Goal: Information Seeking & Learning: Learn about a topic

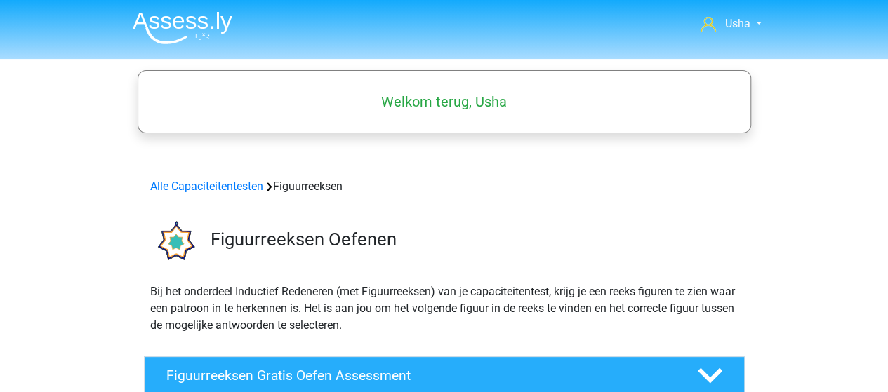
click at [143, 16] on img at bounding box center [183, 27] width 100 height 33
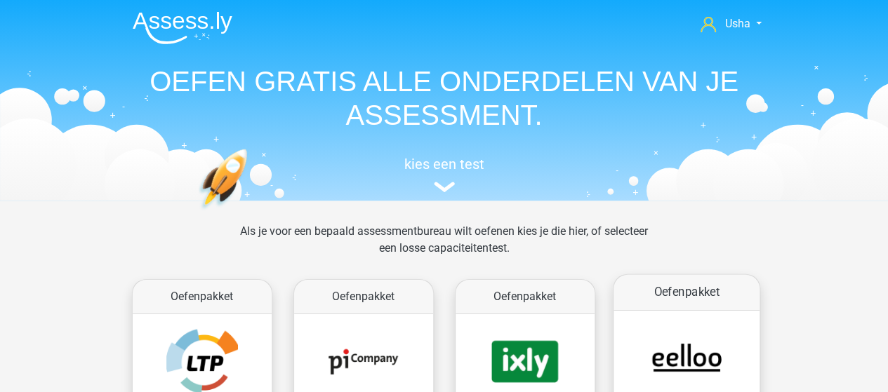
scroll to position [140, 0]
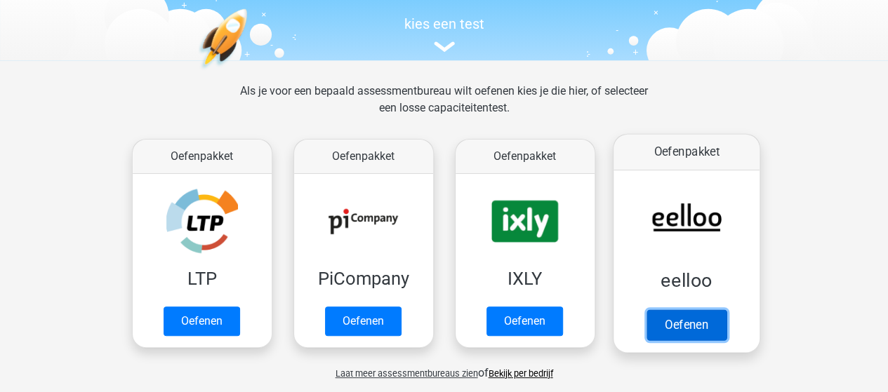
click at [678, 327] on link "Oefenen" at bounding box center [686, 325] width 80 height 31
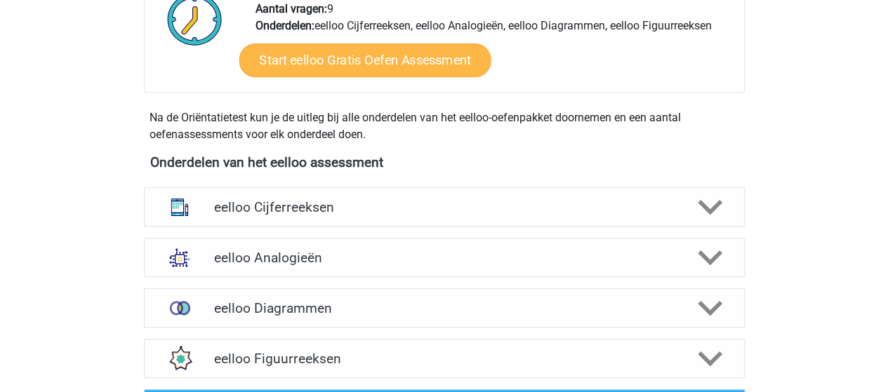
scroll to position [421, 0]
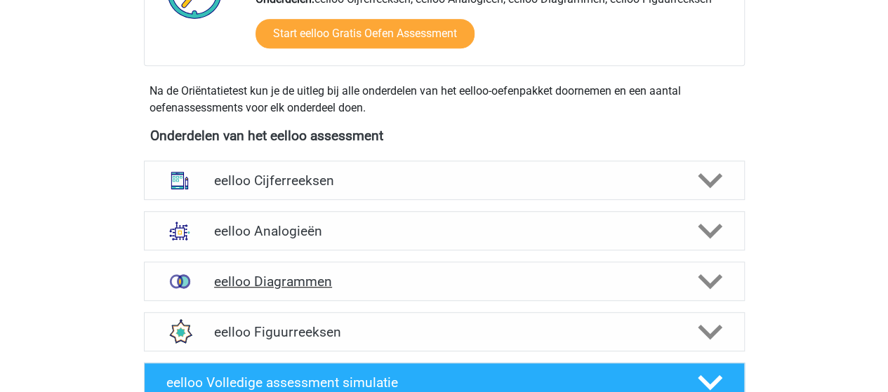
click at [293, 277] on h4 "eelloo Diagrammen" at bounding box center [444, 282] width 460 height 16
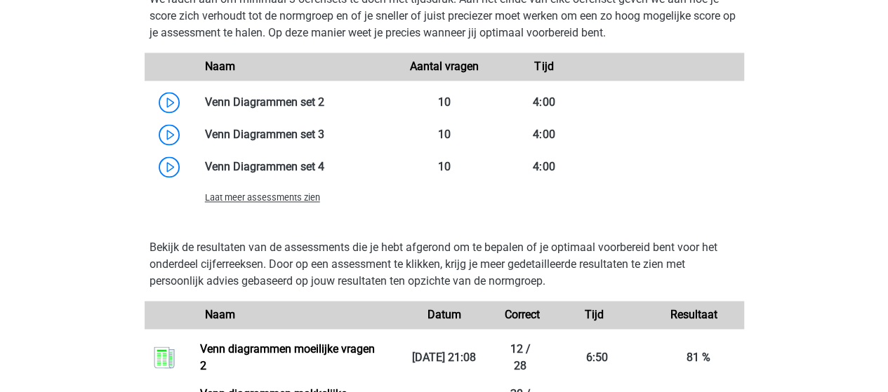
scroll to position [983, 0]
click at [282, 199] on span "Laat meer assessments zien" at bounding box center [262, 197] width 115 height 11
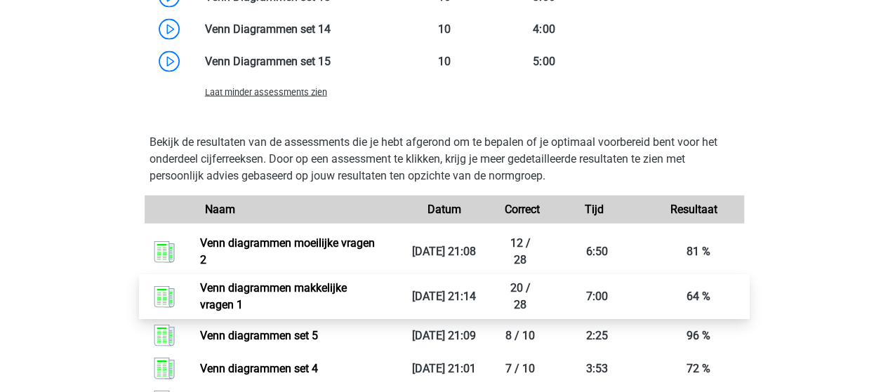
scroll to position [1474, 0]
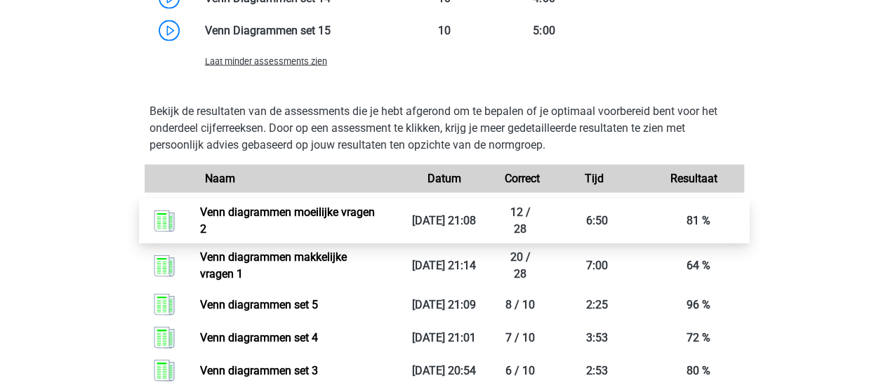
click at [279, 214] on link "Venn diagrammen moeilijke vragen 2" at bounding box center [287, 221] width 175 height 30
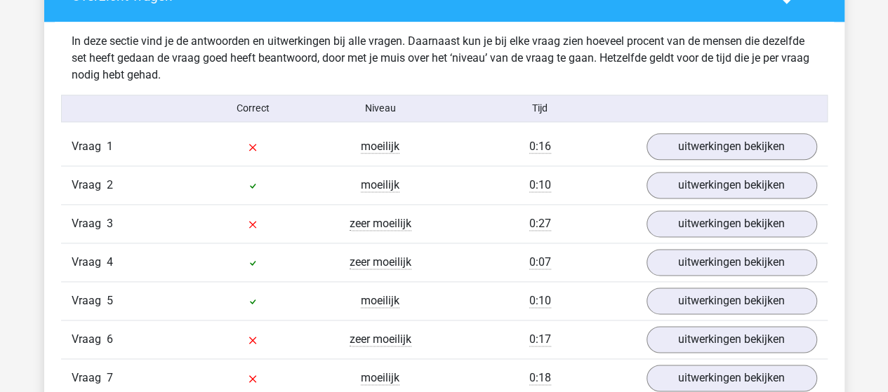
scroll to position [842, 0]
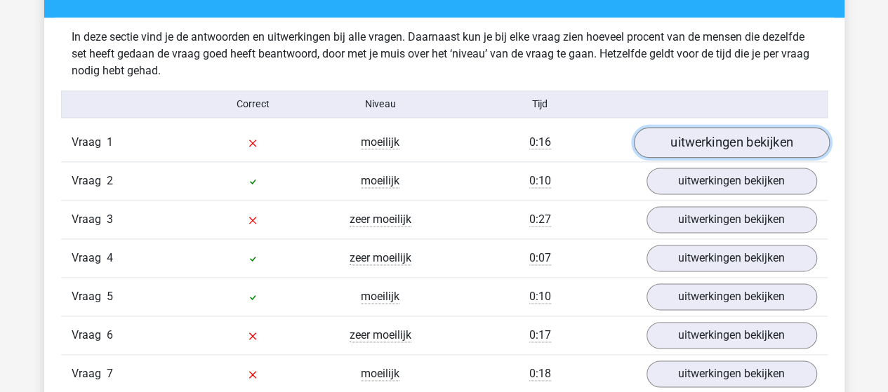
click at [720, 136] on link "uitwerkingen bekijken" at bounding box center [731, 142] width 196 height 31
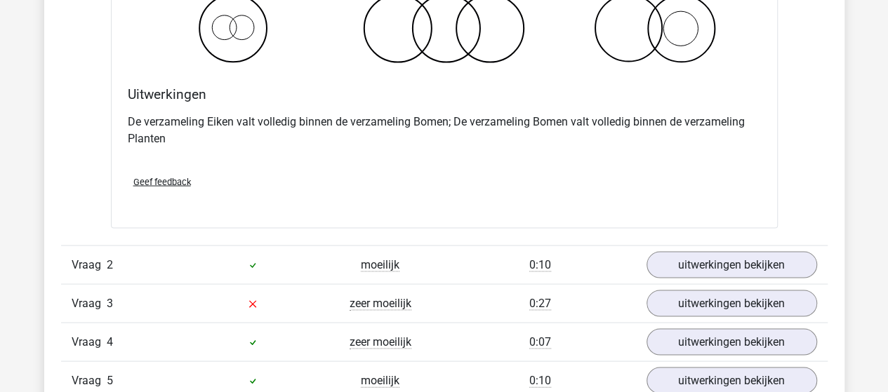
scroll to position [1334, 0]
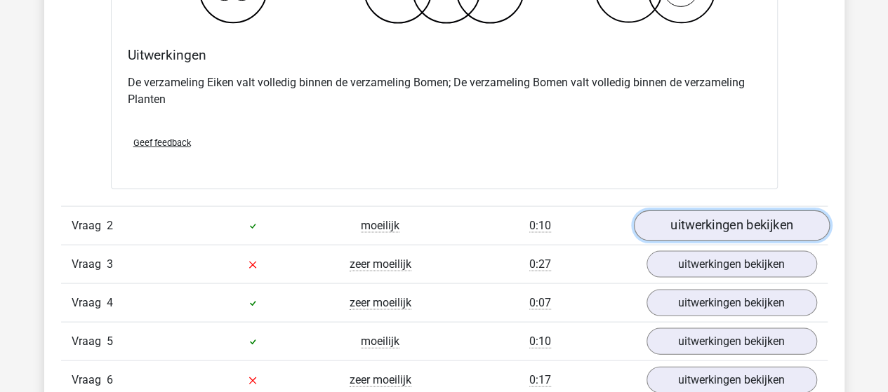
click at [685, 227] on link "uitwerkingen bekijken" at bounding box center [731, 226] width 196 height 31
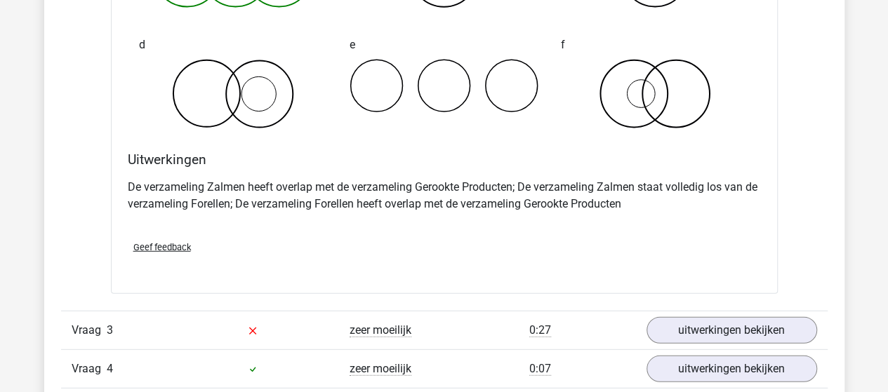
scroll to position [1825, 0]
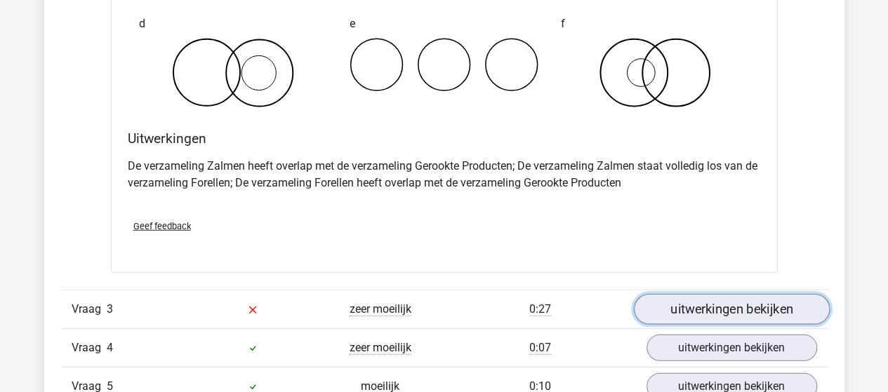
click at [688, 301] on link "uitwerkingen bekijken" at bounding box center [731, 310] width 196 height 31
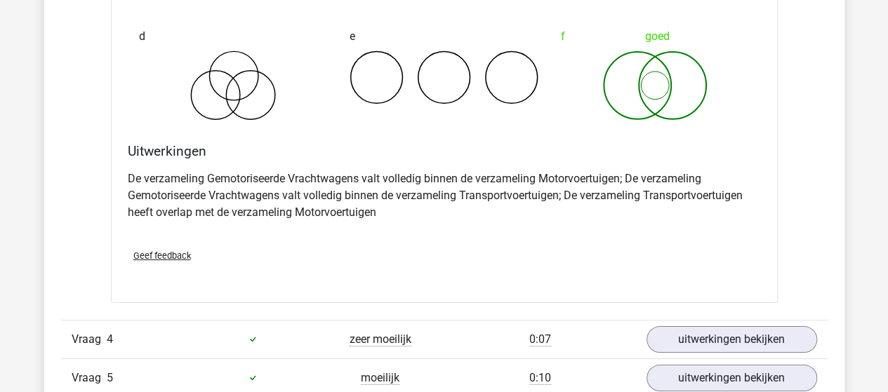
scroll to position [2527, 0]
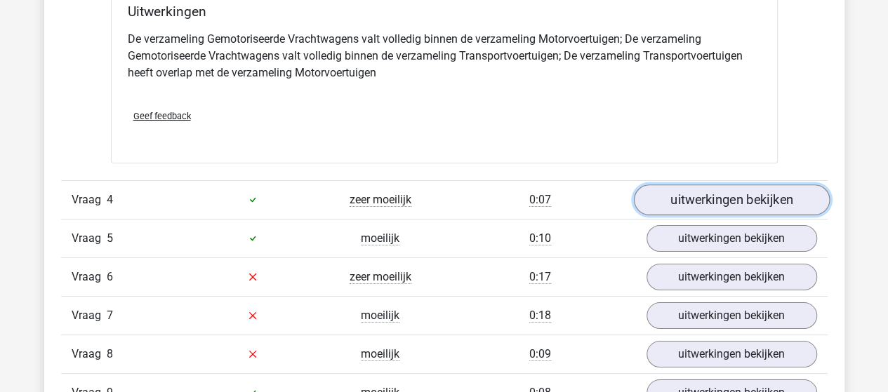
click at [702, 194] on link "uitwerkingen bekijken" at bounding box center [731, 200] width 196 height 31
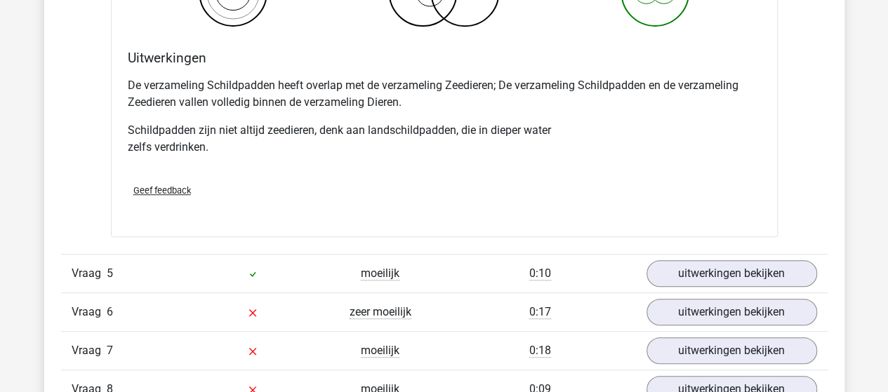
scroll to position [3159, 0]
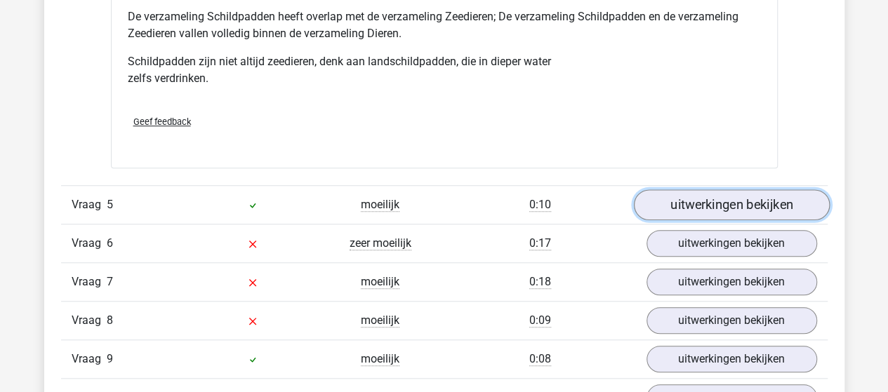
click at [713, 192] on link "uitwerkingen bekijken" at bounding box center [731, 205] width 196 height 31
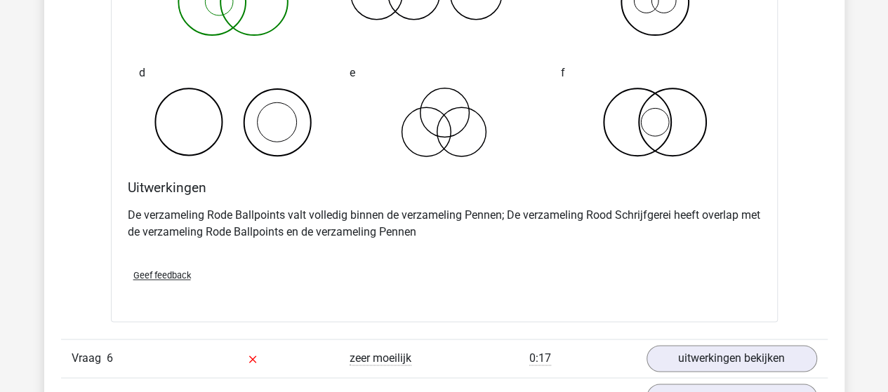
scroll to position [3721, 0]
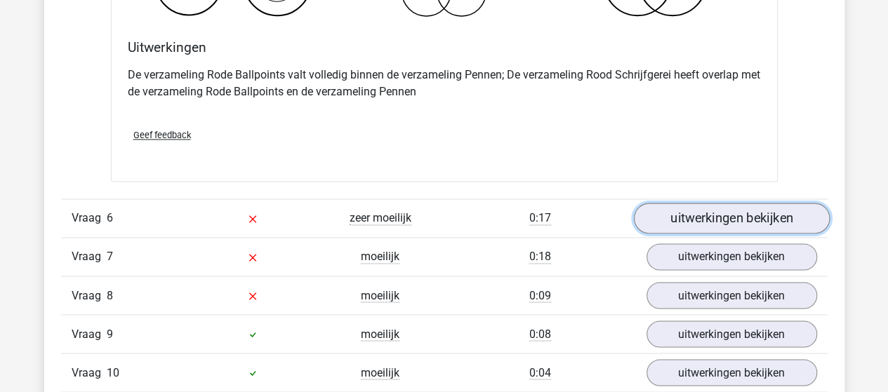
click at [706, 211] on link "uitwerkingen bekijken" at bounding box center [731, 218] width 196 height 31
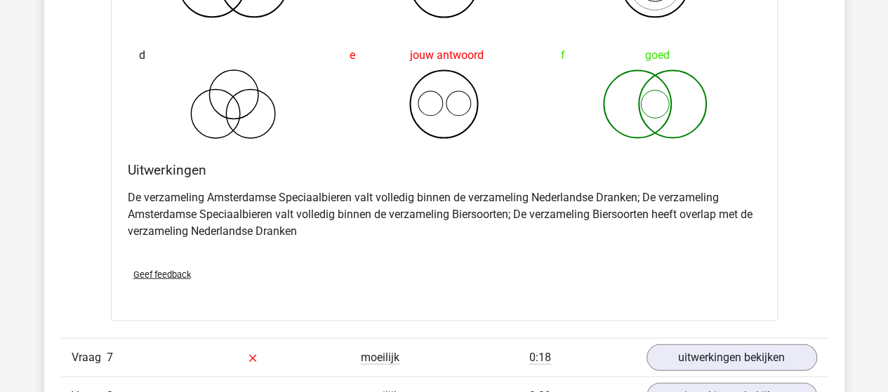
scroll to position [4212, 0]
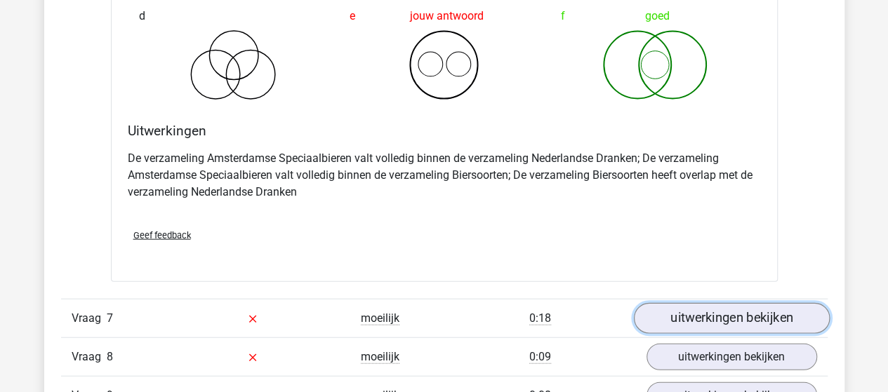
click at [694, 316] on link "uitwerkingen bekijken" at bounding box center [731, 318] width 196 height 31
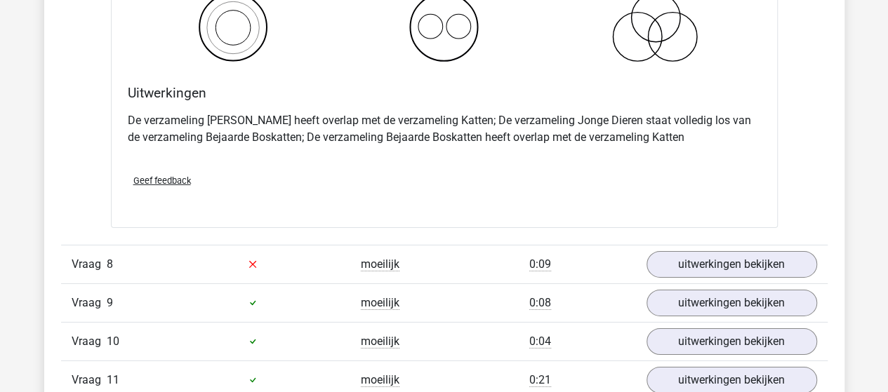
scroll to position [4844, 0]
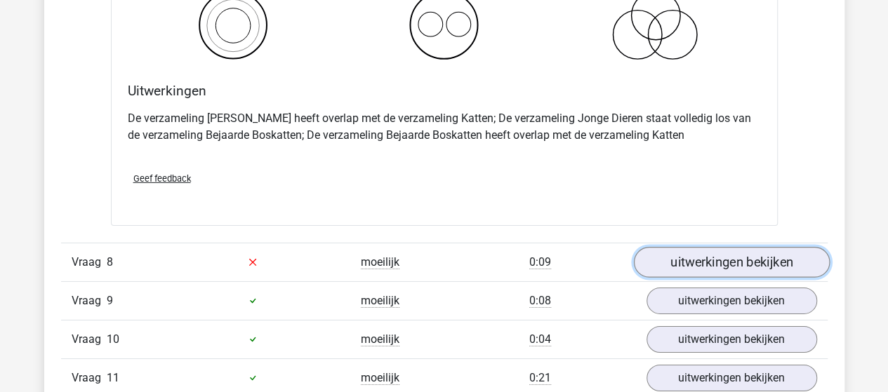
click at [746, 247] on link "uitwerkingen bekijken" at bounding box center [731, 262] width 196 height 31
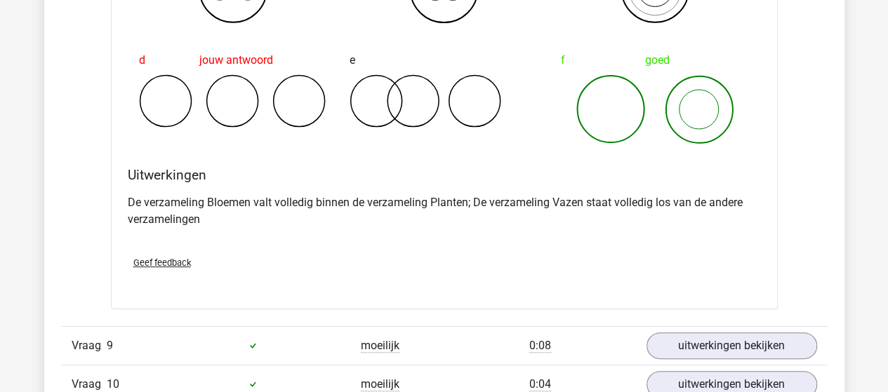
scroll to position [5406, 0]
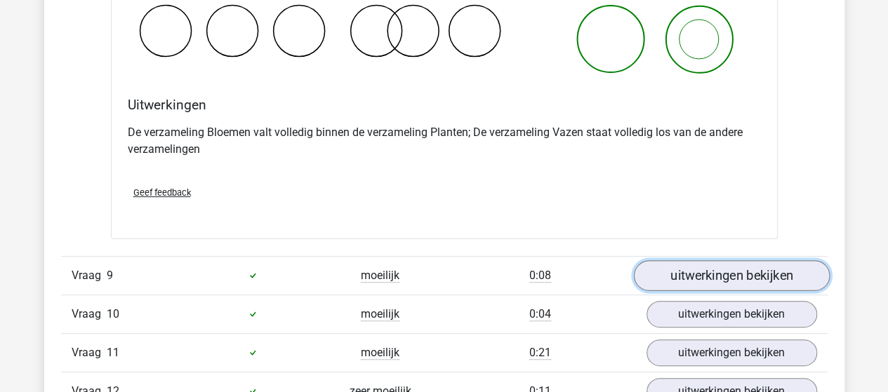
click at [670, 272] on link "uitwerkingen bekijken" at bounding box center [731, 275] width 196 height 31
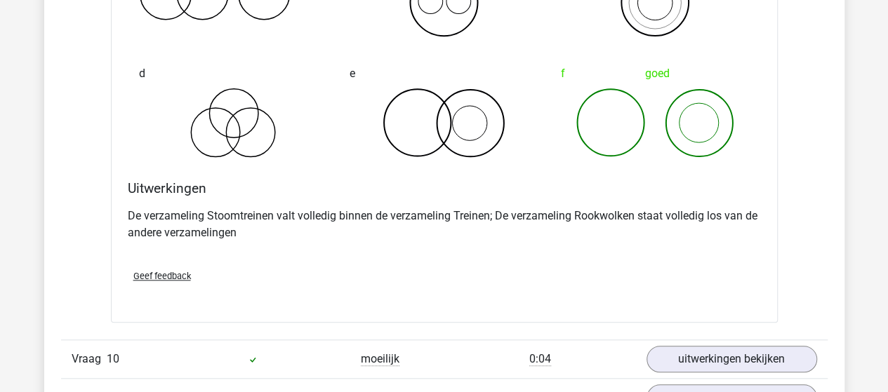
scroll to position [5968, 0]
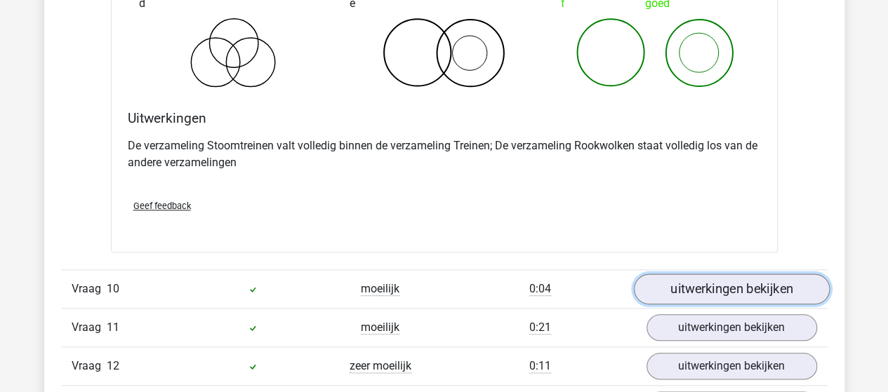
click at [680, 274] on link "uitwerkingen bekijken" at bounding box center [731, 289] width 196 height 31
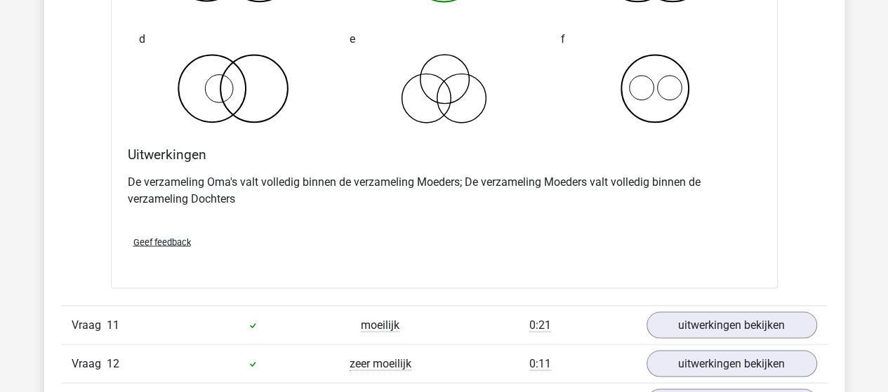
scroll to position [6529, 0]
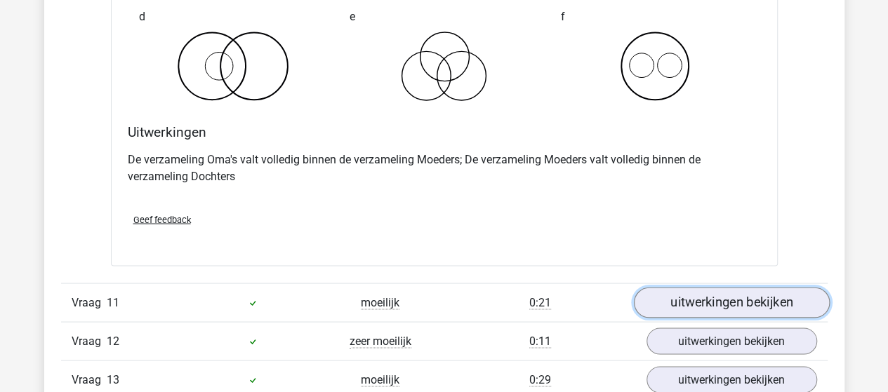
click at [718, 287] on link "uitwerkingen bekijken" at bounding box center [731, 302] width 196 height 31
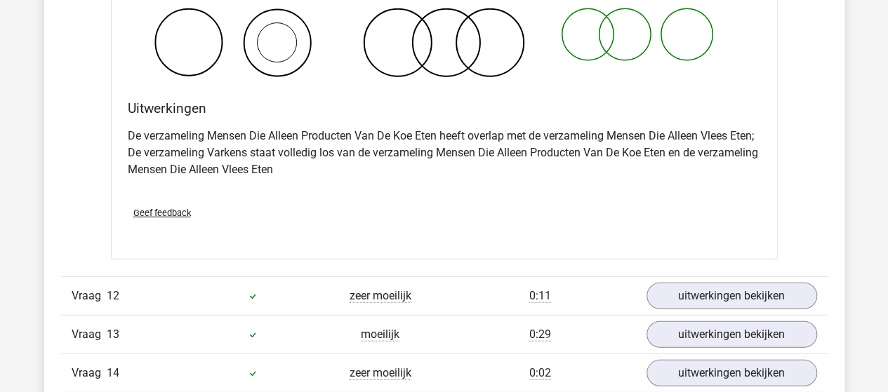
scroll to position [7161, 0]
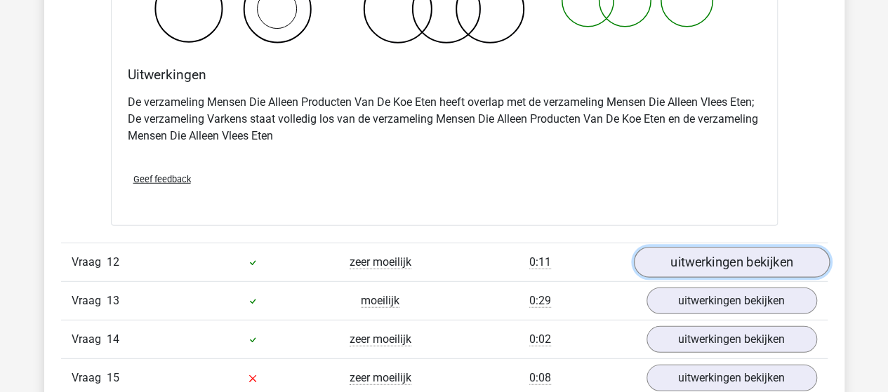
click at [673, 258] on link "uitwerkingen bekijken" at bounding box center [731, 263] width 196 height 31
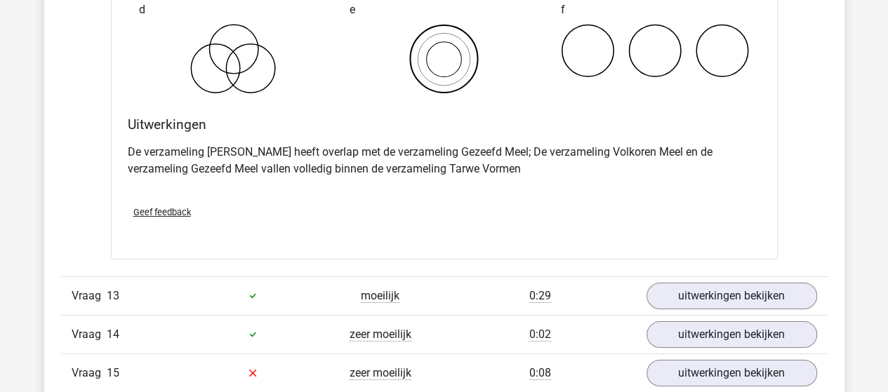
scroll to position [7723, 0]
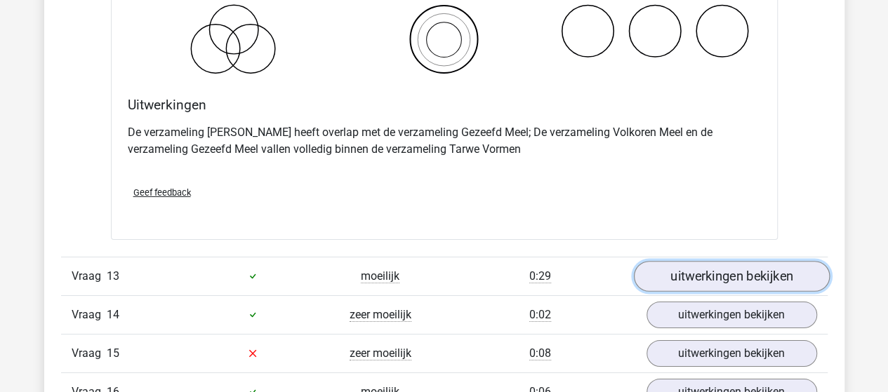
click at [732, 261] on link "uitwerkingen bekijken" at bounding box center [731, 276] width 196 height 31
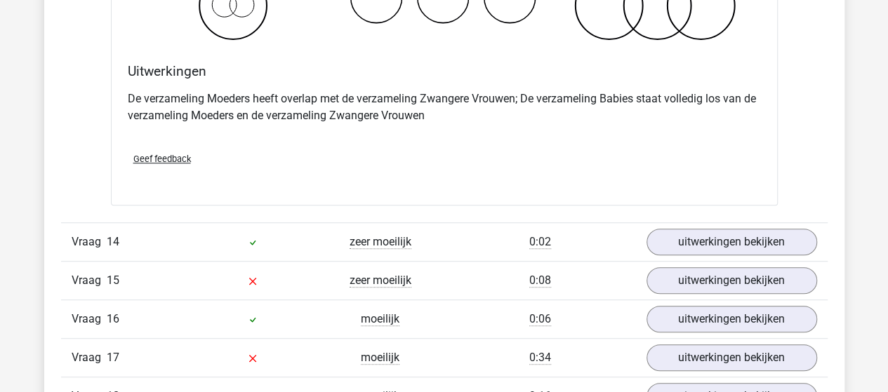
scroll to position [8355, 0]
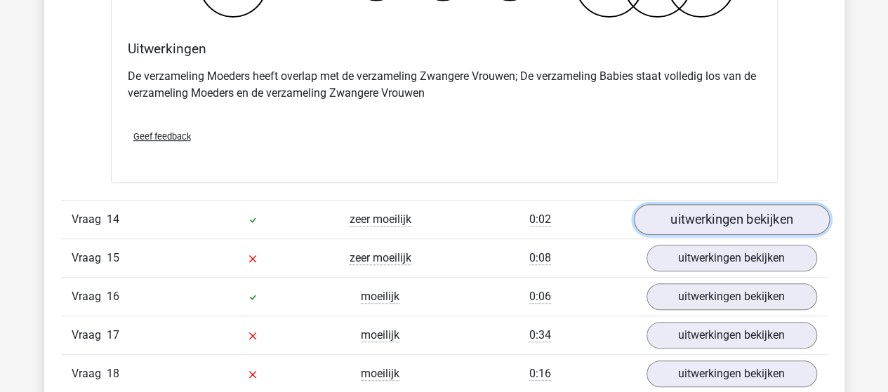
click at [693, 204] on link "uitwerkingen bekijken" at bounding box center [731, 219] width 196 height 31
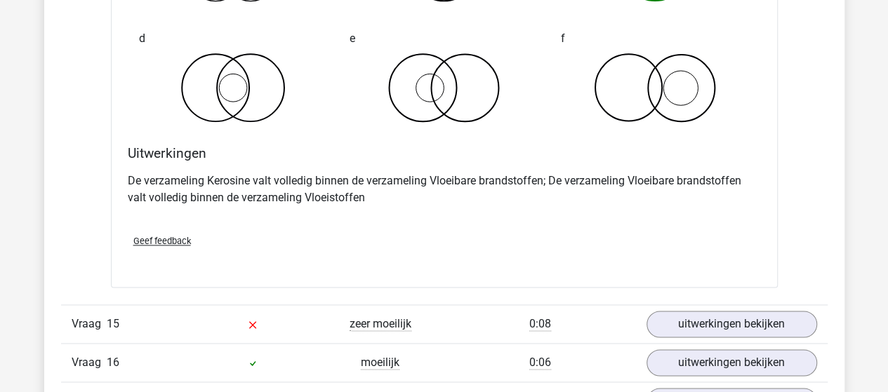
scroll to position [8846, 0]
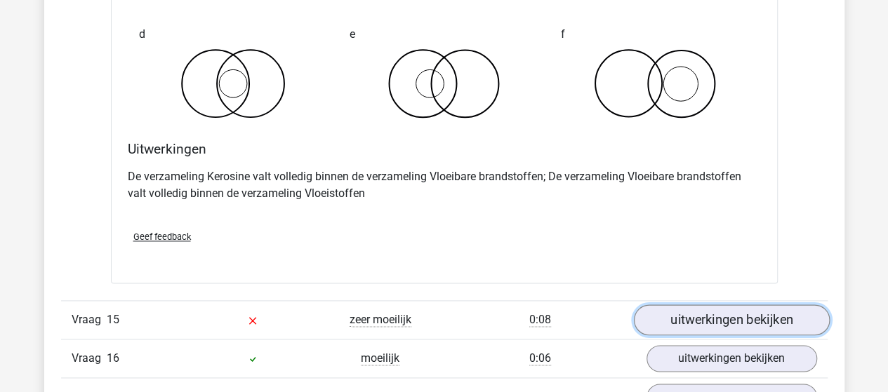
click at [722, 305] on link "uitwerkingen bekijken" at bounding box center [731, 320] width 196 height 31
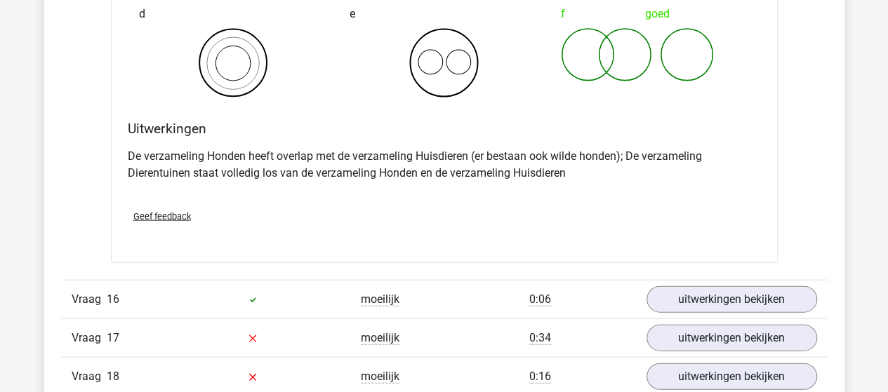
scroll to position [9478, 0]
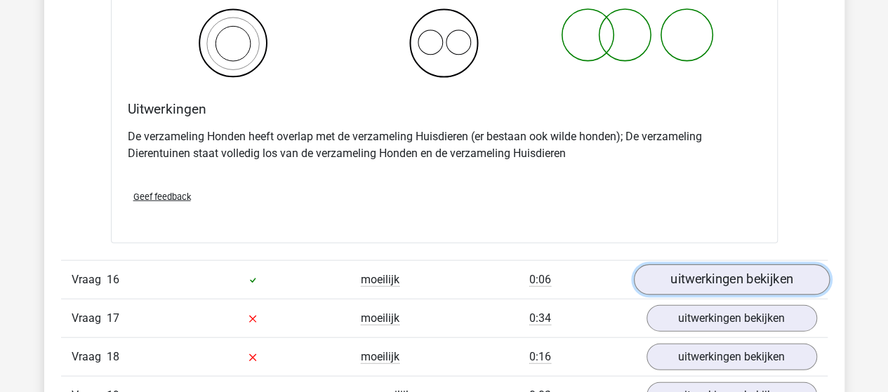
click at [709, 265] on link "uitwerkingen bekijken" at bounding box center [731, 280] width 196 height 31
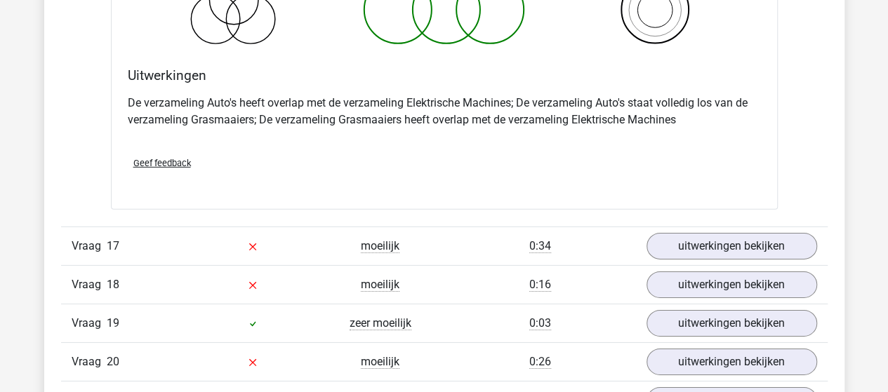
scroll to position [10110, 0]
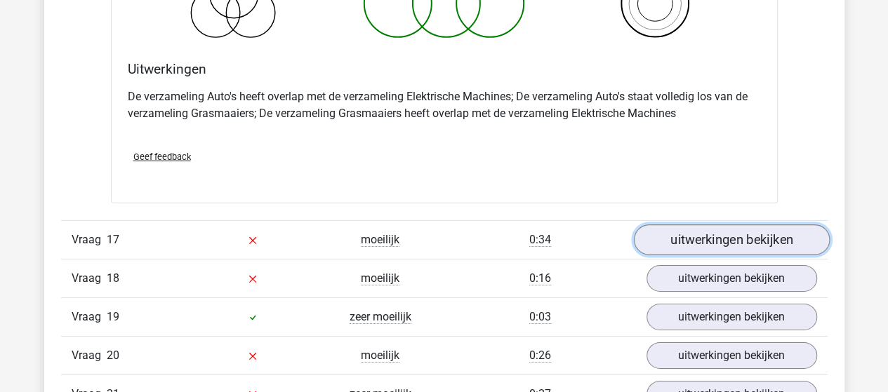
click at [727, 225] on link "uitwerkingen bekijken" at bounding box center [731, 240] width 196 height 31
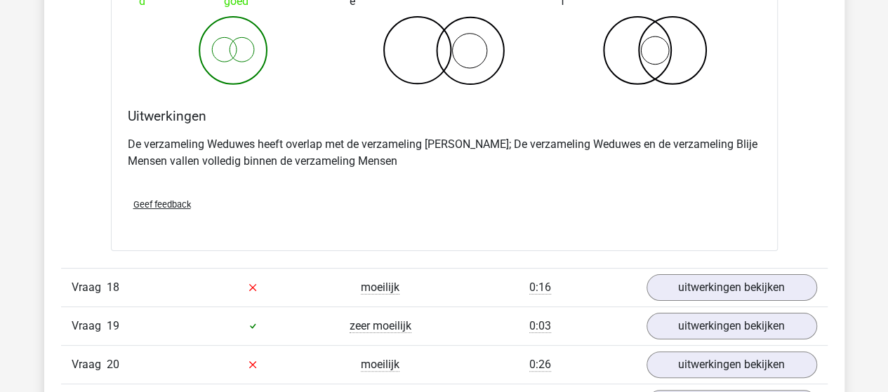
scroll to position [10671, 0]
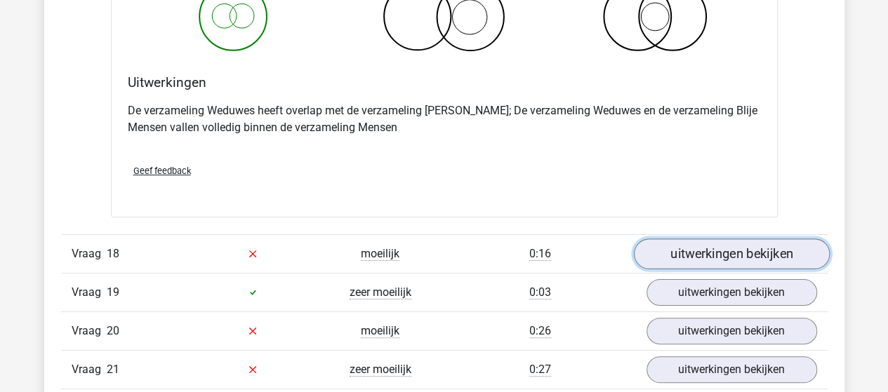
click at [681, 239] on link "uitwerkingen bekijken" at bounding box center [731, 254] width 196 height 31
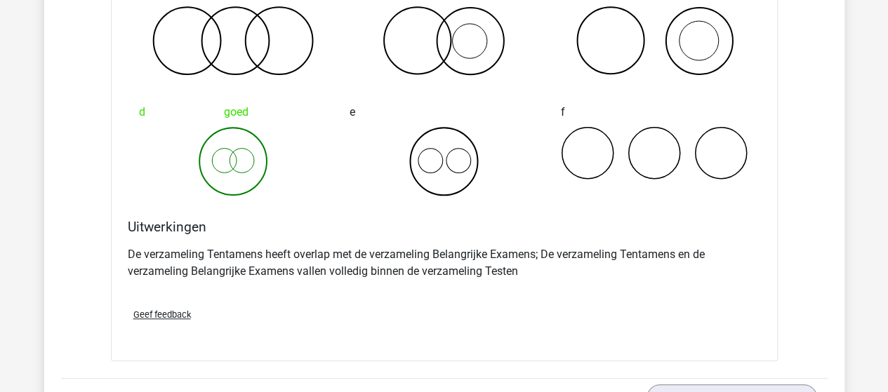
scroll to position [11163, 0]
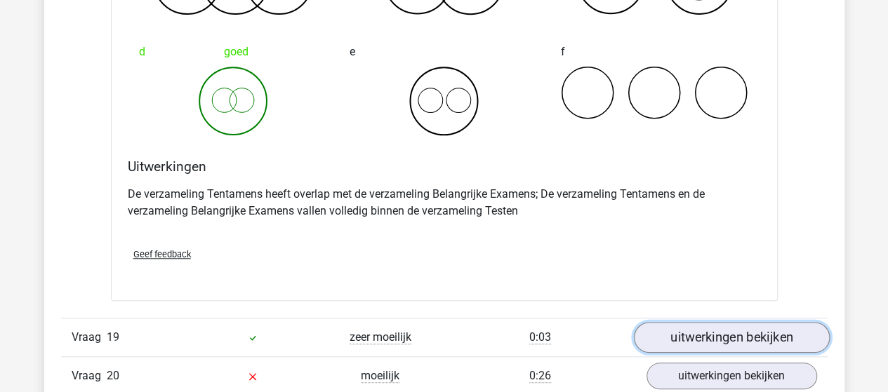
click at [672, 322] on link "uitwerkingen bekijken" at bounding box center [731, 337] width 196 height 31
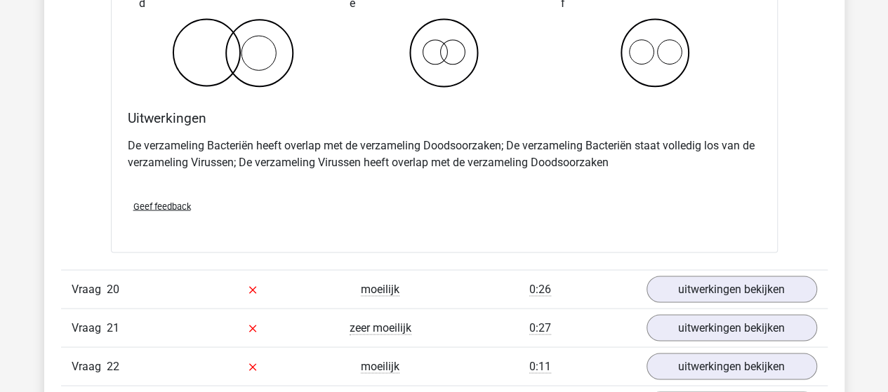
scroll to position [11795, 0]
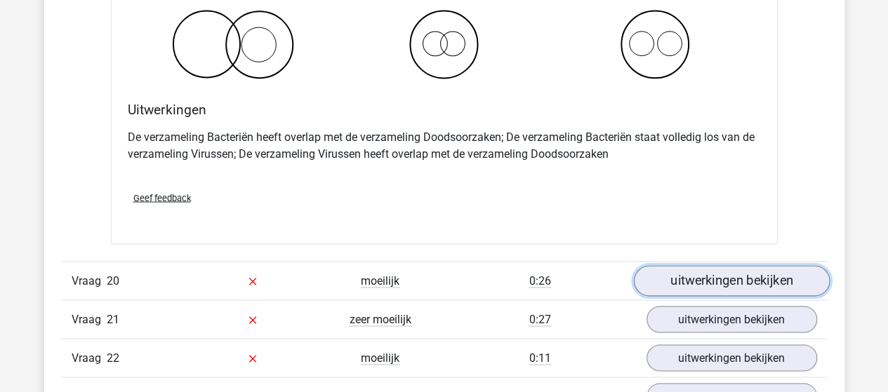
click at [712, 265] on link "uitwerkingen bekijken" at bounding box center [731, 280] width 196 height 31
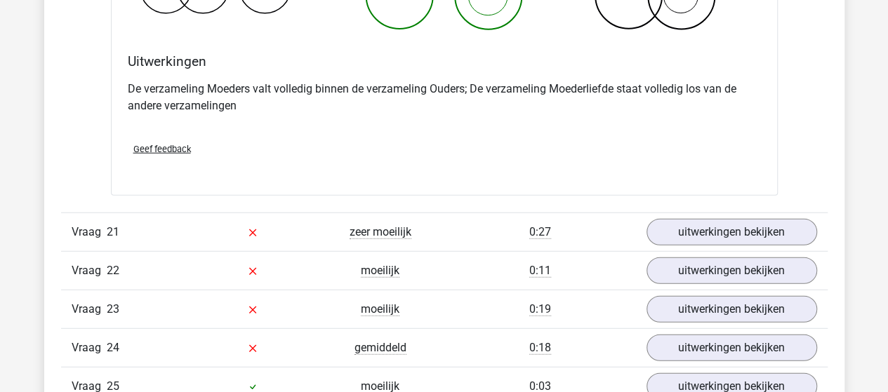
scroll to position [12427, 0]
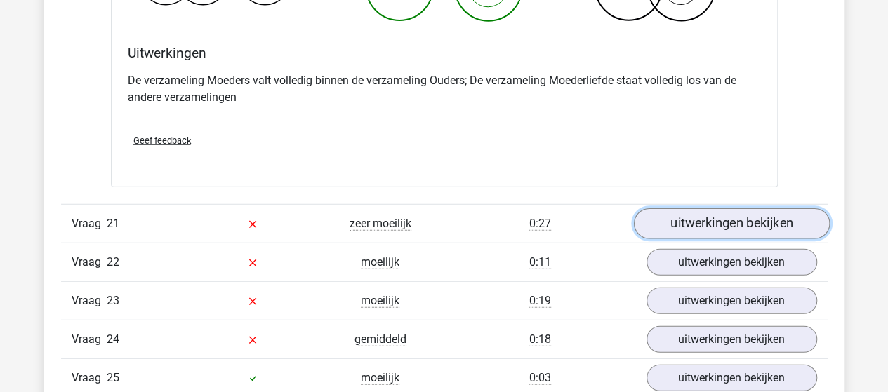
click at [699, 209] on link "uitwerkingen bekijken" at bounding box center [731, 224] width 196 height 31
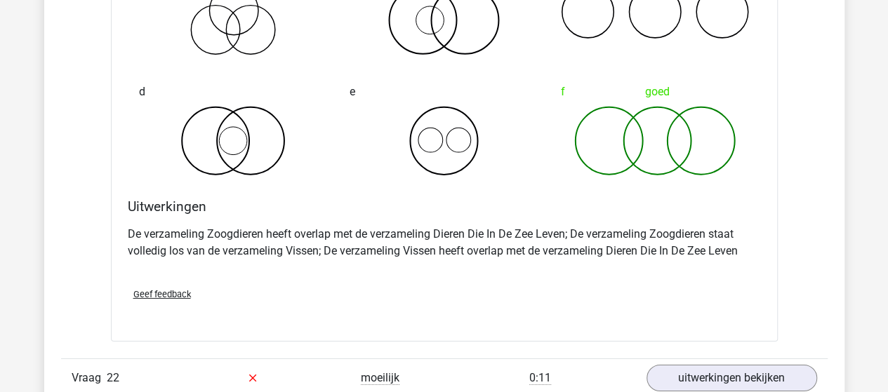
scroll to position [12918, 0]
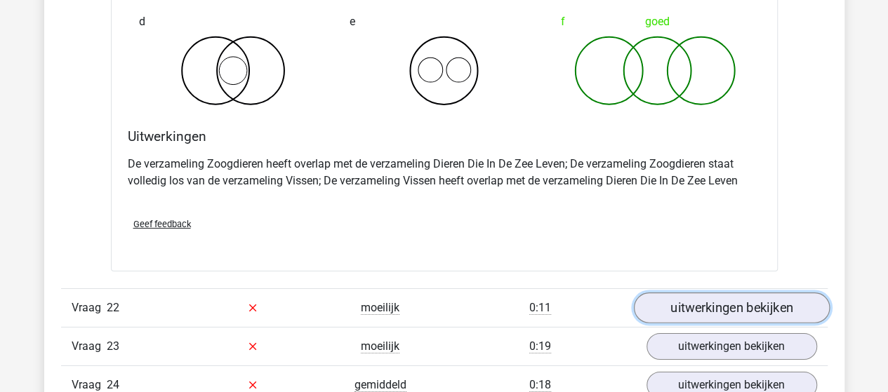
click at [670, 293] on link "uitwerkingen bekijken" at bounding box center [731, 308] width 196 height 31
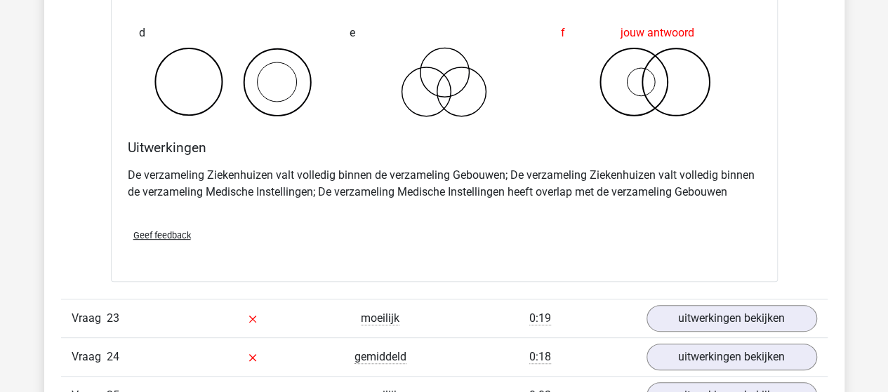
scroll to position [13550, 0]
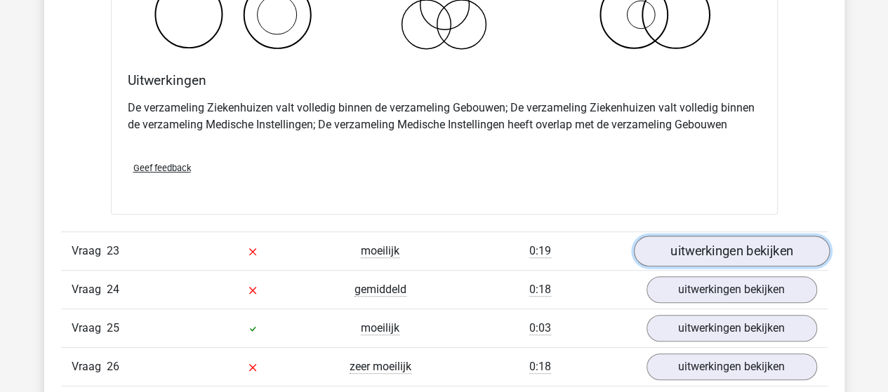
click at [685, 236] on link "uitwerkingen bekijken" at bounding box center [731, 251] width 196 height 31
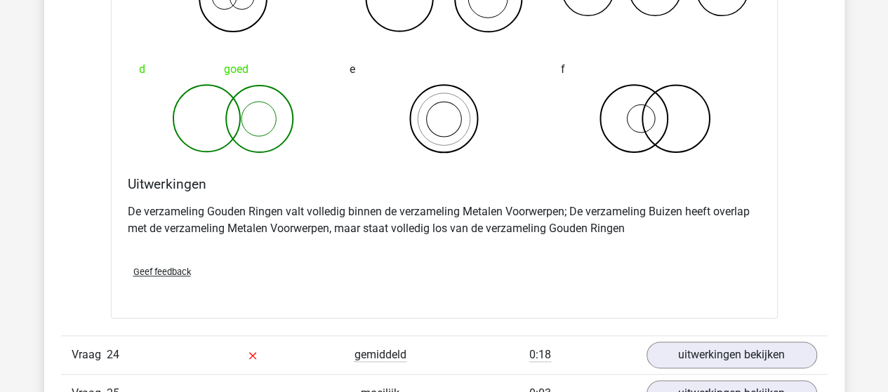
scroll to position [14041, 0]
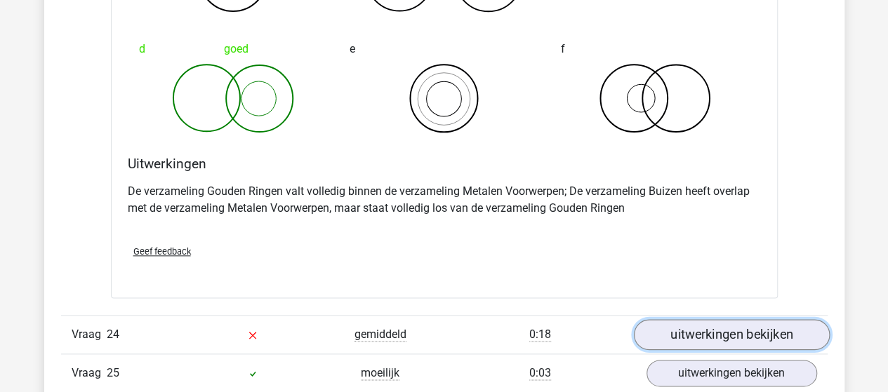
click at [696, 319] on link "uitwerkingen bekijken" at bounding box center [731, 334] width 196 height 31
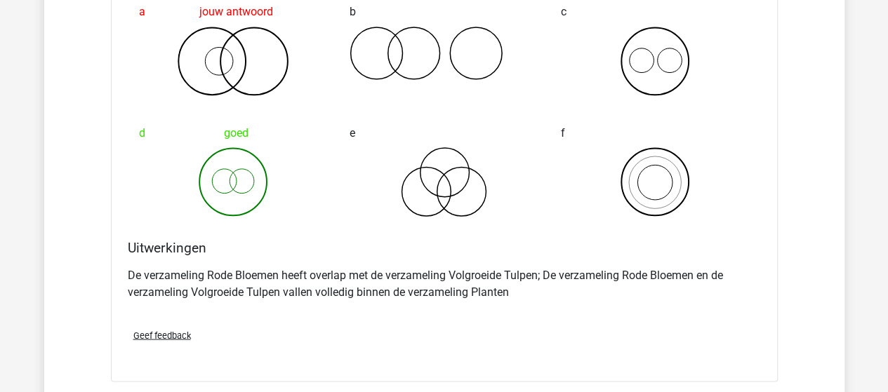
scroll to position [14673, 0]
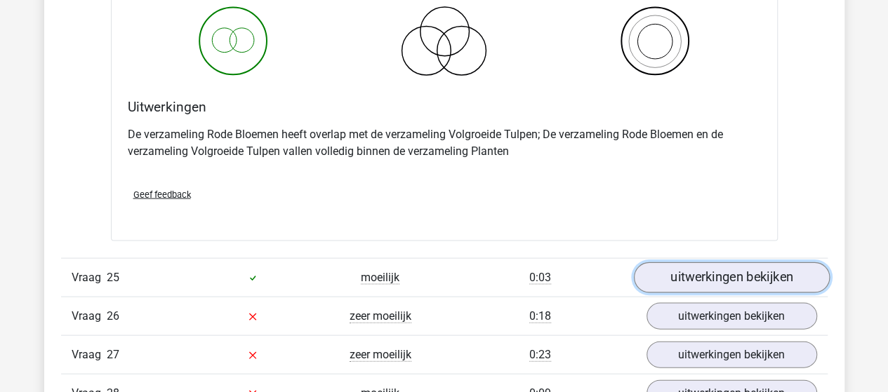
click at [670, 263] on link "uitwerkingen bekijken" at bounding box center [731, 278] width 196 height 31
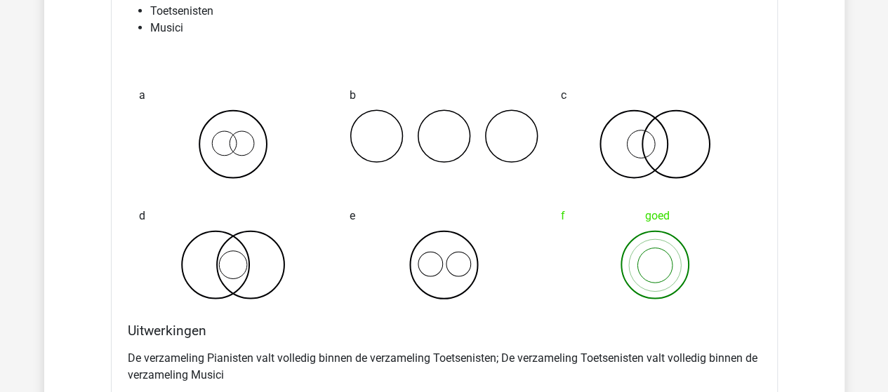
scroll to position [15165, 0]
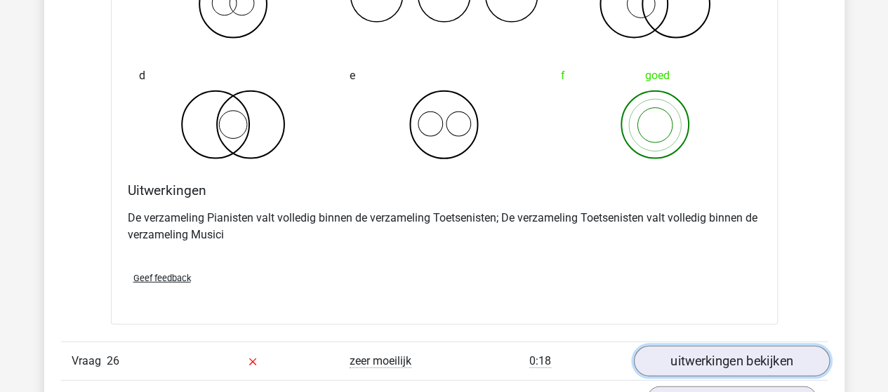
click at [760, 347] on link "uitwerkingen bekijken" at bounding box center [731, 362] width 196 height 31
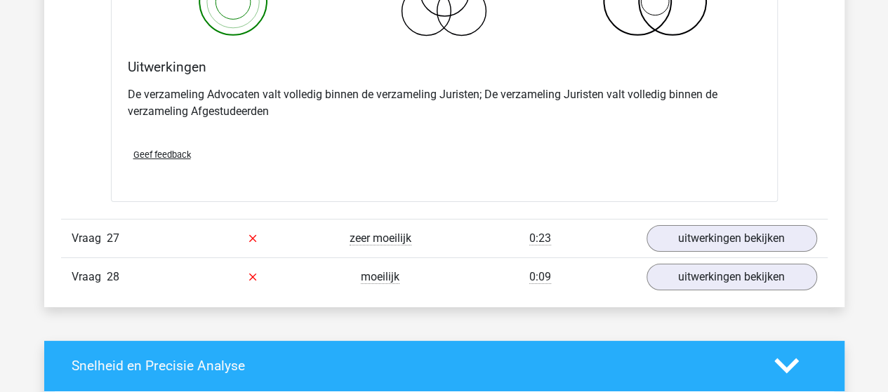
scroll to position [15867, 0]
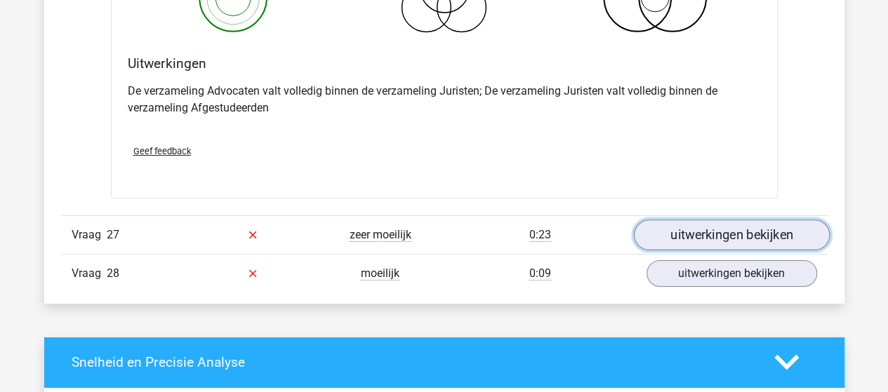
click at [677, 220] on link "uitwerkingen bekijken" at bounding box center [731, 235] width 196 height 31
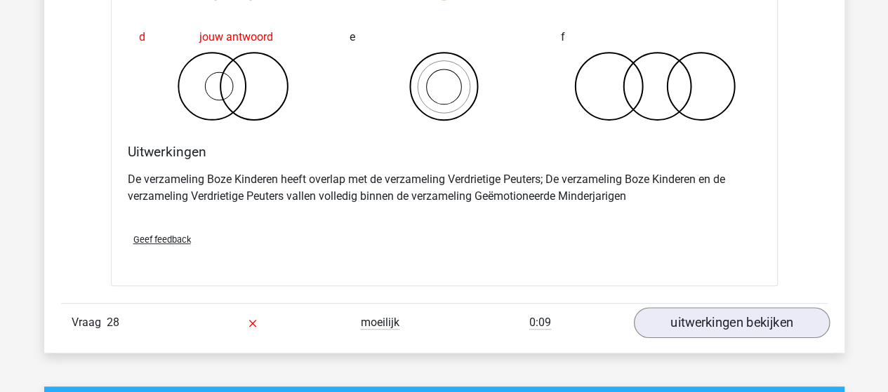
scroll to position [16358, 0]
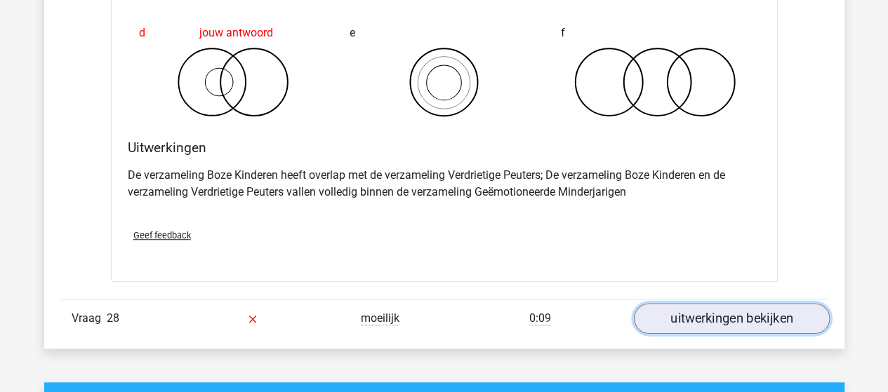
click at [706, 303] on link "uitwerkingen bekijken" at bounding box center [731, 318] width 196 height 31
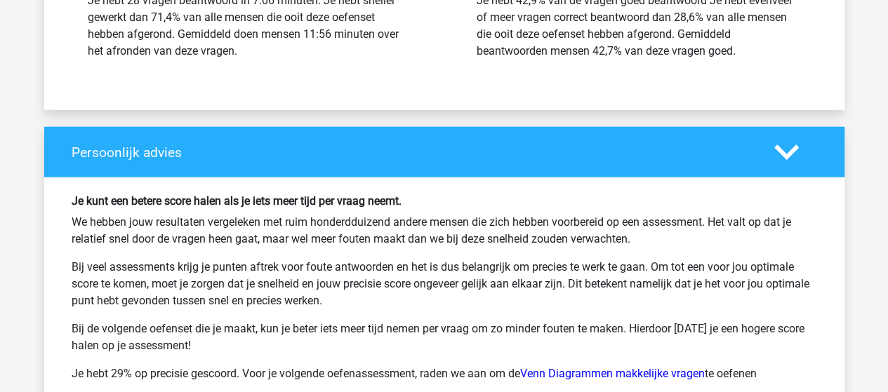
scroll to position [17762, 0]
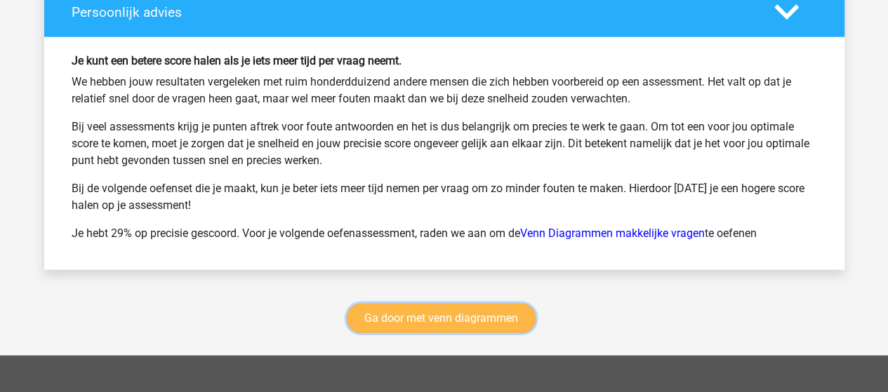
click at [480, 304] on link "Ga door met venn diagrammen" at bounding box center [441, 318] width 189 height 29
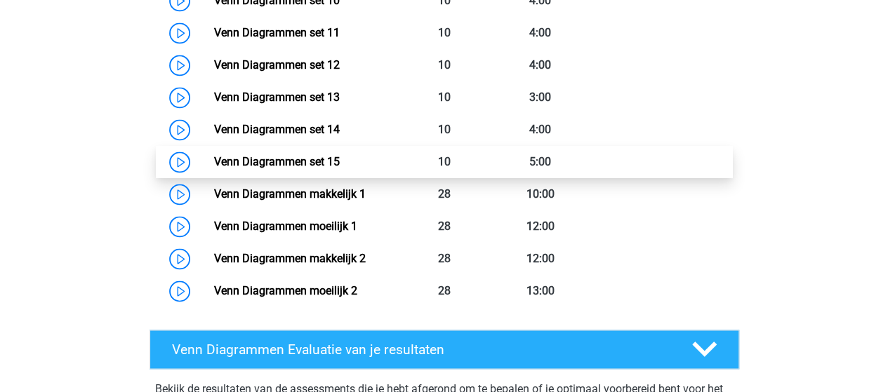
scroll to position [1012, 0]
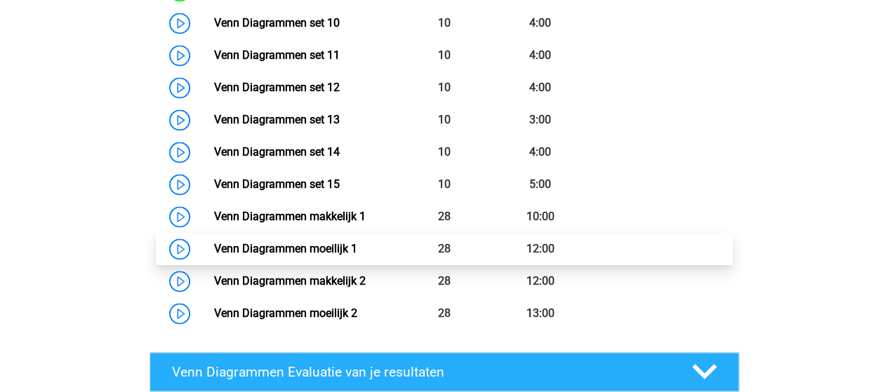
click at [296, 242] on link "Venn Diagrammen moeilijk 1" at bounding box center [285, 248] width 143 height 13
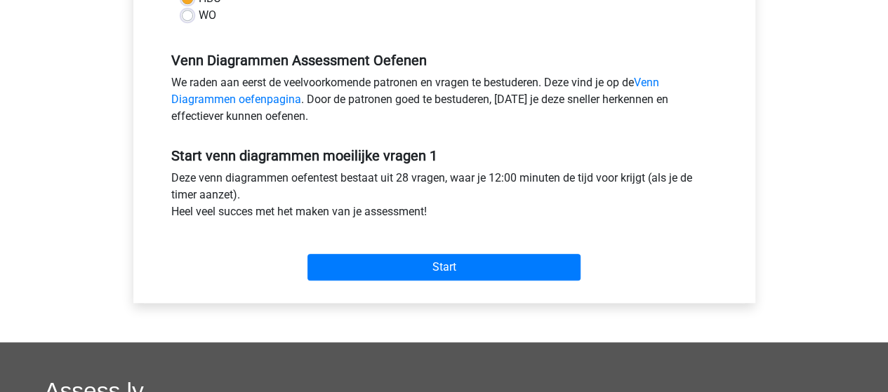
scroll to position [421, 0]
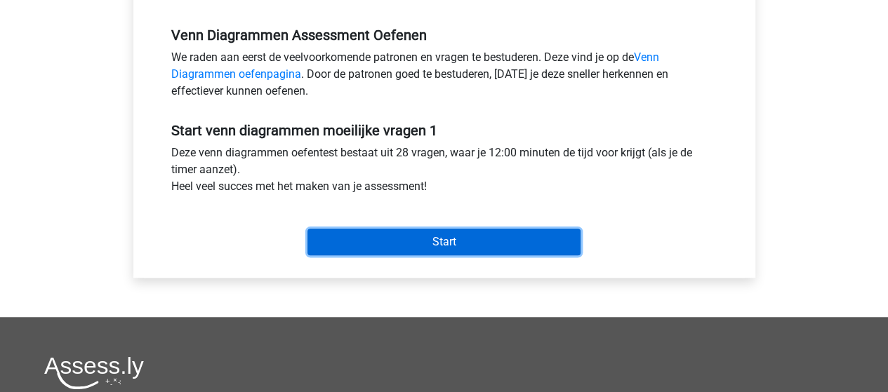
click at [395, 239] on input "Start" at bounding box center [444, 242] width 273 height 27
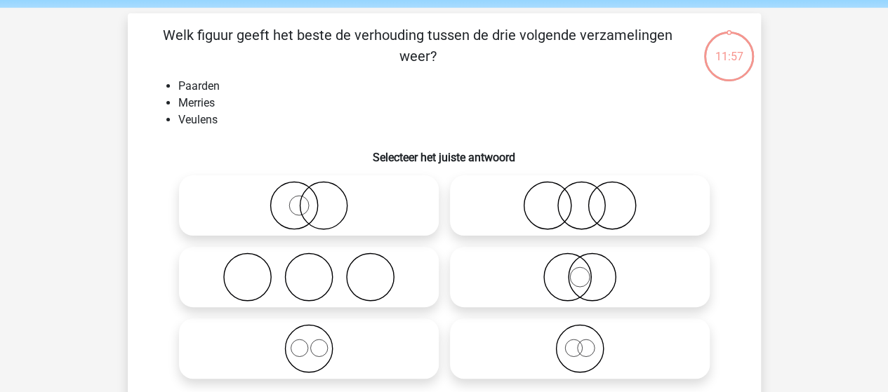
scroll to position [70, 0]
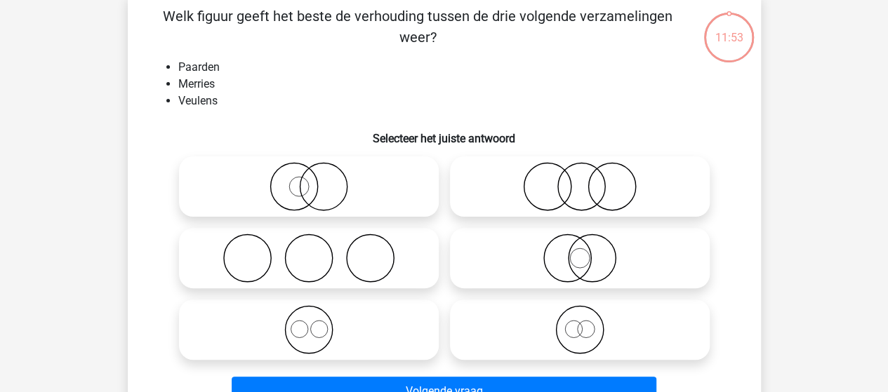
click at [577, 329] on circle at bounding box center [585, 329] width 17 height 17
click at [580, 323] on input "radio" at bounding box center [584, 318] width 9 height 9
radio input "true"
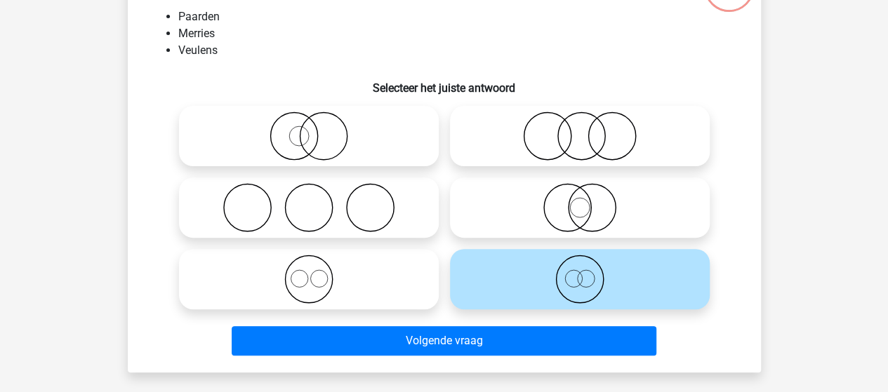
scroll to position [140, 0]
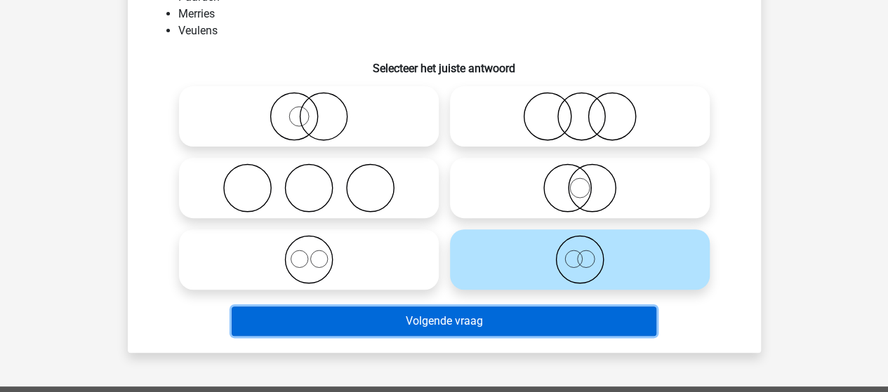
click at [472, 321] on button "Volgende vraag" at bounding box center [444, 321] width 425 height 29
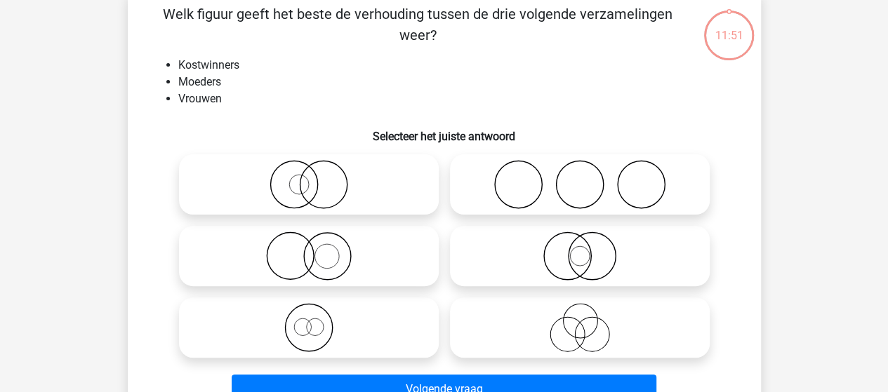
scroll to position [65, 0]
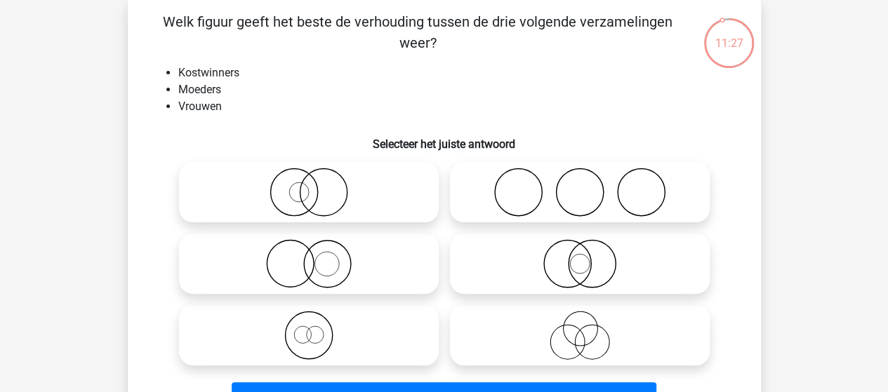
click at [318, 338] on icon at bounding box center [309, 335] width 249 height 49
click at [318, 329] on input "radio" at bounding box center [313, 323] width 9 height 9
radio input "true"
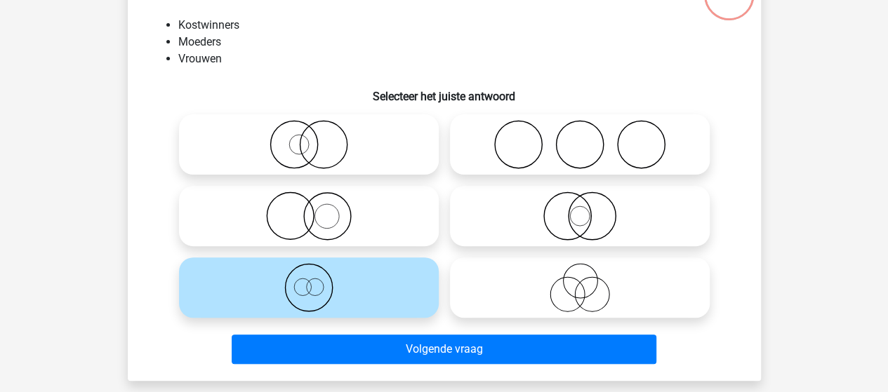
scroll to position [135, 0]
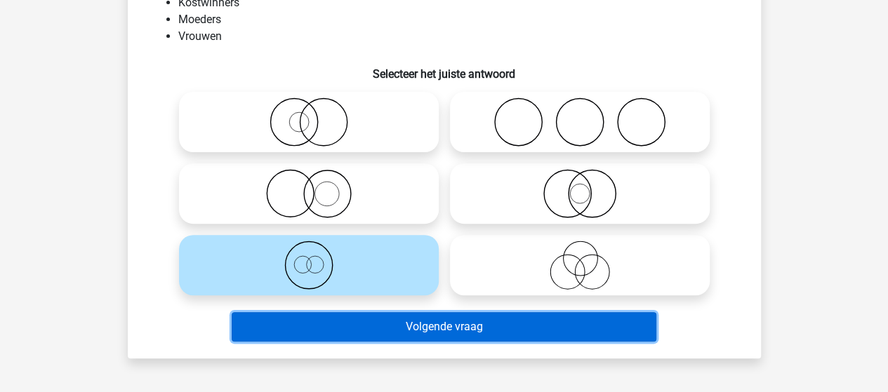
click at [404, 328] on button "Volgende vraag" at bounding box center [444, 326] width 425 height 29
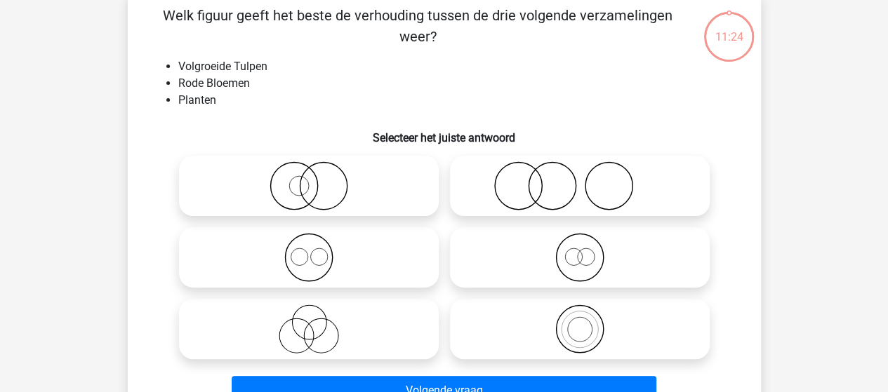
scroll to position [65, 0]
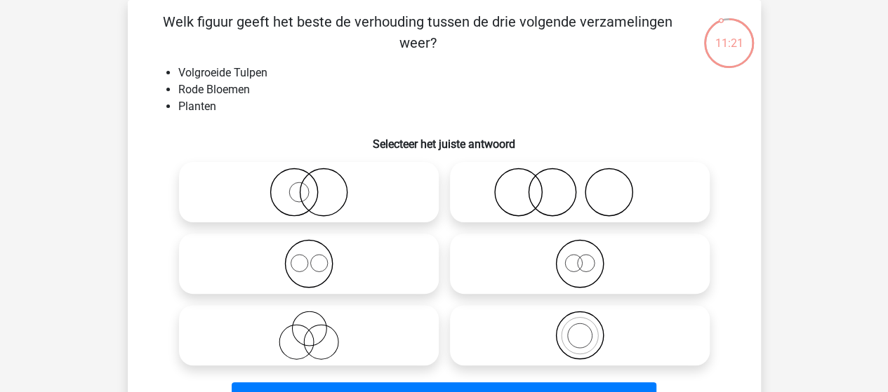
click at [588, 260] on icon at bounding box center [580, 263] width 249 height 49
click at [588, 257] on input "radio" at bounding box center [584, 252] width 9 height 9
radio input "true"
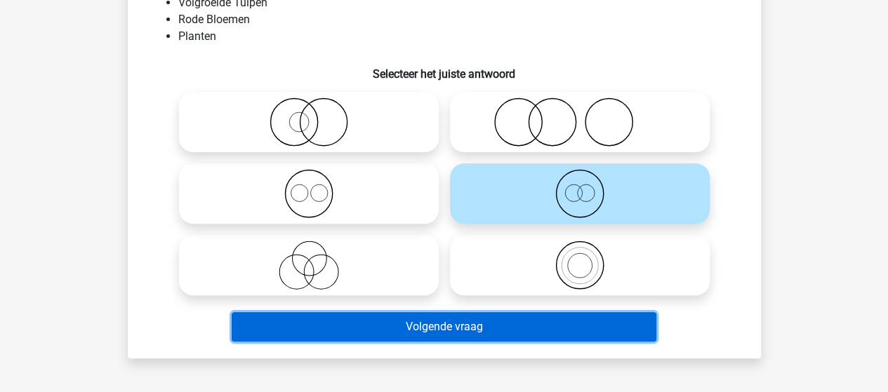
click at [477, 322] on button "Volgende vraag" at bounding box center [444, 326] width 425 height 29
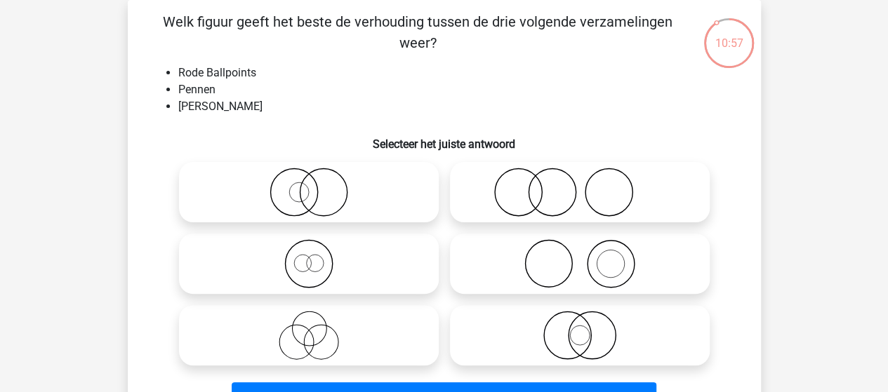
click at [322, 196] on icon at bounding box center [309, 192] width 249 height 49
click at [318, 185] on input "radio" at bounding box center [313, 180] width 9 height 9
radio input "true"
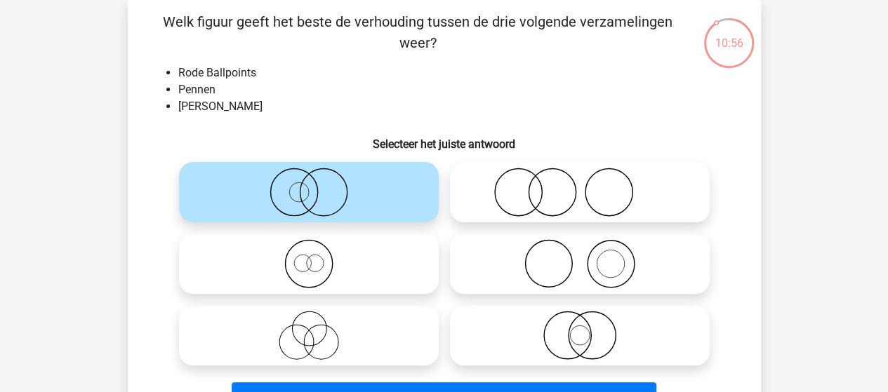
scroll to position [135, 0]
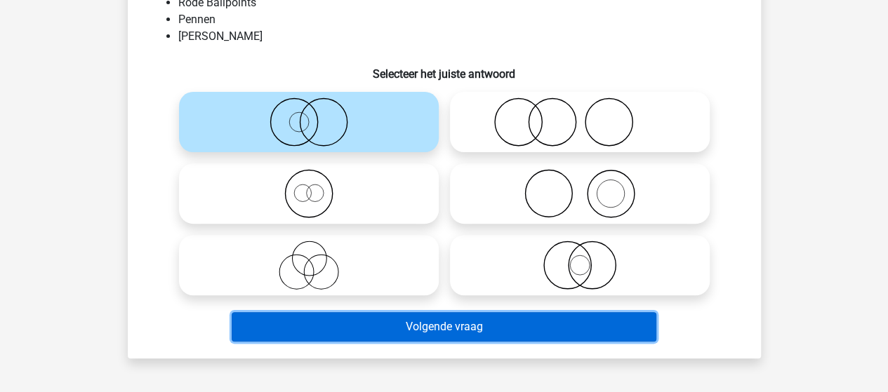
click at [430, 322] on button "Volgende vraag" at bounding box center [444, 326] width 425 height 29
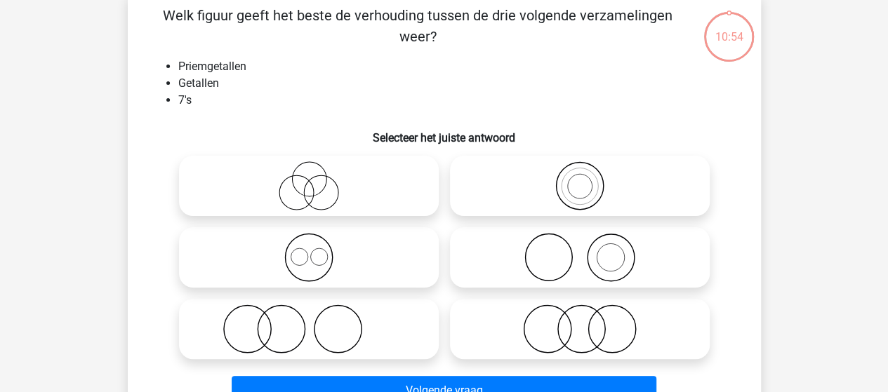
scroll to position [65, 0]
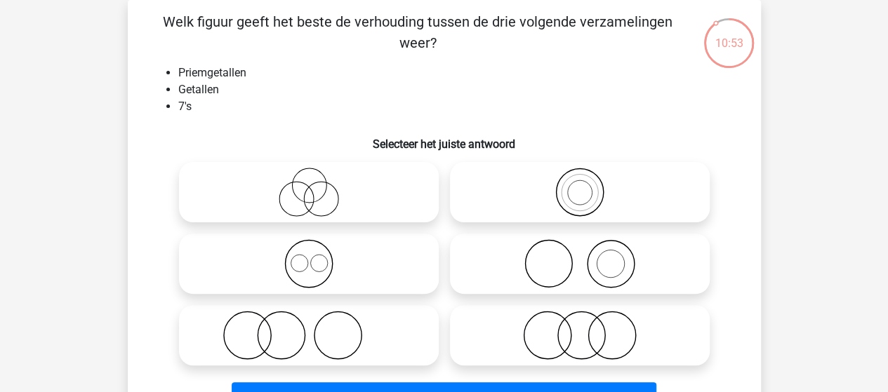
click at [581, 199] on icon at bounding box center [580, 192] width 249 height 49
click at [581, 185] on input "radio" at bounding box center [584, 180] width 9 height 9
radio input "true"
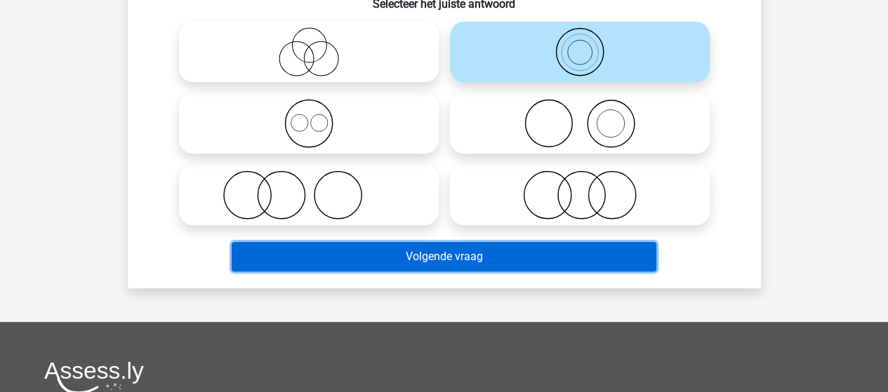
click at [382, 255] on button "Volgende vraag" at bounding box center [444, 256] width 425 height 29
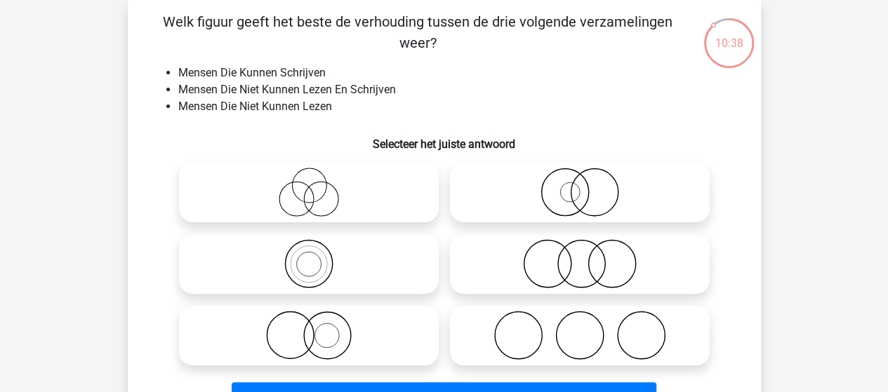
click at [313, 342] on icon at bounding box center [309, 335] width 249 height 49
click at [313, 329] on input "radio" at bounding box center [313, 323] width 9 height 9
radio input "true"
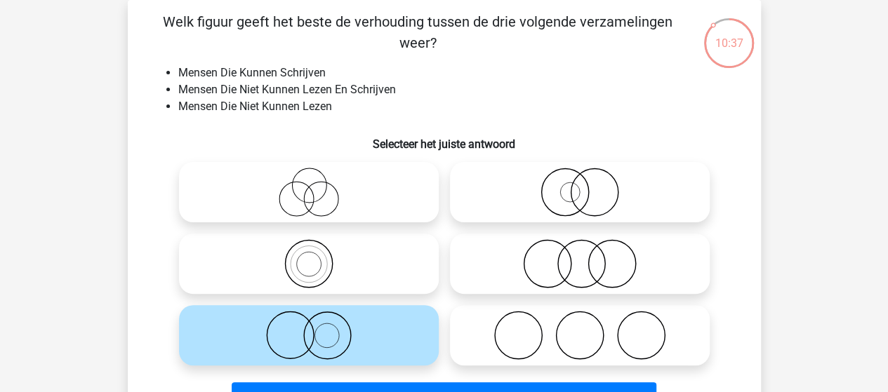
scroll to position [135, 0]
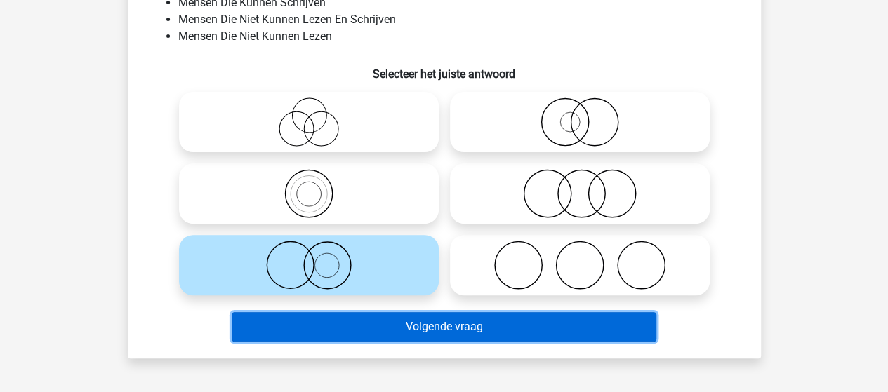
click at [359, 333] on button "Volgende vraag" at bounding box center [444, 326] width 425 height 29
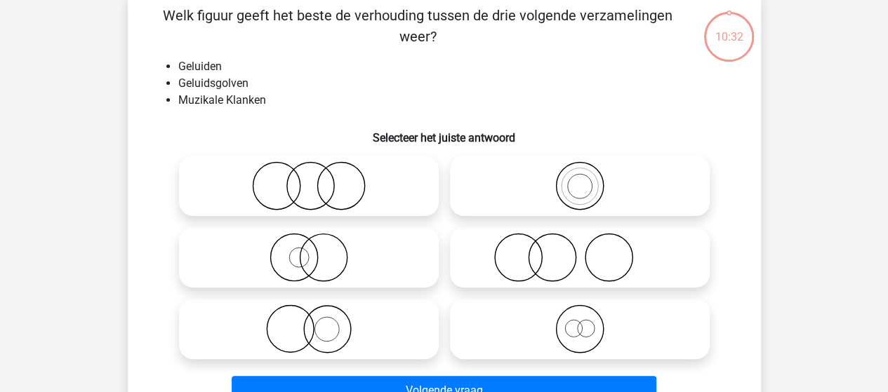
scroll to position [65, 0]
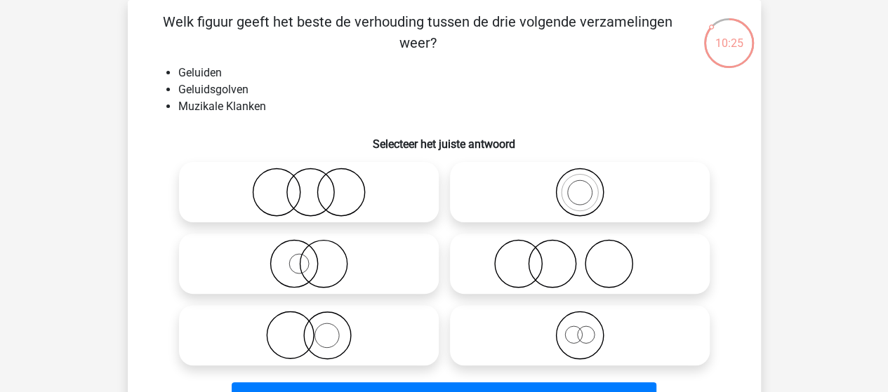
click at [586, 326] on input "radio" at bounding box center [584, 323] width 9 height 9
radio input "true"
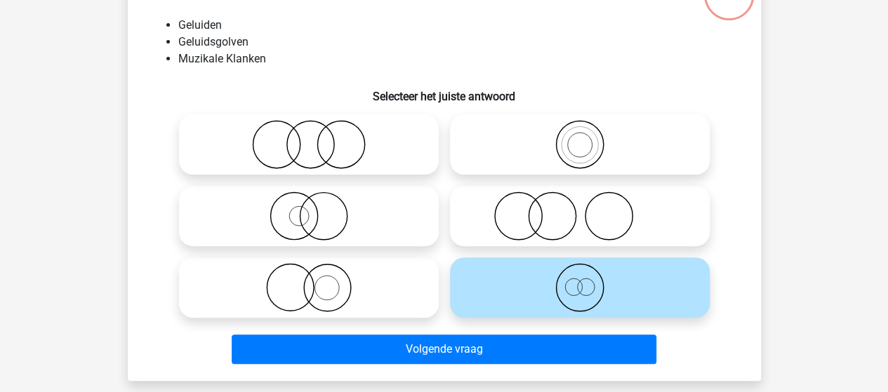
scroll to position [135, 0]
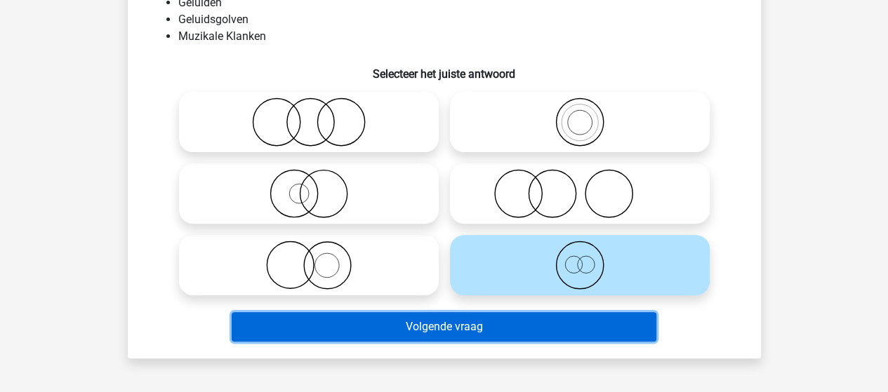
click at [466, 328] on button "Volgende vraag" at bounding box center [444, 326] width 425 height 29
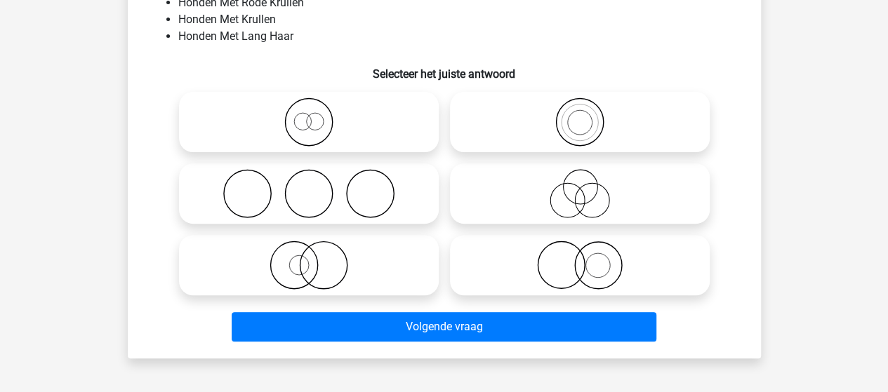
scroll to position [65, 0]
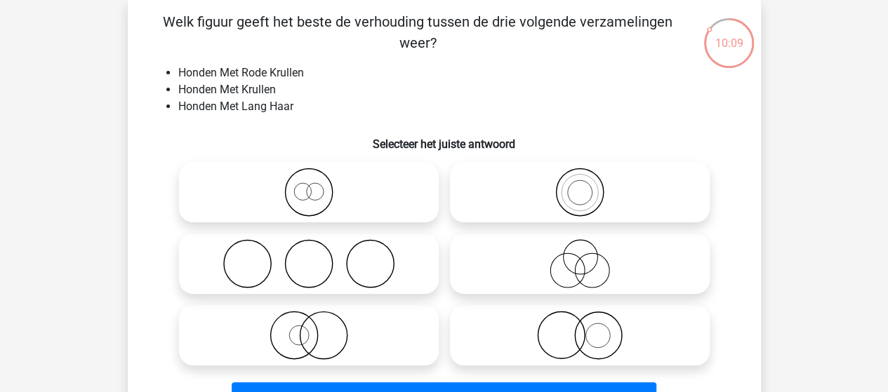
click at [296, 331] on icon at bounding box center [309, 335] width 249 height 49
click at [309, 329] on input "radio" at bounding box center [313, 323] width 9 height 9
radio input "true"
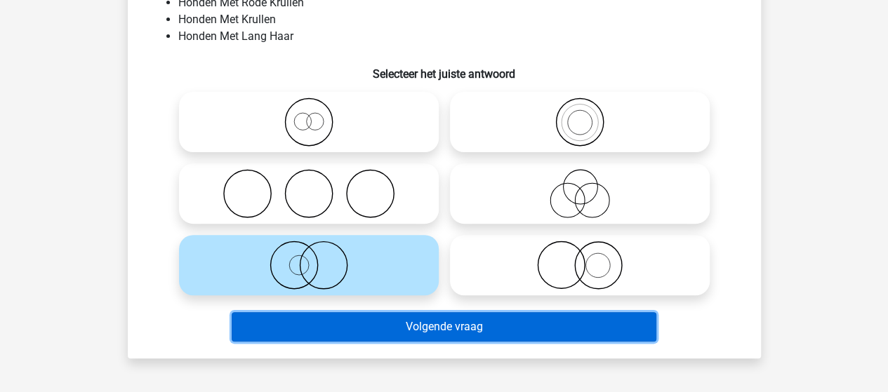
click at [432, 331] on button "Volgende vraag" at bounding box center [444, 326] width 425 height 29
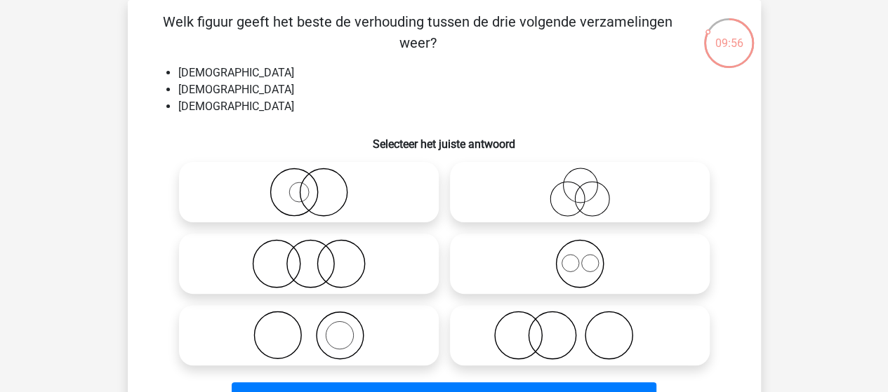
click at [585, 265] on icon at bounding box center [580, 263] width 249 height 49
click at [585, 257] on input "radio" at bounding box center [584, 252] width 9 height 9
radio input "true"
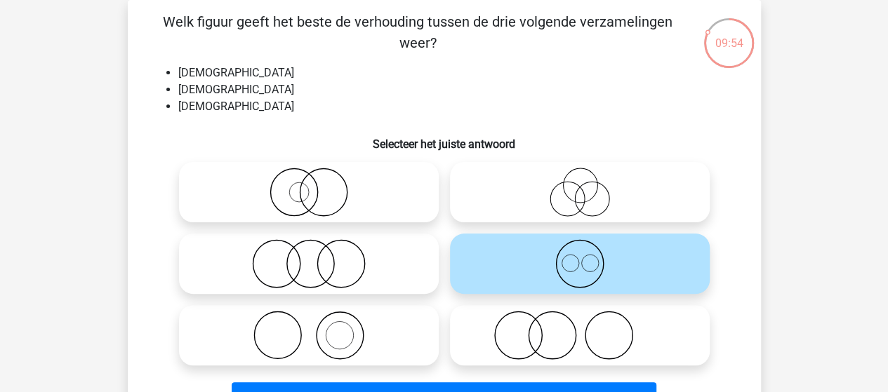
scroll to position [135, 0]
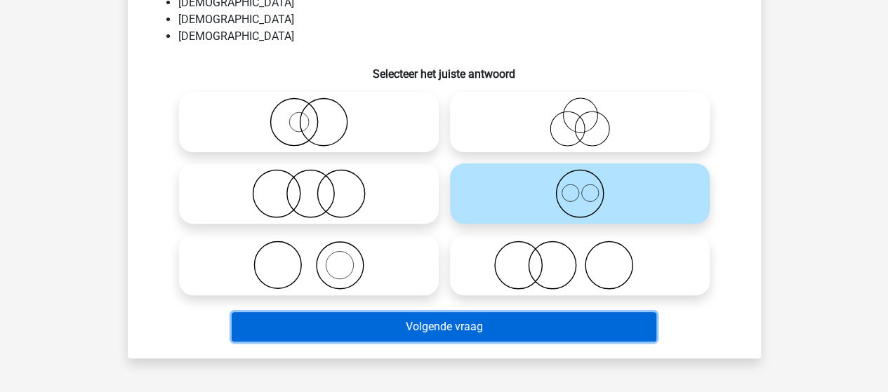
click at [409, 331] on button "Volgende vraag" at bounding box center [444, 326] width 425 height 29
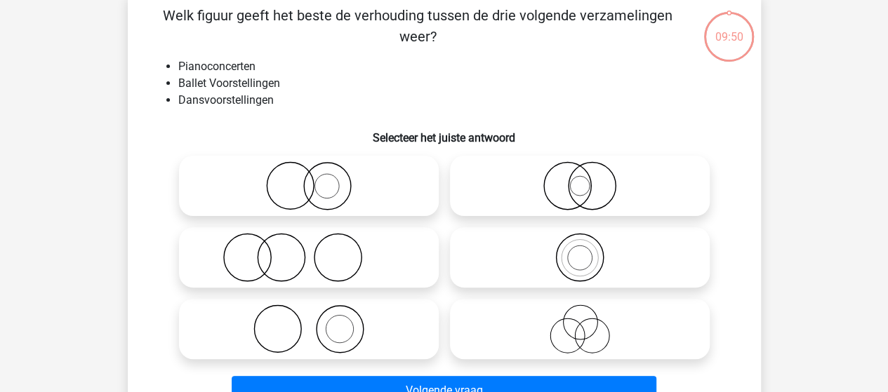
scroll to position [65, 0]
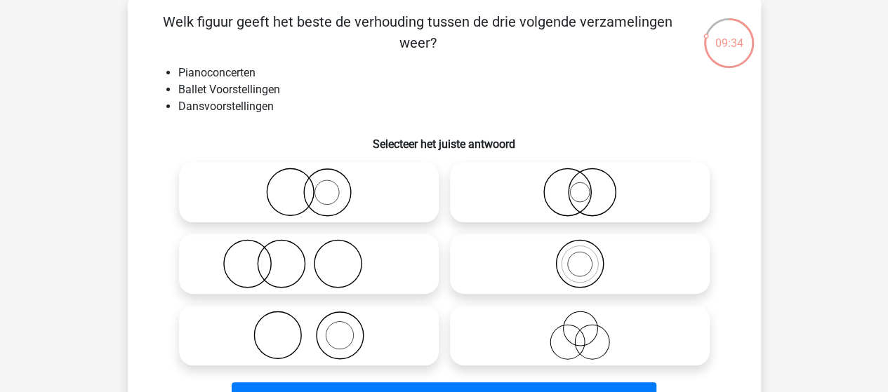
click at [341, 333] on icon at bounding box center [309, 335] width 249 height 49
click at [318, 329] on input "radio" at bounding box center [313, 323] width 9 height 9
radio input "true"
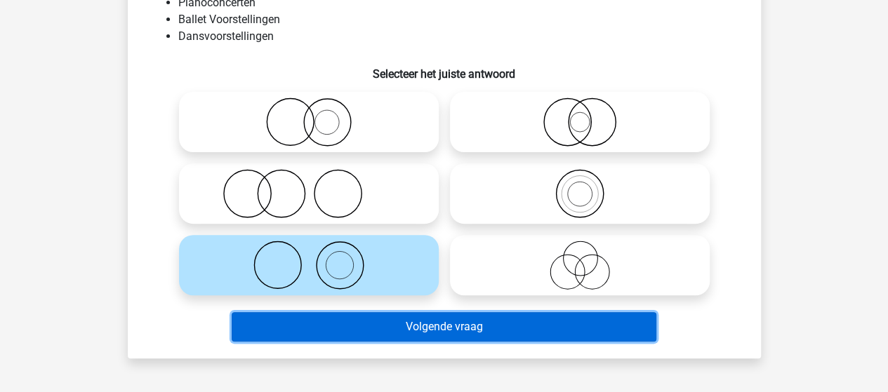
click at [487, 322] on button "Volgende vraag" at bounding box center [444, 326] width 425 height 29
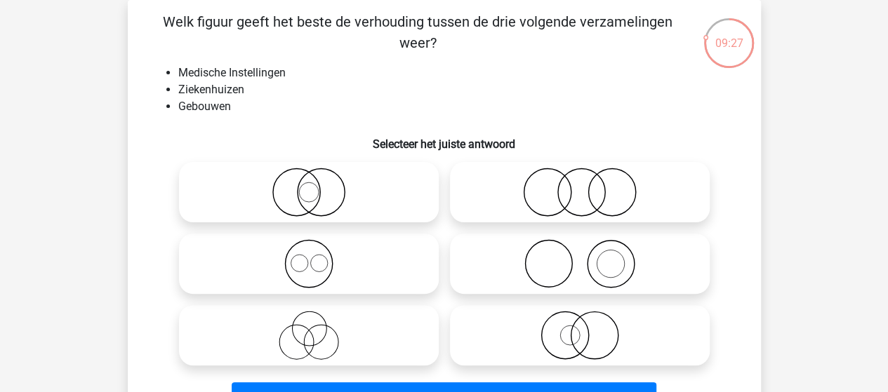
click at [330, 199] on icon at bounding box center [309, 192] width 249 height 49
click at [318, 185] on input "radio" at bounding box center [313, 180] width 9 height 9
radio input "true"
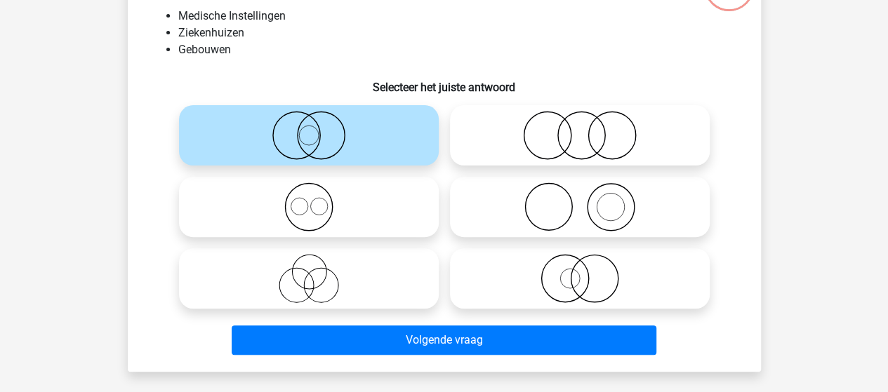
scroll to position [135, 0]
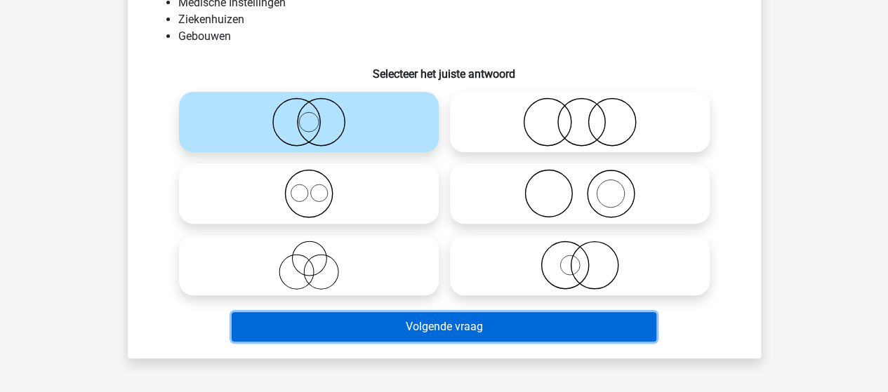
click at [422, 322] on button "Volgende vraag" at bounding box center [444, 326] width 425 height 29
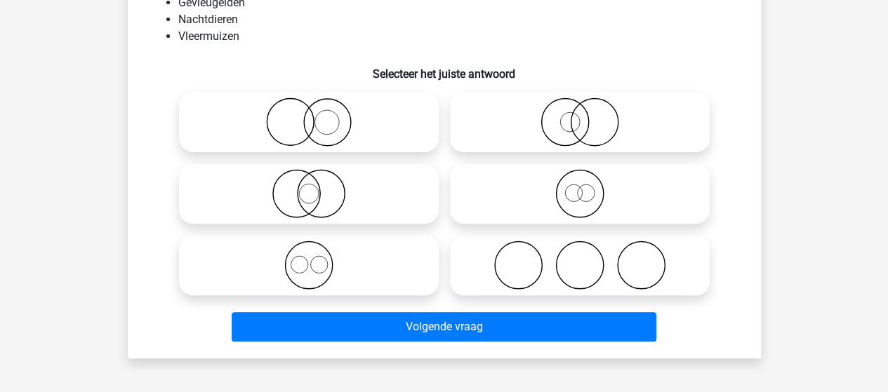
scroll to position [65, 0]
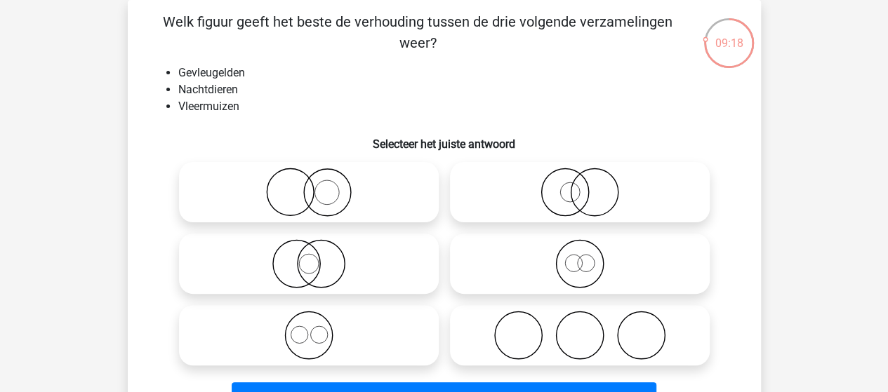
click at [324, 267] on icon at bounding box center [309, 263] width 249 height 49
click at [318, 257] on input "radio" at bounding box center [313, 252] width 9 height 9
radio input "true"
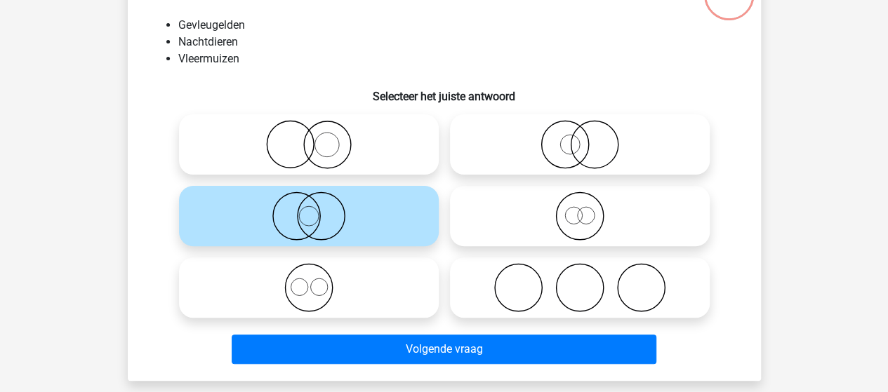
scroll to position [135, 0]
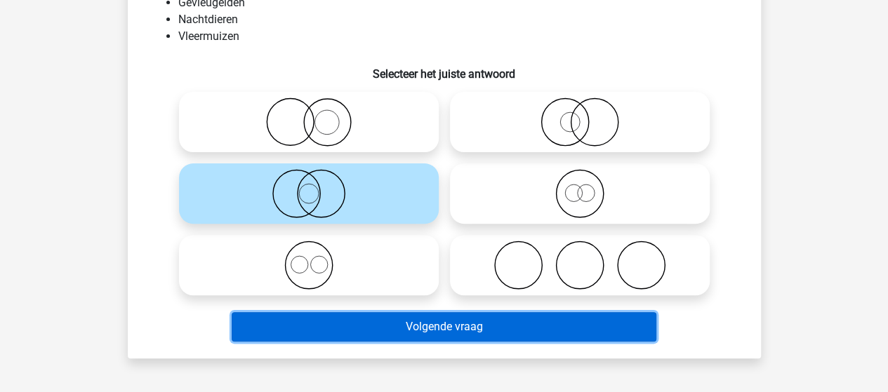
click at [448, 327] on button "Volgende vraag" at bounding box center [444, 326] width 425 height 29
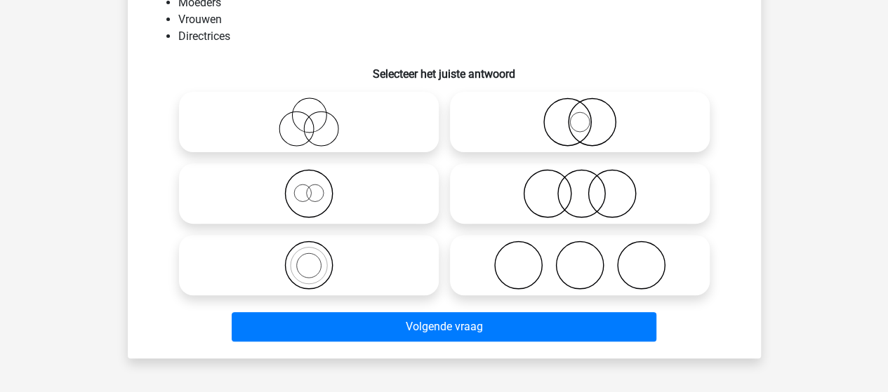
scroll to position [65, 0]
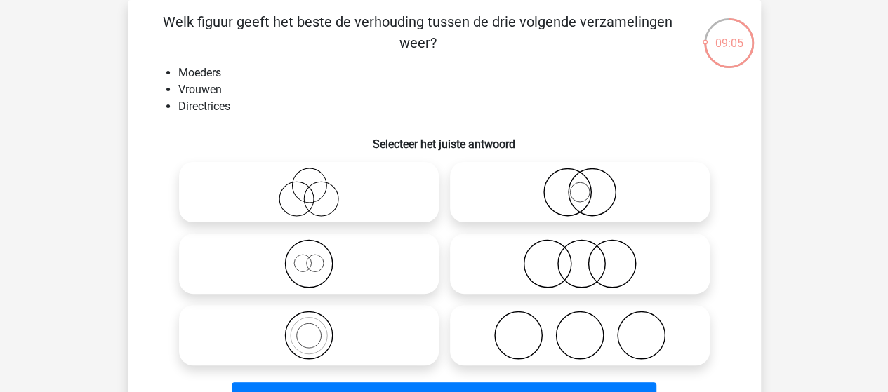
click at [310, 258] on icon at bounding box center [309, 263] width 249 height 49
click at [310, 257] on input "radio" at bounding box center [313, 252] width 9 height 9
radio input "true"
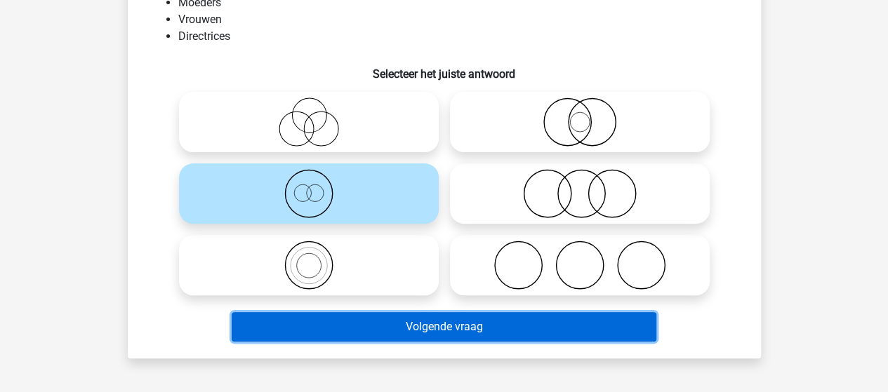
click at [383, 328] on button "Volgende vraag" at bounding box center [444, 326] width 425 height 29
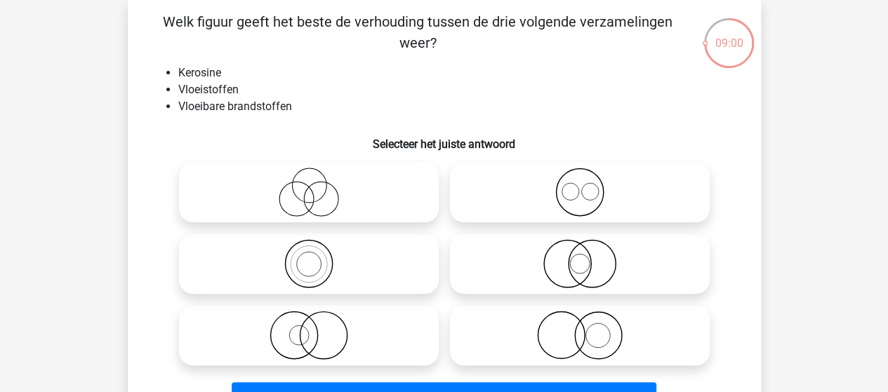
click at [299, 266] on icon at bounding box center [309, 263] width 249 height 49
click at [309, 257] on input "radio" at bounding box center [313, 252] width 9 height 9
radio input "true"
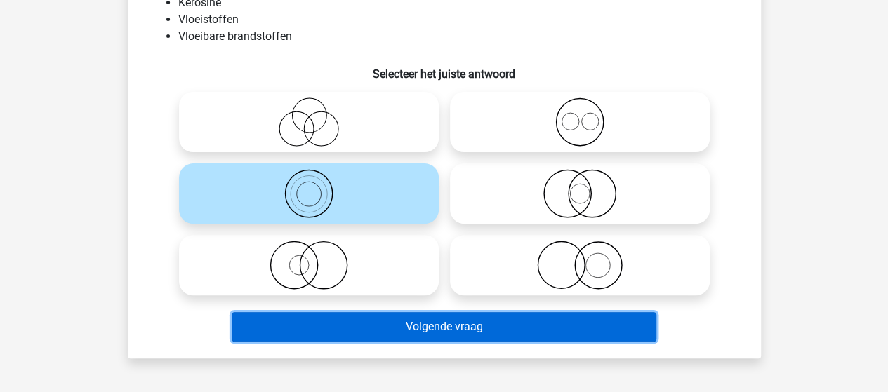
click at [394, 325] on button "Volgende vraag" at bounding box center [444, 326] width 425 height 29
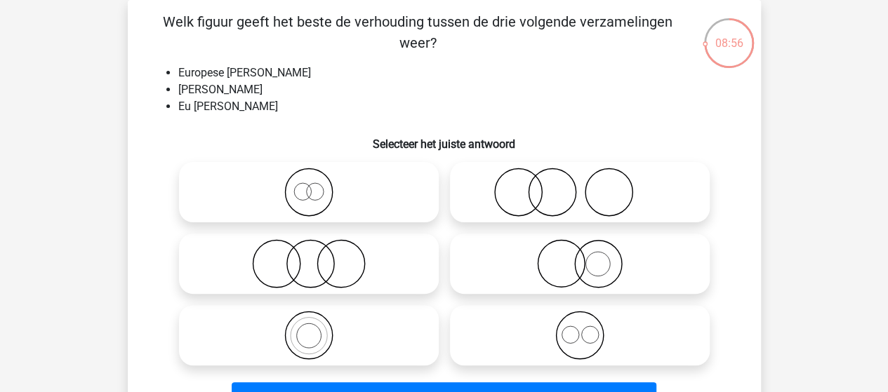
click at [309, 332] on icon at bounding box center [309, 335] width 249 height 49
click at [309, 329] on input "radio" at bounding box center [313, 323] width 9 height 9
radio input "true"
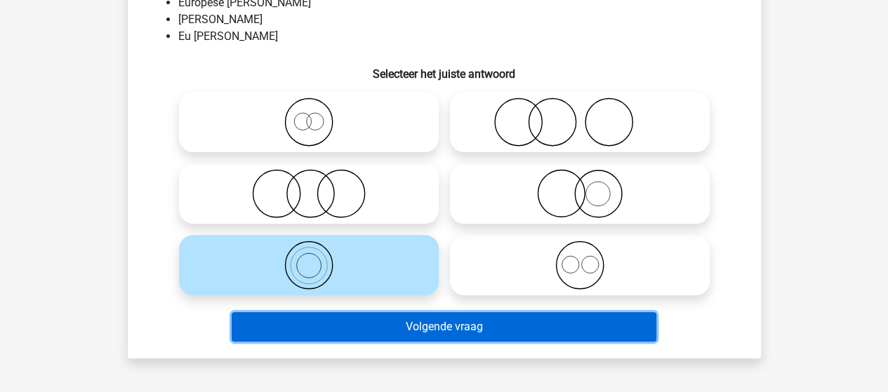
click at [340, 329] on button "Volgende vraag" at bounding box center [444, 326] width 425 height 29
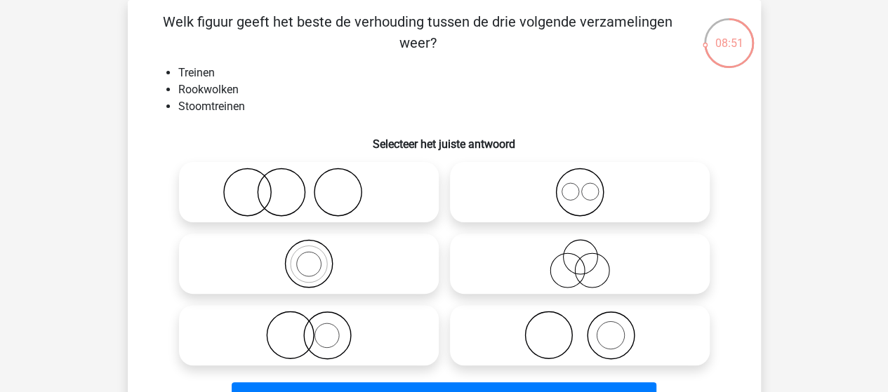
click at [575, 325] on icon at bounding box center [580, 335] width 249 height 49
click at [580, 325] on input "radio" at bounding box center [584, 323] width 9 height 9
radio input "true"
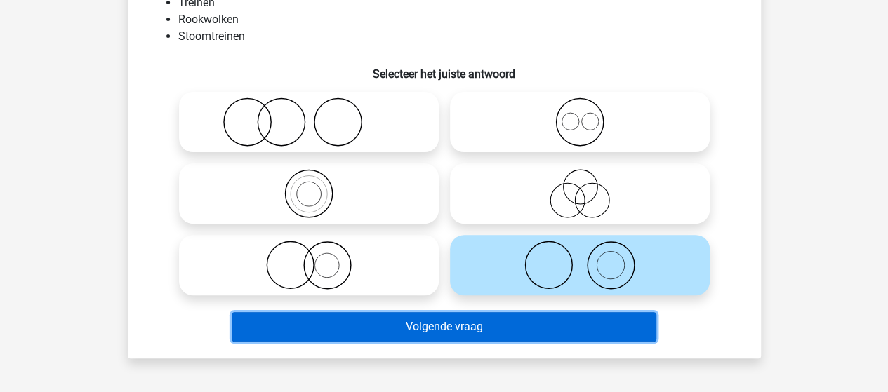
click at [404, 330] on button "Volgende vraag" at bounding box center [444, 326] width 425 height 29
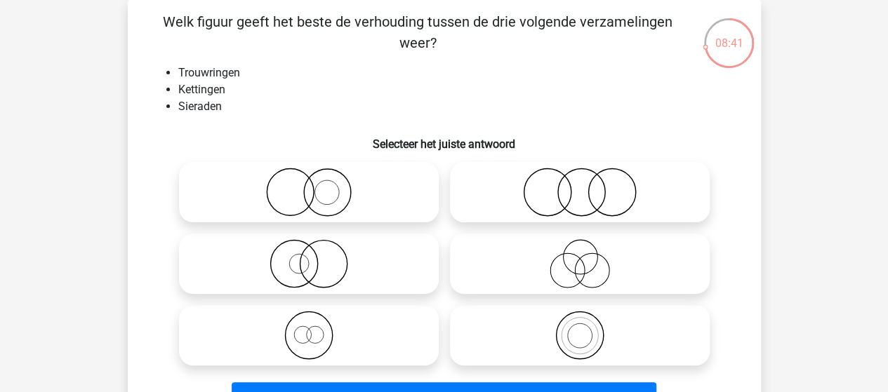
click at [298, 192] on icon at bounding box center [309, 192] width 249 height 49
click at [309, 185] on input "radio" at bounding box center [313, 180] width 9 height 9
radio input "true"
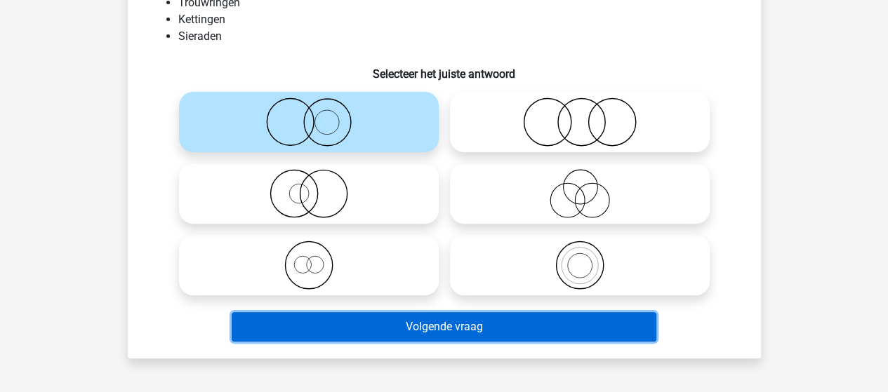
click at [368, 324] on button "Volgende vraag" at bounding box center [444, 326] width 425 height 29
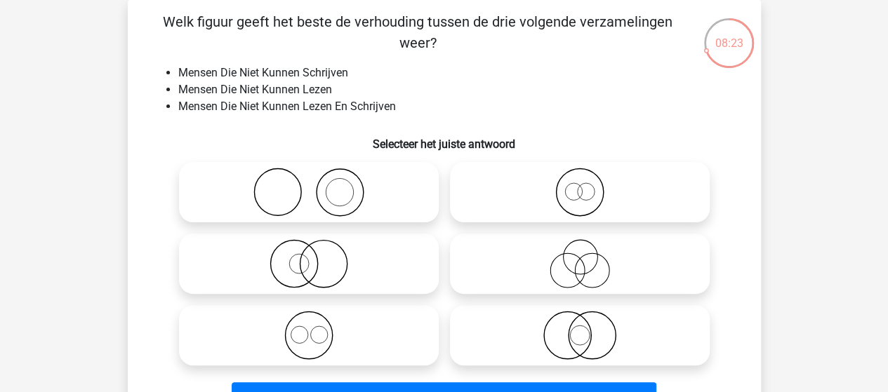
click at [562, 339] on icon at bounding box center [580, 335] width 249 height 49
click at [580, 329] on input "radio" at bounding box center [584, 323] width 9 height 9
radio input "true"
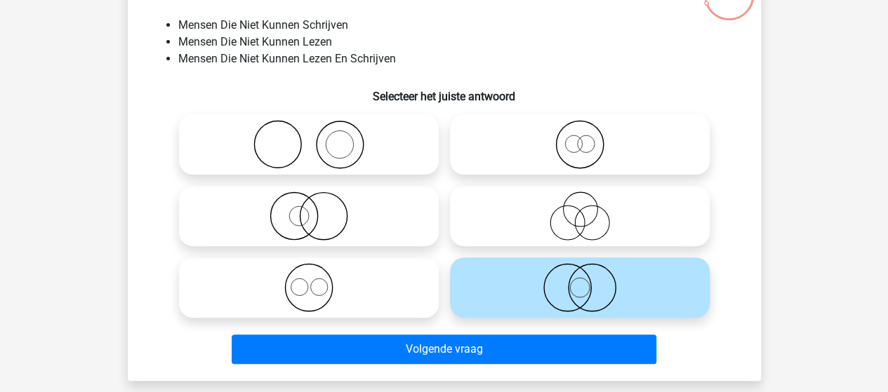
scroll to position [135, 0]
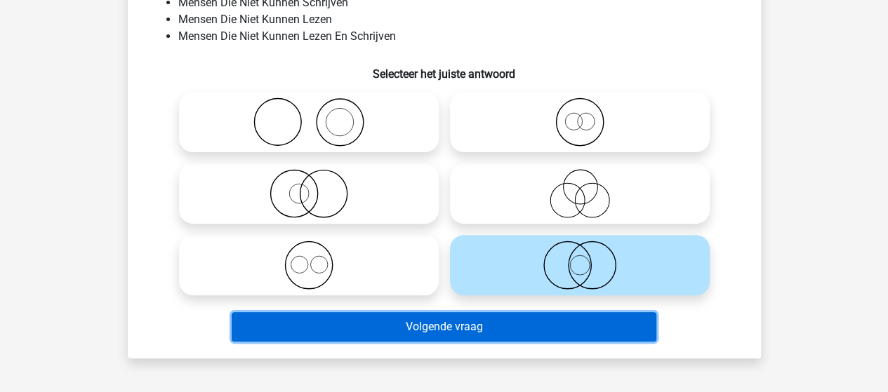
click at [445, 333] on button "Volgende vraag" at bounding box center [444, 326] width 425 height 29
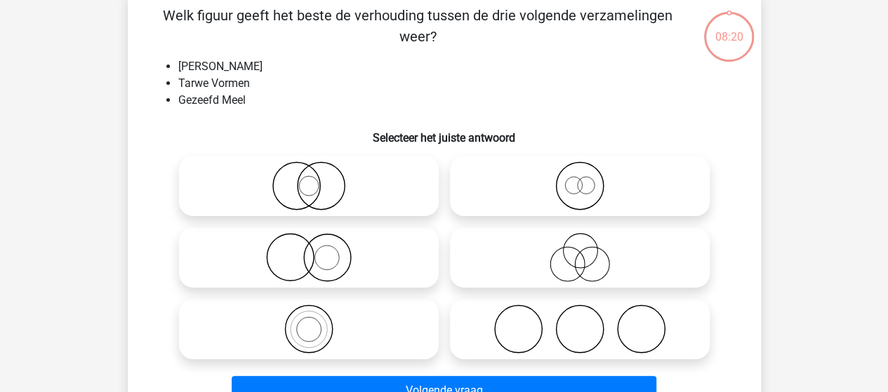
scroll to position [65, 0]
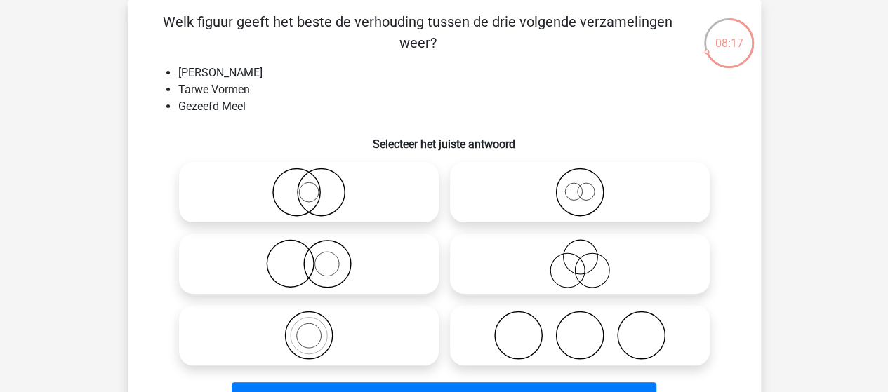
click at [567, 197] on icon at bounding box center [580, 192] width 249 height 49
click at [580, 185] on input "radio" at bounding box center [584, 180] width 9 height 9
radio input "true"
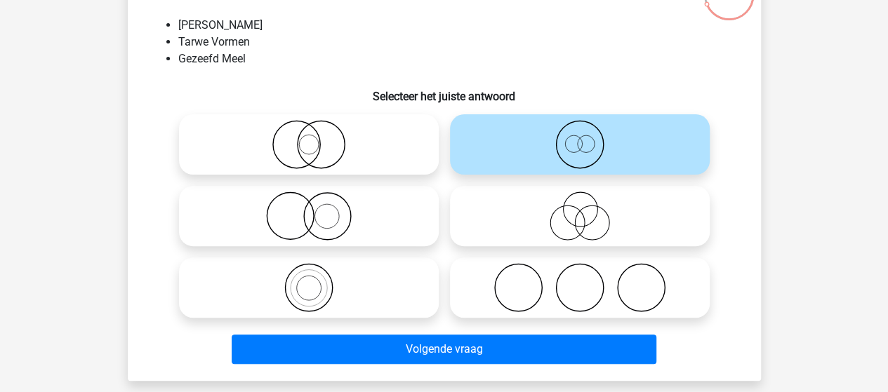
scroll to position [135, 0]
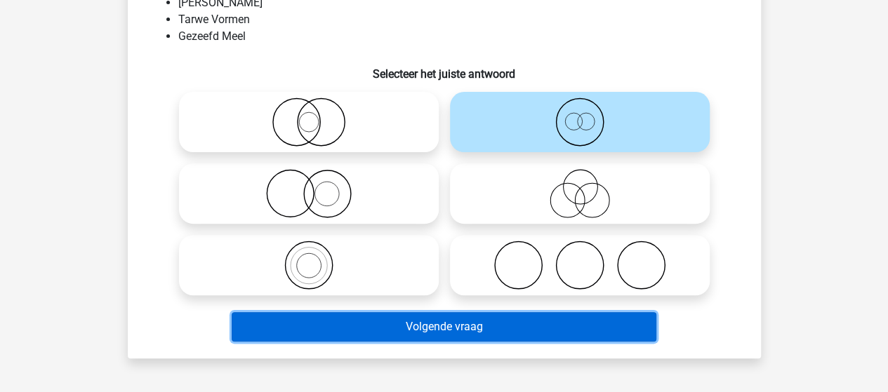
click at [406, 329] on button "Volgende vraag" at bounding box center [444, 326] width 425 height 29
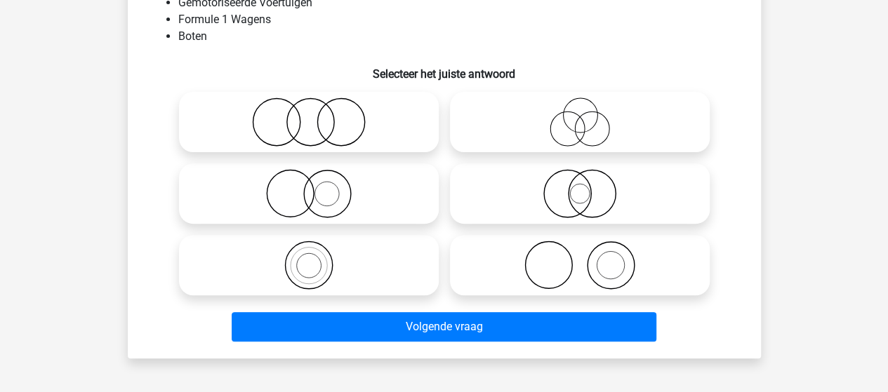
scroll to position [65, 0]
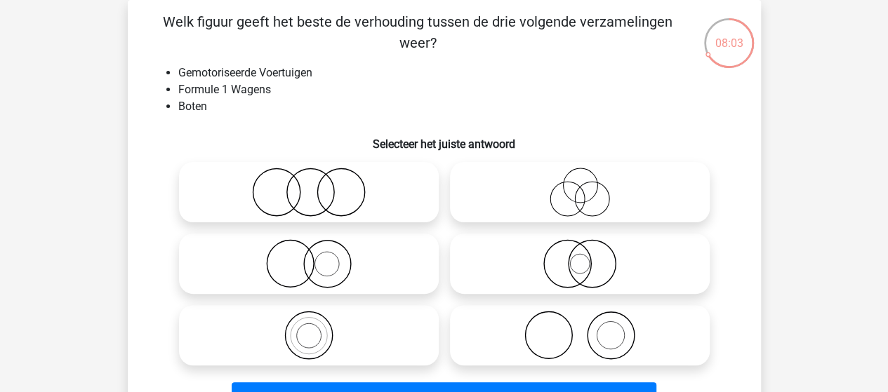
click at [327, 261] on icon at bounding box center [309, 263] width 249 height 49
click at [318, 257] on input "radio" at bounding box center [313, 252] width 9 height 9
radio input "true"
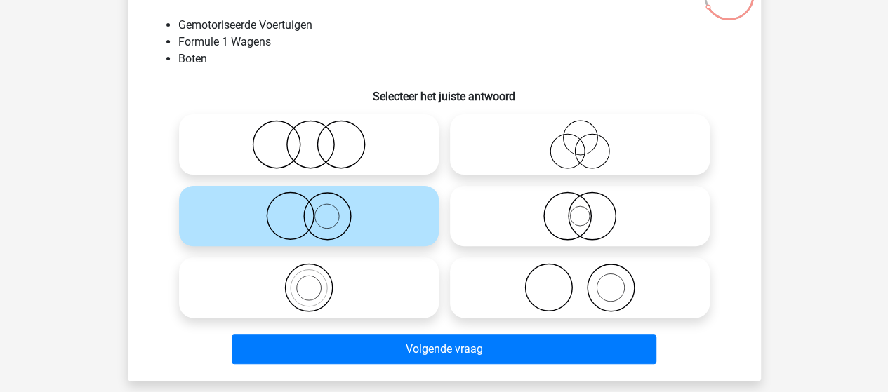
scroll to position [135, 0]
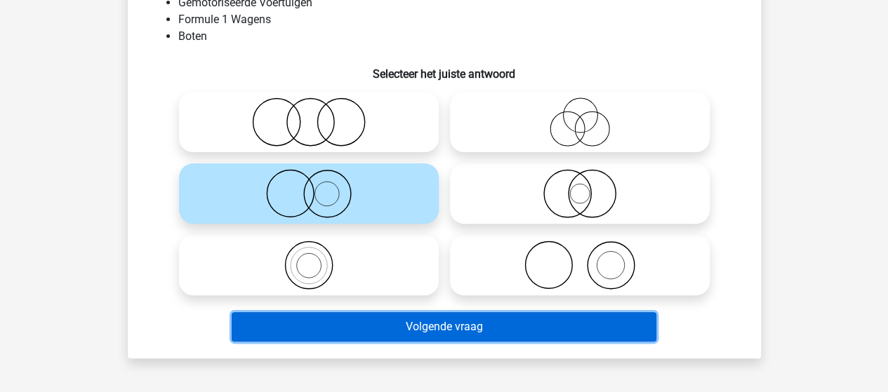
click at [440, 326] on button "Volgende vraag" at bounding box center [444, 326] width 425 height 29
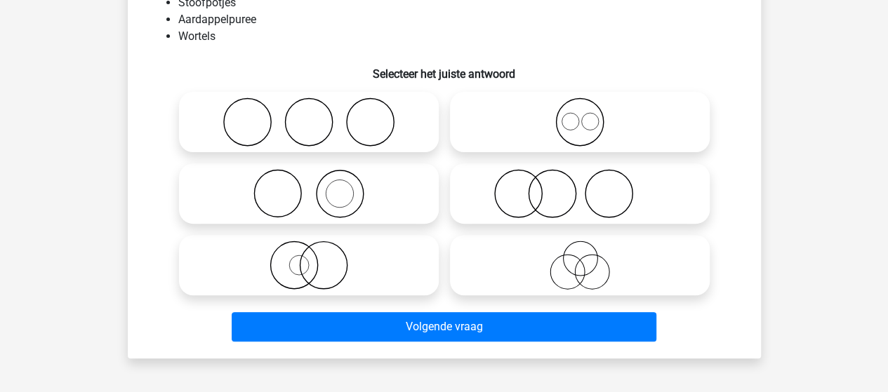
scroll to position [65, 0]
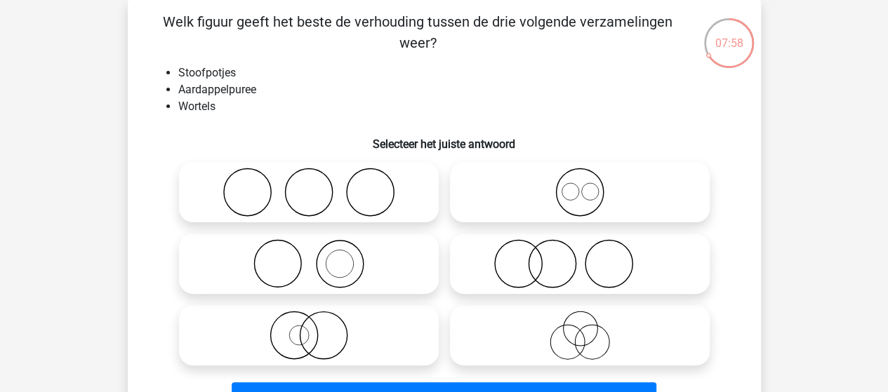
click at [357, 207] on icon at bounding box center [309, 192] width 249 height 49
click at [318, 185] on input "radio" at bounding box center [313, 180] width 9 height 9
radio input "true"
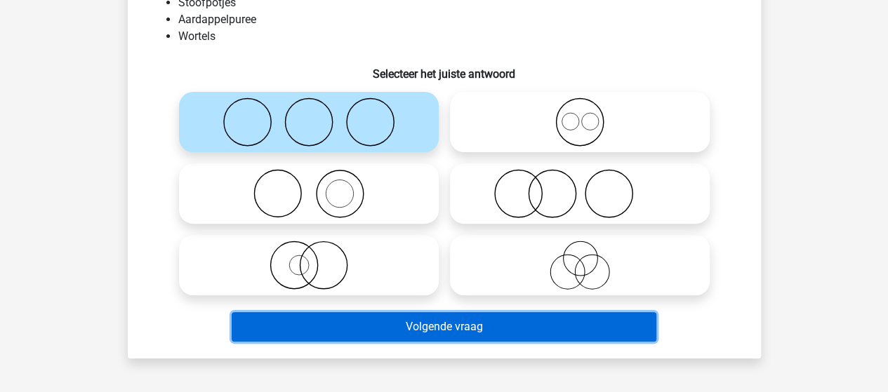
click at [371, 322] on button "Volgende vraag" at bounding box center [444, 326] width 425 height 29
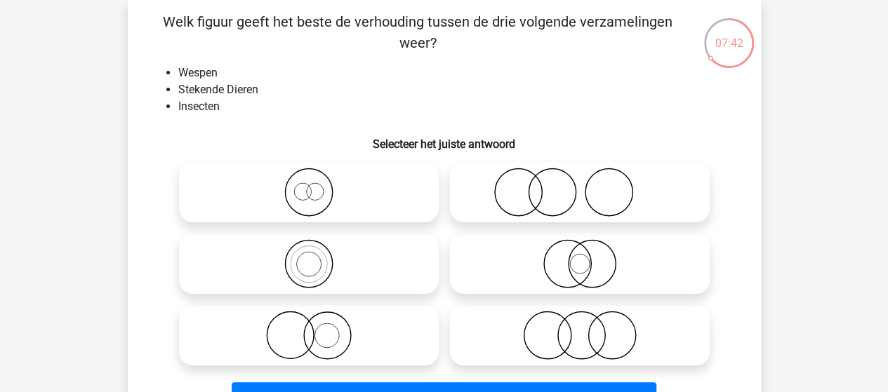
click at [584, 265] on icon at bounding box center [580, 263] width 249 height 49
click at [584, 257] on input "radio" at bounding box center [584, 252] width 9 height 9
radio input "true"
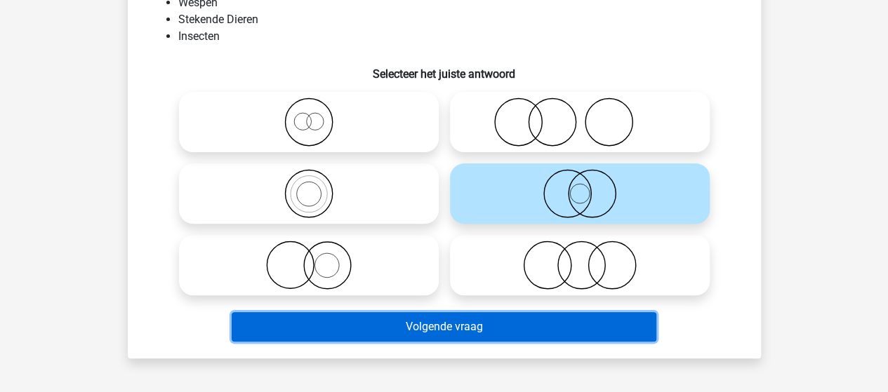
click at [416, 326] on button "Volgende vraag" at bounding box center [444, 326] width 425 height 29
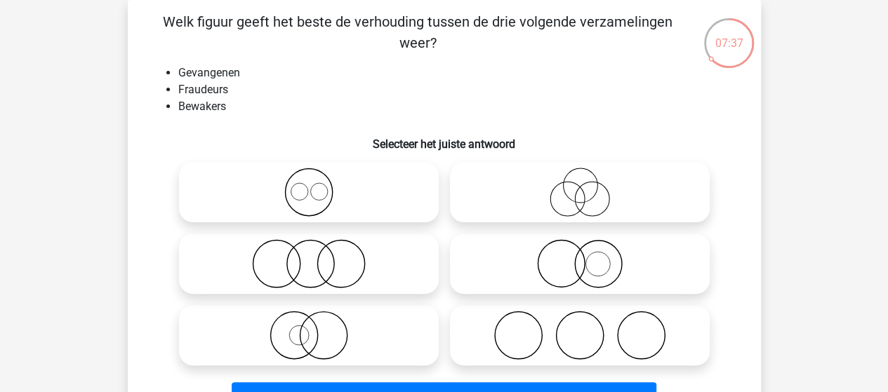
click at [323, 268] on icon at bounding box center [309, 263] width 249 height 49
click at [318, 257] on input "radio" at bounding box center [313, 252] width 9 height 9
radio input "true"
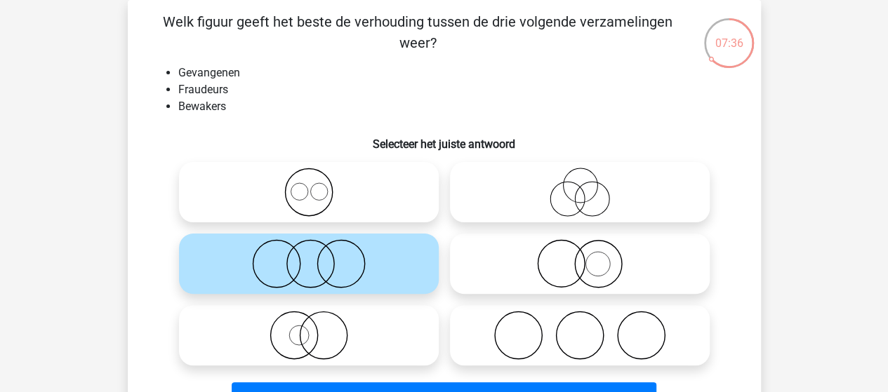
scroll to position [135, 0]
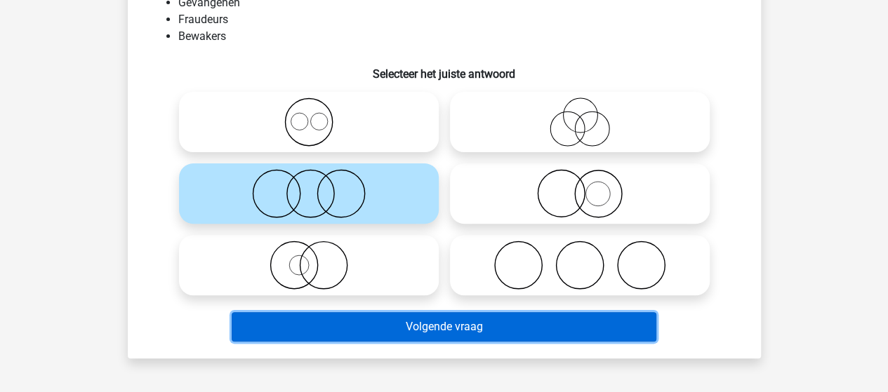
click at [392, 323] on button "Volgende vraag" at bounding box center [444, 326] width 425 height 29
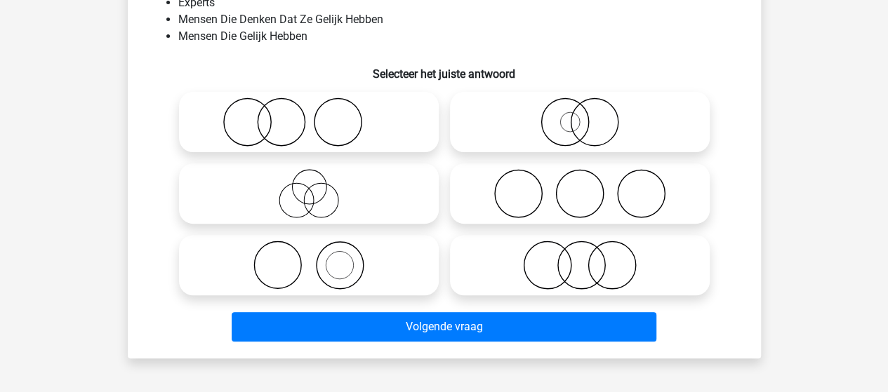
scroll to position [65, 0]
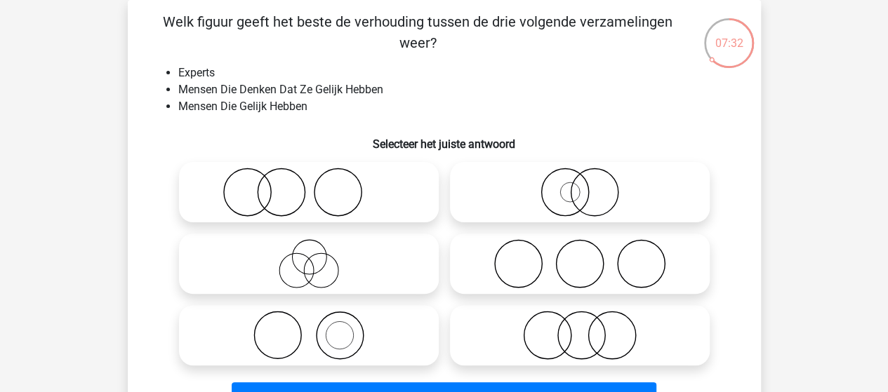
click at [322, 267] on icon at bounding box center [309, 263] width 249 height 49
click at [318, 257] on input "radio" at bounding box center [313, 252] width 9 height 9
radio input "true"
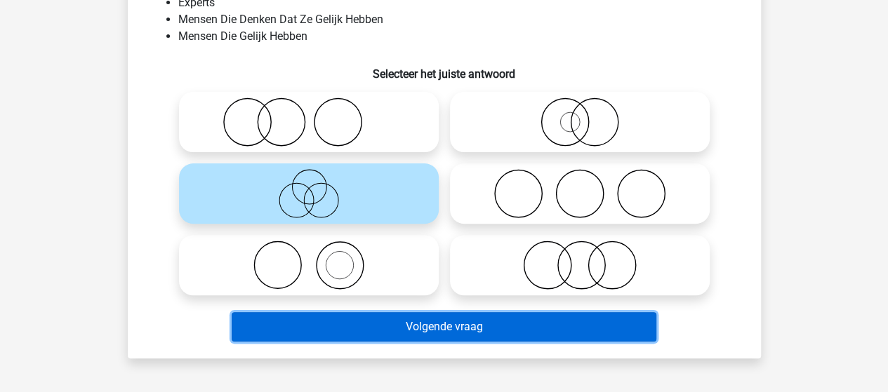
click at [395, 321] on button "Volgende vraag" at bounding box center [444, 326] width 425 height 29
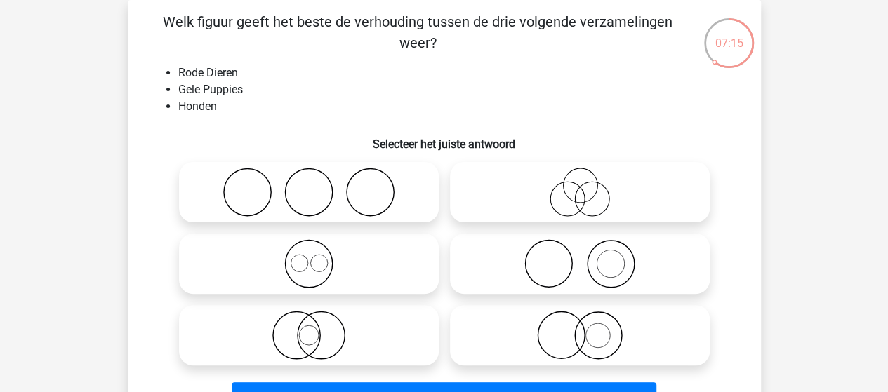
click at [582, 341] on icon at bounding box center [580, 335] width 249 height 49
click at [582, 329] on input "radio" at bounding box center [584, 323] width 9 height 9
radio input "true"
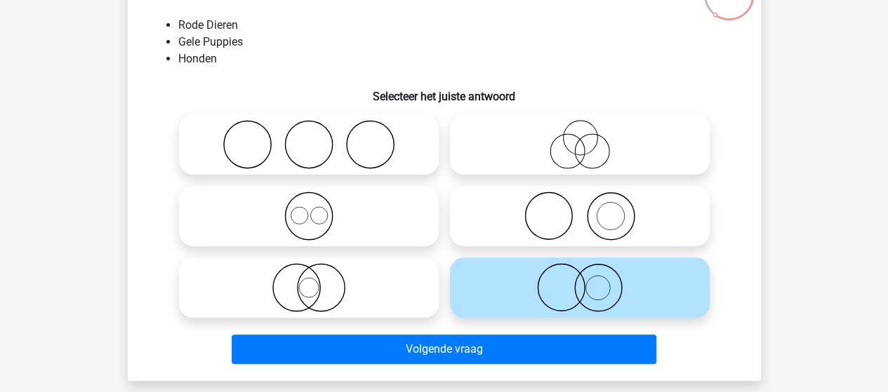
scroll to position [135, 0]
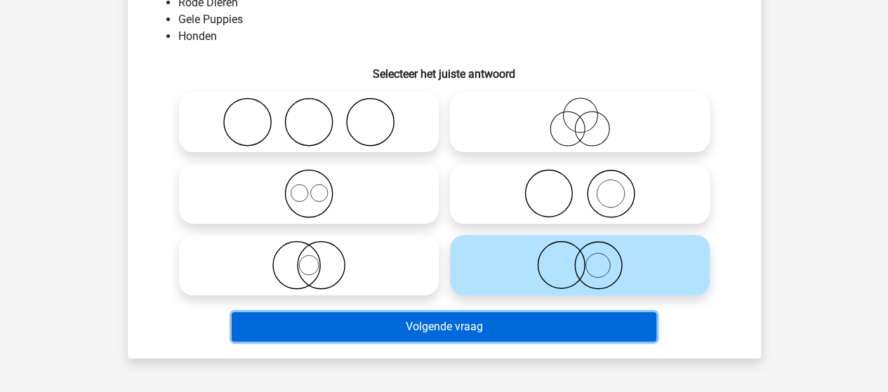
click at [469, 326] on button "Volgende vraag" at bounding box center [444, 326] width 425 height 29
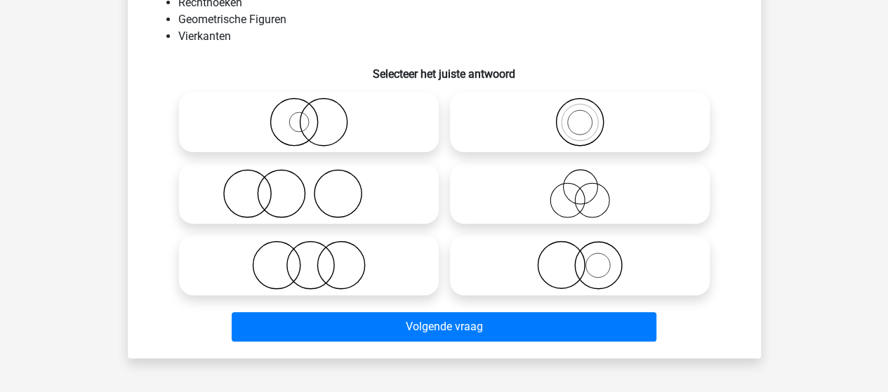
scroll to position [65, 0]
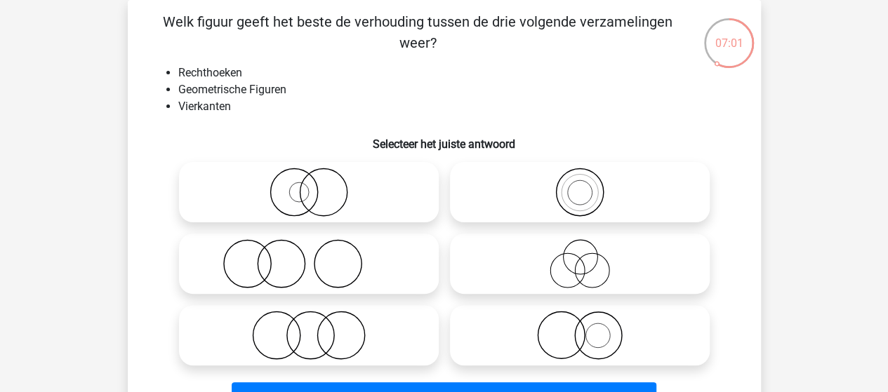
click at [567, 194] on circle at bounding box center [579, 193] width 25 height 25
click at [580, 185] on input "radio" at bounding box center [584, 180] width 9 height 9
radio input "true"
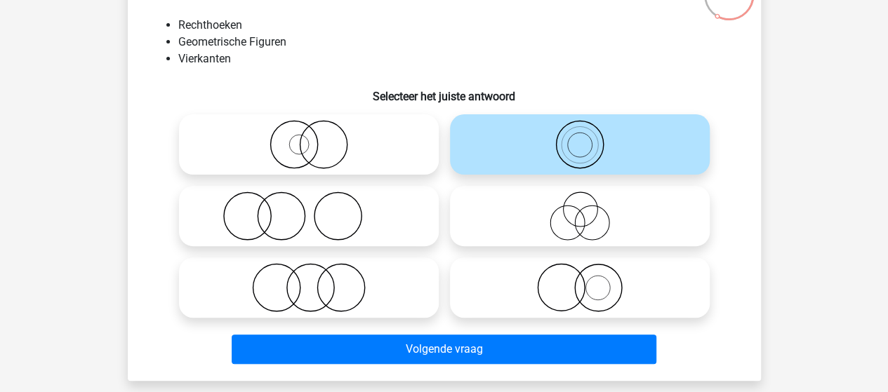
scroll to position [135, 0]
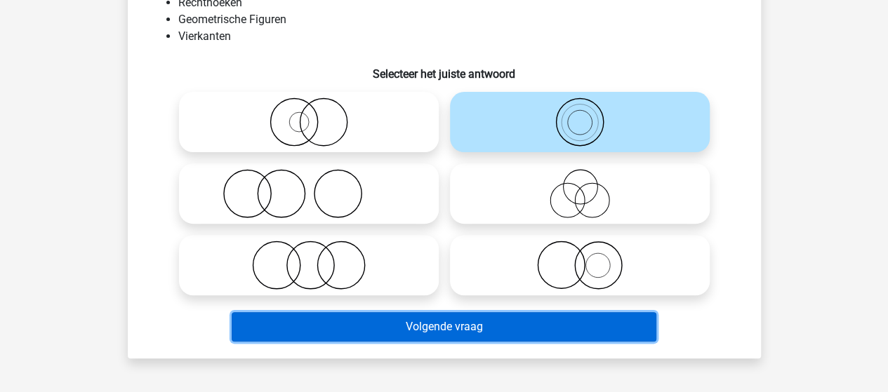
click at [487, 323] on button "Volgende vraag" at bounding box center [444, 326] width 425 height 29
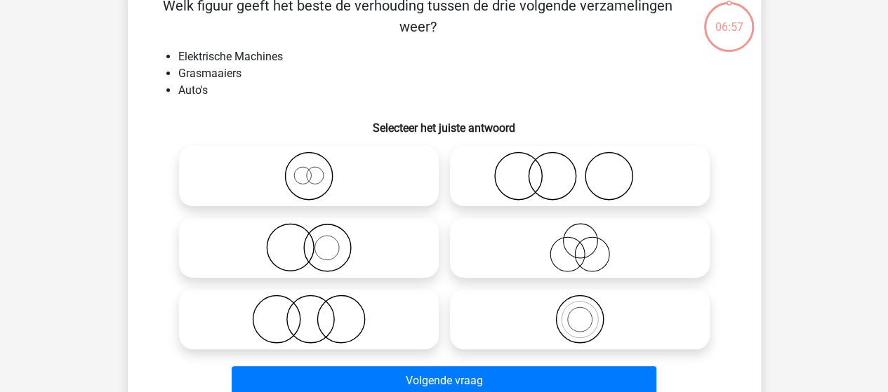
scroll to position [65, 0]
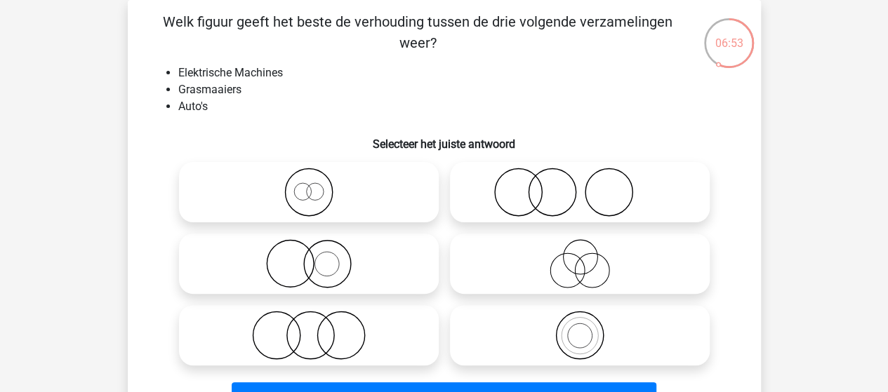
click at [313, 330] on icon at bounding box center [309, 335] width 249 height 49
click at [313, 329] on input "radio" at bounding box center [313, 323] width 9 height 9
radio input "true"
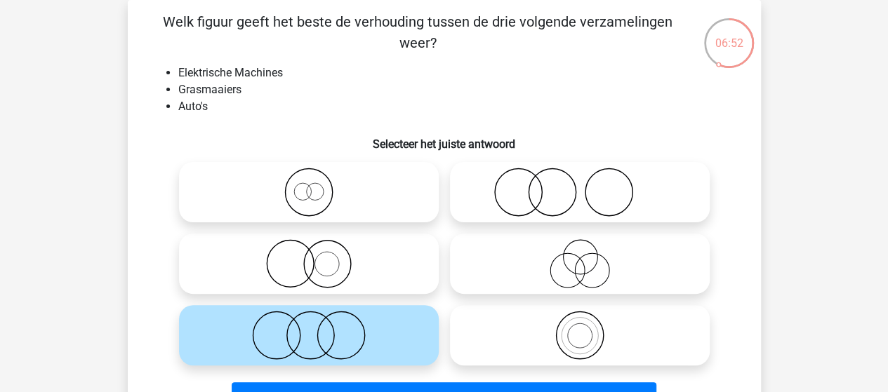
scroll to position [135, 0]
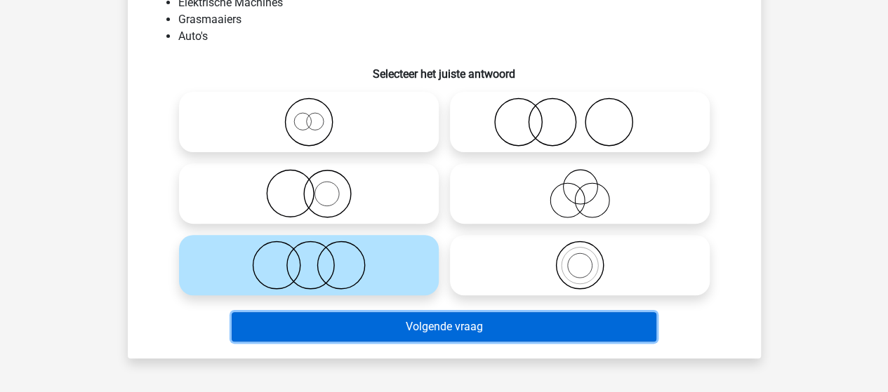
click at [455, 327] on button "Volgende vraag" at bounding box center [444, 326] width 425 height 29
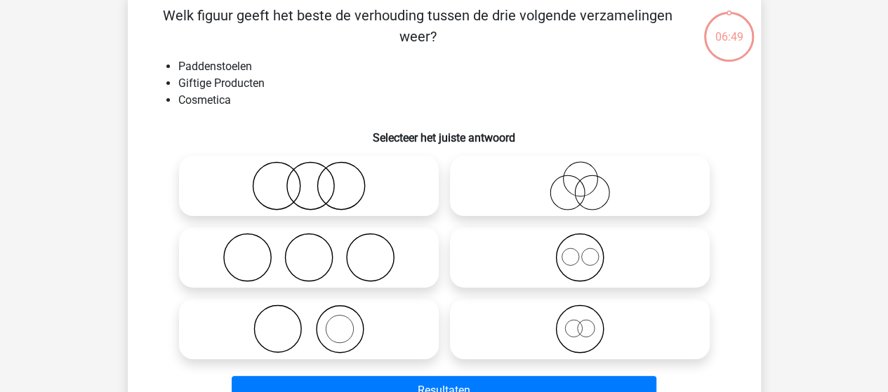
scroll to position [65, 0]
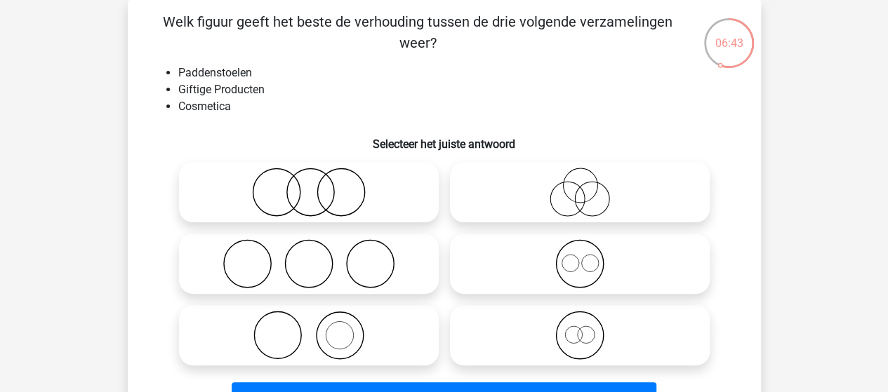
click at [298, 194] on icon at bounding box center [309, 192] width 249 height 49
click at [309, 185] on input "radio" at bounding box center [313, 180] width 9 height 9
radio input "true"
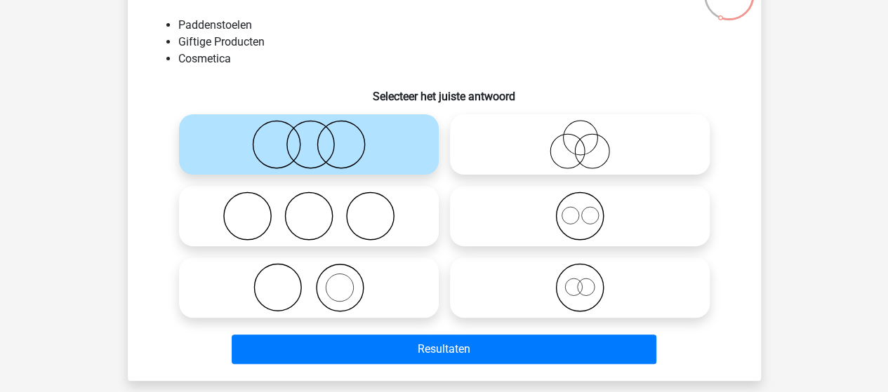
scroll to position [135, 0]
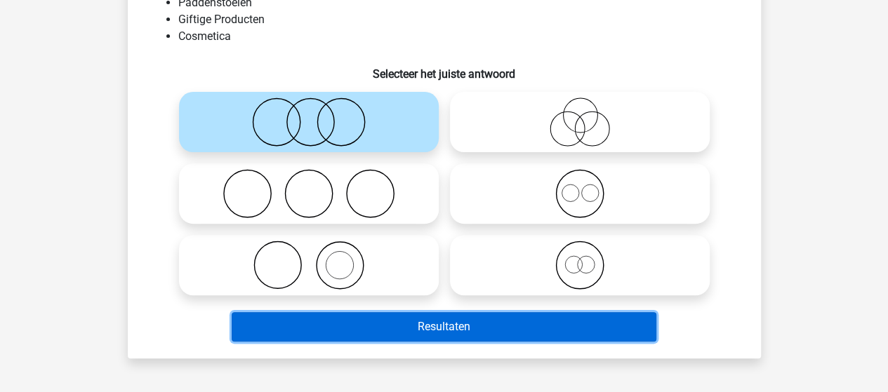
click at [383, 329] on button "Resultaten" at bounding box center [444, 326] width 425 height 29
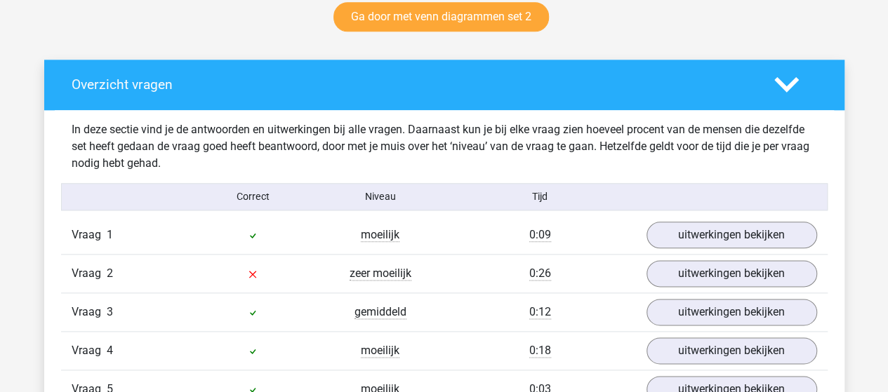
scroll to position [772, 0]
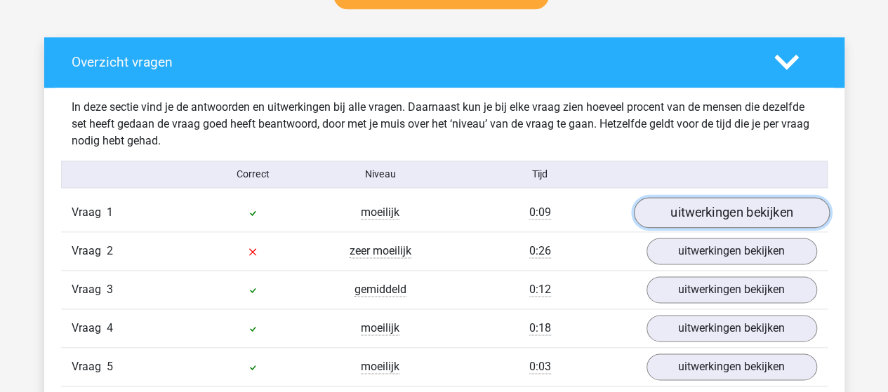
click at [753, 211] on link "uitwerkingen bekijken" at bounding box center [731, 212] width 196 height 31
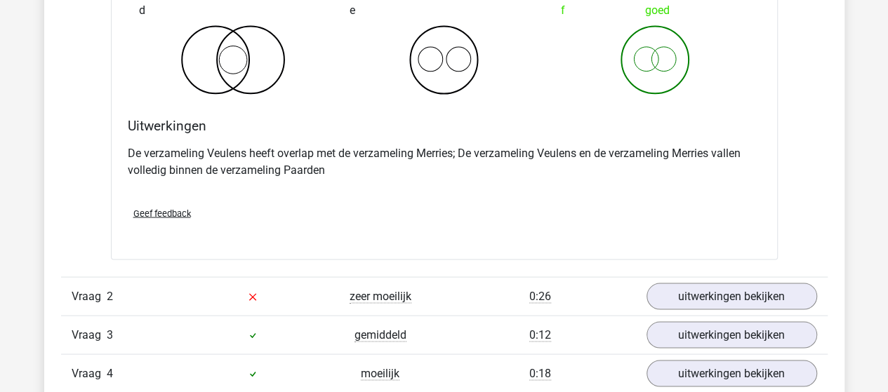
scroll to position [1334, 0]
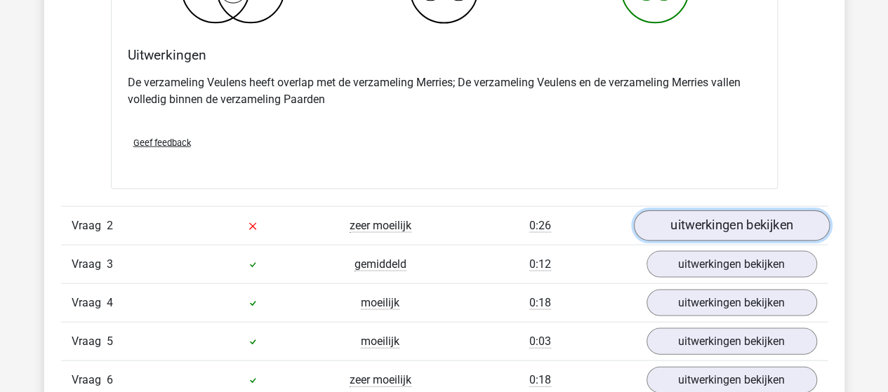
click at [683, 225] on link "uitwerkingen bekijken" at bounding box center [731, 226] width 196 height 31
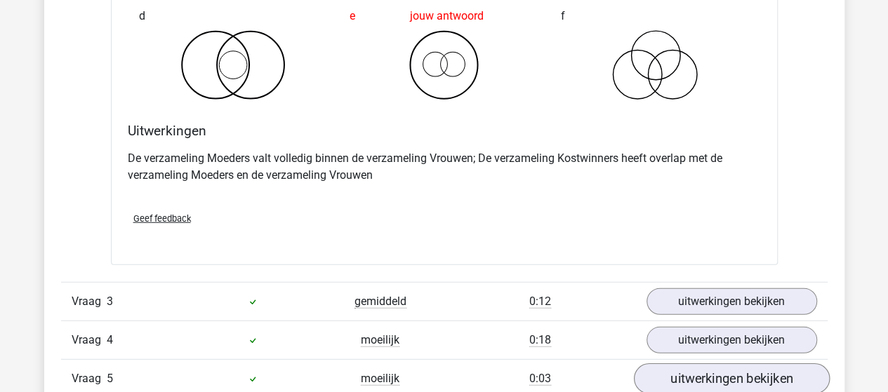
scroll to position [1896, 0]
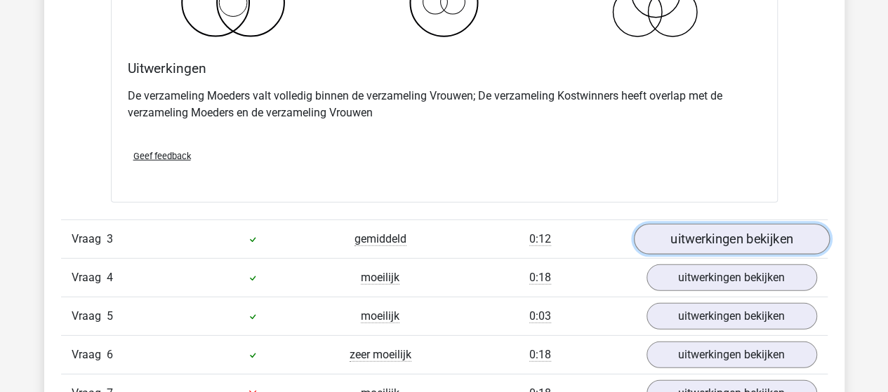
click at [678, 234] on link "uitwerkingen bekijken" at bounding box center [731, 240] width 196 height 31
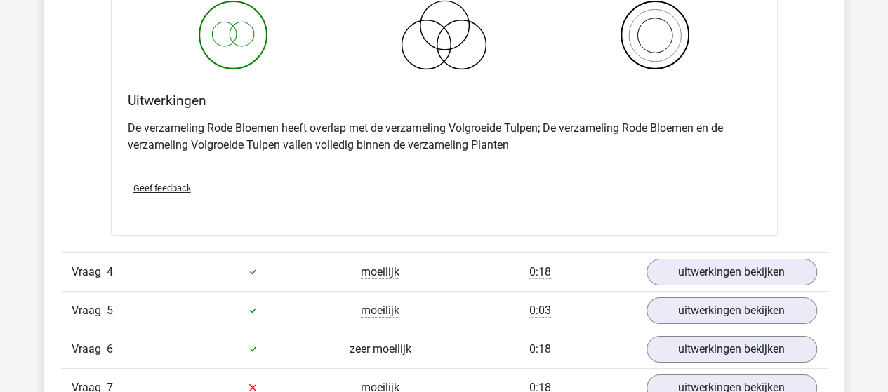
scroll to position [2457, 0]
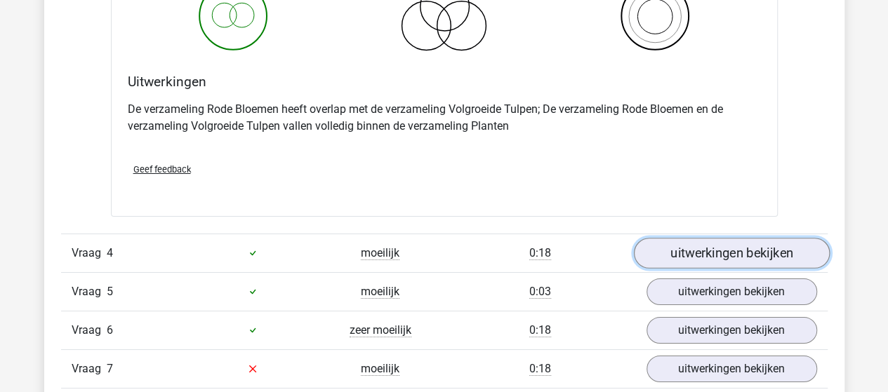
click at [795, 248] on link "uitwerkingen bekijken" at bounding box center [731, 253] width 196 height 31
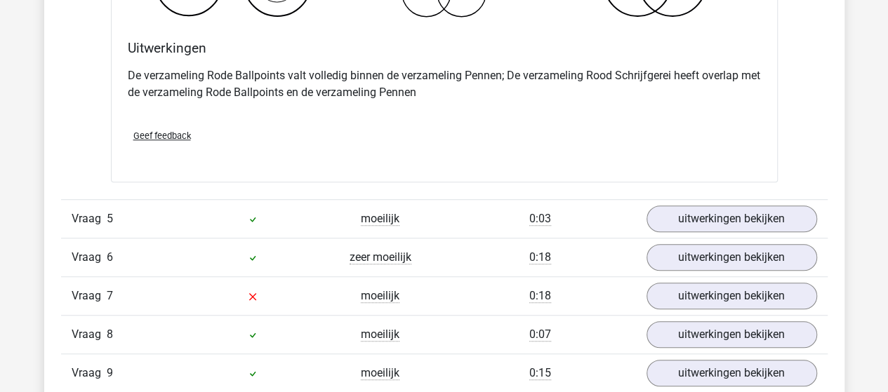
scroll to position [3089, 0]
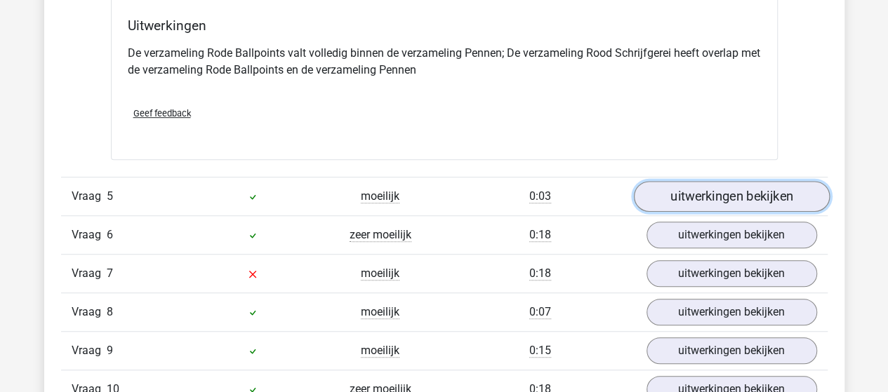
click at [736, 189] on link "uitwerkingen bekijken" at bounding box center [731, 196] width 196 height 31
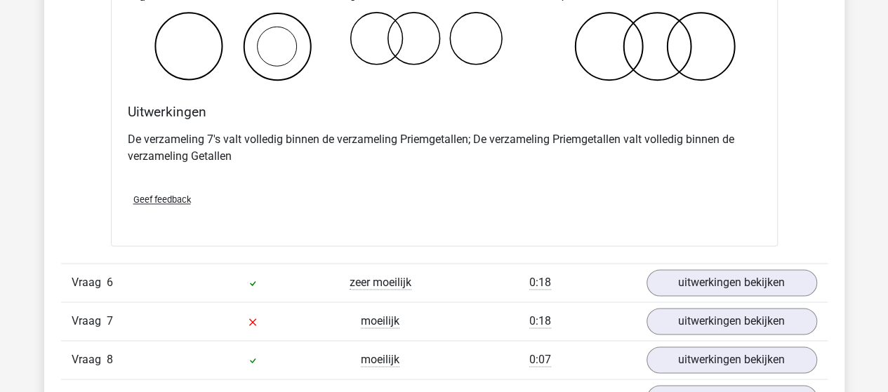
scroll to position [3581, 0]
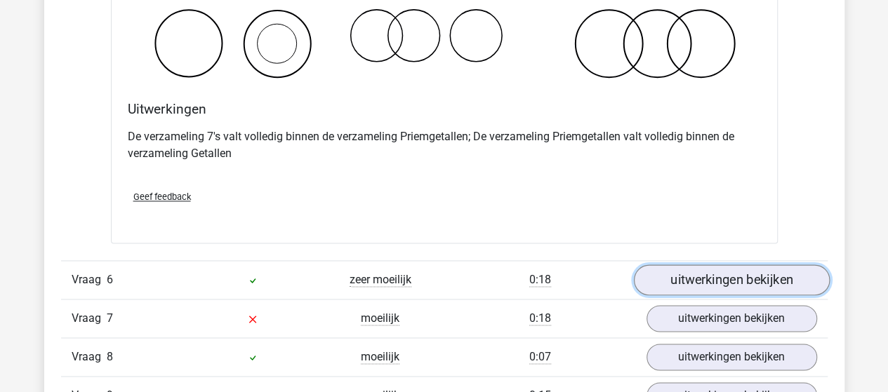
click at [677, 275] on link "uitwerkingen bekijken" at bounding box center [731, 280] width 196 height 31
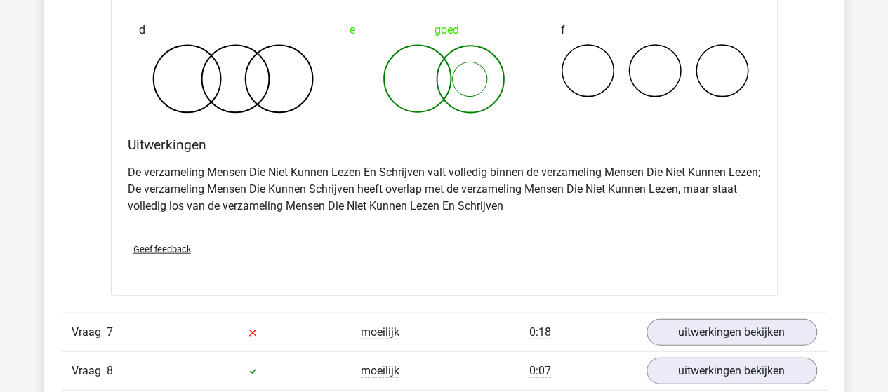
scroll to position [4142, 0]
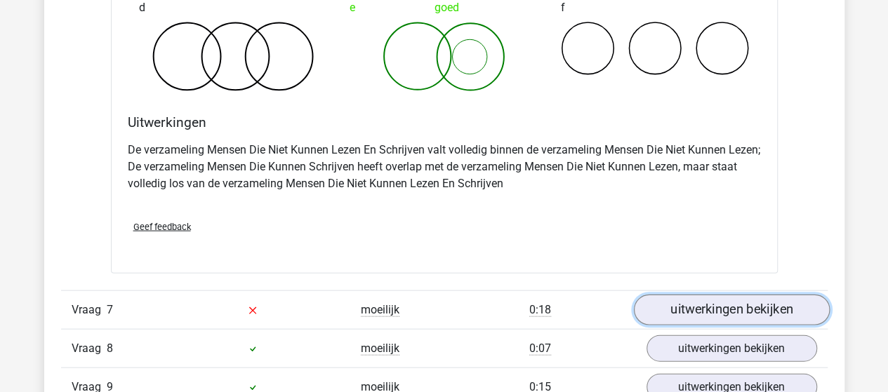
click at [731, 305] on link "uitwerkingen bekijken" at bounding box center [731, 310] width 196 height 31
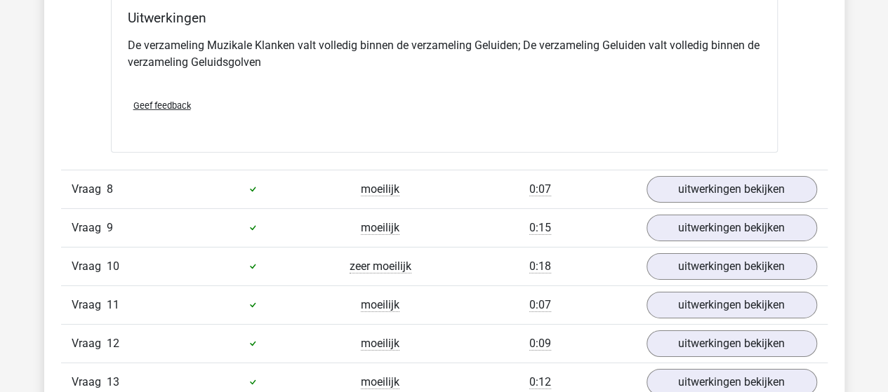
scroll to position [4844, 0]
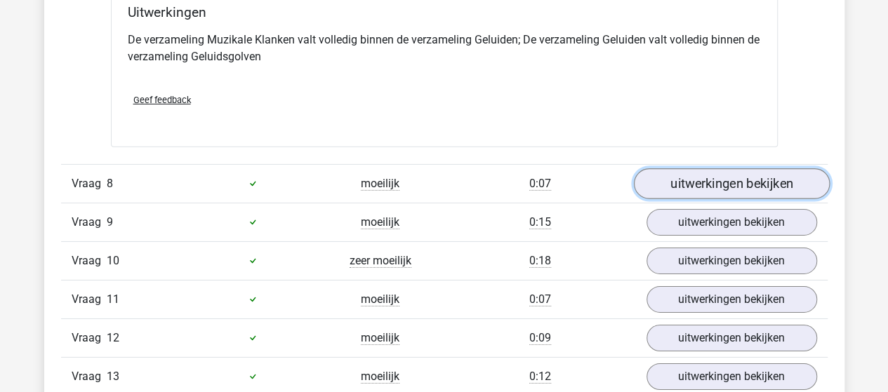
click at [706, 168] on link "uitwerkingen bekijken" at bounding box center [731, 183] width 196 height 31
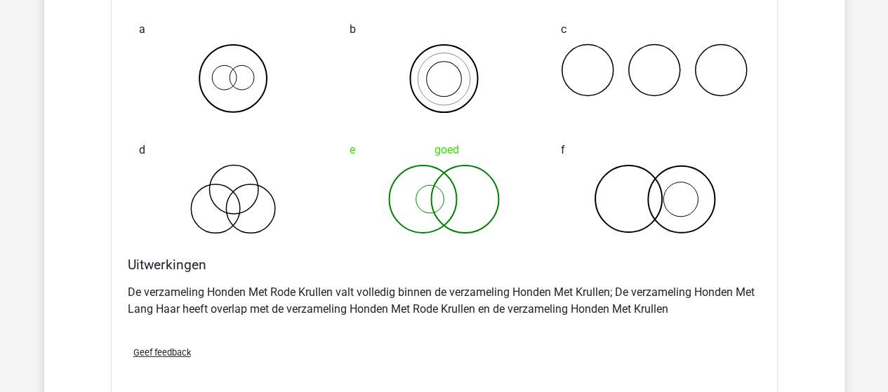
scroll to position [5265, 0]
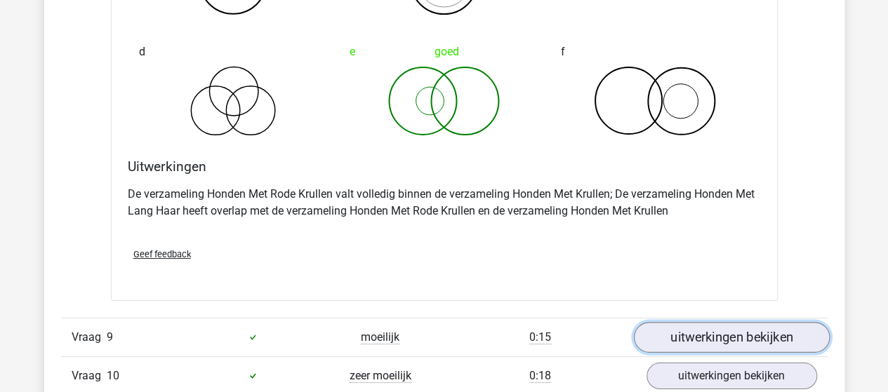
click at [673, 323] on link "uitwerkingen bekijken" at bounding box center [731, 337] width 196 height 31
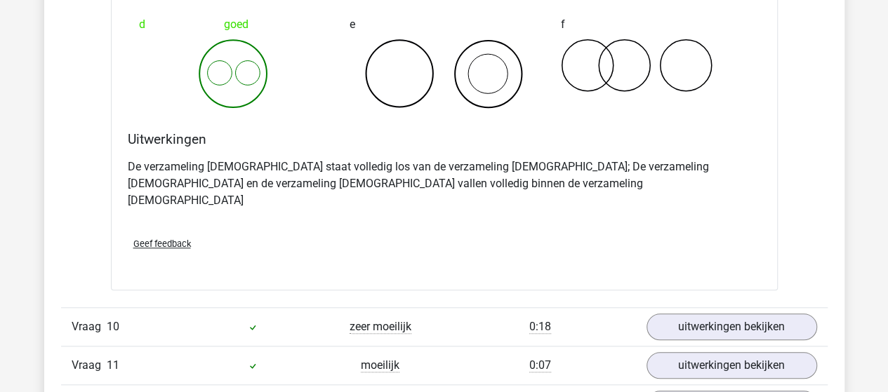
scroll to position [5897, 0]
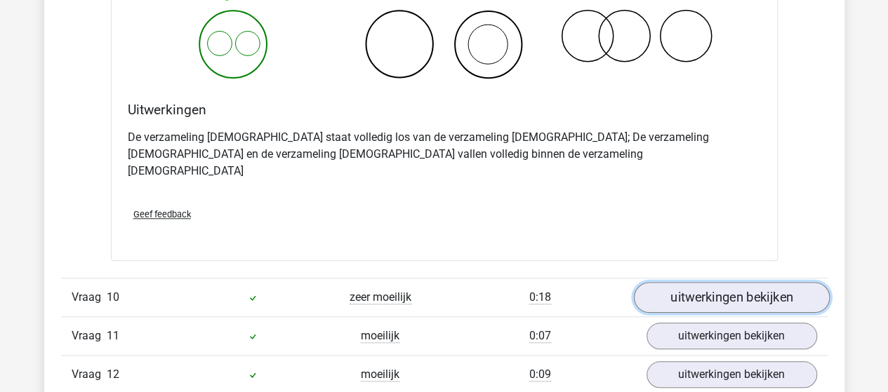
click at [717, 282] on link "uitwerkingen bekijken" at bounding box center [731, 297] width 196 height 31
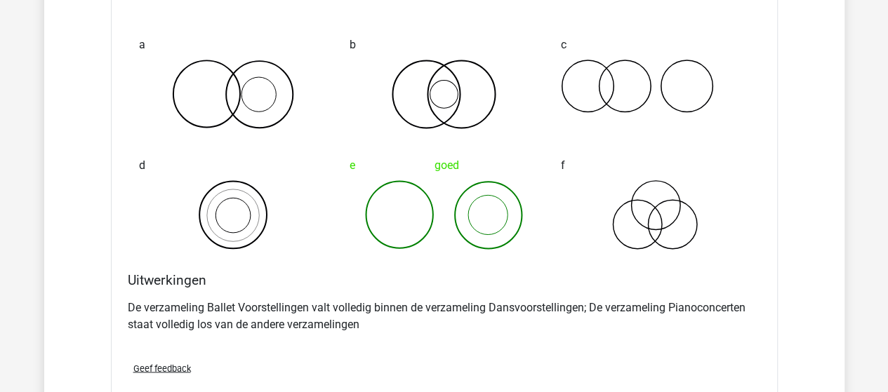
scroll to position [6459, 0]
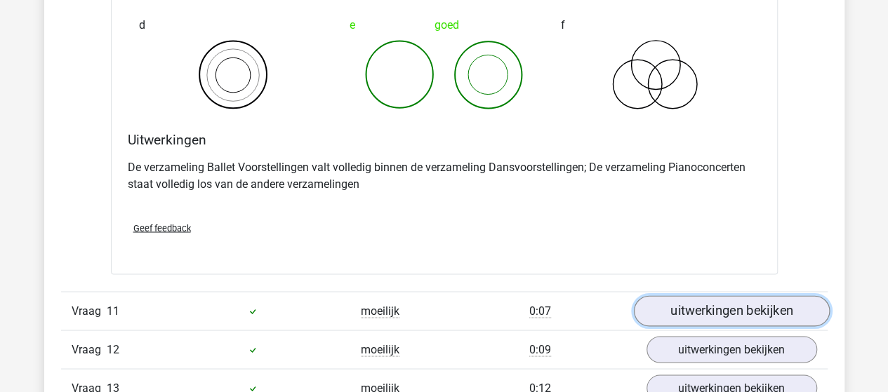
click at [691, 296] on link "uitwerkingen bekijken" at bounding box center [731, 311] width 196 height 31
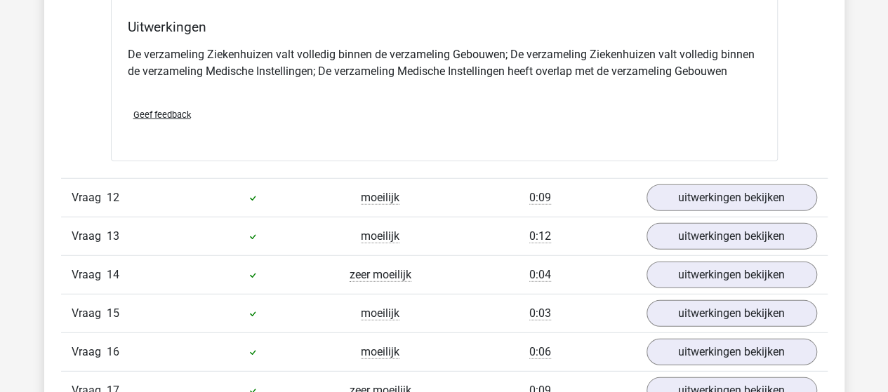
scroll to position [7161, 0]
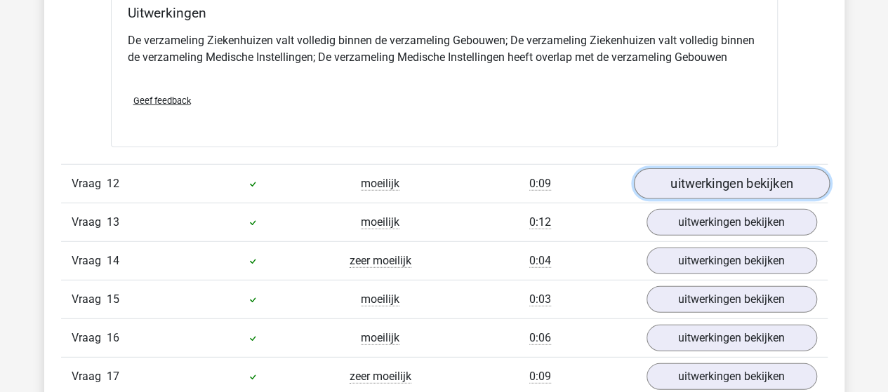
click at [670, 169] on link "uitwerkingen bekijken" at bounding box center [731, 184] width 196 height 31
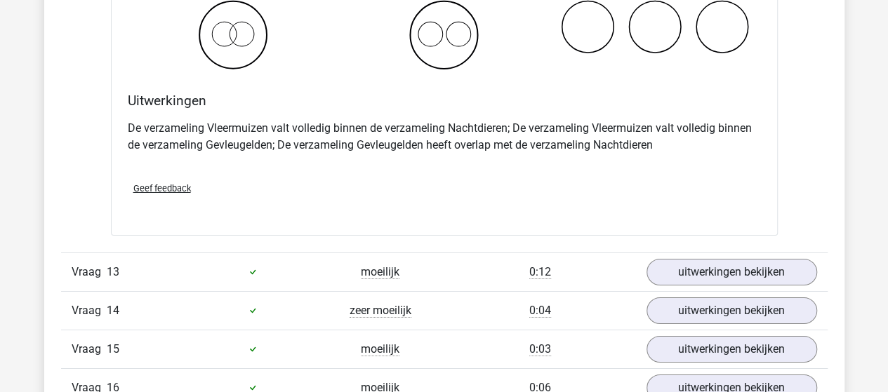
scroll to position [7653, 0]
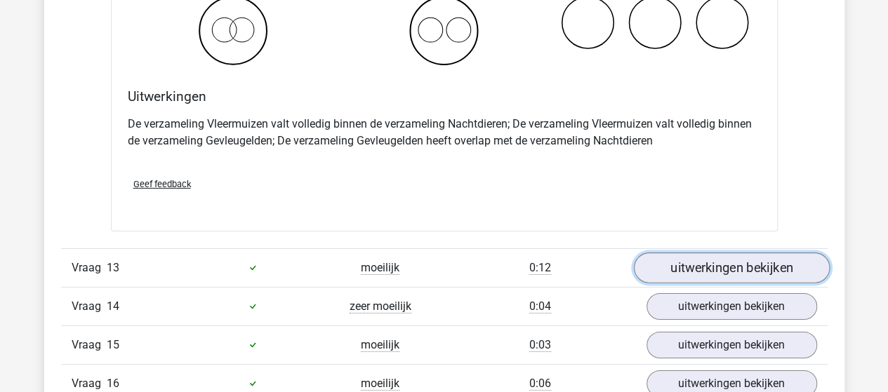
click at [764, 253] on link "uitwerkingen bekijken" at bounding box center [731, 268] width 196 height 31
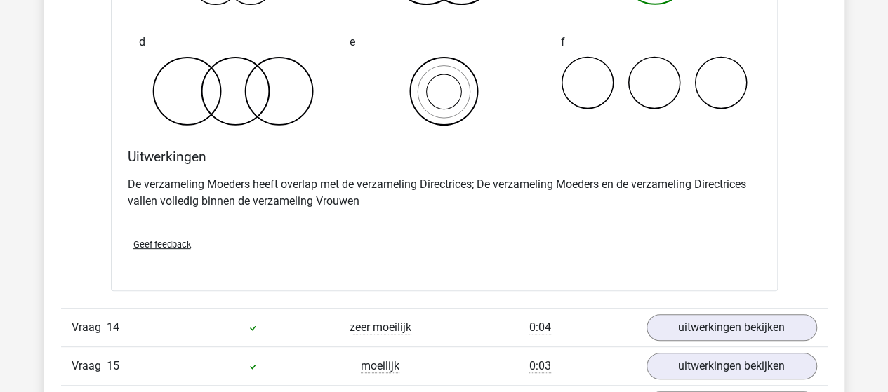
scroll to position [8214, 0]
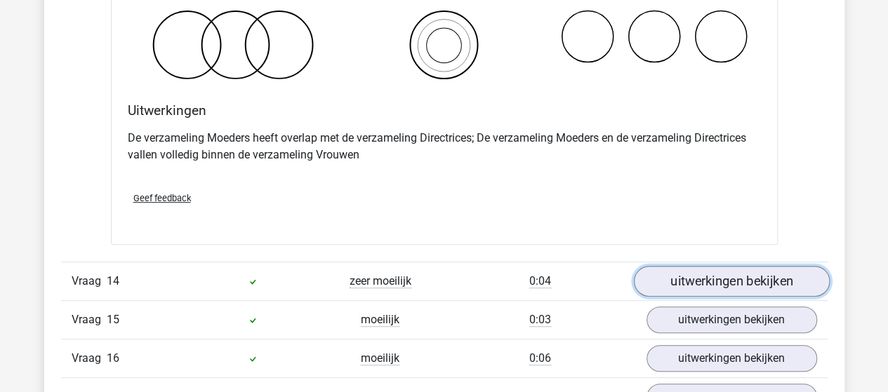
click at [699, 266] on link "uitwerkingen bekijken" at bounding box center [731, 281] width 196 height 31
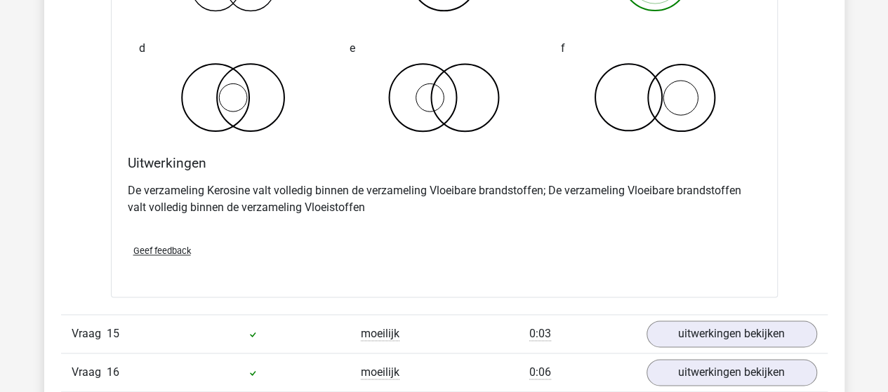
scroll to position [8776, 0]
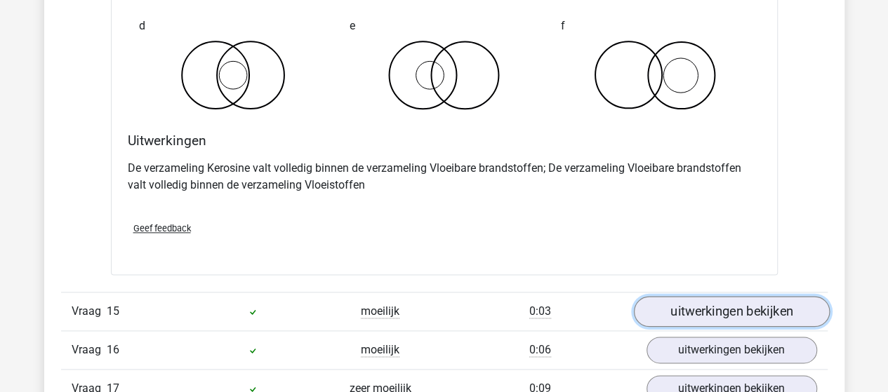
click at [678, 296] on link "uitwerkingen bekijken" at bounding box center [731, 311] width 196 height 31
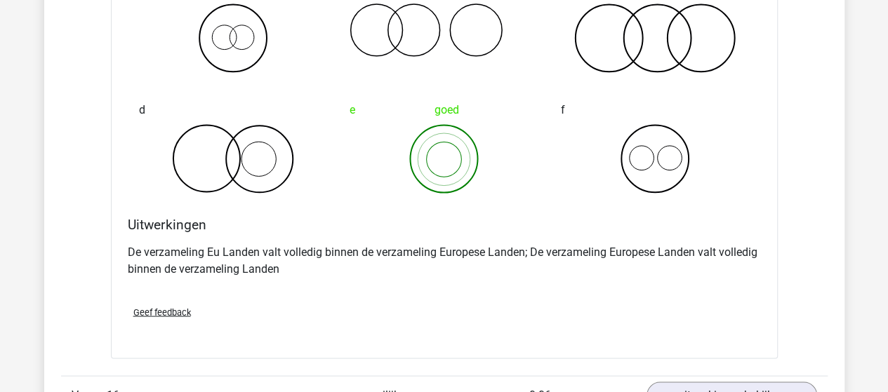
scroll to position [9337, 0]
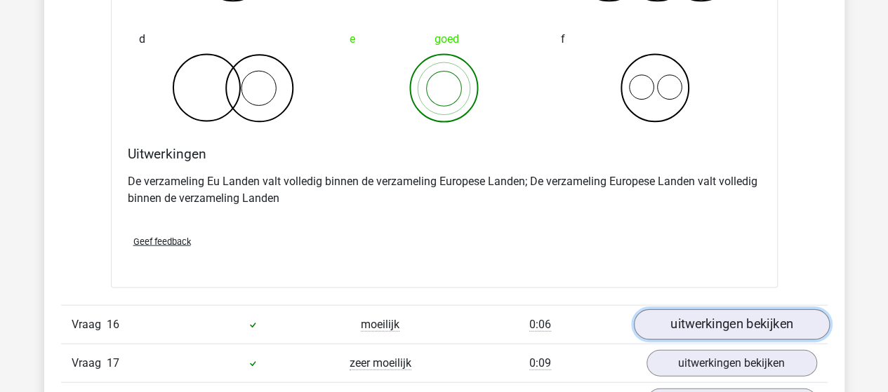
click at [682, 310] on link "uitwerkingen bekijken" at bounding box center [731, 325] width 196 height 31
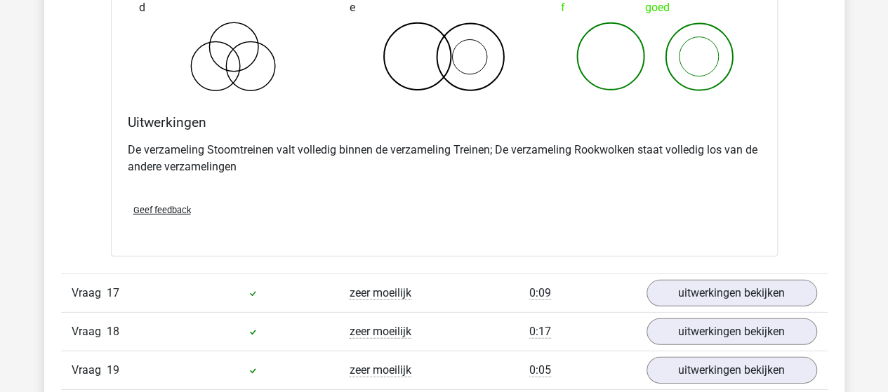
scroll to position [9969, 0]
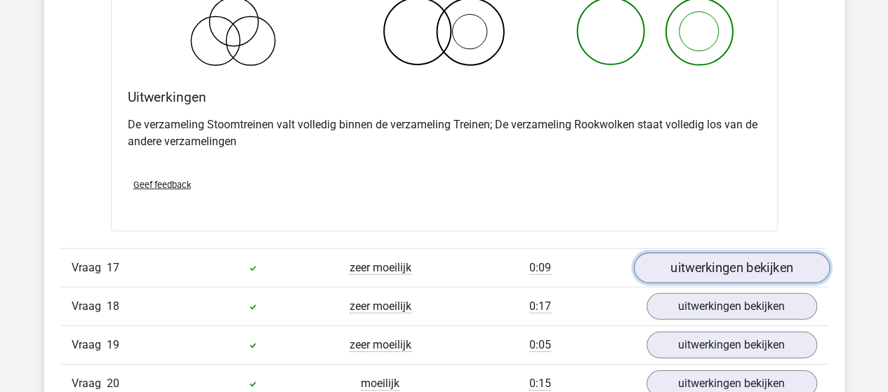
click at [736, 253] on link "uitwerkingen bekijken" at bounding box center [731, 268] width 196 height 31
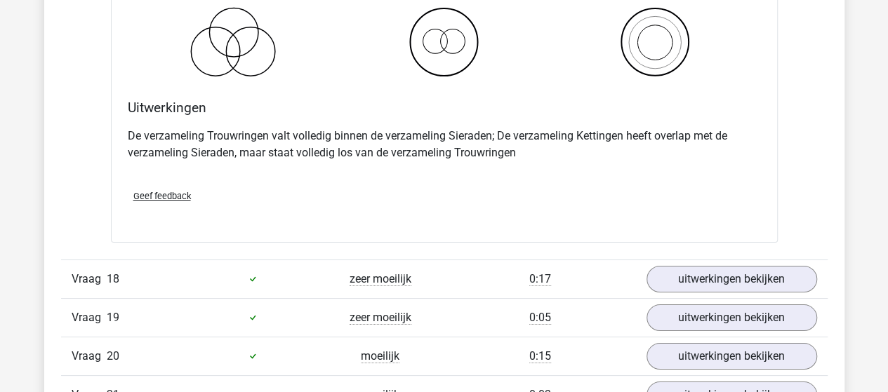
scroll to position [10601, 0]
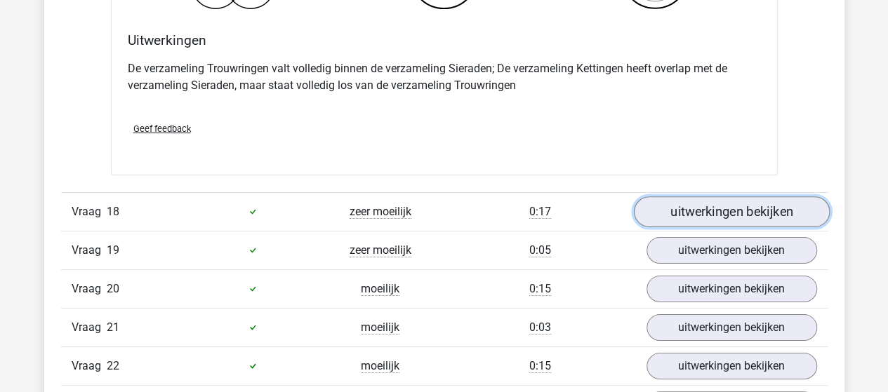
click at [684, 197] on link "uitwerkingen bekijken" at bounding box center [731, 212] width 196 height 31
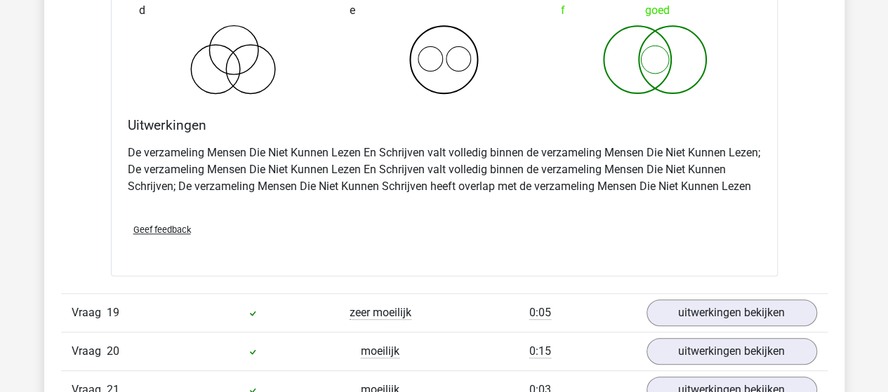
scroll to position [11163, 0]
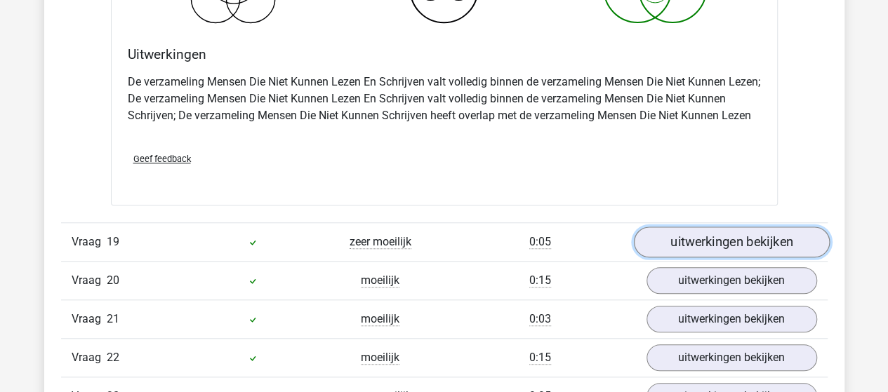
click at [701, 227] on link "uitwerkingen bekijken" at bounding box center [731, 242] width 196 height 31
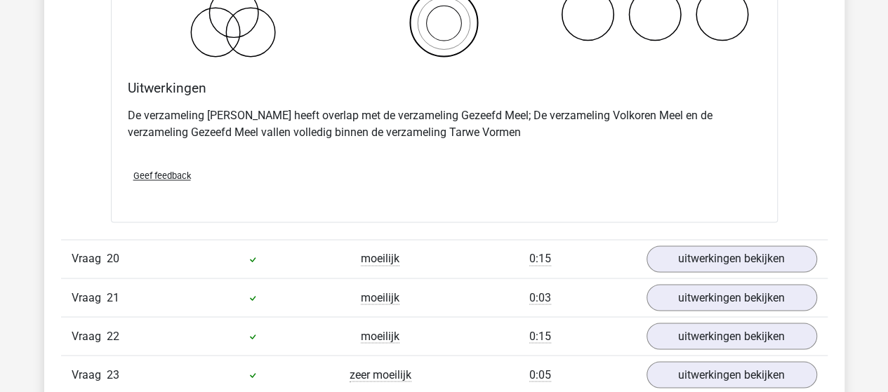
scroll to position [11724, 0]
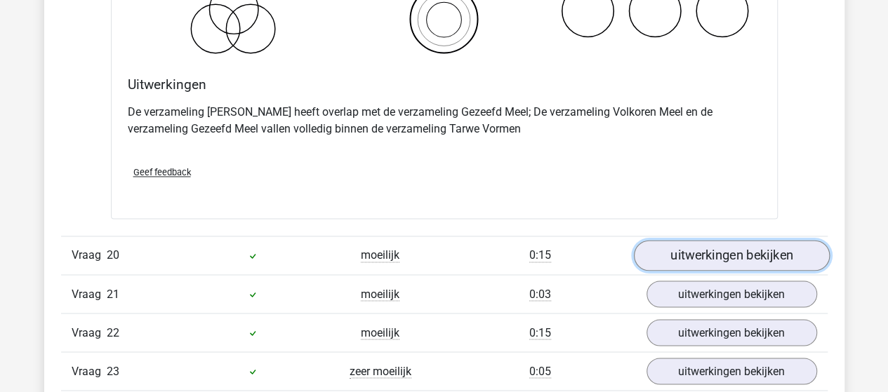
click at [691, 240] on link "uitwerkingen bekijken" at bounding box center [731, 255] width 196 height 31
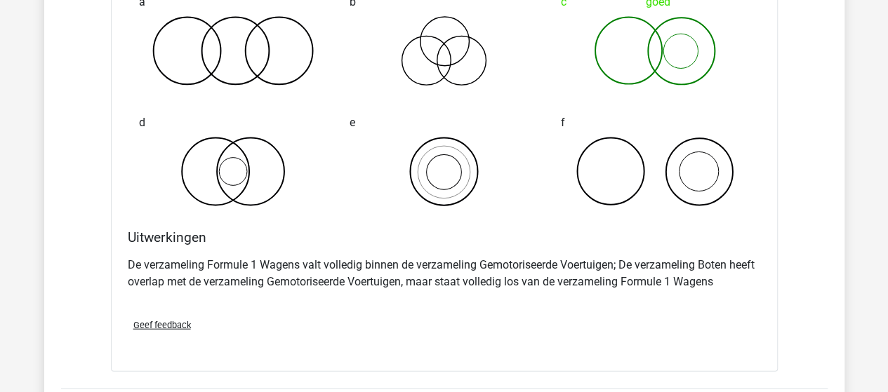
scroll to position [12216, 0]
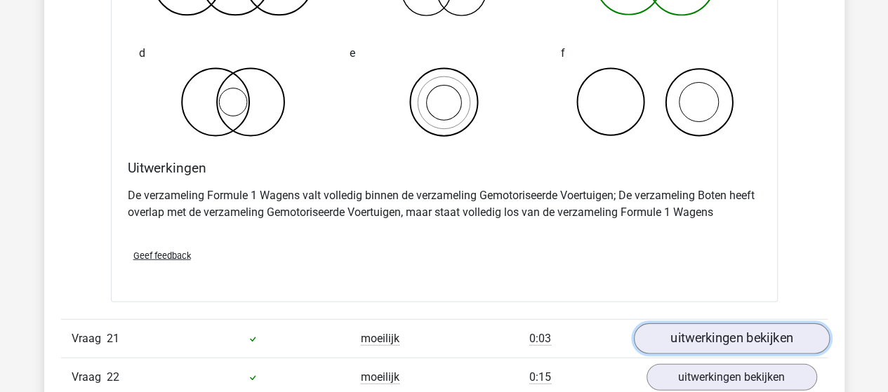
click at [695, 324] on link "uitwerkingen bekijken" at bounding box center [731, 339] width 196 height 31
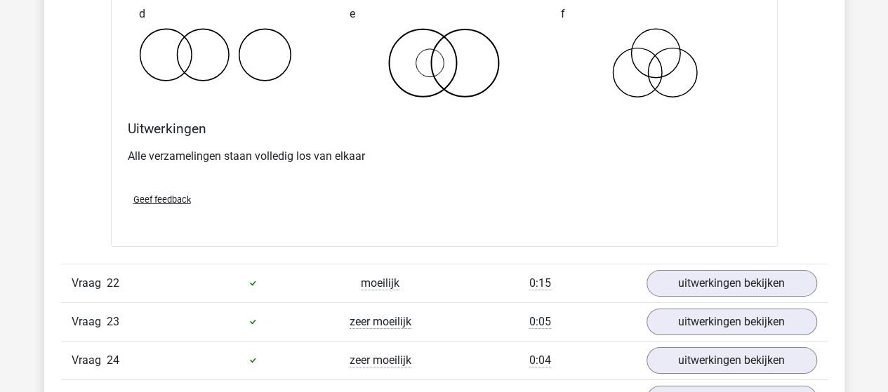
scroll to position [12848, 0]
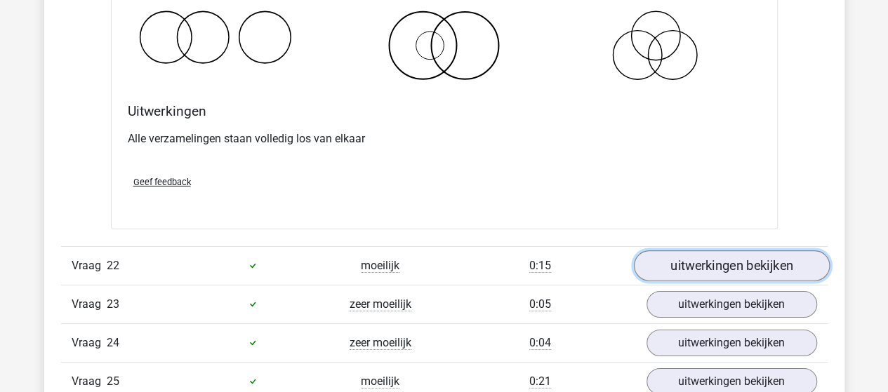
click at [693, 251] on link "uitwerkingen bekijken" at bounding box center [731, 266] width 196 height 31
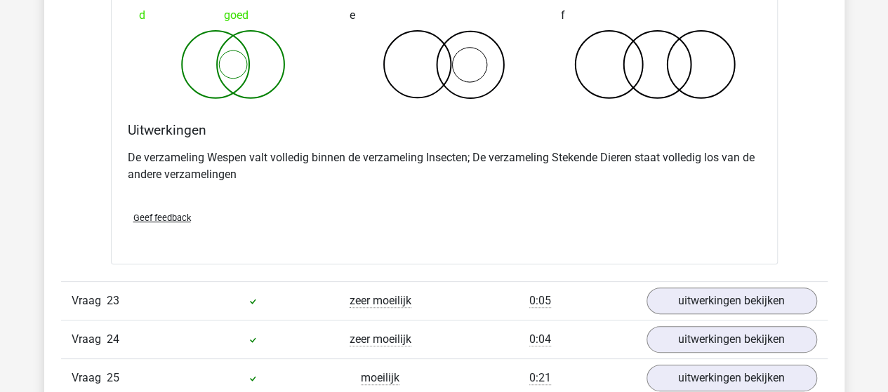
scroll to position [13409, 0]
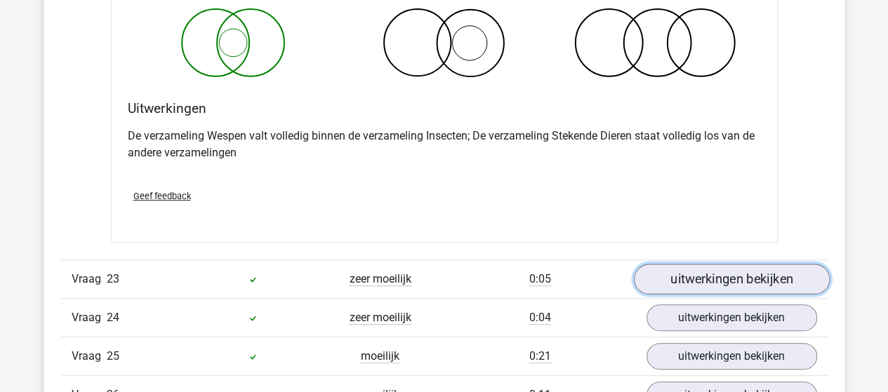
click at [677, 264] on link "uitwerkingen bekijken" at bounding box center [731, 279] width 196 height 31
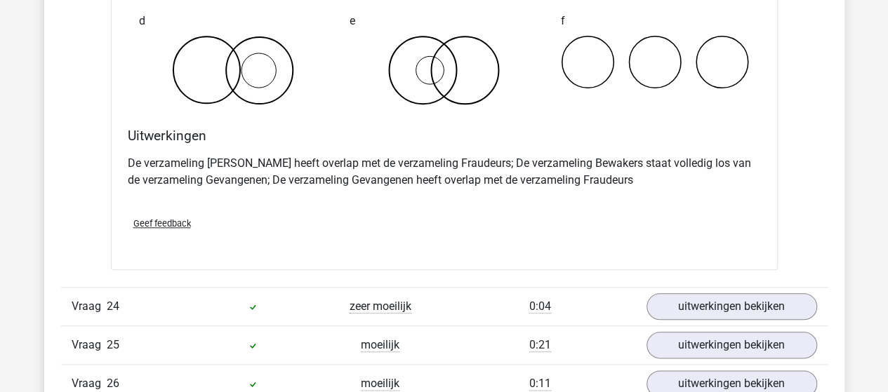
scroll to position [13971, 0]
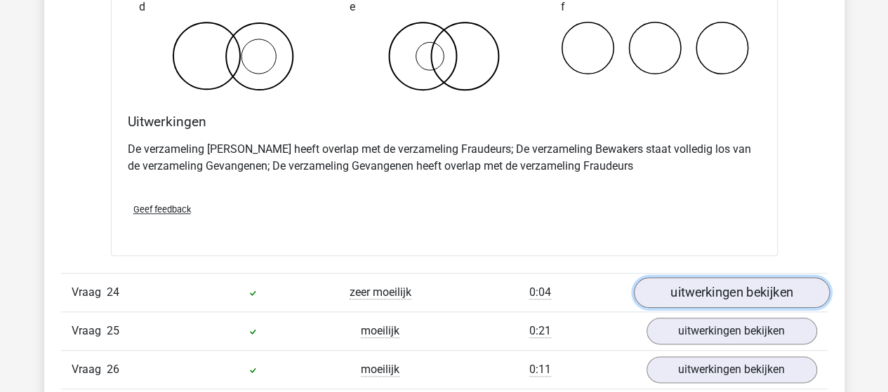
click at [689, 277] on link "uitwerkingen bekijken" at bounding box center [731, 292] width 196 height 31
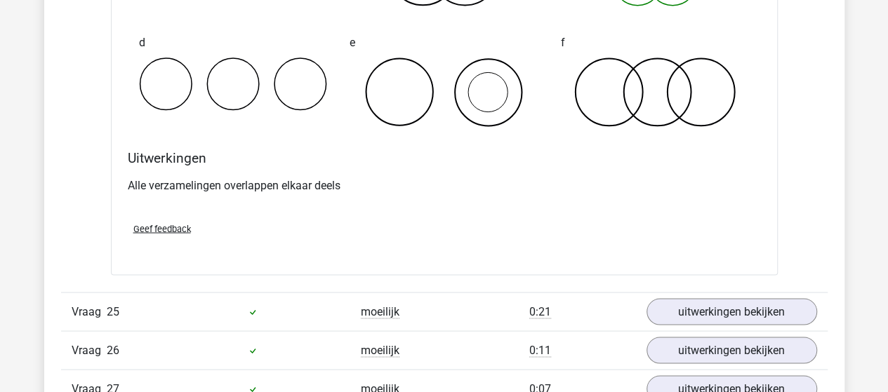
scroll to position [14533, 0]
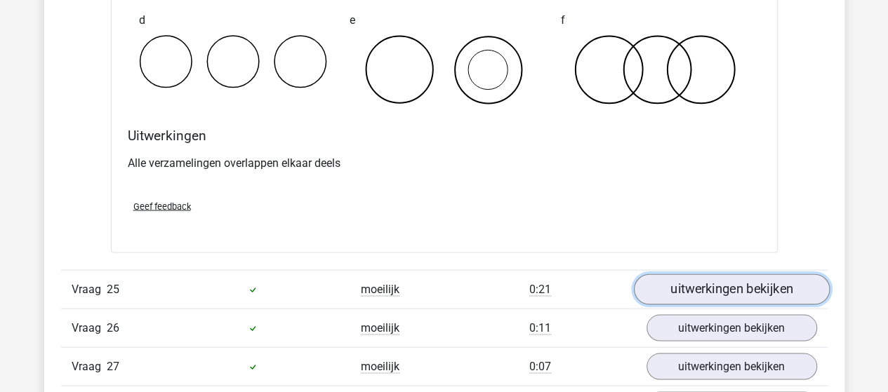
click at [693, 274] on link "uitwerkingen bekijken" at bounding box center [731, 289] width 196 height 31
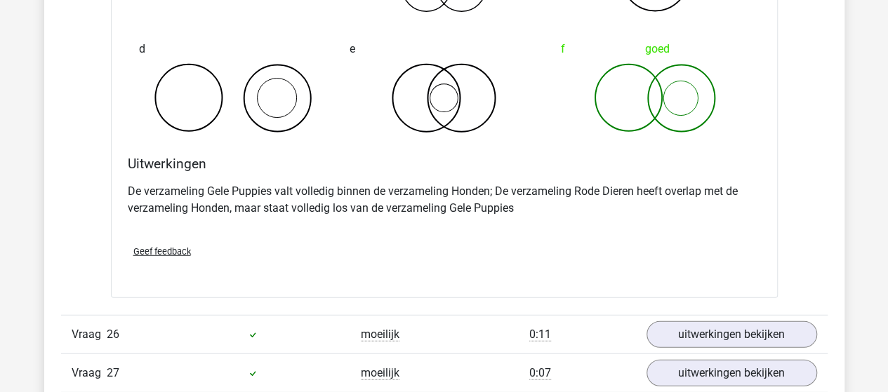
scroll to position [15094, 0]
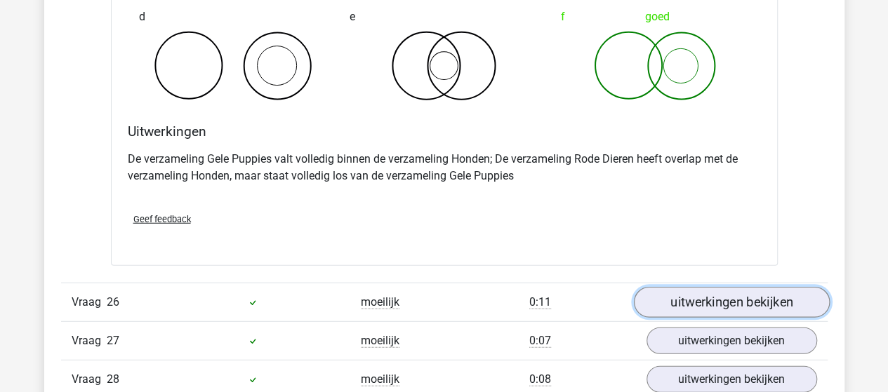
click at [694, 288] on link "uitwerkingen bekijken" at bounding box center [731, 303] width 196 height 31
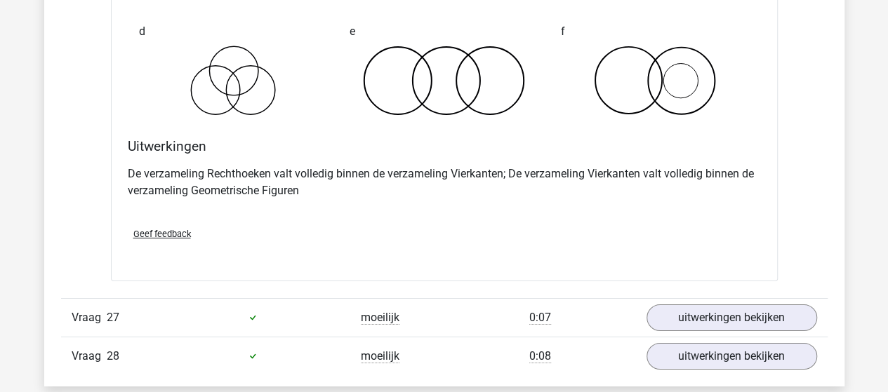
scroll to position [15656, 0]
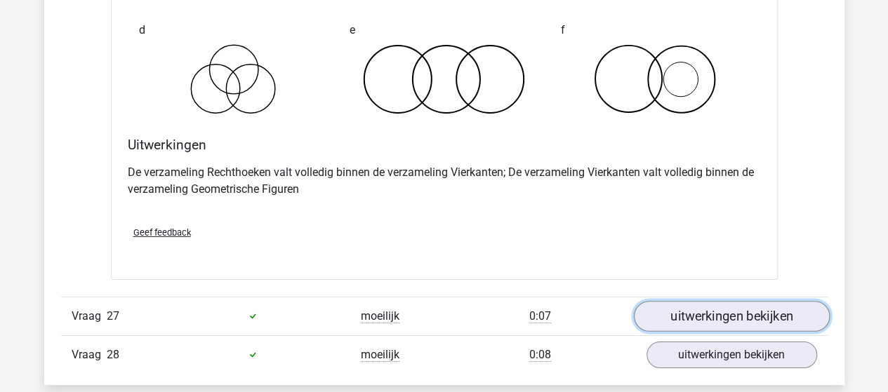
click at [677, 301] on link "uitwerkingen bekijken" at bounding box center [731, 316] width 196 height 31
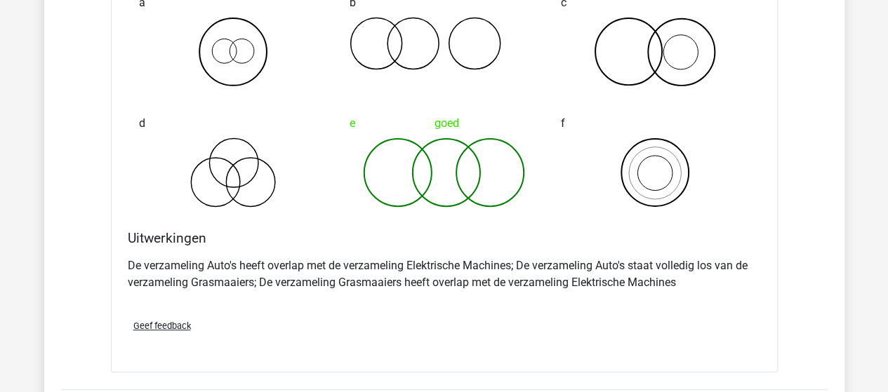
scroll to position [16218, 0]
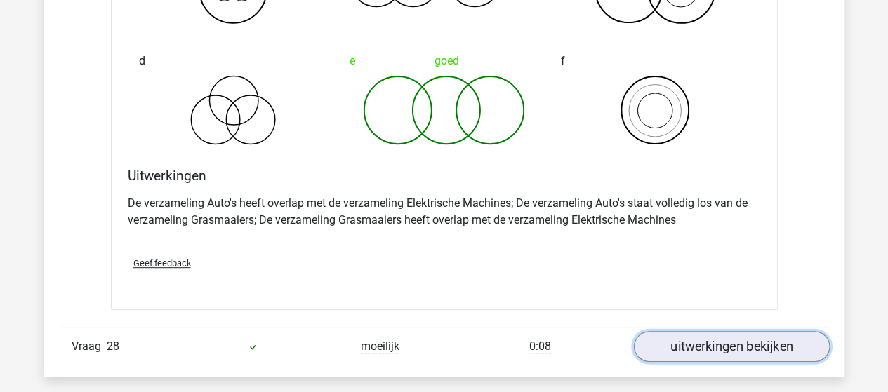
click at [742, 331] on link "uitwerkingen bekijken" at bounding box center [731, 346] width 196 height 31
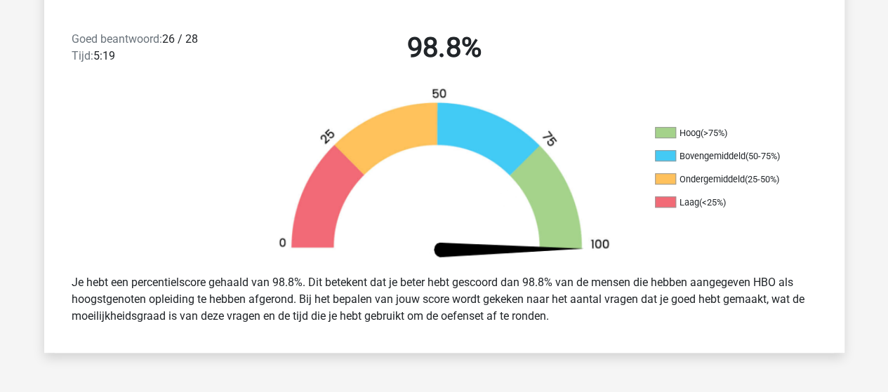
scroll to position [0, 0]
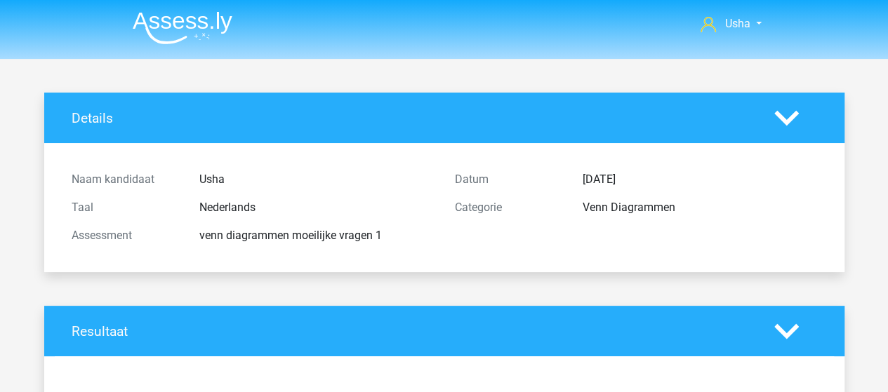
click at [147, 22] on img at bounding box center [183, 27] width 100 height 33
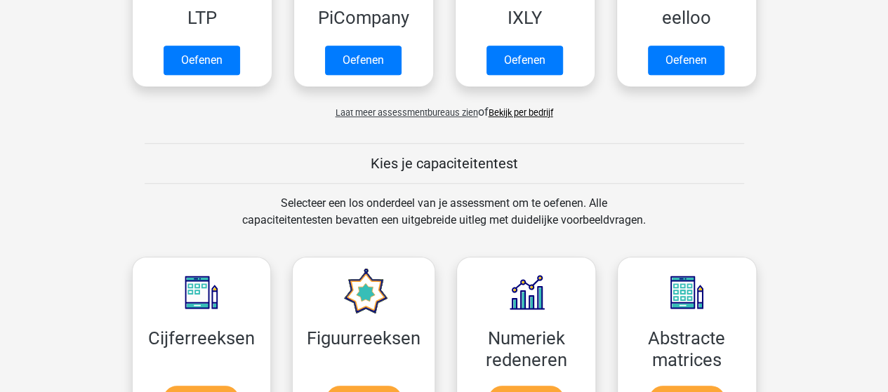
scroll to position [421, 0]
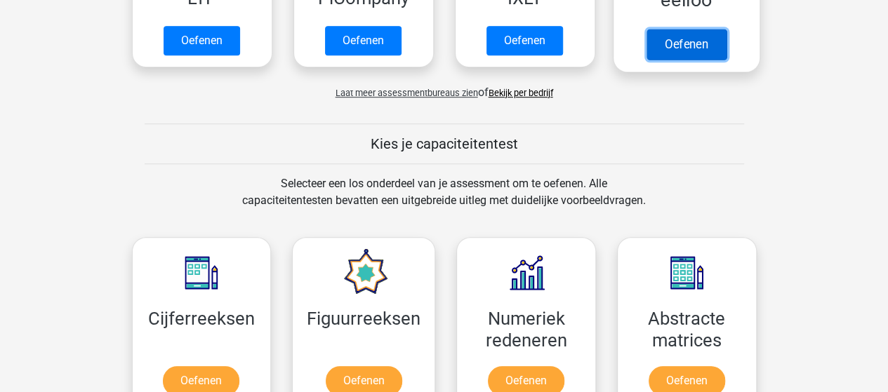
click at [680, 39] on link "Oefenen" at bounding box center [686, 44] width 80 height 31
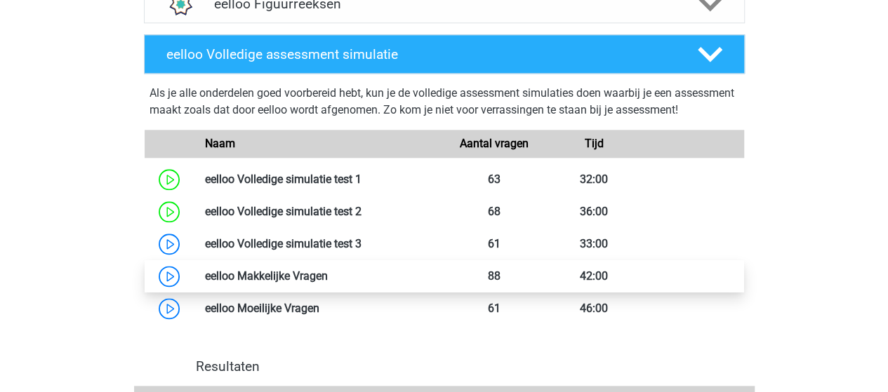
scroll to position [772, 0]
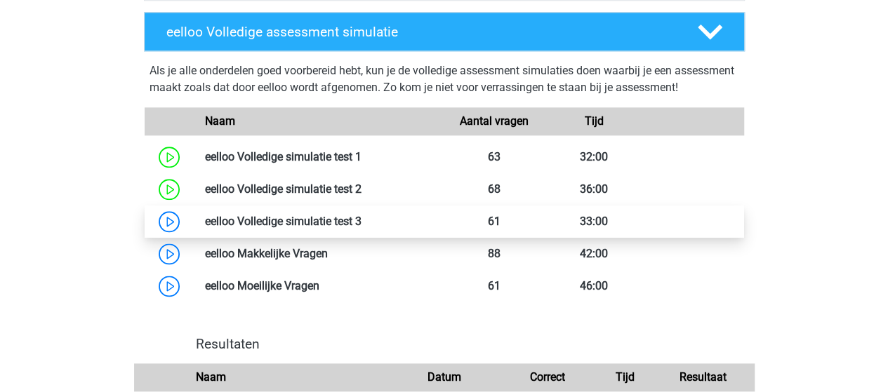
click at [362, 228] on link at bounding box center [362, 221] width 0 height 13
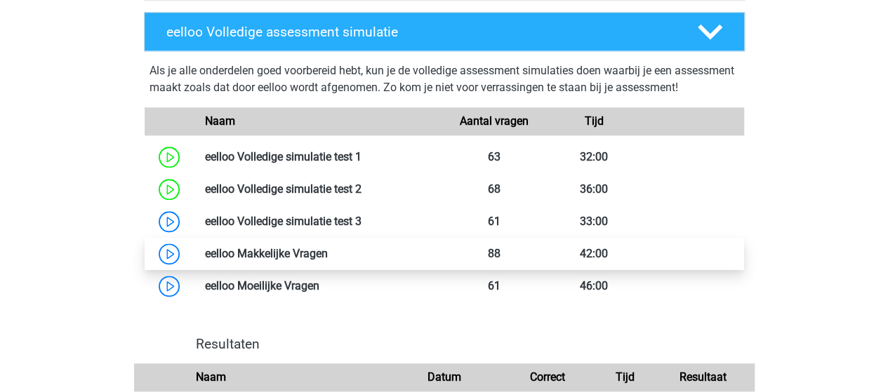
click at [328, 260] on link at bounding box center [328, 253] width 0 height 13
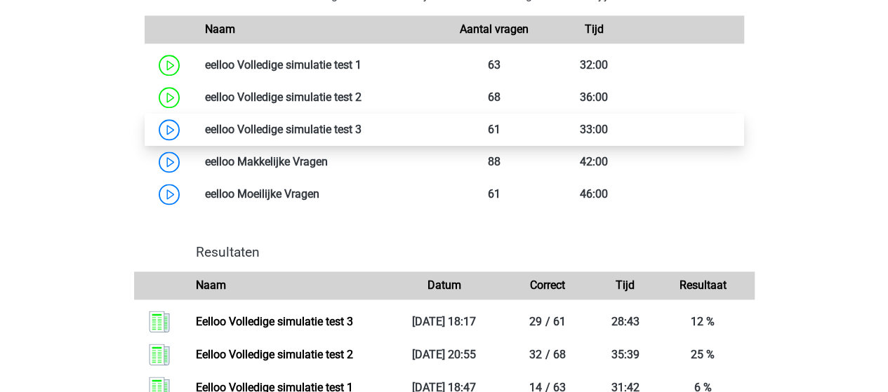
scroll to position [842, 0]
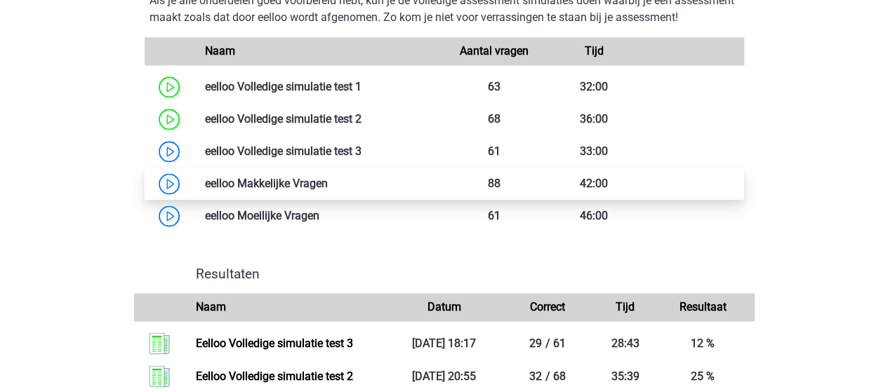
click at [328, 190] on link at bounding box center [328, 183] width 0 height 13
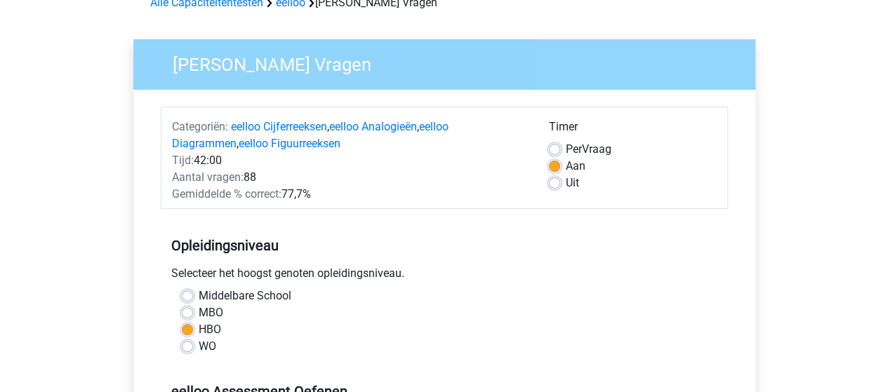
scroll to position [70, 0]
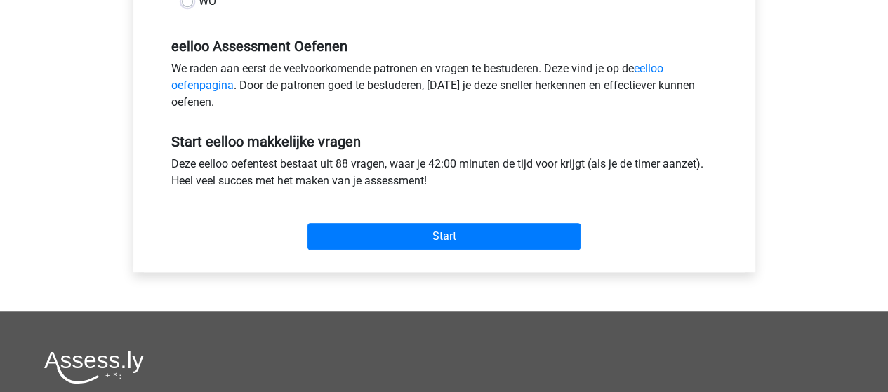
scroll to position [491, 0]
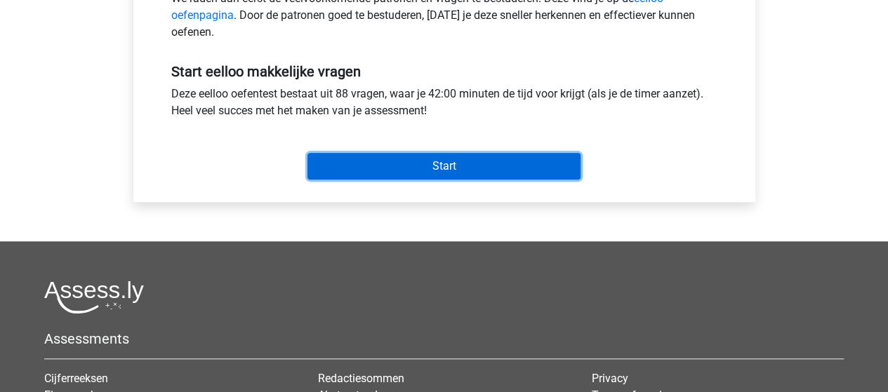
click at [421, 173] on input "Start" at bounding box center [444, 166] width 273 height 27
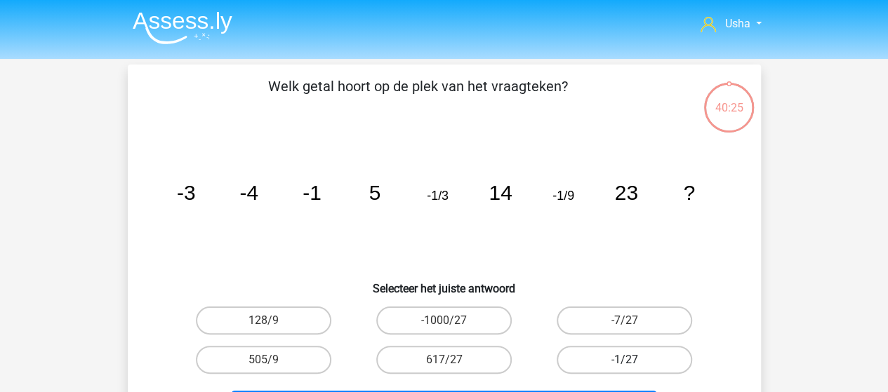
click at [616, 354] on label "-1/27" at bounding box center [624, 360] width 135 height 28
click at [625, 360] on input "-1/27" at bounding box center [629, 364] width 9 height 9
radio input "true"
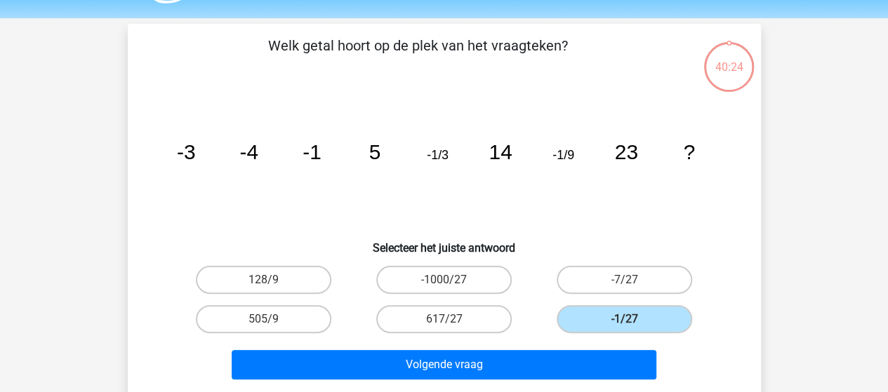
scroll to position [70, 0]
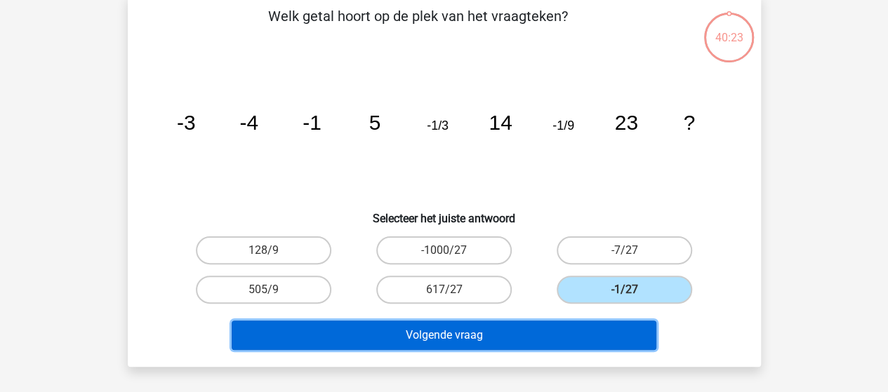
click at [461, 331] on button "Volgende vraag" at bounding box center [444, 335] width 425 height 29
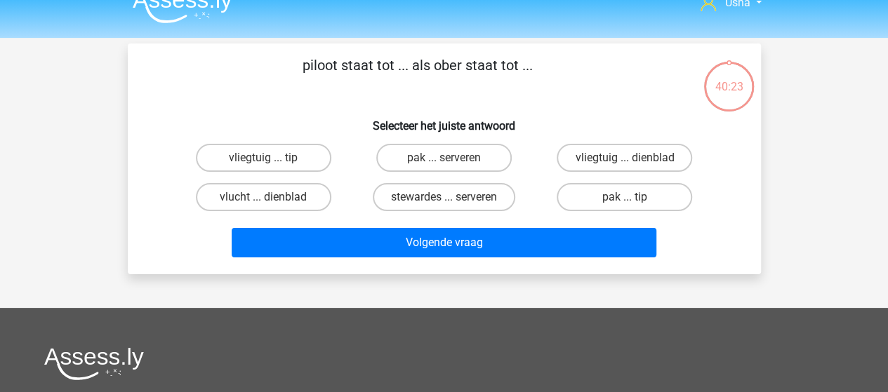
scroll to position [0, 0]
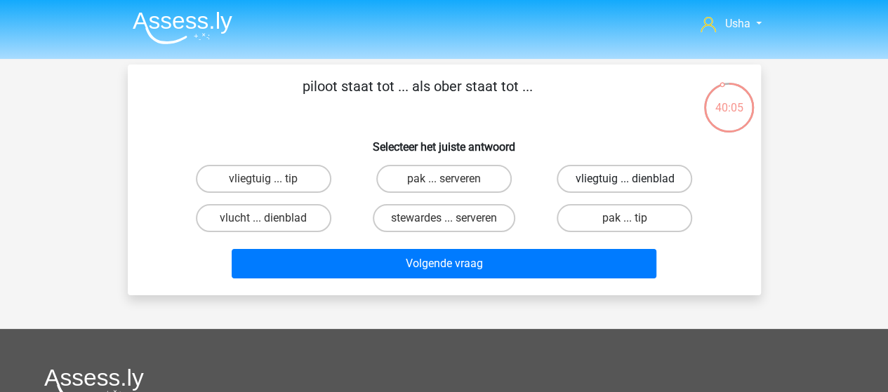
click at [621, 180] on label "vliegtuig ... dienblad" at bounding box center [624, 179] width 135 height 28
click at [625, 180] on input "vliegtuig ... dienblad" at bounding box center [629, 183] width 9 height 9
radio input "true"
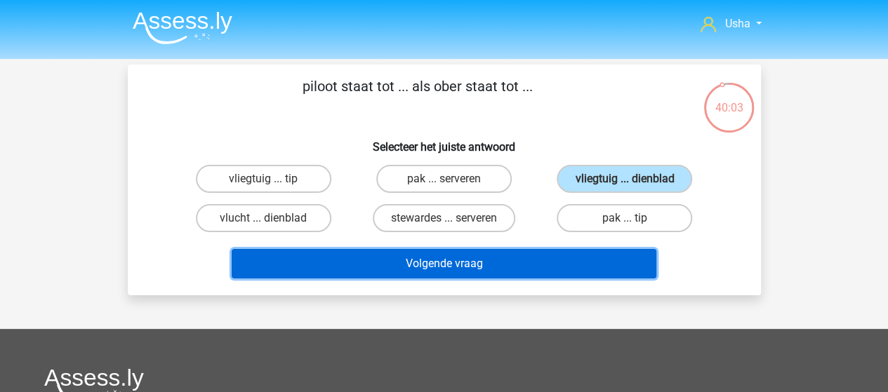
click at [462, 261] on button "Volgende vraag" at bounding box center [444, 263] width 425 height 29
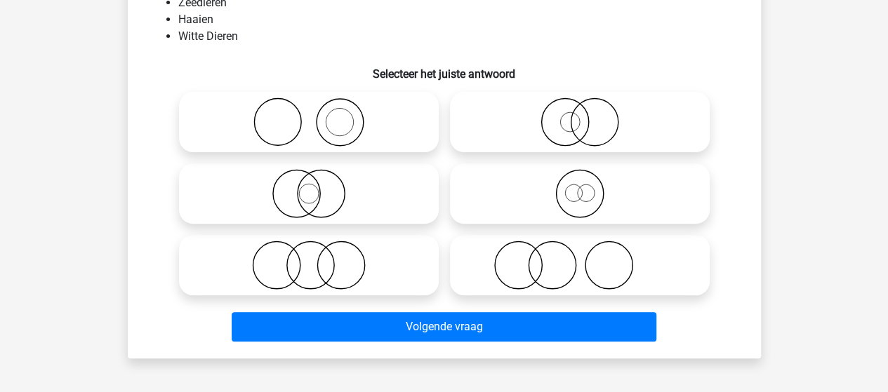
scroll to position [65, 0]
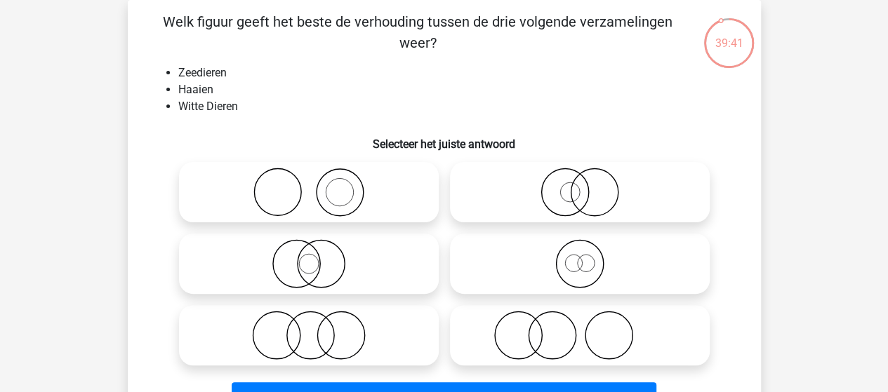
click at [316, 338] on icon at bounding box center [309, 335] width 249 height 49
click at [316, 329] on input "radio" at bounding box center [313, 323] width 9 height 9
radio input "true"
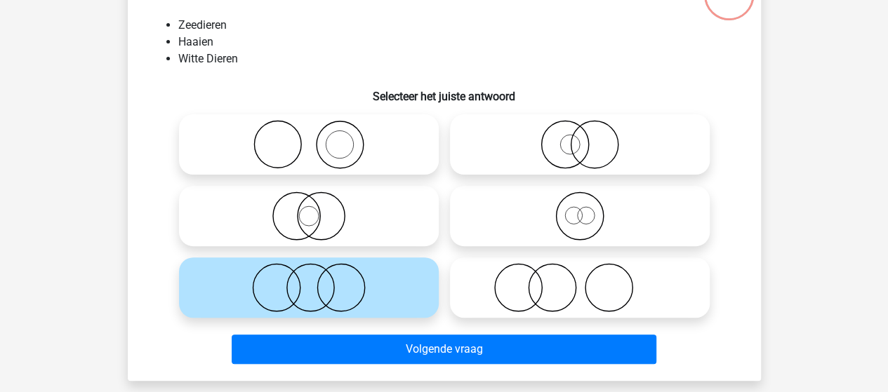
scroll to position [135, 0]
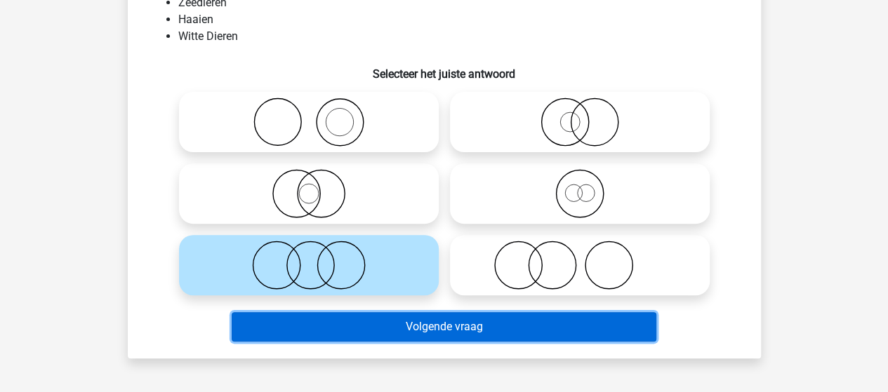
click at [444, 331] on button "Volgende vraag" at bounding box center [444, 326] width 425 height 29
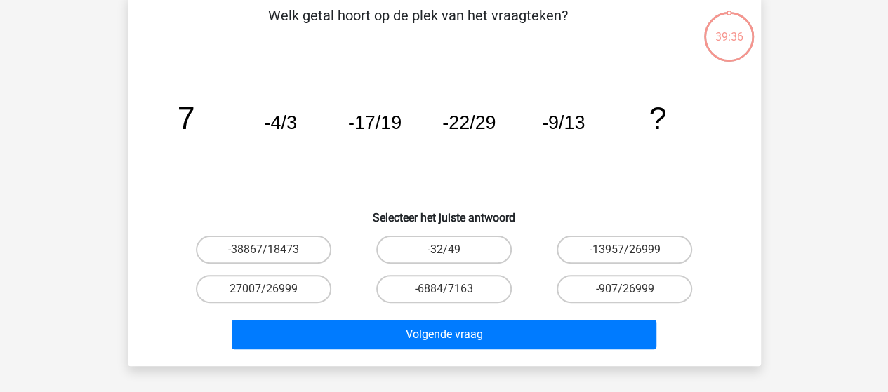
scroll to position [65, 0]
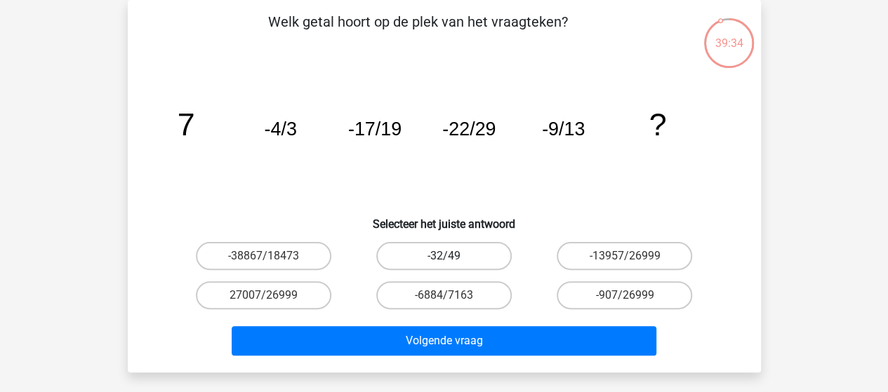
click at [454, 260] on label "-32/49" at bounding box center [443, 256] width 135 height 28
click at [453, 260] on input "-32/49" at bounding box center [448, 260] width 9 height 9
radio input "true"
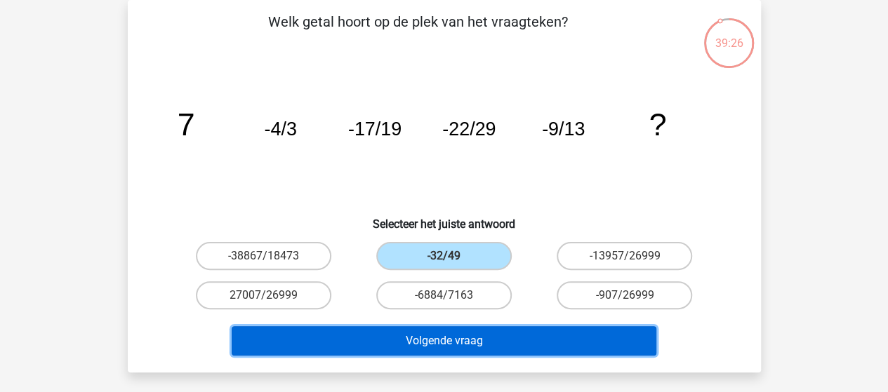
click at [445, 339] on button "Volgende vraag" at bounding box center [444, 340] width 425 height 29
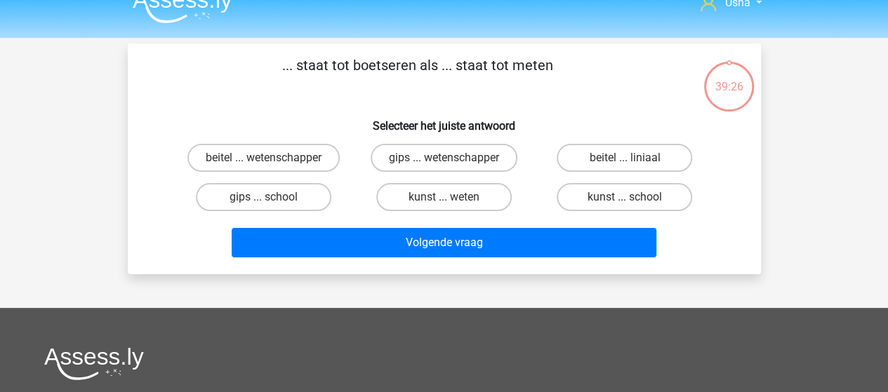
scroll to position [0, 0]
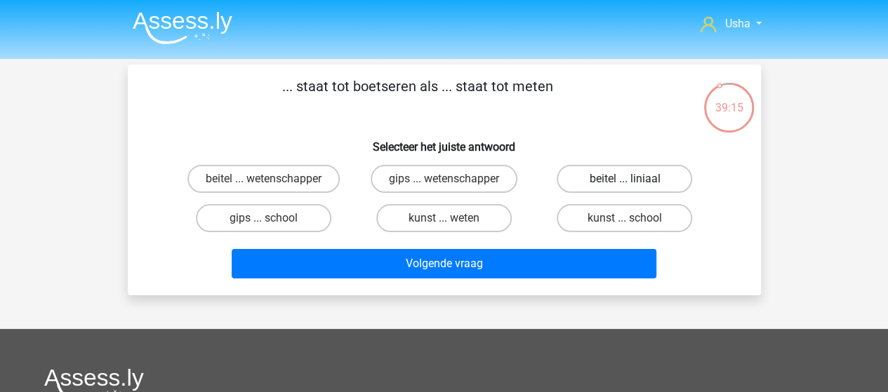
click at [598, 175] on label "beitel ... liniaal" at bounding box center [624, 179] width 135 height 28
click at [625, 179] on input "beitel ... liniaal" at bounding box center [629, 183] width 9 height 9
radio input "true"
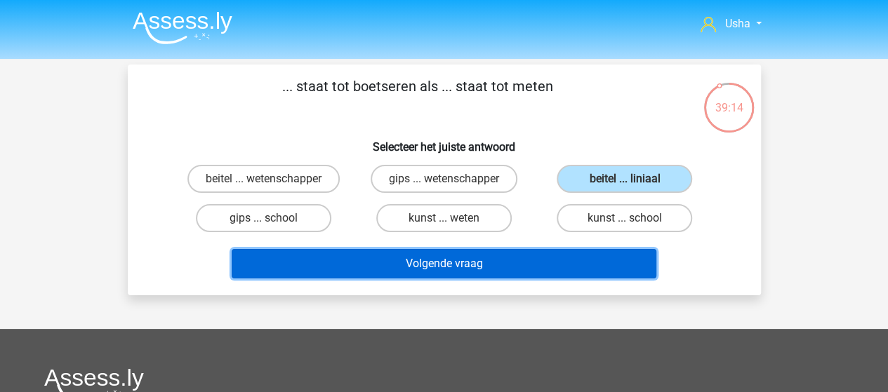
click at [473, 268] on button "Volgende vraag" at bounding box center [444, 263] width 425 height 29
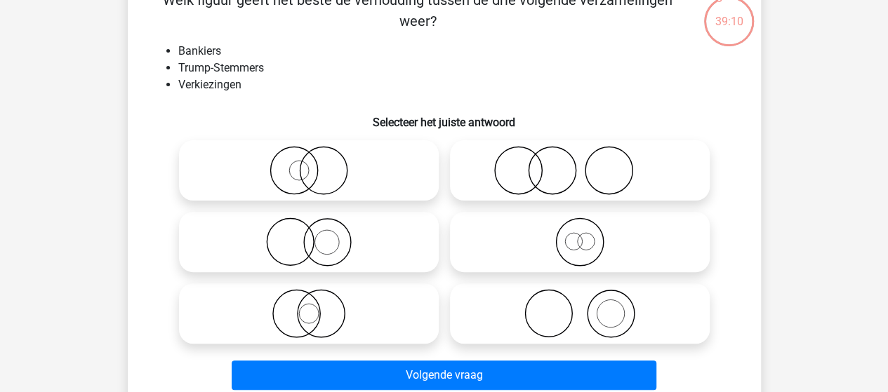
scroll to position [65, 0]
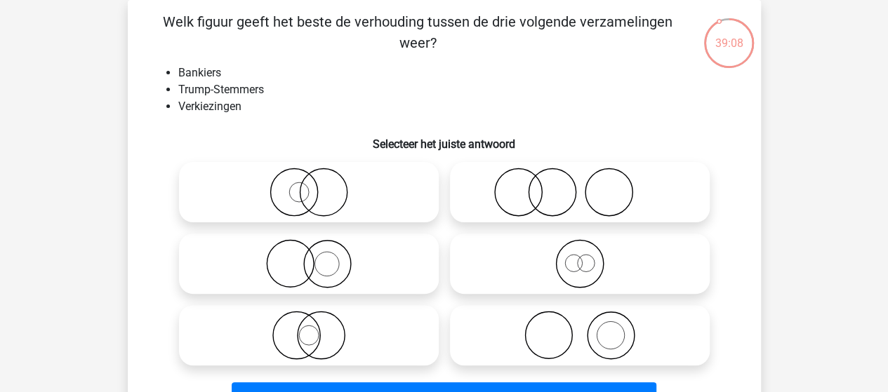
click at [541, 343] on icon at bounding box center [580, 335] width 249 height 49
click at [580, 329] on input "radio" at bounding box center [584, 323] width 9 height 9
radio input "true"
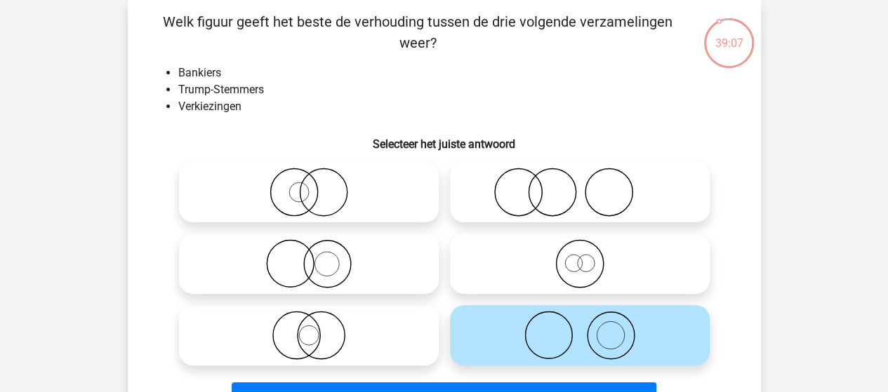
scroll to position [135, 0]
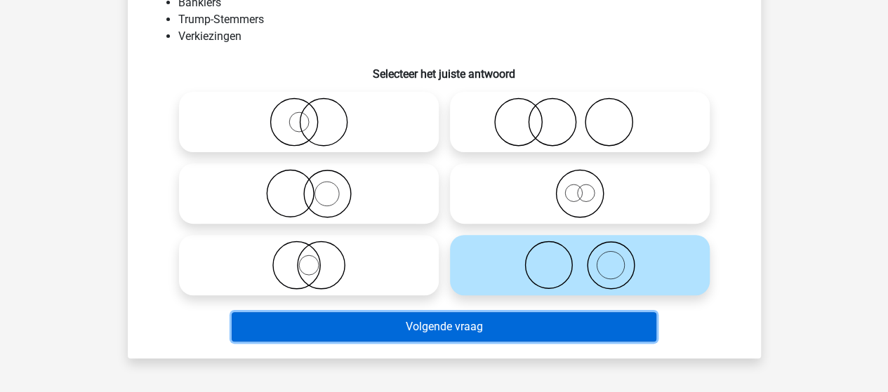
click at [510, 329] on button "Volgende vraag" at bounding box center [444, 326] width 425 height 29
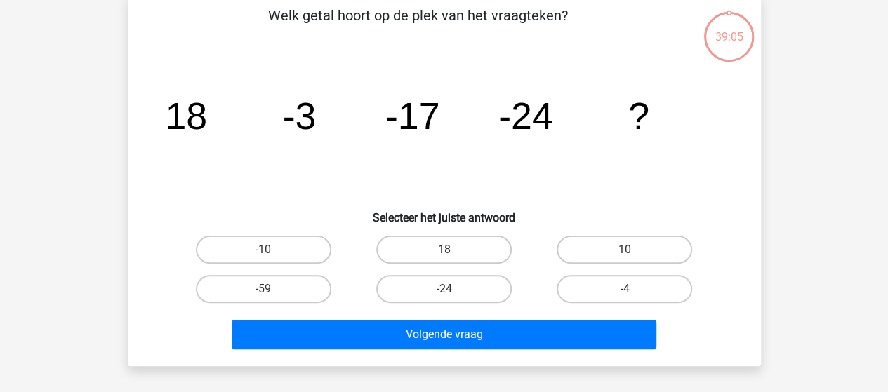
scroll to position [65, 0]
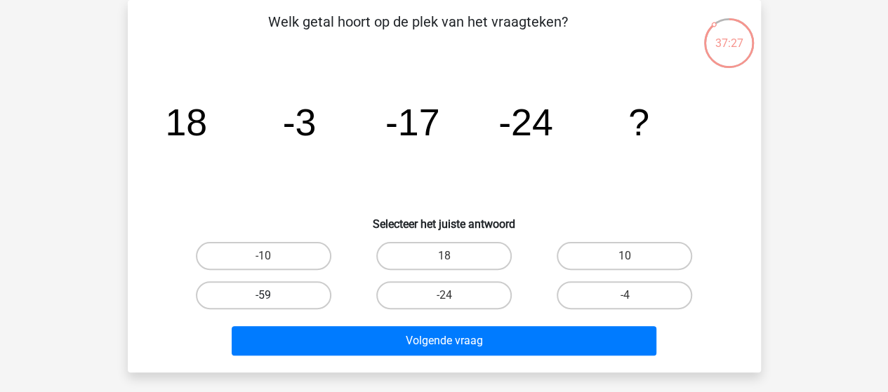
click at [292, 291] on label "-59" at bounding box center [263, 296] width 135 height 28
click at [272, 296] on input "-59" at bounding box center [267, 300] width 9 height 9
radio input "true"
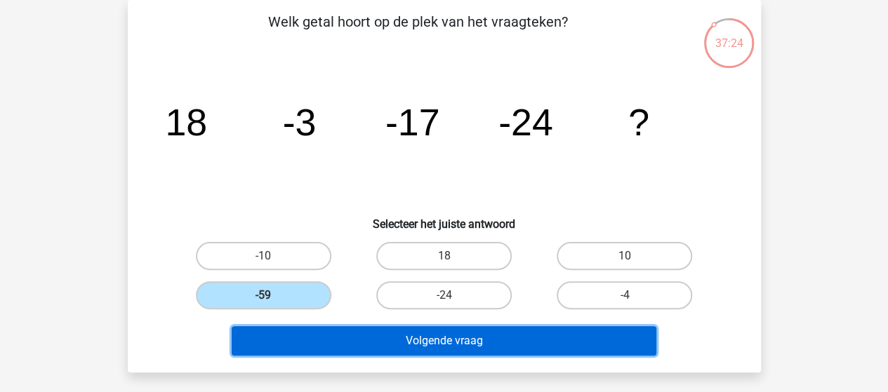
click at [365, 341] on button "Volgende vraag" at bounding box center [444, 340] width 425 height 29
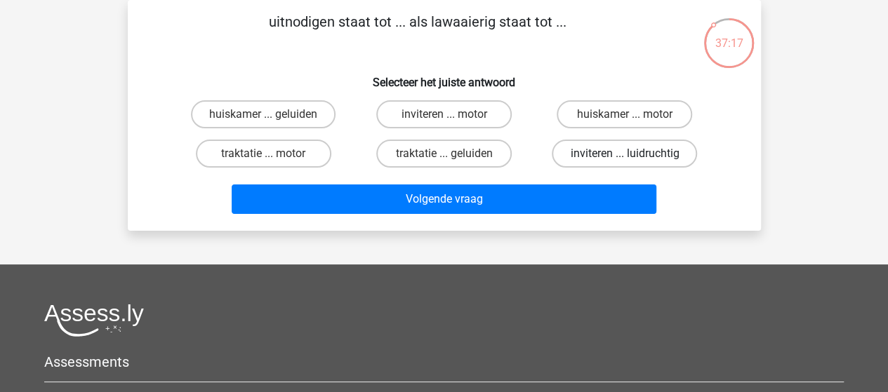
click at [604, 157] on label "inviteren ... luidruchtig" at bounding box center [624, 154] width 145 height 28
click at [625, 157] on input "inviteren ... luidruchtig" at bounding box center [629, 158] width 9 height 9
radio input "true"
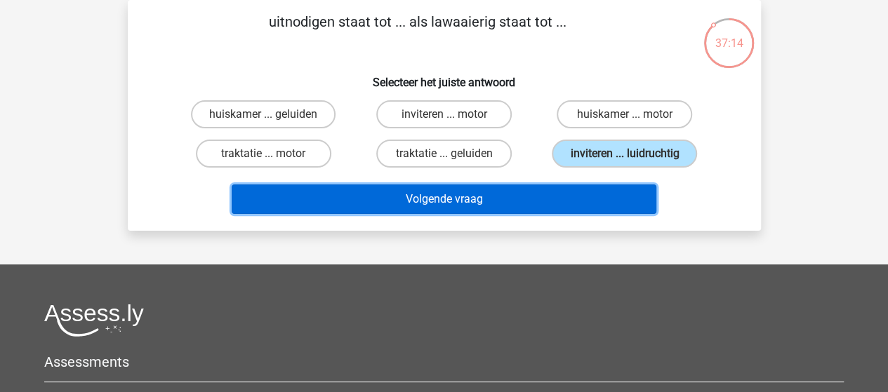
click at [517, 194] on button "Volgende vraag" at bounding box center [444, 199] width 425 height 29
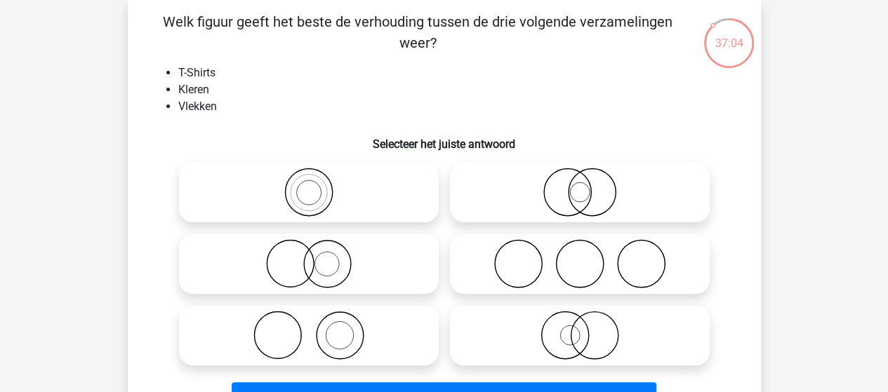
click at [344, 328] on icon at bounding box center [309, 335] width 249 height 49
click at [318, 328] on input "radio" at bounding box center [313, 323] width 9 height 9
radio input "true"
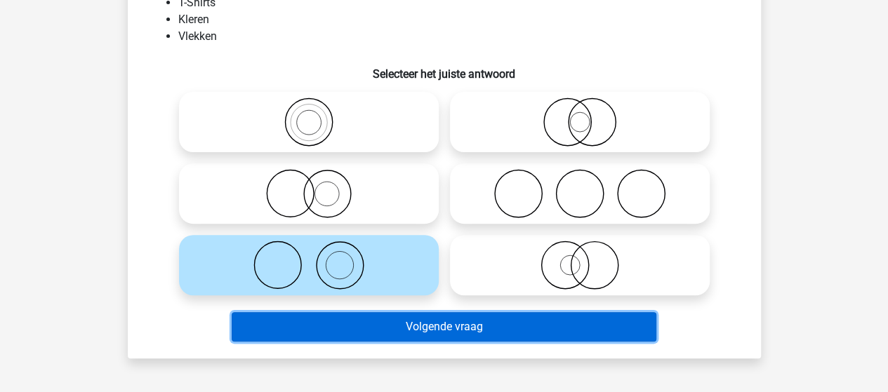
click at [343, 332] on button "Volgende vraag" at bounding box center [444, 326] width 425 height 29
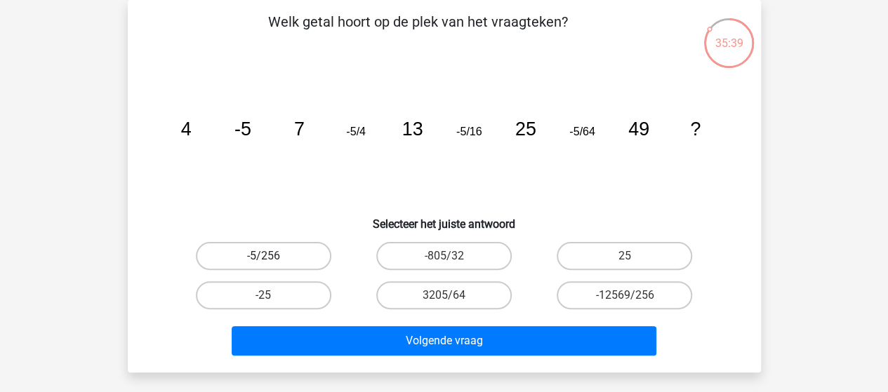
click at [303, 256] on label "-5/256" at bounding box center [263, 256] width 135 height 28
click at [272, 256] on input "-5/256" at bounding box center [267, 260] width 9 height 9
radio input "true"
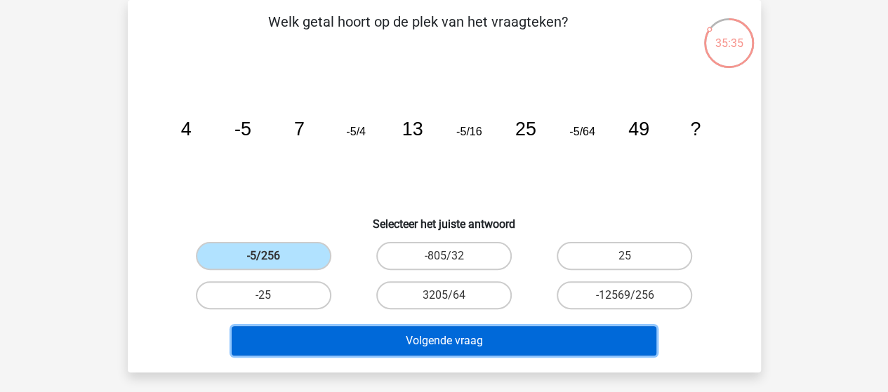
click at [385, 338] on button "Volgende vraag" at bounding box center [444, 340] width 425 height 29
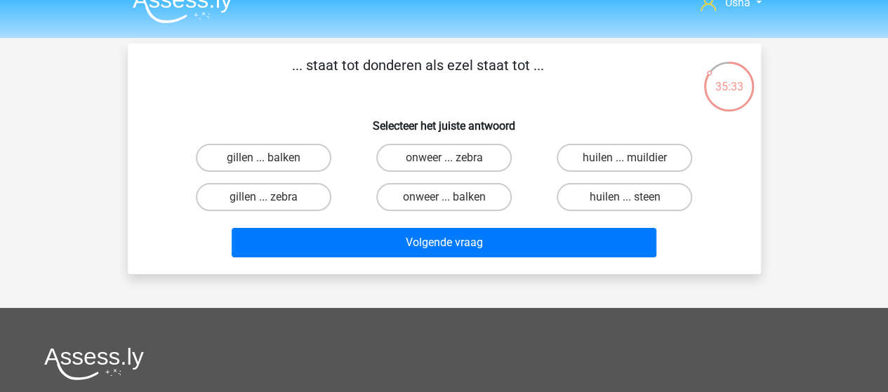
scroll to position [0, 0]
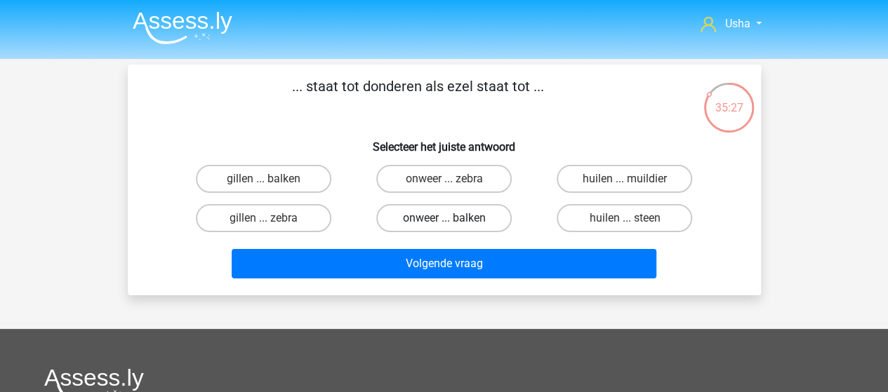
click at [421, 218] on label "onweer ... balken" at bounding box center [443, 218] width 135 height 28
click at [444, 218] on input "onweer ... balken" at bounding box center [448, 222] width 9 height 9
radio input "true"
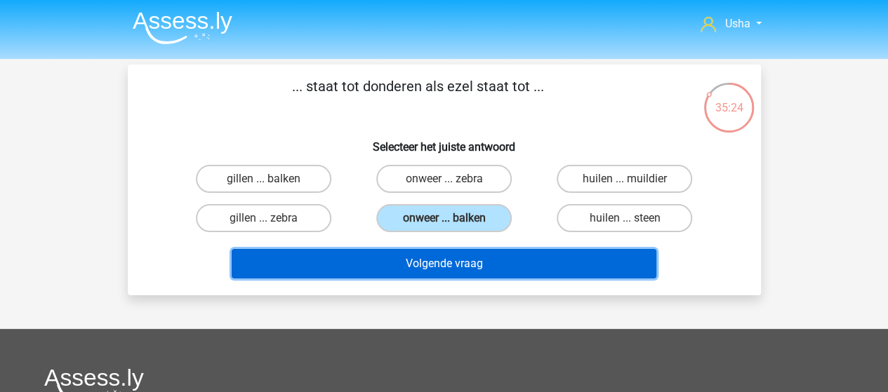
click at [350, 269] on button "Volgende vraag" at bounding box center [444, 263] width 425 height 29
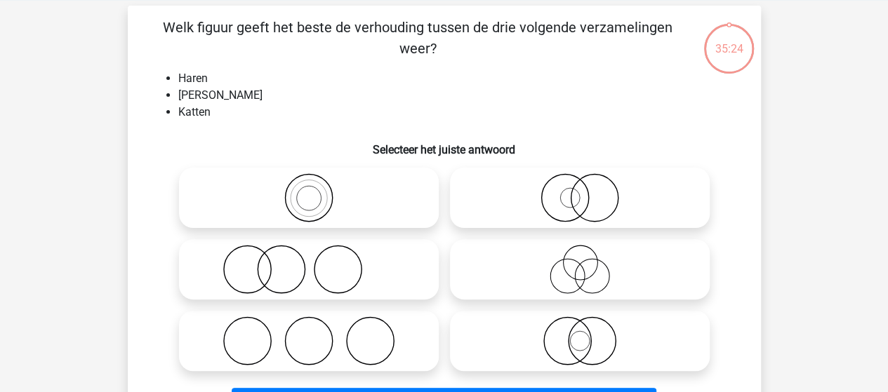
scroll to position [65, 0]
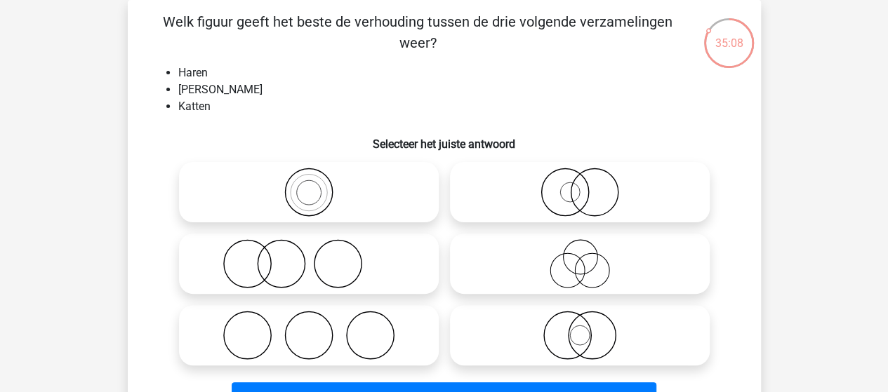
click at [593, 329] on icon at bounding box center [580, 335] width 249 height 49
click at [589, 329] on input "radio" at bounding box center [584, 323] width 9 height 9
radio input "true"
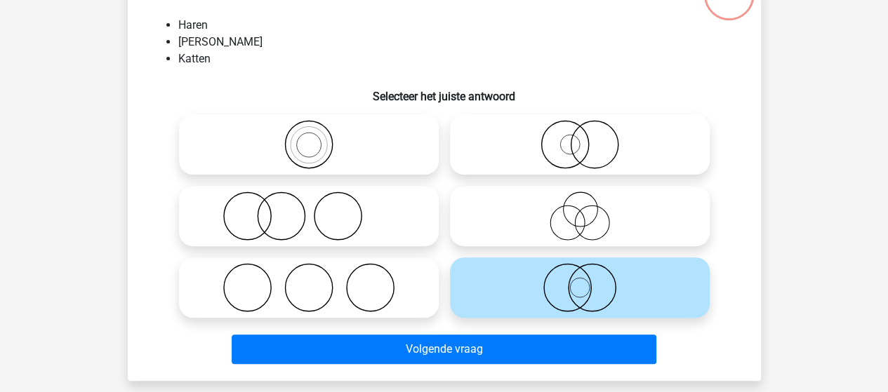
scroll to position [135, 0]
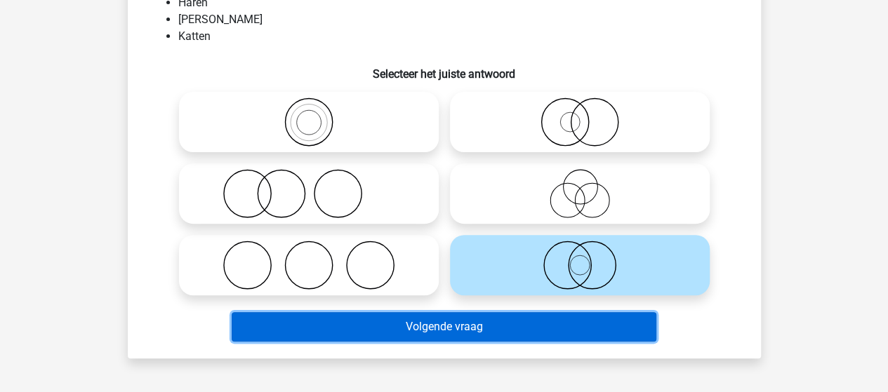
click at [517, 328] on button "Volgende vraag" at bounding box center [444, 326] width 425 height 29
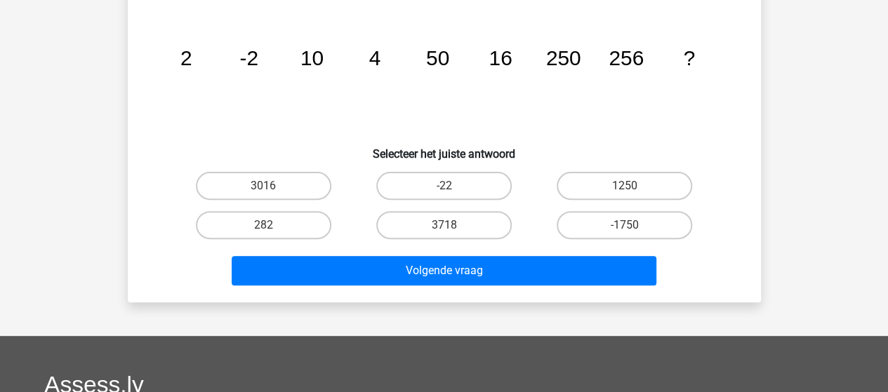
scroll to position [65, 0]
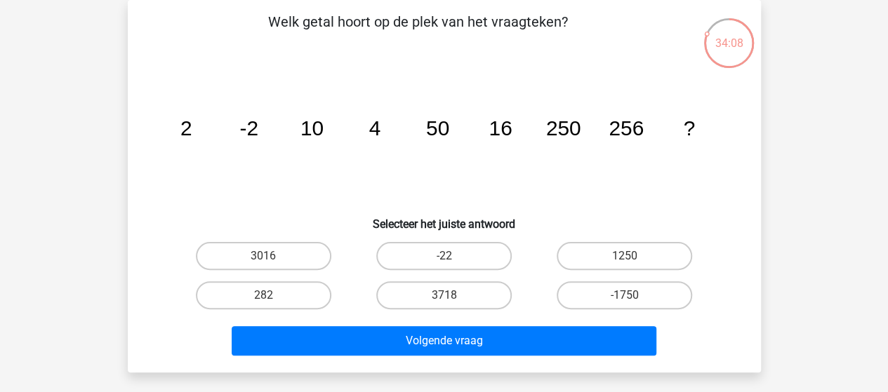
click at [625, 263] on input "1250" at bounding box center [629, 260] width 9 height 9
radio input "true"
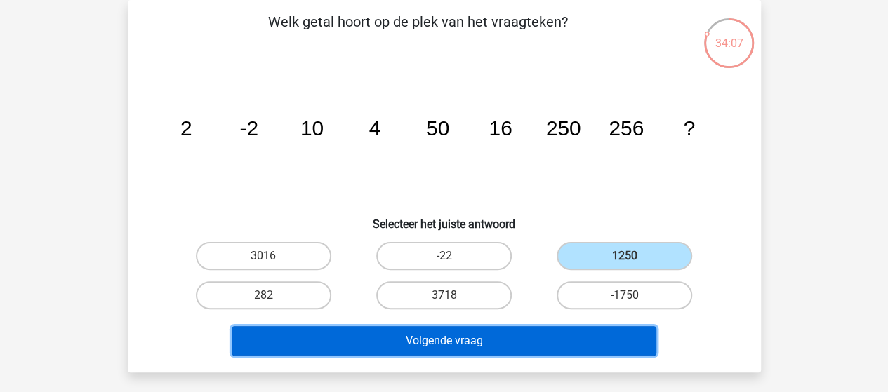
click at [566, 338] on button "Volgende vraag" at bounding box center [444, 340] width 425 height 29
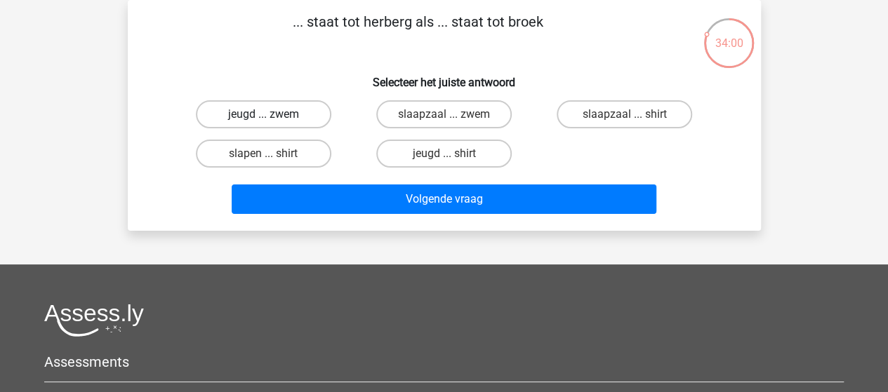
click at [300, 117] on label "jeugd ... zwem" at bounding box center [263, 114] width 135 height 28
click at [272, 117] on input "jeugd ... zwem" at bounding box center [267, 118] width 9 height 9
radio input "true"
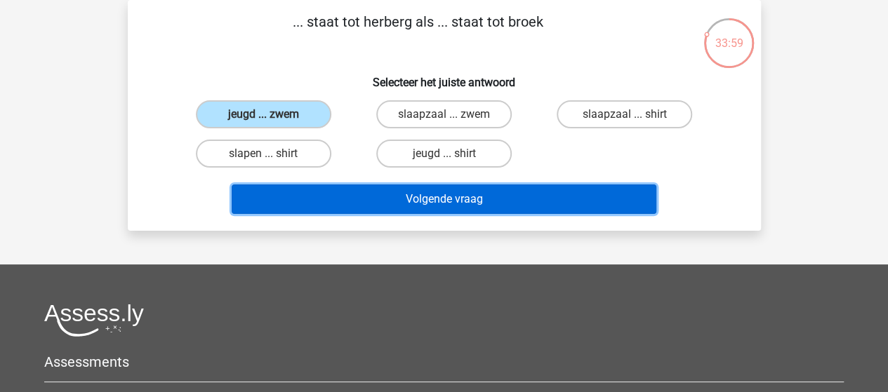
click at [350, 191] on button "Volgende vraag" at bounding box center [444, 199] width 425 height 29
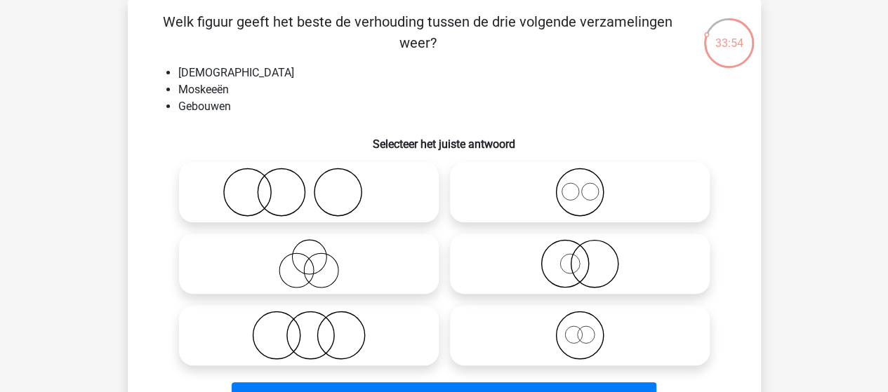
click at [579, 203] on icon at bounding box center [580, 192] width 249 height 49
click at [580, 185] on input "radio" at bounding box center [584, 180] width 9 height 9
radio input "true"
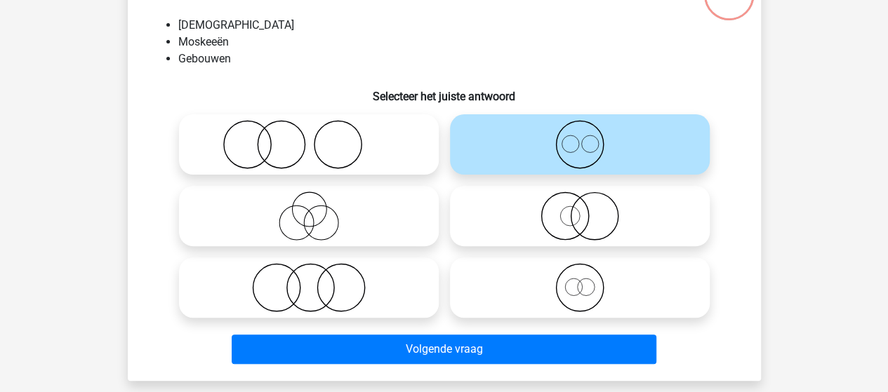
scroll to position [135, 0]
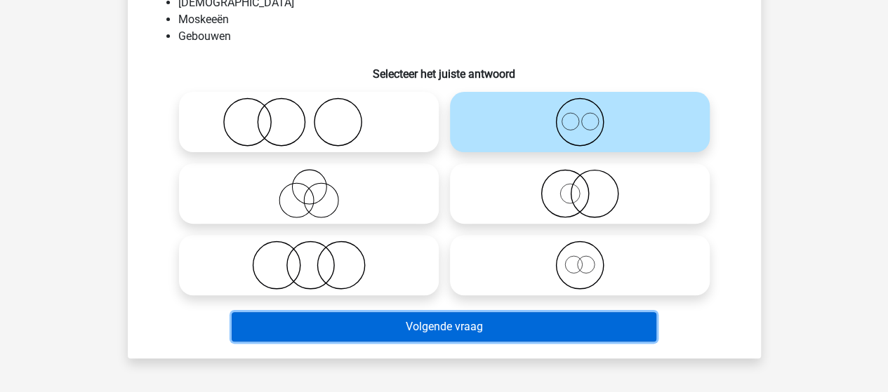
click at [404, 329] on button "Volgende vraag" at bounding box center [444, 326] width 425 height 29
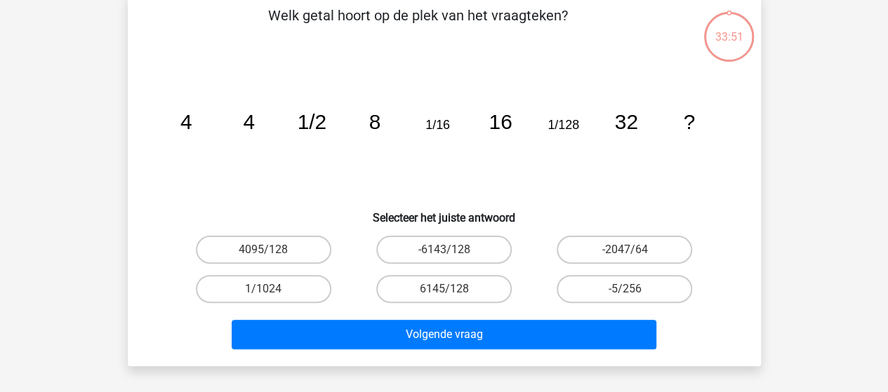
scroll to position [65, 0]
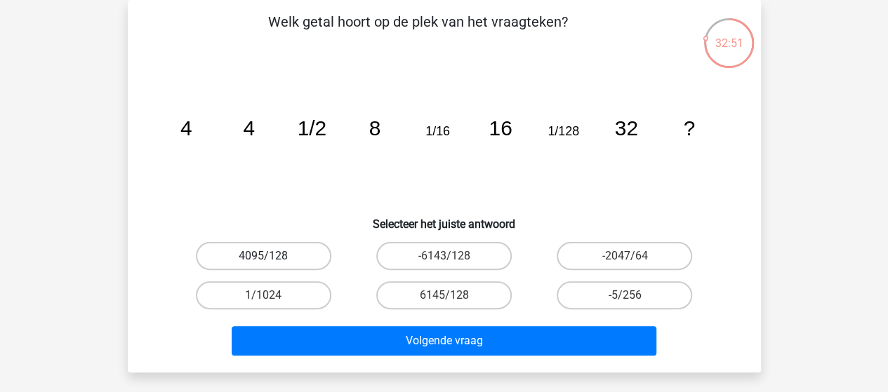
click at [279, 258] on label "4095/128" at bounding box center [263, 256] width 135 height 28
click at [272, 258] on input "4095/128" at bounding box center [267, 260] width 9 height 9
radio input "true"
click at [299, 294] on label "1/1024" at bounding box center [263, 296] width 135 height 28
click at [272, 296] on input "1/1024" at bounding box center [267, 300] width 9 height 9
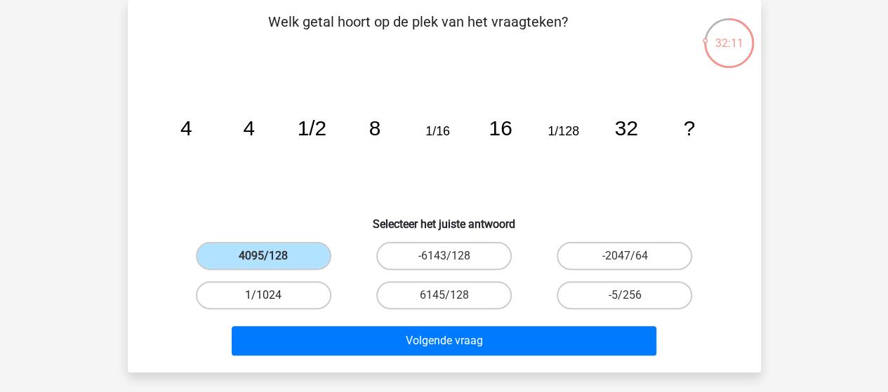
radio input "true"
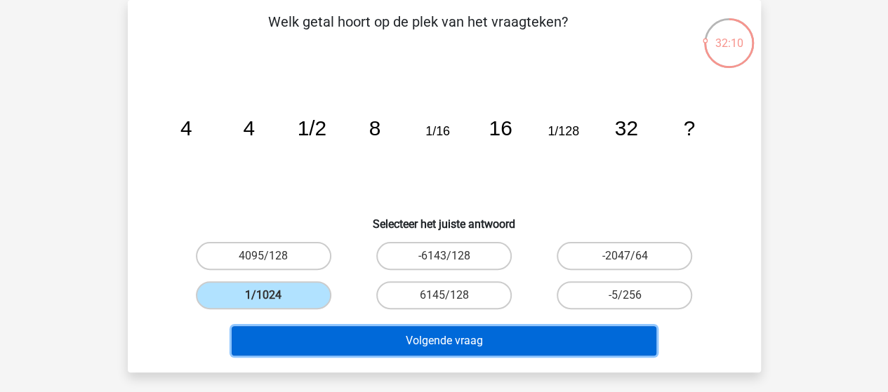
click at [301, 335] on button "Volgende vraag" at bounding box center [444, 340] width 425 height 29
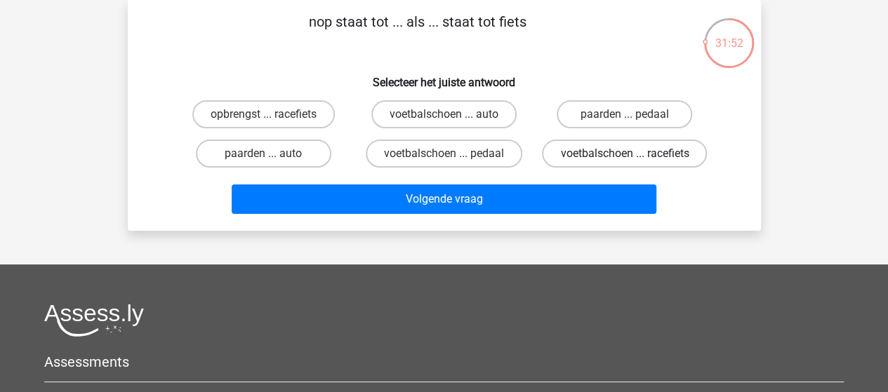
click at [595, 151] on label "voetbalschoen ... racefiets" at bounding box center [624, 154] width 165 height 28
click at [625, 154] on input "voetbalschoen ... racefiets" at bounding box center [629, 158] width 9 height 9
radio input "true"
click at [468, 152] on label "voetbalschoen ... pedaal" at bounding box center [444, 154] width 157 height 28
click at [453, 154] on input "voetbalschoen ... pedaal" at bounding box center [448, 158] width 9 height 9
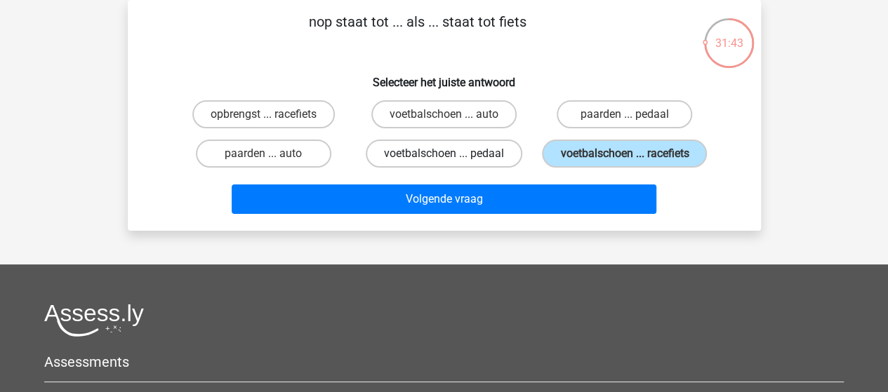
radio input "true"
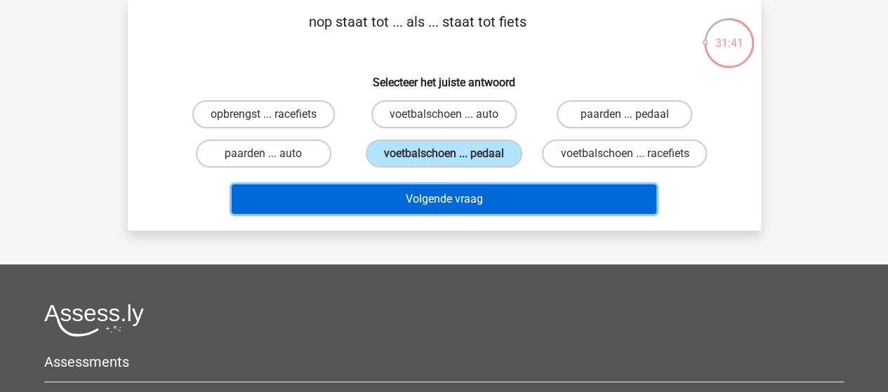
click at [429, 199] on button "Volgende vraag" at bounding box center [444, 199] width 425 height 29
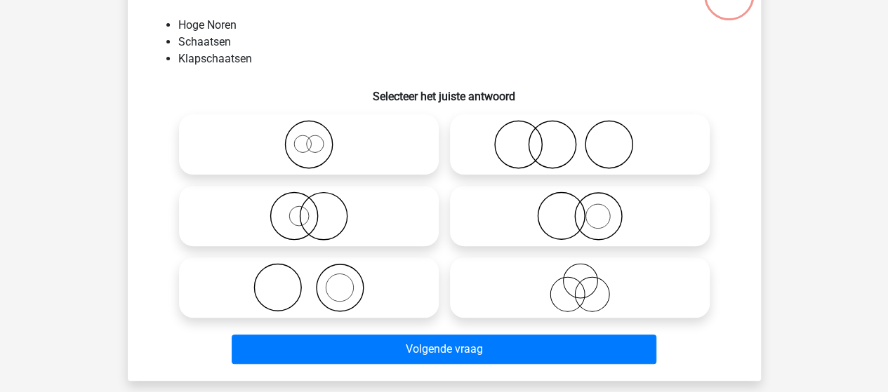
scroll to position [135, 0]
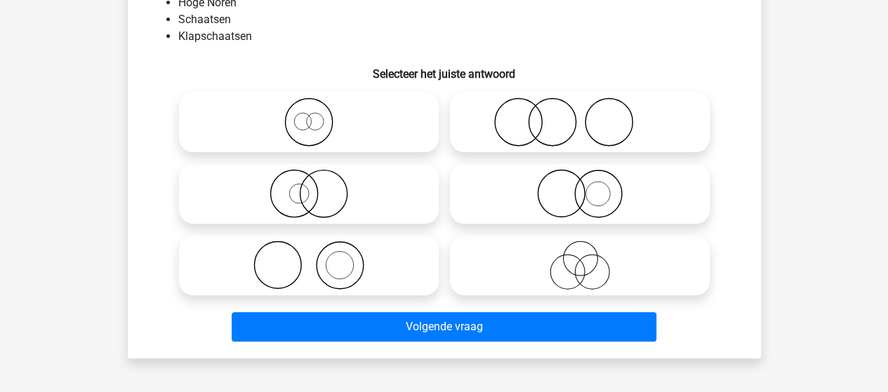
click at [310, 121] on circle at bounding box center [302, 121] width 17 height 17
click at [310, 115] on input "radio" at bounding box center [313, 110] width 9 height 9
radio input "true"
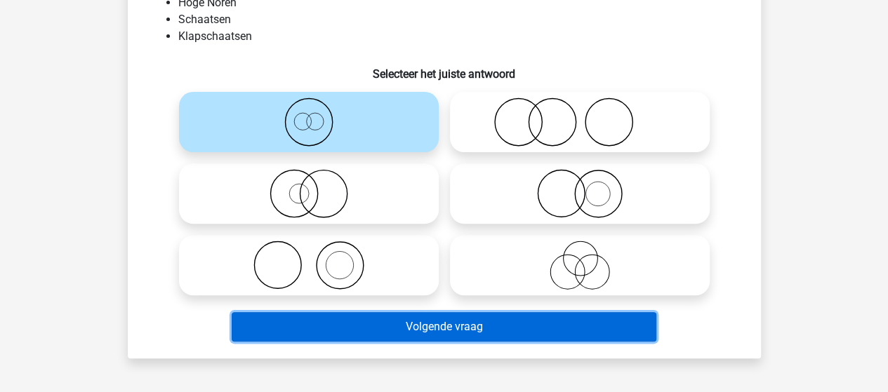
click at [428, 331] on button "Volgende vraag" at bounding box center [444, 326] width 425 height 29
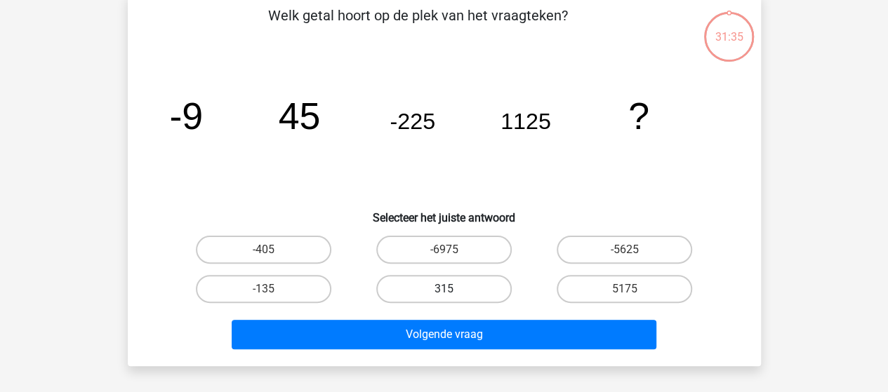
scroll to position [65, 0]
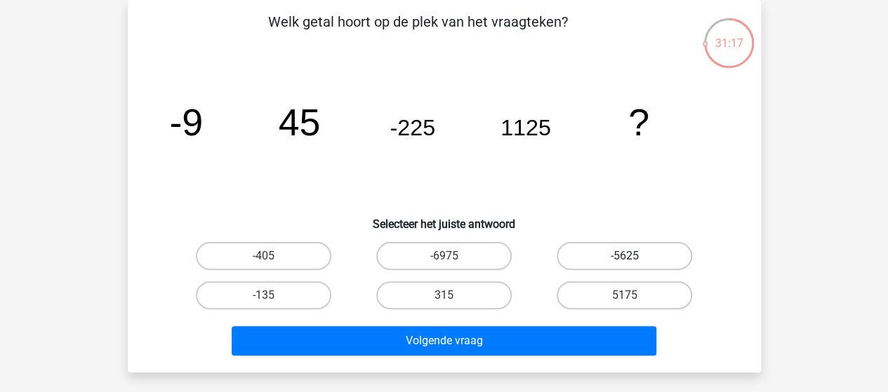
click at [642, 249] on label "-5625" at bounding box center [624, 256] width 135 height 28
click at [634, 256] on input "-5625" at bounding box center [629, 260] width 9 height 9
radio input "true"
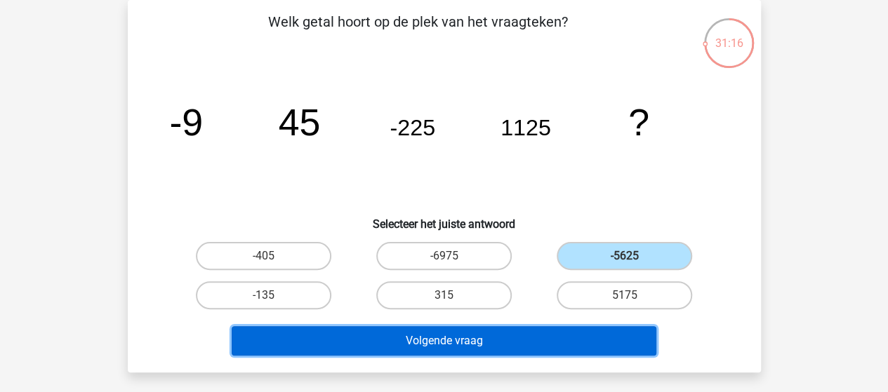
click at [517, 342] on button "Volgende vraag" at bounding box center [444, 340] width 425 height 29
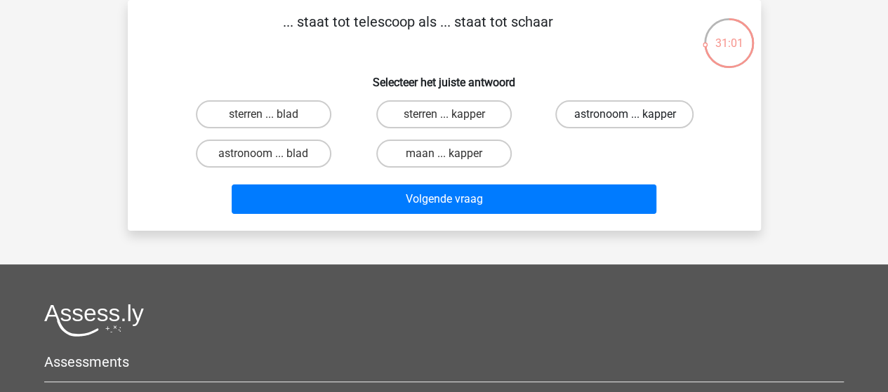
click at [590, 109] on label "astronoom ... kapper" at bounding box center [624, 114] width 138 height 28
click at [625, 114] on input "astronoom ... kapper" at bounding box center [629, 118] width 9 height 9
radio input "true"
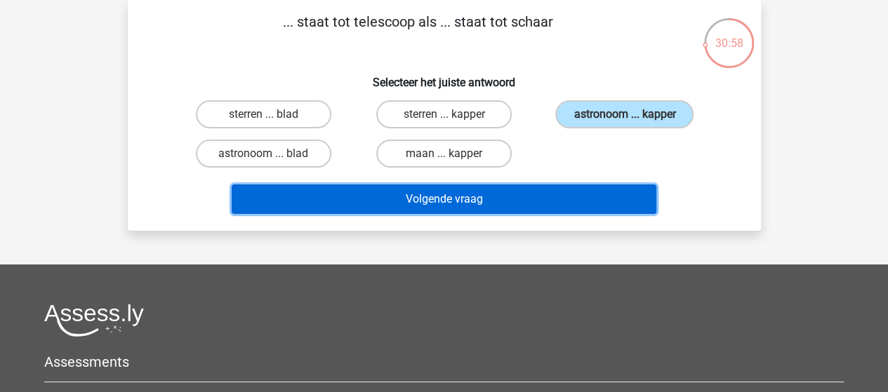
click at [477, 197] on button "Volgende vraag" at bounding box center [444, 199] width 425 height 29
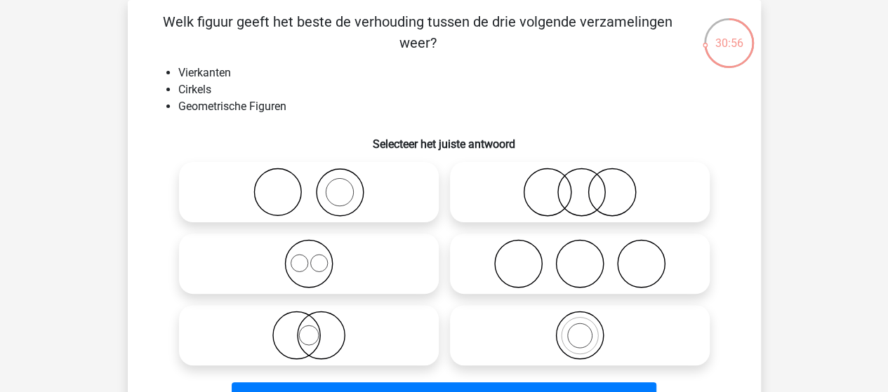
scroll to position [135, 0]
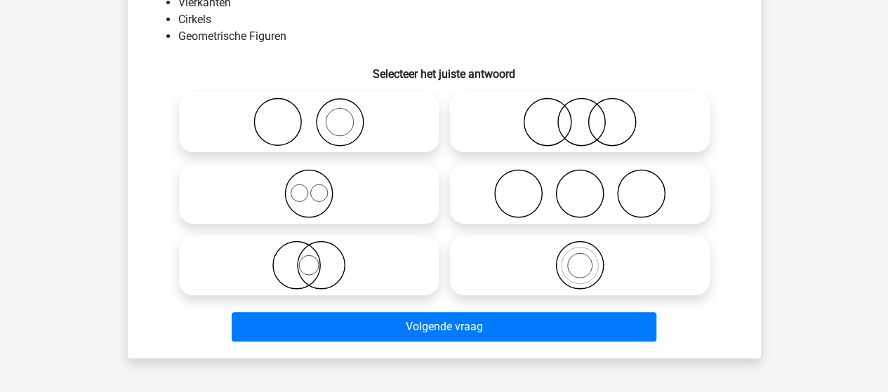
click at [577, 260] on icon at bounding box center [580, 265] width 249 height 49
click at [580, 258] on input "radio" at bounding box center [584, 253] width 9 height 9
radio input "true"
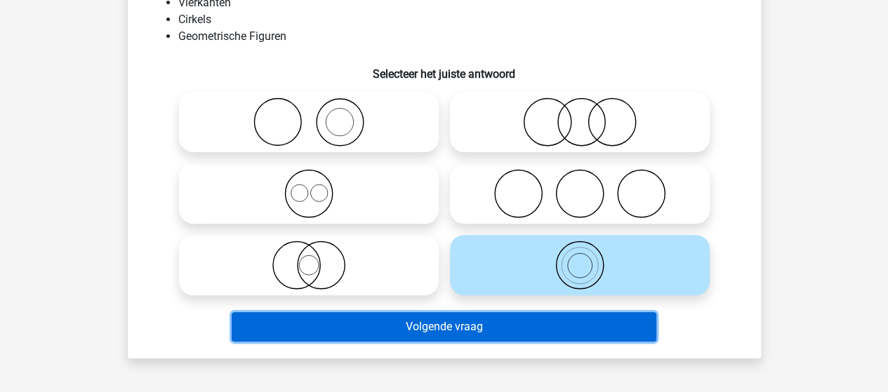
click at [496, 320] on button "Volgende vraag" at bounding box center [444, 326] width 425 height 29
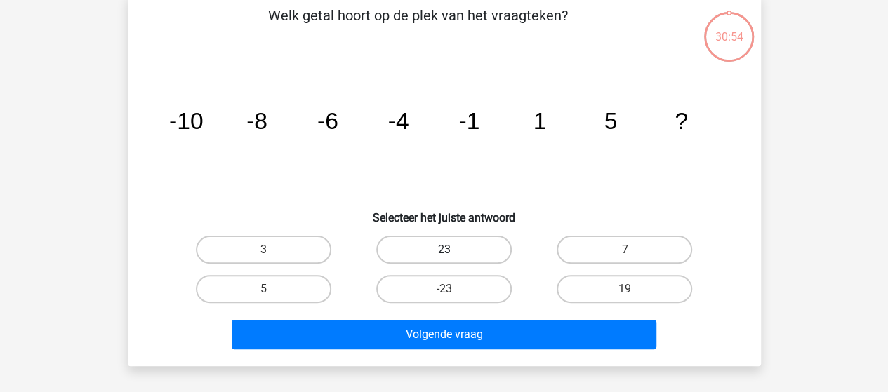
scroll to position [65, 0]
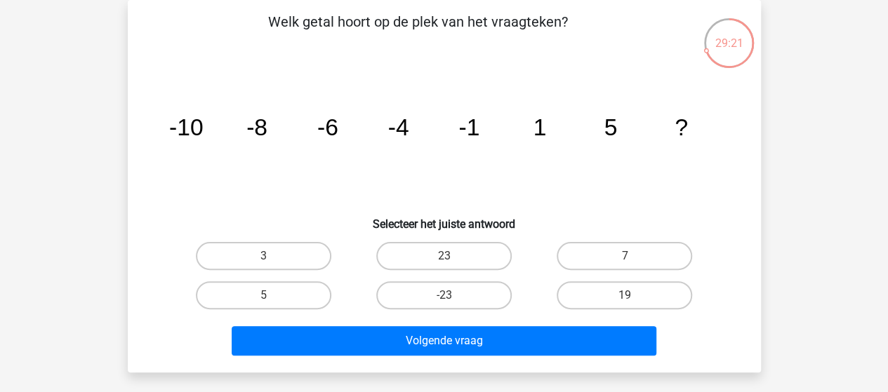
click at [632, 258] on input "7" at bounding box center [629, 260] width 9 height 9
radio input "true"
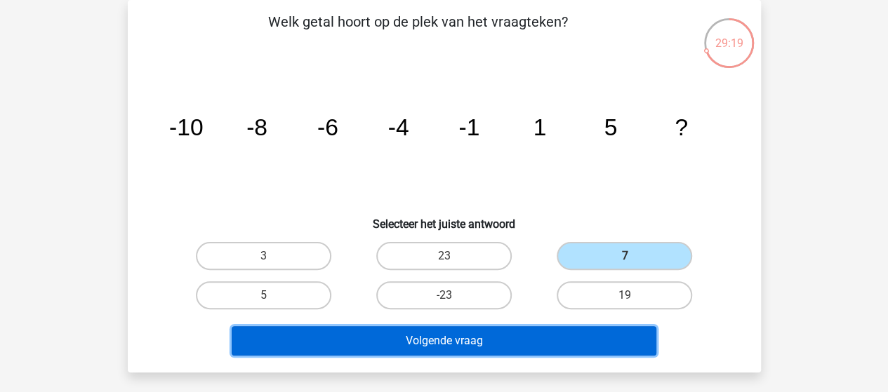
click at [473, 337] on button "Volgende vraag" at bounding box center [444, 340] width 425 height 29
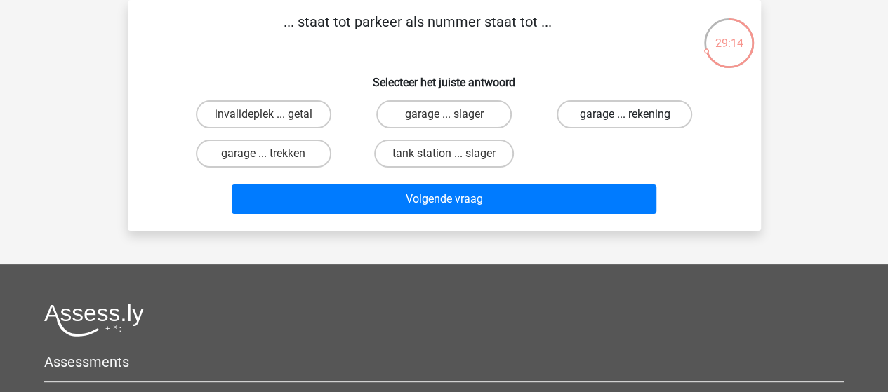
click at [602, 112] on label "garage ... rekening" at bounding box center [624, 114] width 135 height 28
click at [625, 114] on input "garage ... rekening" at bounding box center [629, 118] width 9 height 9
radio input "true"
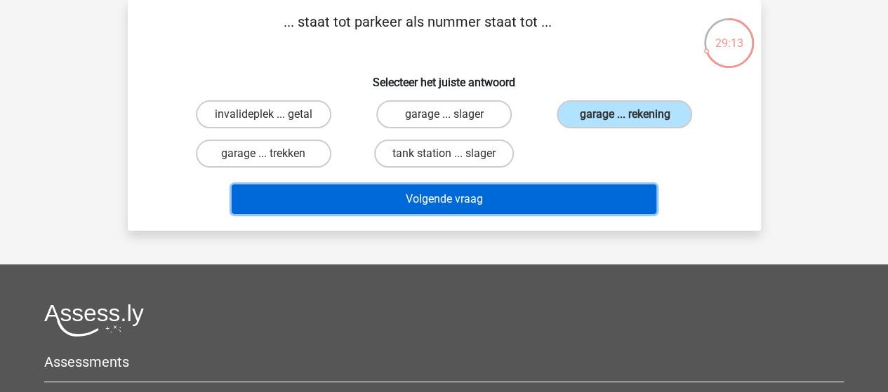
click at [503, 193] on button "Volgende vraag" at bounding box center [444, 199] width 425 height 29
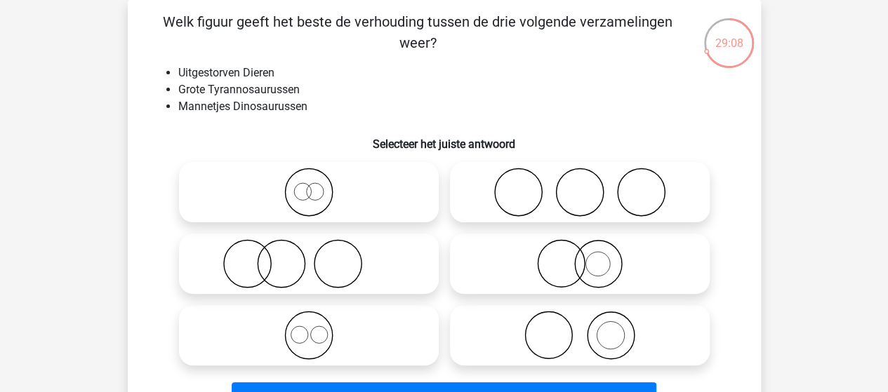
click at [306, 187] on icon at bounding box center [309, 192] width 249 height 49
click at [309, 185] on input "radio" at bounding box center [313, 180] width 9 height 9
radio input "true"
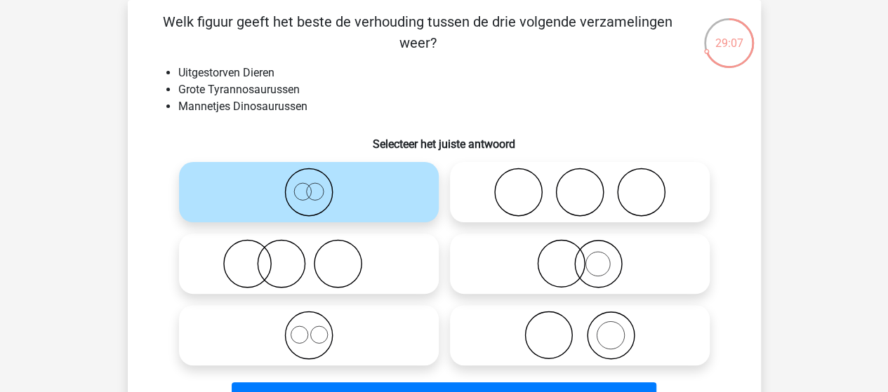
scroll to position [135, 0]
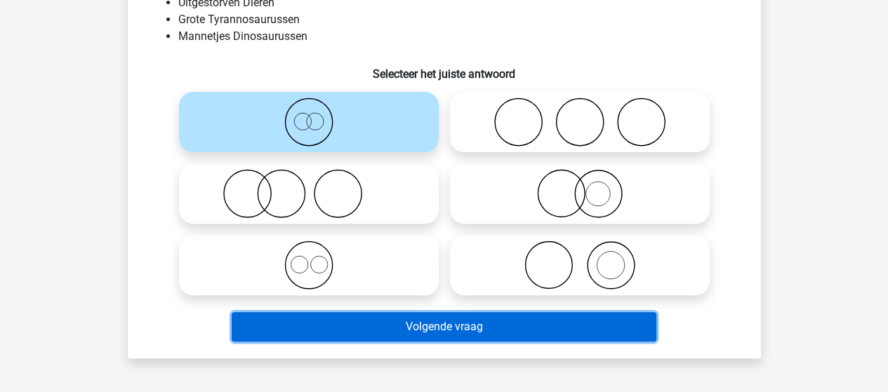
click at [408, 327] on button "Volgende vraag" at bounding box center [444, 326] width 425 height 29
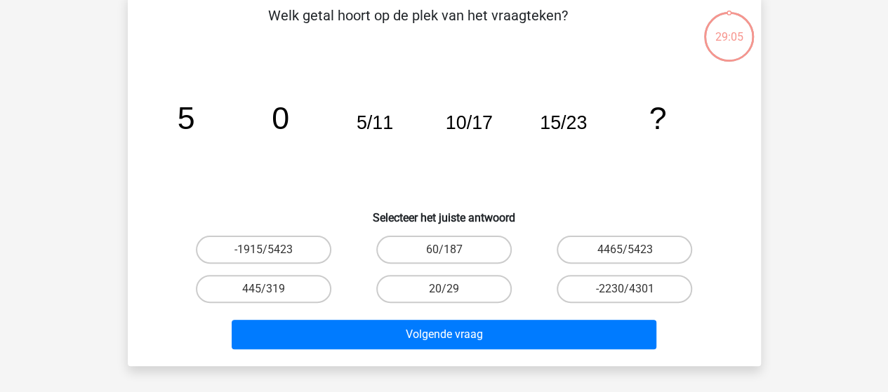
scroll to position [65, 0]
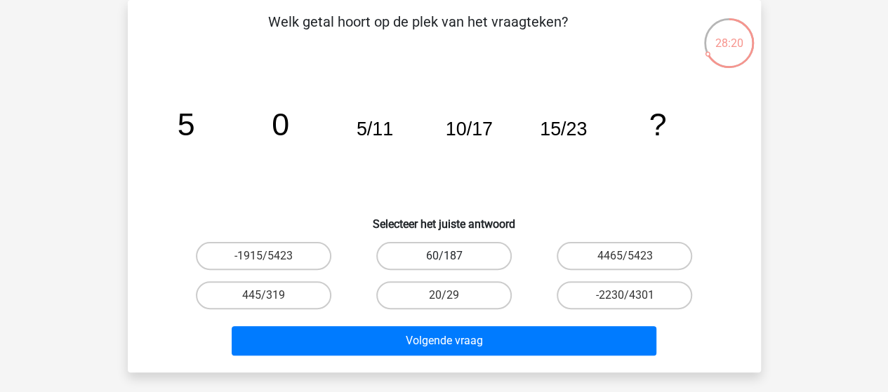
click at [463, 249] on label "60/187" at bounding box center [443, 256] width 135 height 28
click at [453, 256] on input "60/187" at bounding box center [448, 260] width 9 height 9
radio input "true"
click at [451, 292] on label "20/29" at bounding box center [443, 296] width 135 height 28
click at [451, 296] on input "20/29" at bounding box center [448, 300] width 9 height 9
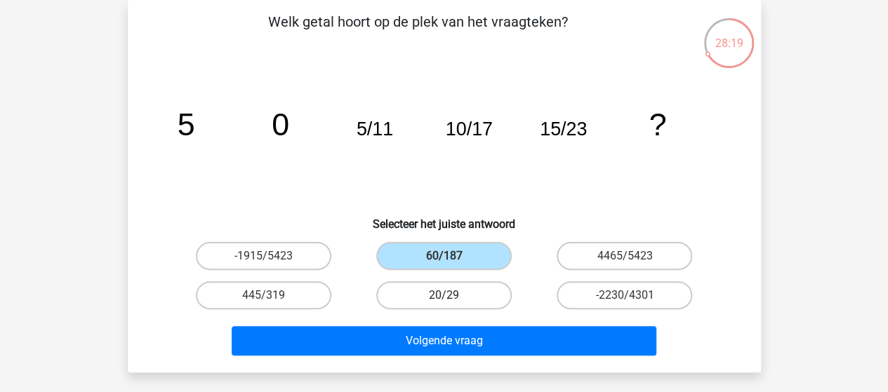
radio input "true"
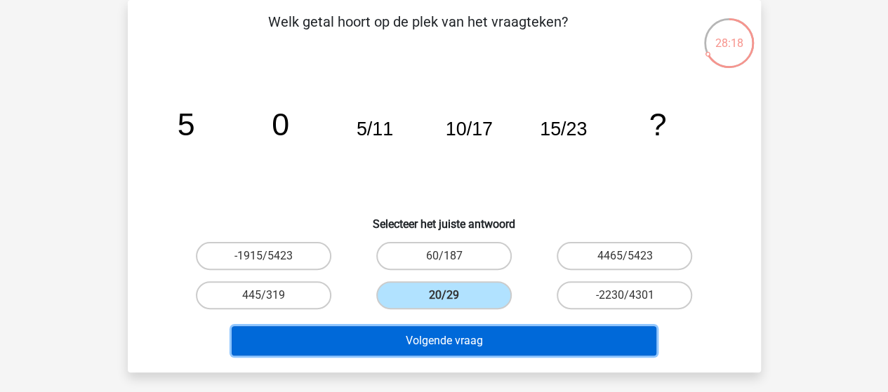
click at [455, 336] on button "Volgende vraag" at bounding box center [444, 340] width 425 height 29
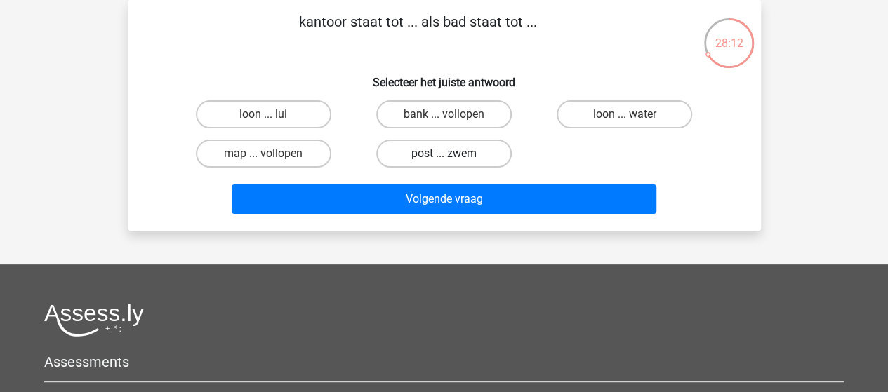
click at [478, 151] on label "post ... zwem" at bounding box center [443, 154] width 135 height 28
click at [453, 154] on input "post ... zwem" at bounding box center [448, 158] width 9 height 9
radio input "true"
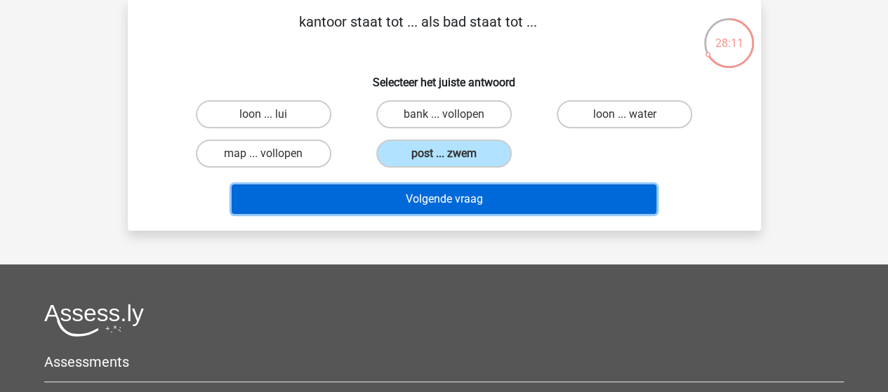
click at [450, 197] on button "Volgende vraag" at bounding box center [444, 199] width 425 height 29
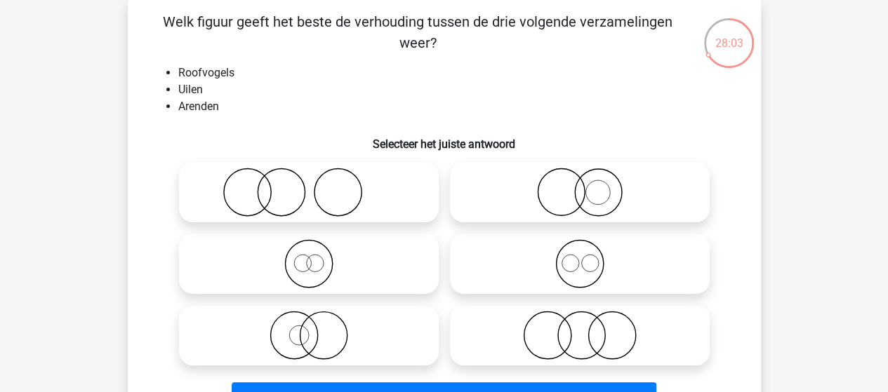
click at [583, 270] on icon at bounding box center [580, 263] width 249 height 49
click at [583, 257] on input "radio" at bounding box center [584, 252] width 9 height 9
radio input "true"
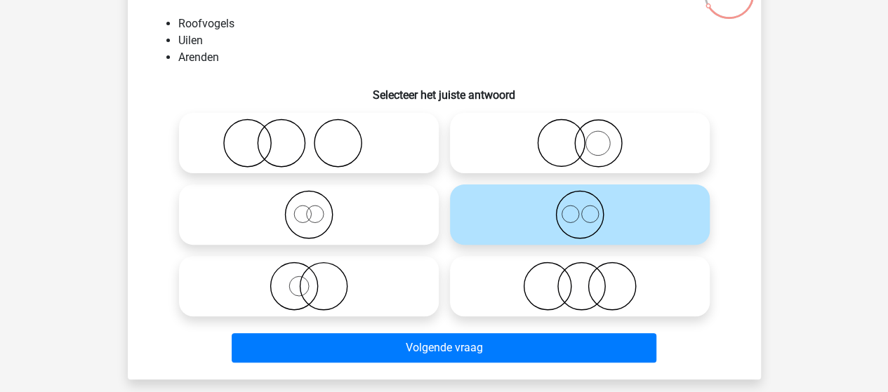
scroll to position [135, 0]
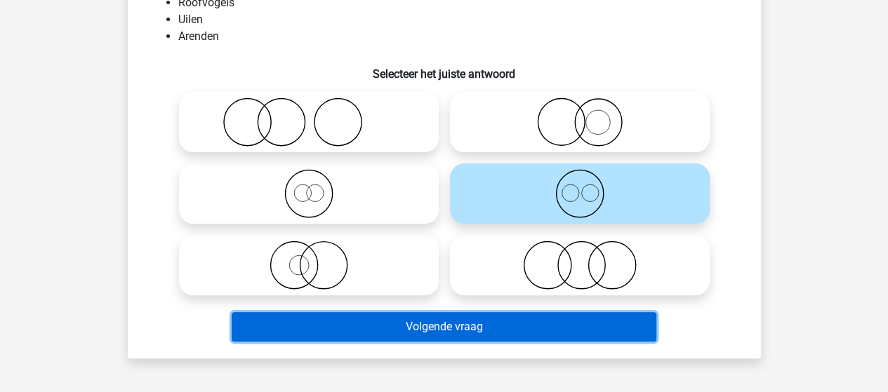
click at [400, 319] on button "Volgende vraag" at bounding box center [444, 326] width 425 height 29
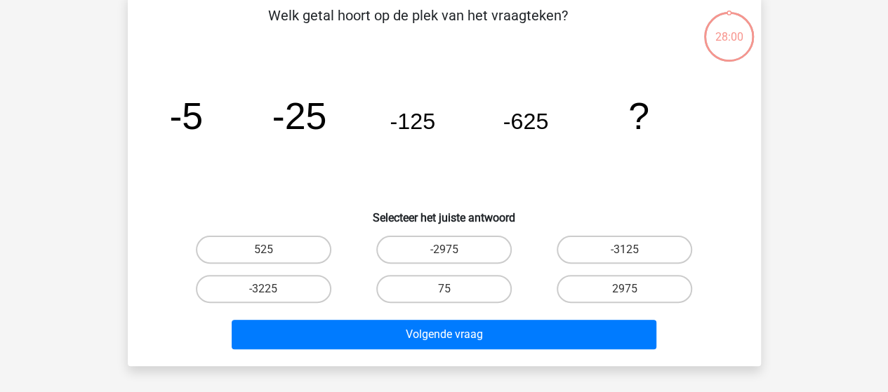
scroll to position [65, 0]
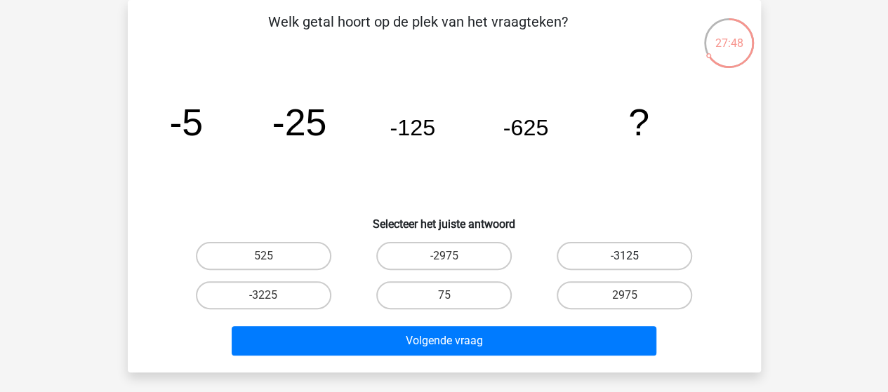
click at [675, 248] on label "-3125" at bounding box center [624, 256] width 135 height 28
click at [634, 256] on input "-3125" at bounding box center [629, 260] width 9 height 9
radio input "true"
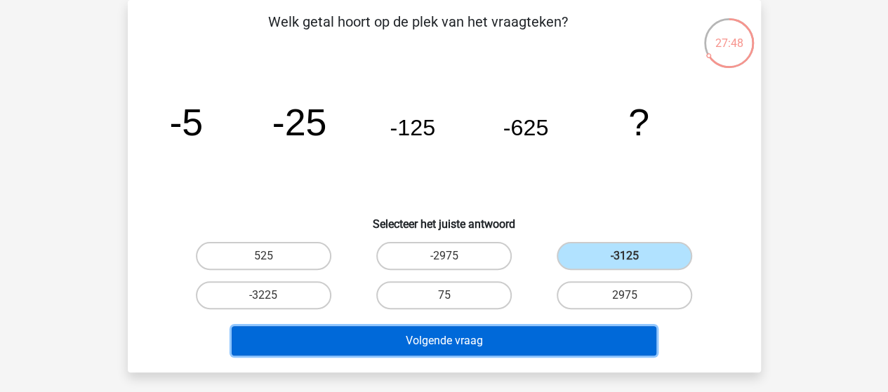
click at [533, 345] on button "Volgende vraag" at bounding box center [444, 340] width 425 height 29
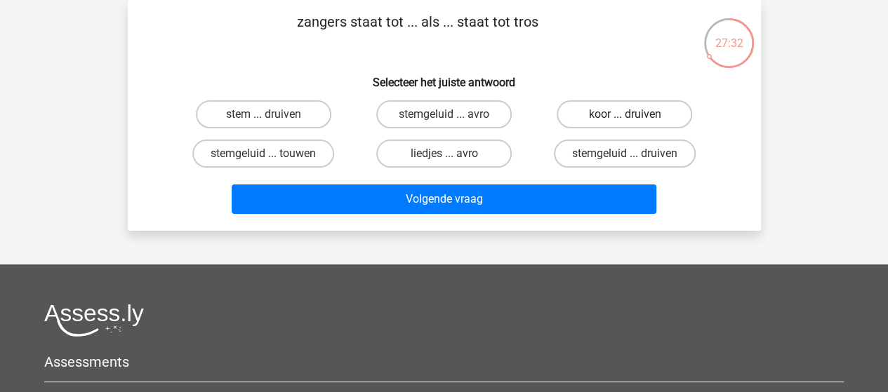
click at [594, 111] on label "koor ... druiven" at bounding box center [624, 114] width 135 height 28
click at [625, 114] on input "koor ... druiven" at bounding box center [629, 118] width 9 height 9
radio input "true"
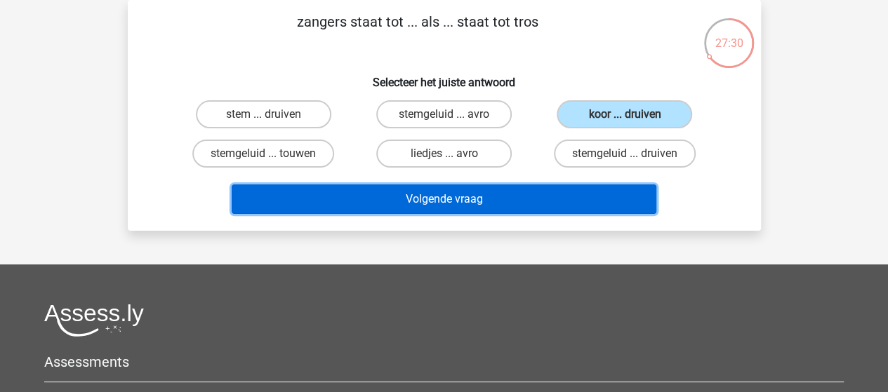
click at [480, 199] on button "Volgende vraag" at bounding box center [444, 199] width 425 height 29
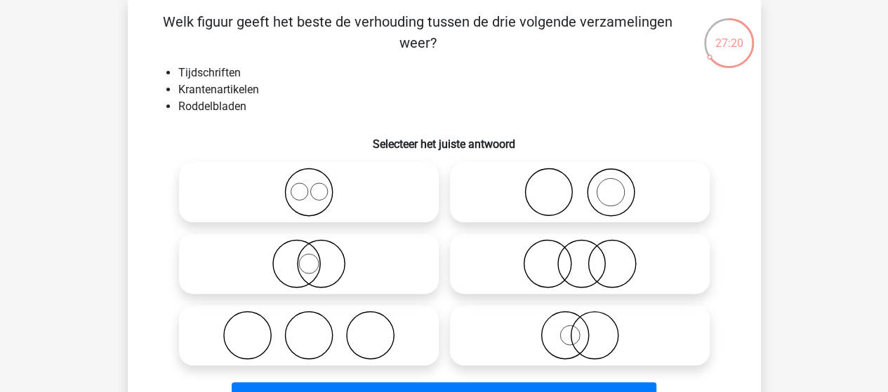
click at [588, 200] on circle at bounding box center [610, 192] width 47 height 47
click at [588, 185] on input "radio" at bounding box center [584, 180] width 9 height 9
radio input "true"
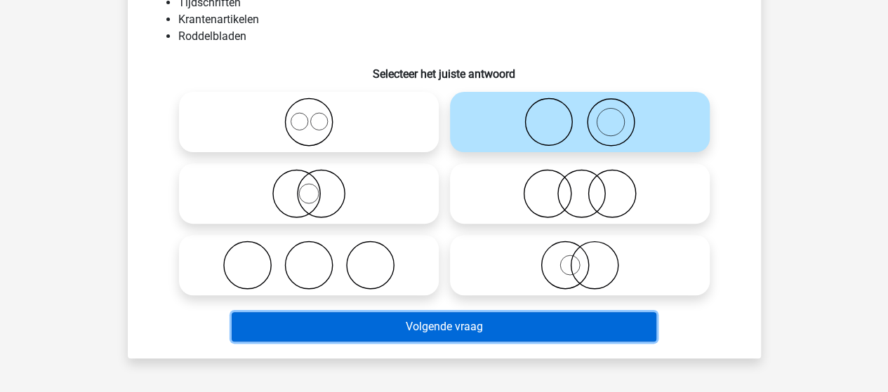
click at [439, 331] on button "Volgende vraag" at bounding box center [444, 326] width 425 height 29
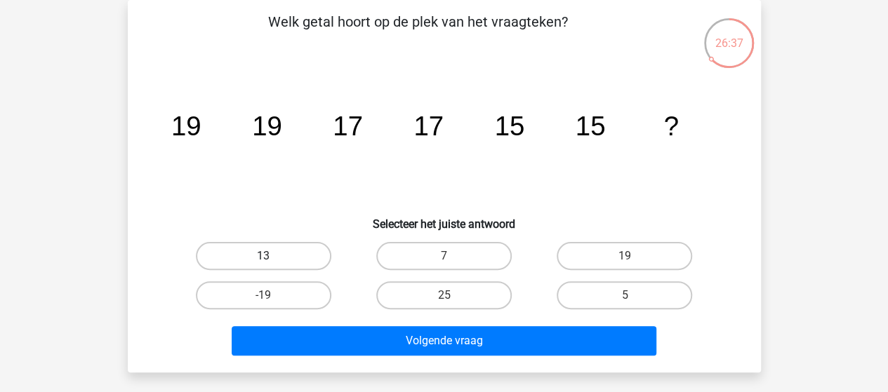
click at [289, 251] on label "13" at bounding box center [263, 256] width 135 height 28
click at [272, 256] on input "13" at bounding box center [267, 260] width 9 height 9
radio input "true"
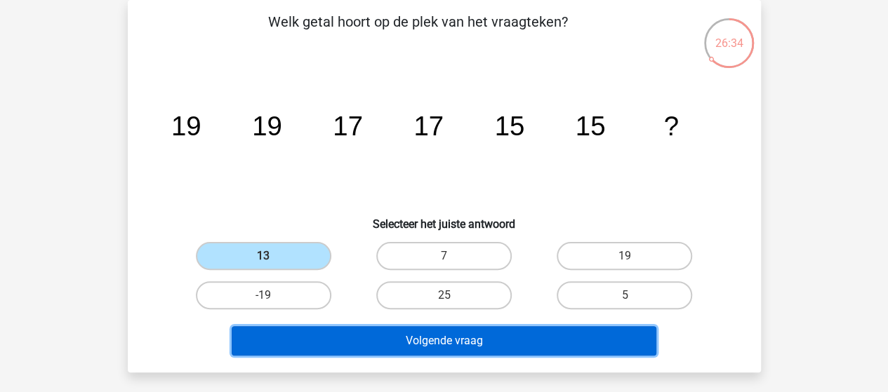
click at [429, 341] on button "Volgende vraag" at bounding box center [444, 340] width 425 height 29
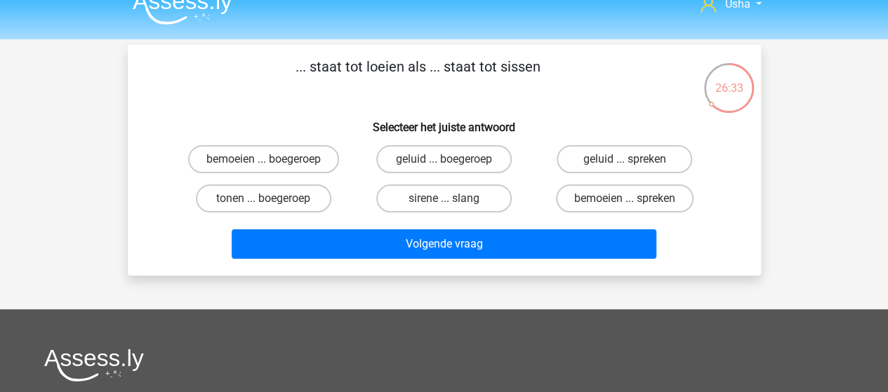
scroll to position [0, 0]
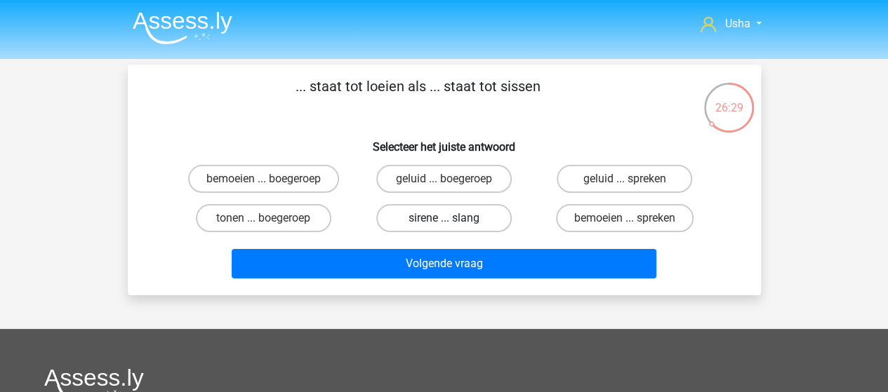
click at [420, 222] on label "sirene ... slang" at bounding box center [443, 218] width 135 height 28
click at [444, 222] on input "sirene ... slang" at bounding box center [448, 222] width 9 height 9
radio input "true"
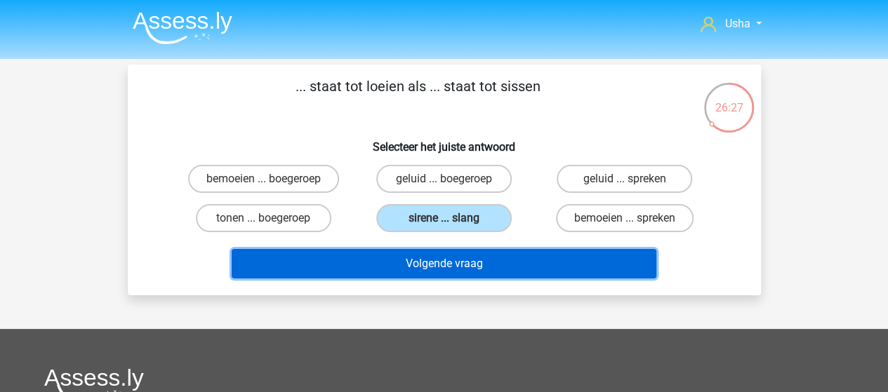
click at [378, 265] on button "Volgende vraag" at bounding box center [444, 263] width 425 height 29
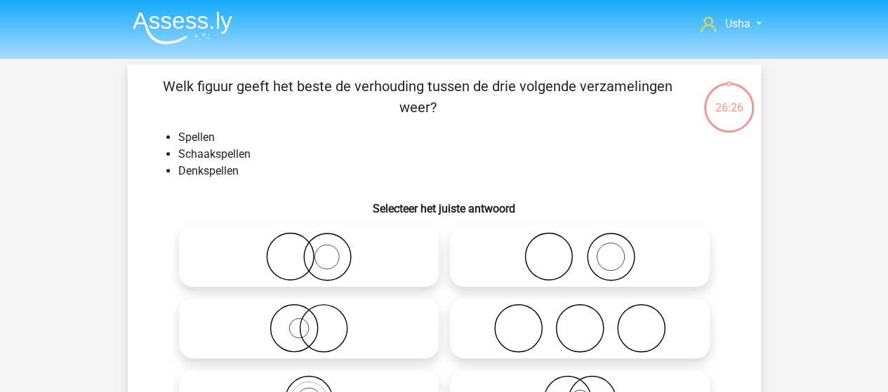
scroll to position [65, 0]
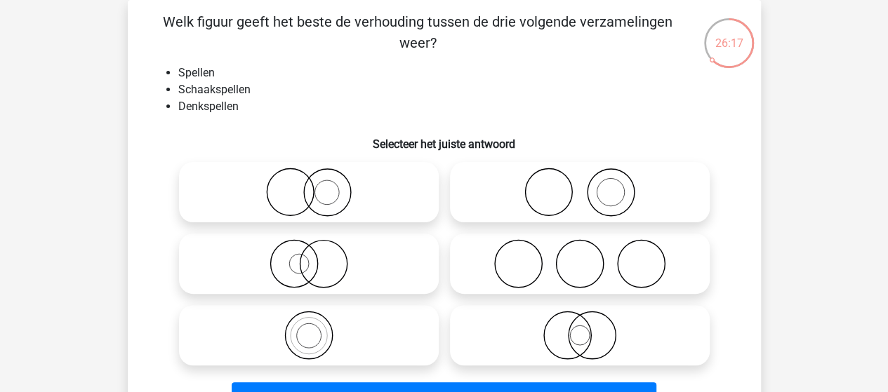
click at [309, 337] on icon at bounding box center [309, 335] width 249 height 49
click at [309, 329] on input "radio" at bounding box center [313, 323] width 9 height 9
radio input "true"
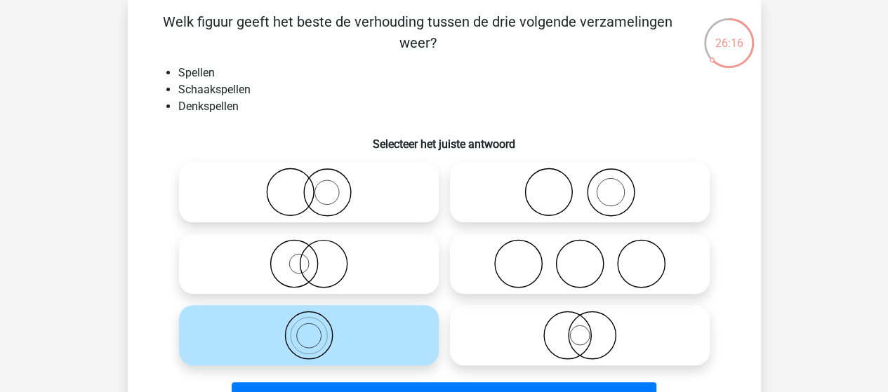
scroll to position [135, 0]
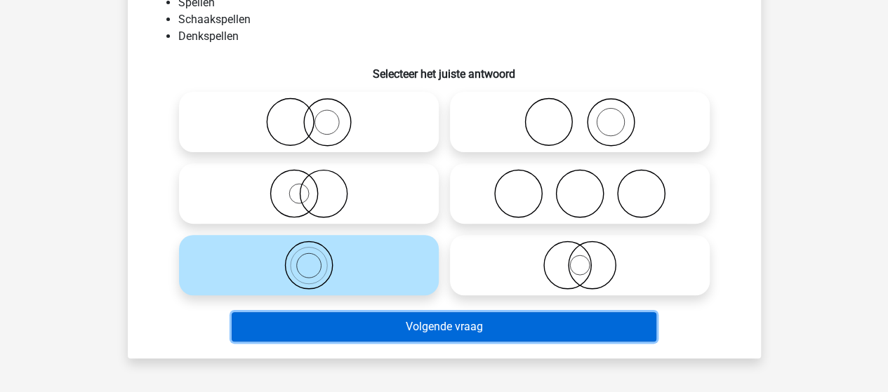
click at [448, 331] on button "Volgende vraag" at bounding box center [444, 326] width 425 height 29
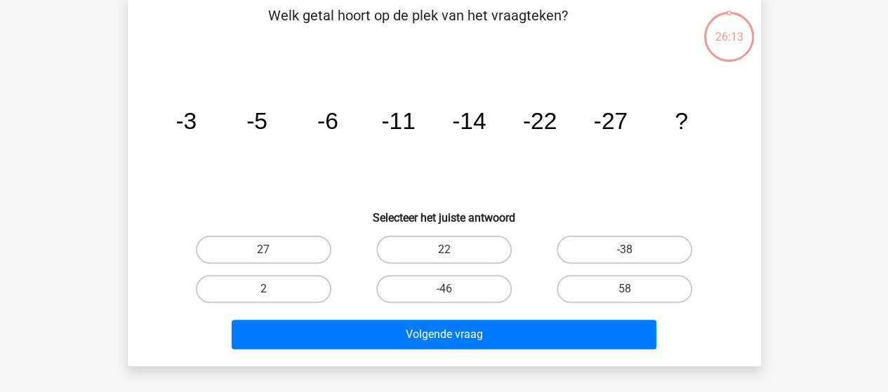
scroll to position [65, 0]
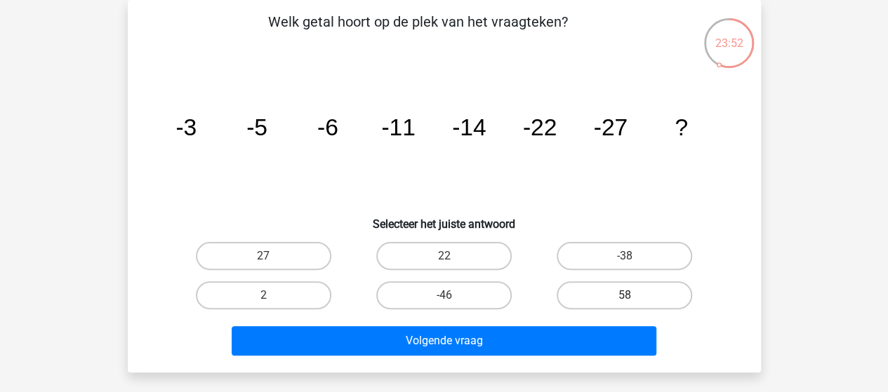
click at [586, 294] on label "58" at bounding box center [624, 296] width 135 height 28
click at [625, 296] on input "58" at bounding box center [629, 300] width 9 height 9
radio input "true"
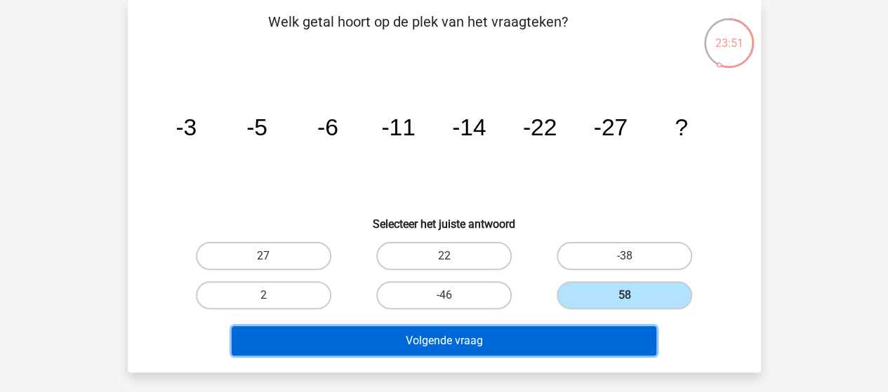
click at [489, 342] on button "Volgende vraag" at bounding box center [444, 340] width 425 height 29
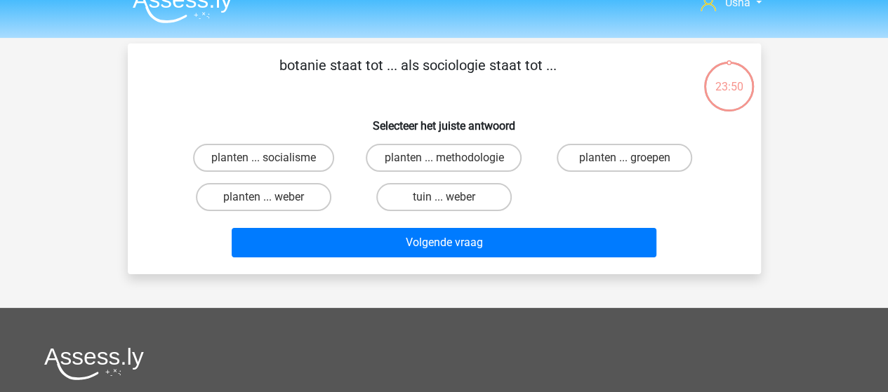
scroll to position [0, 0]
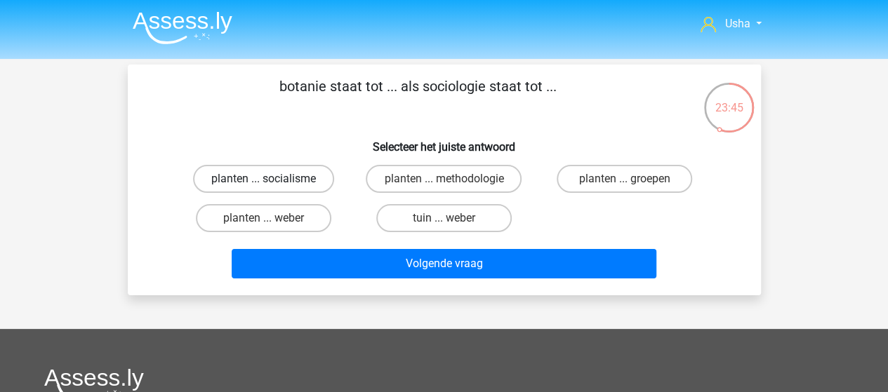
click at [308, 178] on label "planten ... socialisme" at bounding box center [263, 179] width 141 height 28
click at [272, 179] on input "planten ... socialisme" at bounding box center [267, 183] width 9 height 9
radio input "true"
click at [597, 173] on label "planten ... groepen" at bounding box center [624, 179] width 135 height 28
click at [625, 179] on input "planten ... groepen" at bounding box center [629, 183] width 9 height 9
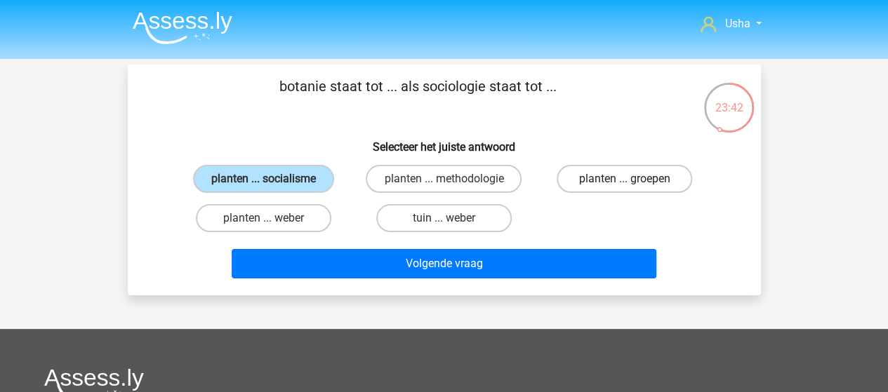
radio input "true"
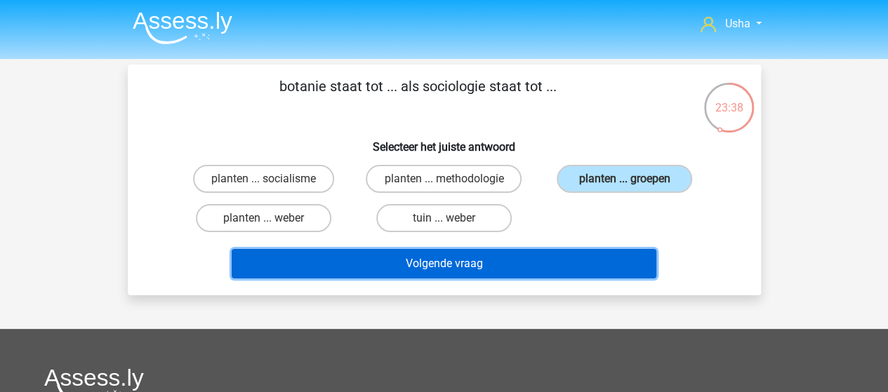
click at [463, 266] on button "Volgende vraag" at bounding box center [444, 263] width 425 height 29
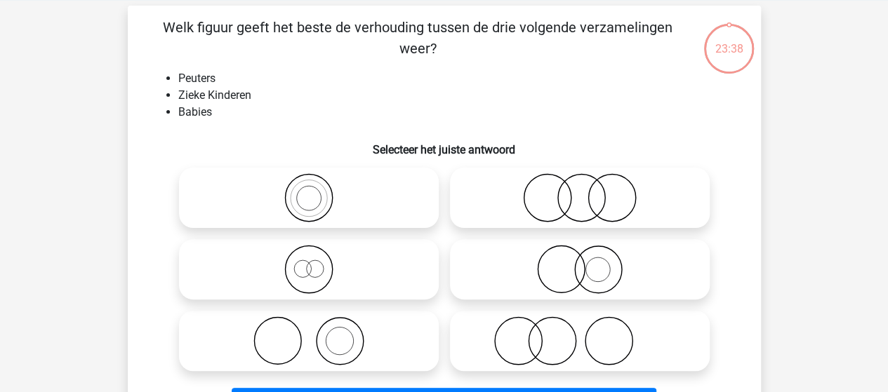
scroll to position [65, 0]
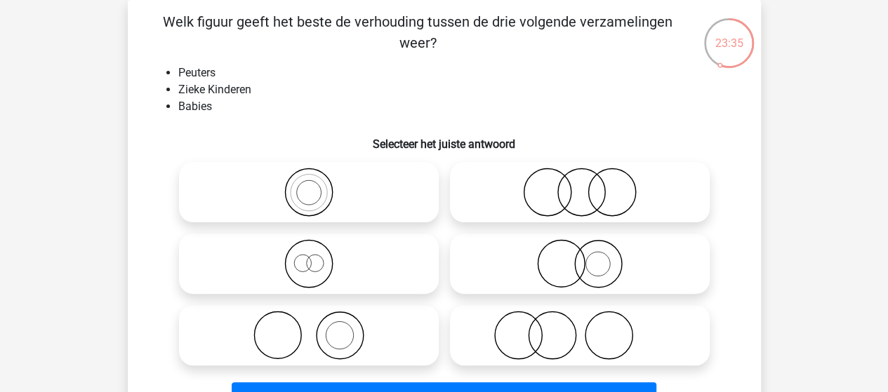
click at [626, 193] on icon at bounding box center [580, 192] width 249 height 49
click at [589, 185] on input "radio" at bounding box center [584, 180] width 9 height 9
radio input "true"
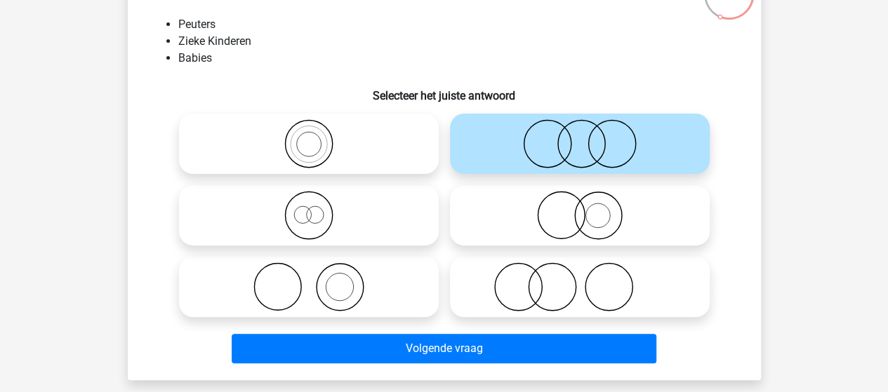
scroll to position [135, 0]
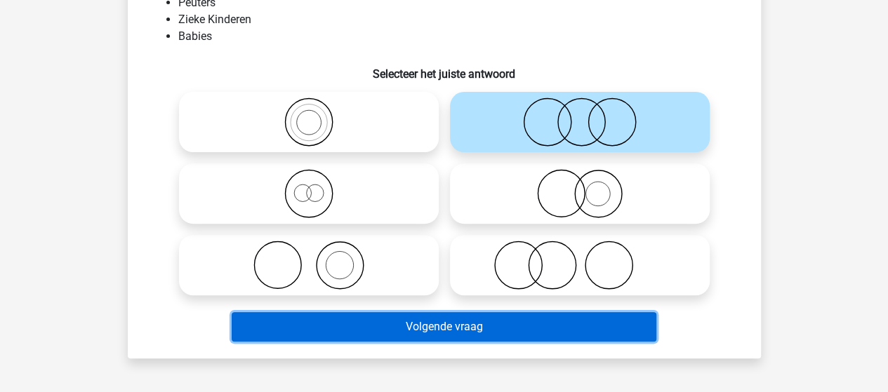
click at [413, 326] on button "Volgende vraag" at bounding box center [444, 326] width 425 height 29
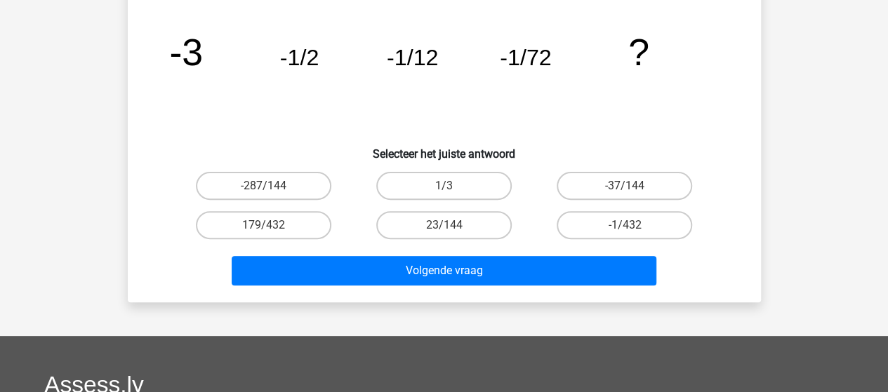
scroll to position [65, 0]
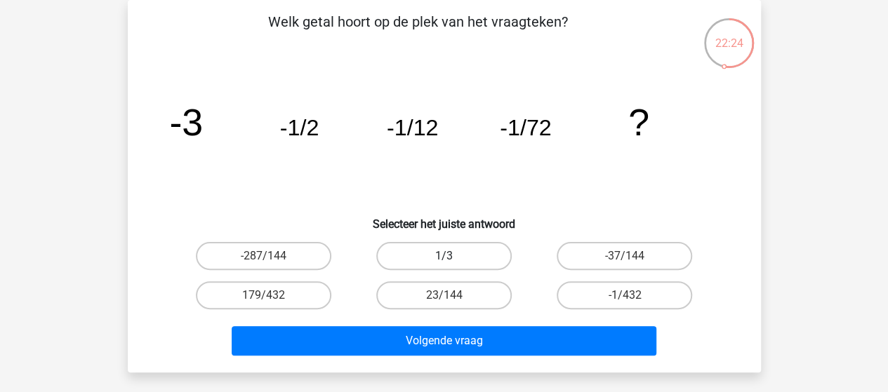
click at [442, 260] on label "1/3" at bounding box center [443, 256] width 135 height 28
click at [444, 260] on input "1/3" at bounding box center [448, 260] width 9 height 9
radio input "true"
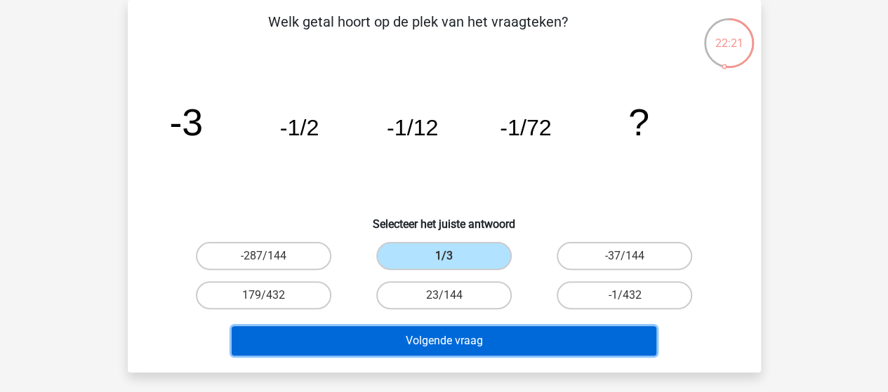
click at [442, 338] on button "Volgende vraag" at bounding box center [444, 340] width 425 height 29
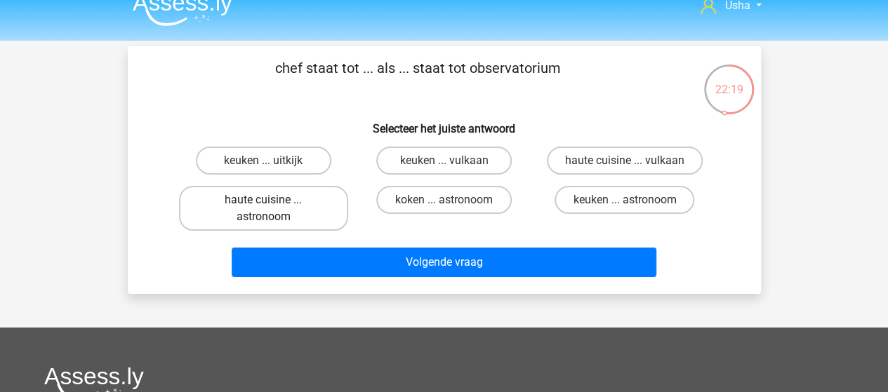
scroll to position [0, 0]
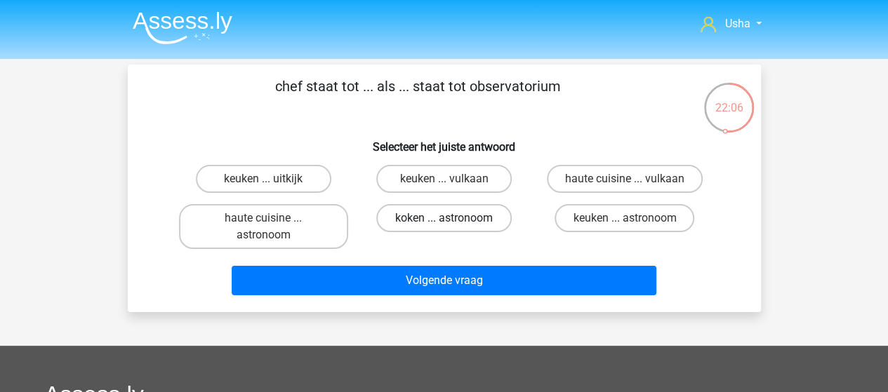
click at [466, 220] on label "koken ... astronoom" at bounding box center [443, 218] width 135 height 28
click at [453, 220] on input "koken ... astronoom" at bounding box center [448, 222] width 9 height 9
radio input "true"
click at [592, 217] on label "keuken ... astronoom" at bounding box center [625, 218] width 140 height 28
click at [625, 218] on input "keuken ... astronoom" at bounding box center [629, 222] width 9 height 9
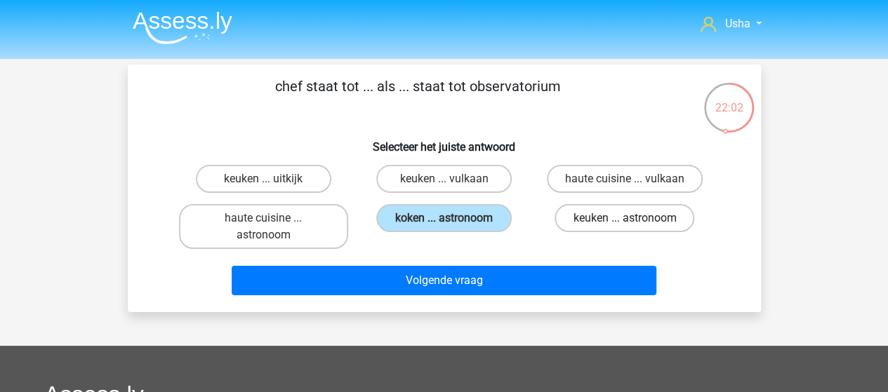
radio input "true"
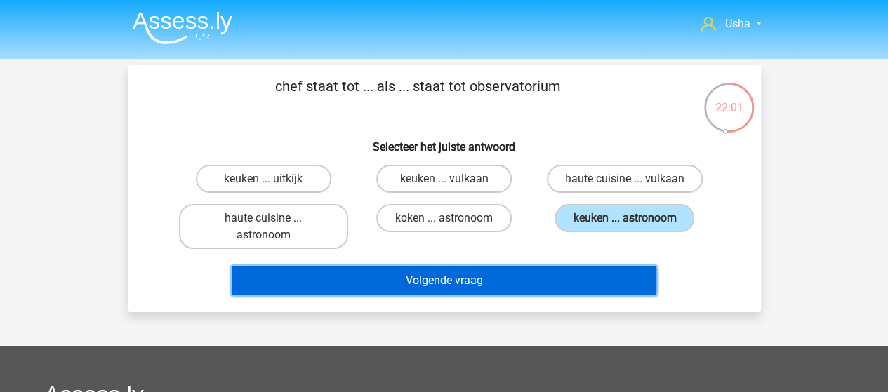
click at [478, 279] on button "Volgende vraag" at bounding box center [444, 280] width 425 height 29
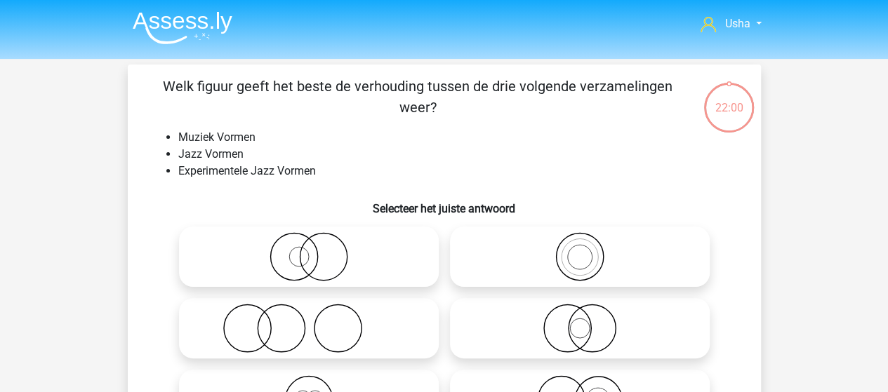
scroll to position [65, 0]
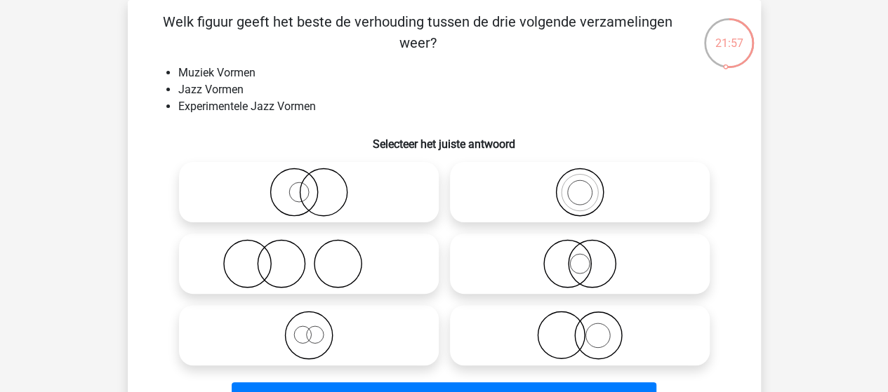
click at [538, 193] on icon at bounding box center [580, 192] width 249 height 49
click at [580, 185] on input "radio" at bounding box center [584, 180] width 9 height 9
radio input "true"
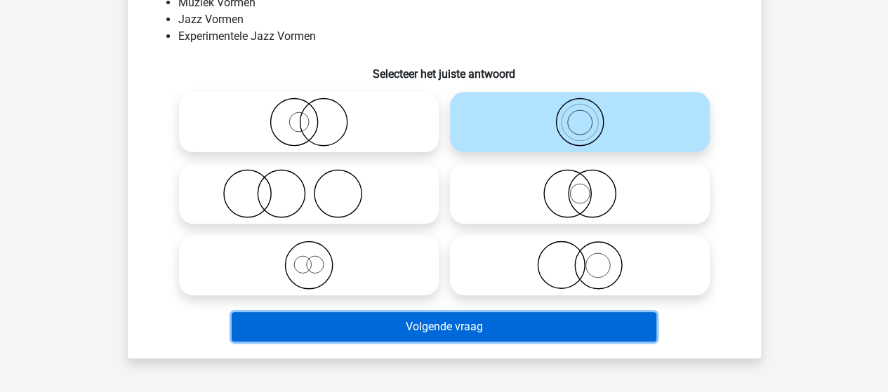
click at [399, 325] on button "Volgende vraag" at bounding box center [444, 326] width 425 height 29
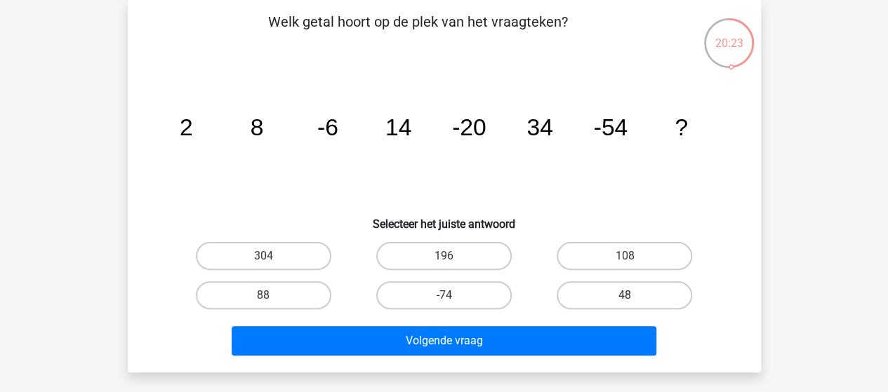
click at [597, 297] on label "48" at bounding box center [624, 296] width 135 height 28
click at [625, 297] on input "48" at bounding box center [629, 300] width 9 height 9
radio input "true"
click at [602, 258] on label "108" at bounding box center [624, 256] width 135 height 28
click at [625, 258] on input "108" at bounding box center [629, 260] width 9 height 9
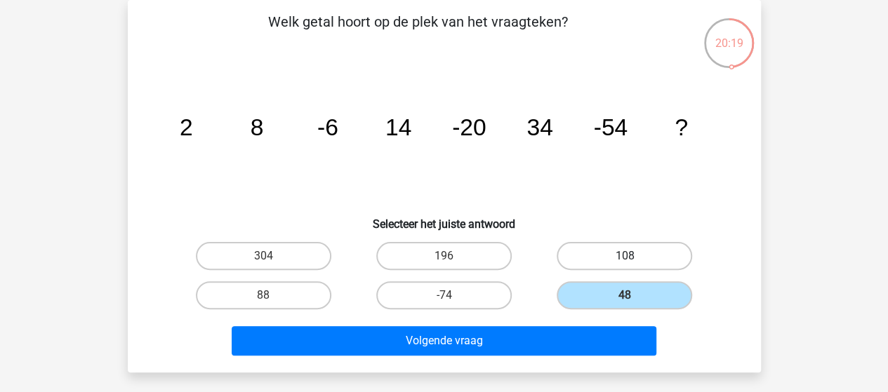
radio input "true"
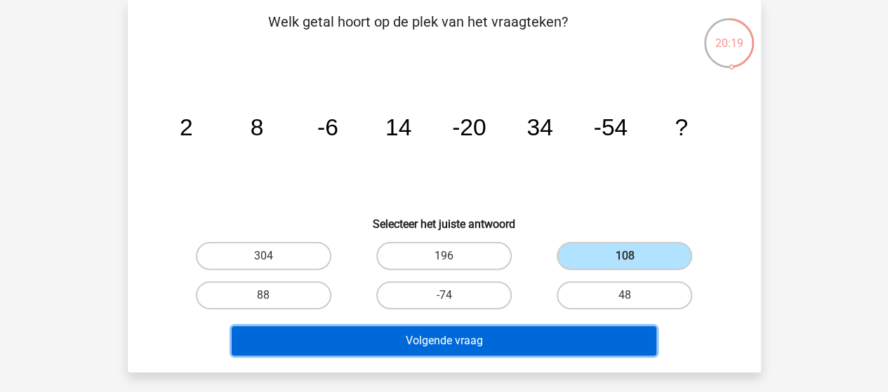
click at [515, 337] on button "Volgende vraag" at bounding box center [444, 340] width 425 height 29
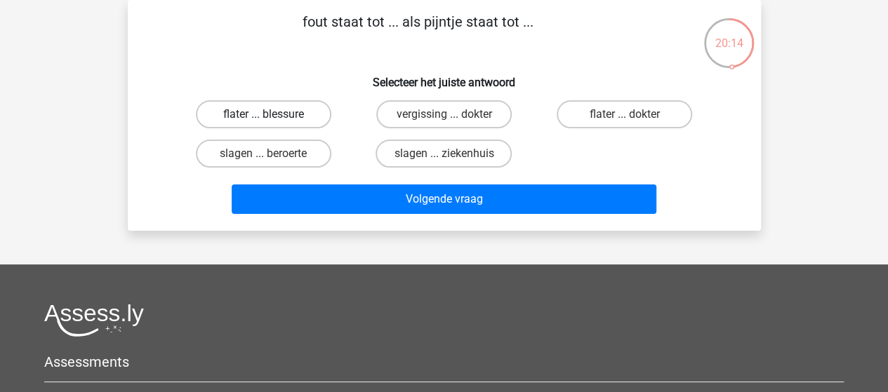
click at [246, 113] on label "flater ... blessure" at bounding box center [263, 114] width 135 height 28
click at [263, 114] on input "flater ... blessure" at bounding box center [267, 118] width 9 height 9
radio input "true"
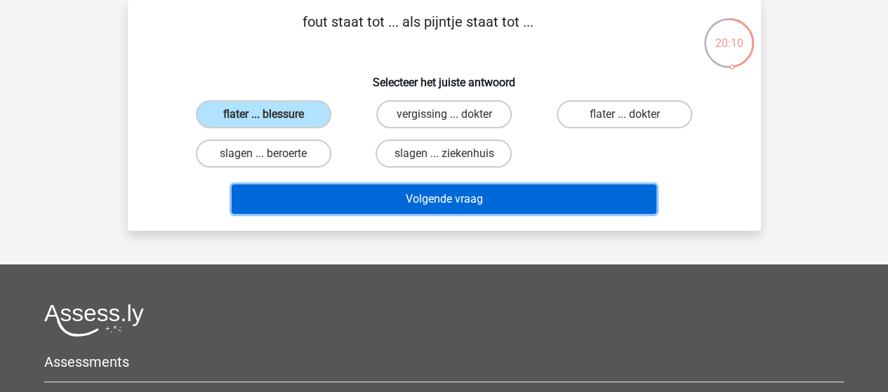
click at [305, 194] on button "Volgende vraag" at bounding box center [444, 199] width 425 height 29
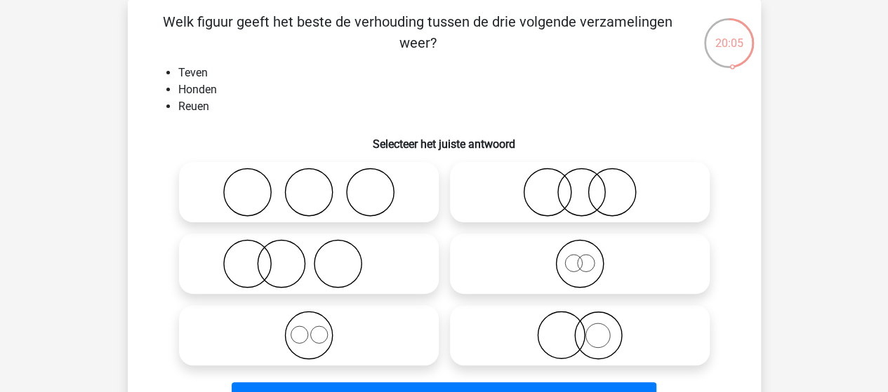
click at [574, 275] on icon at bounding box center [580, 263] width 249 height 49
click at [580, 257] on input "radio" at bounding box center [584, 252] width 9 height 9
radio input "true"
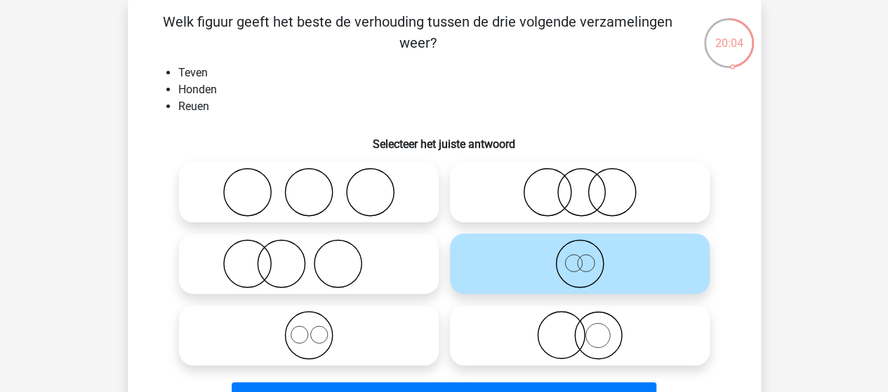
scroll to position [135, 0]
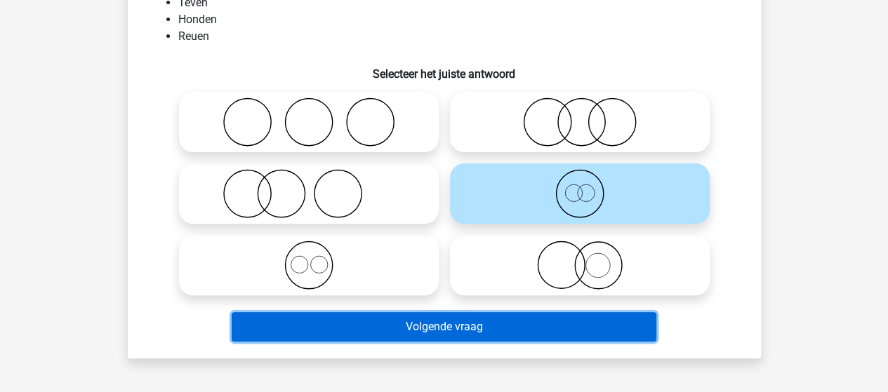
click at [458, 324] on button "Volgende vraag" at bounding box center [444, 326] width 425 height 29
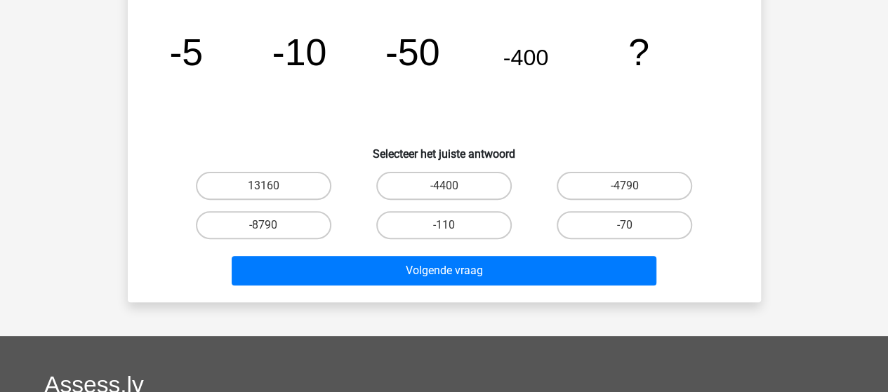
scroll to position [65, 0]
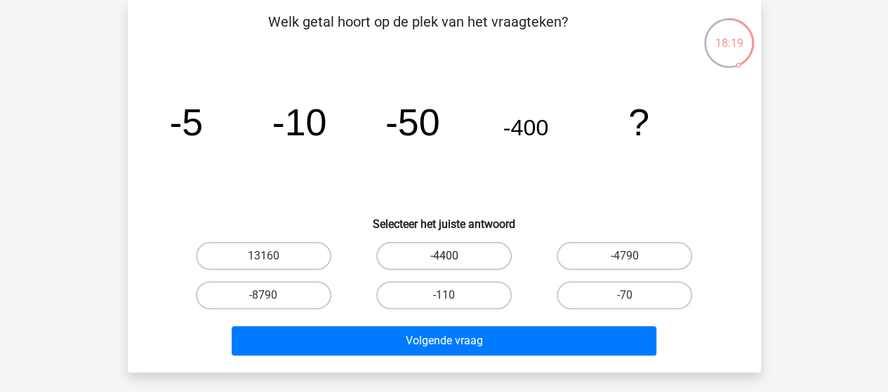
click at [480, 260] on label "-4400" at bounding box center [443, 256] width 135 height 28
click at [453, 260] on input "-4400" at bounding box center [448, 260] width 9 height 9
radio input "true"
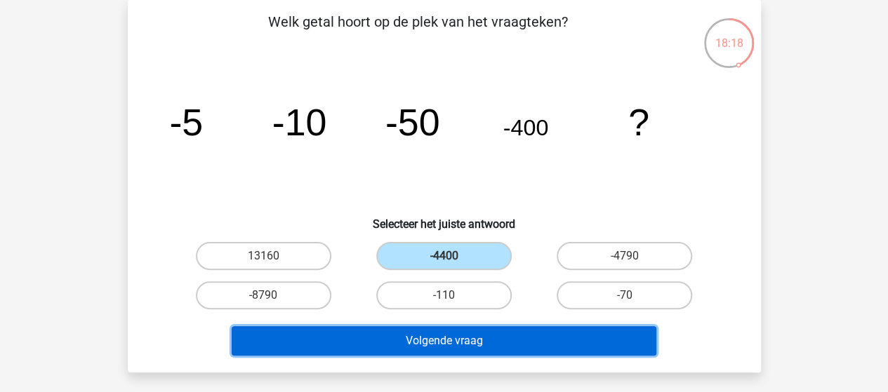
click at [437, 341] on button "Volgende vraag" at bounding box center [444, 340] width 425 height 29
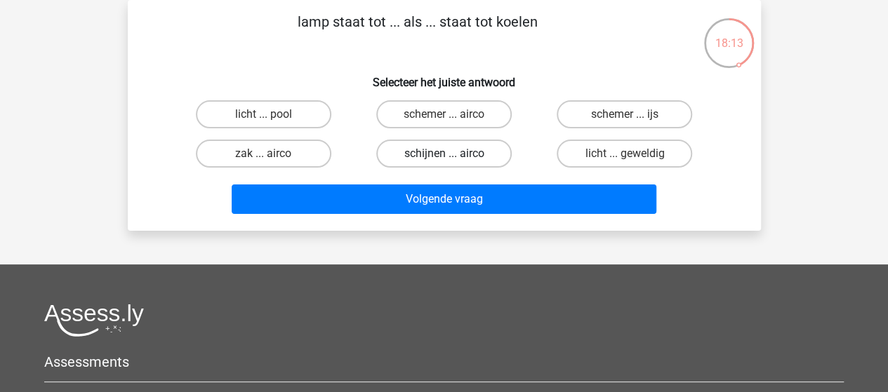
click at [416, 157] on label "schijnen ... airco" at bounding box center [443, 154] width 135 height 28
click at [444, 157] on input "schijnen ... airco" at bounding box center [448, 158] width 9 height 9
radio input "true"
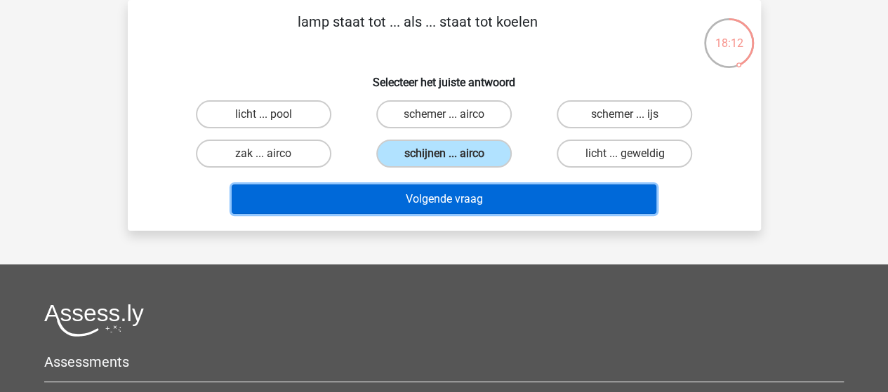
click at [396, 199] on button "Volgende vraag" at bounding box center [444, 199] width 425 height 29
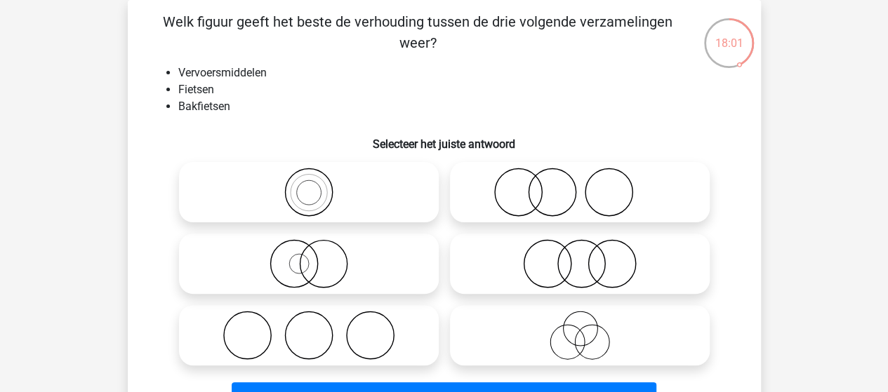
click at [312, 188] on icon at bounding box center [309, 192] width 249 height 49
click at [312, 185] on input "radio" at bounding box center [313, 180] width 9 height 9
radio input "true"
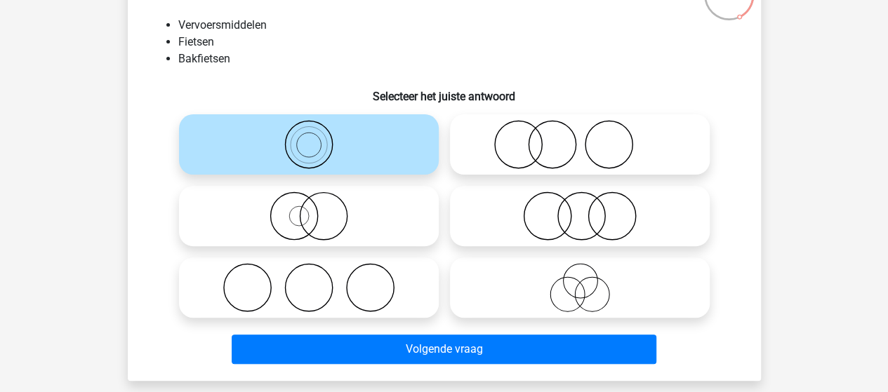
scroll to position [135, 0]
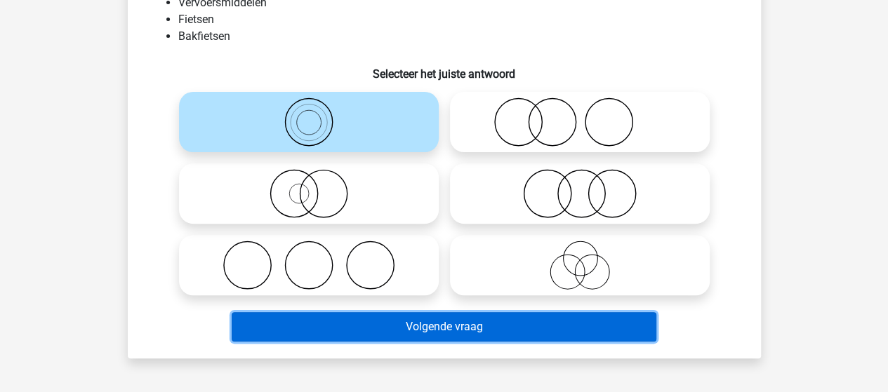
click at [463, 318] on button "Volgende vraag" at bounding box center [444, 326] width 425 height 29
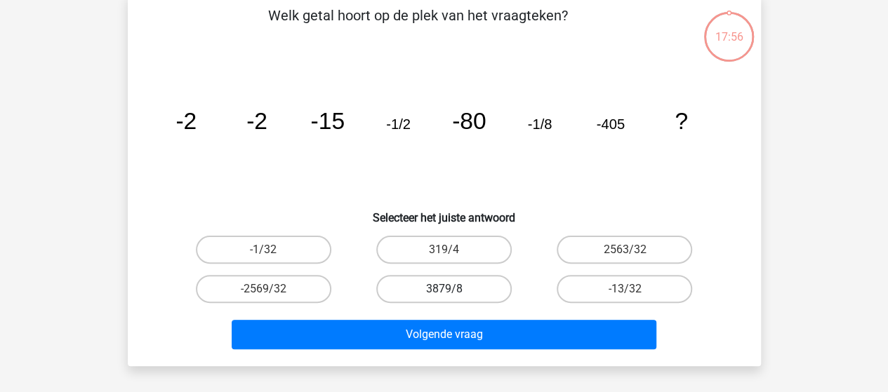
scroll to position [65, 0]
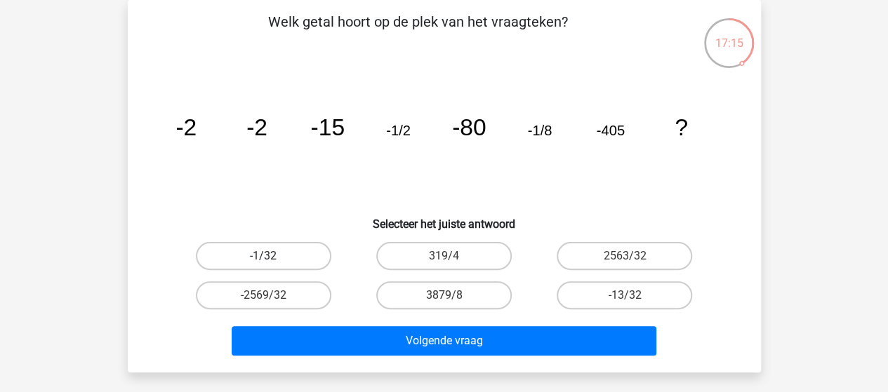
click at [300, 251] on label "-1/32" at bounding box center [263, 256] width 135 height 28
click at [272, 256] on input "-1/32" at bounding box center [267, 260] width 9 height 9
radio input "true"
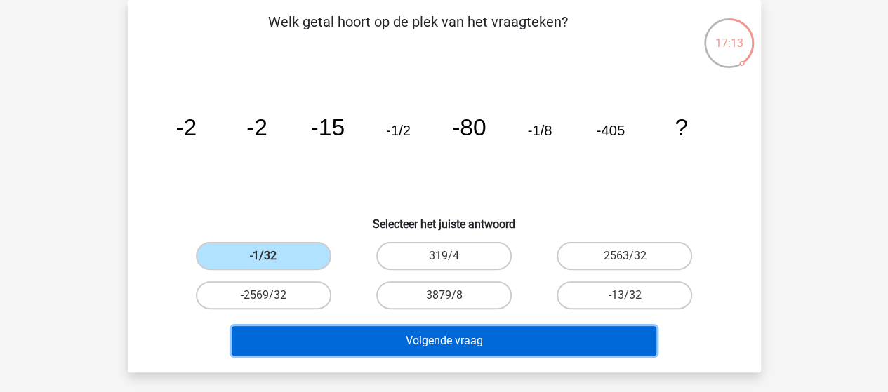
click at [475, 335] on button "Volgende vraag" at bounding box center [444, 340] width 425 height 29
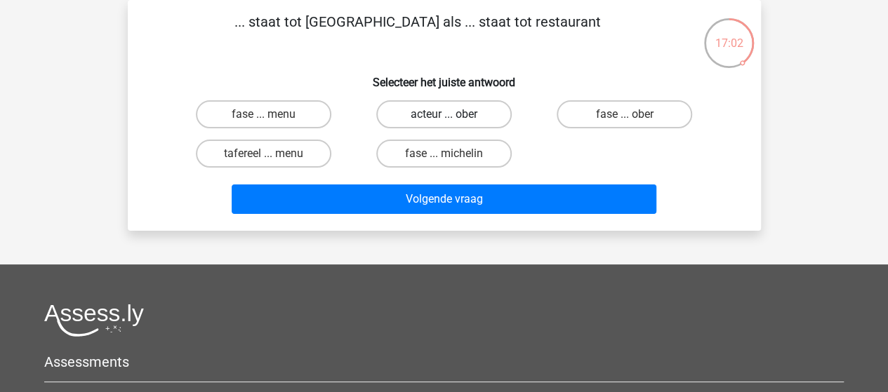
click at [428, 115] on label "acteur ... ober" at bounding box center [443, 114] width 135 height 28
click at [444, 115] on input "acteur ... ober" at bounding box center [448, 118] width 9 height 9
radio input "true"
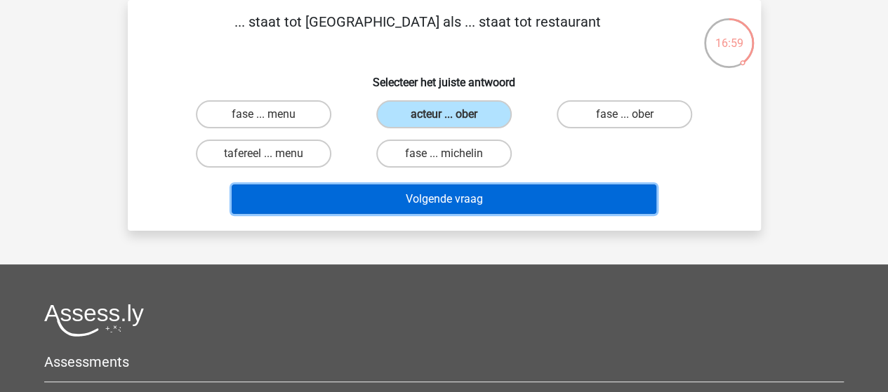
click at [417, 202] on button "Volgende vraag" at bounding box center [444, 199] width 425 height 29
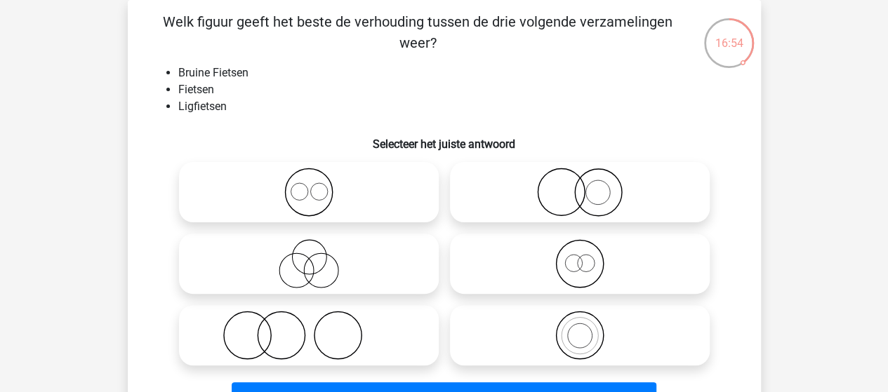
click at [585, 254] on input "radio" at bounding box center [584, 252] width 9 height 9
radio input "true"
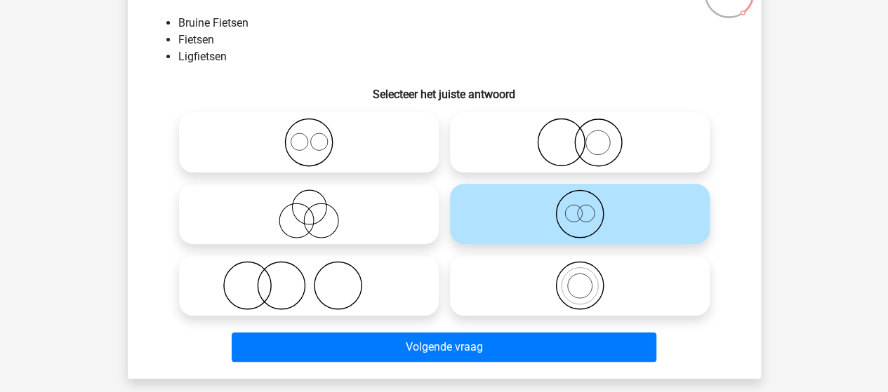
scroll to position [135, 0]
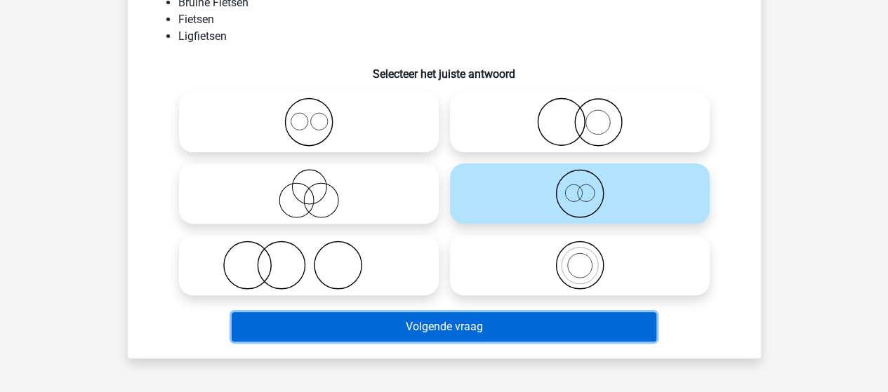
click at [476, 319] on button "Volgende vraag" at bounding box center [444, 326] width 425 height 29
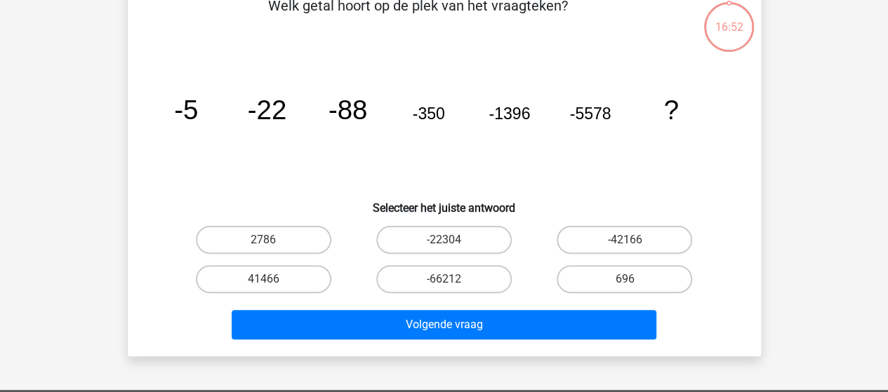
scroll to position [65, 0]
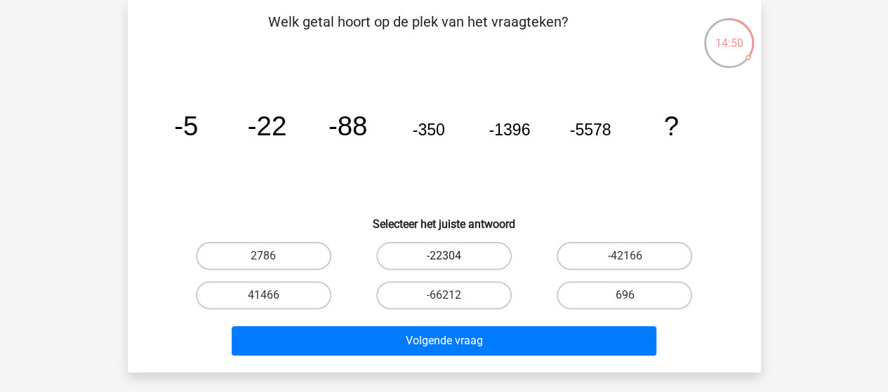
click at [435, 256] on label "-22304" at bounding box center [443, 256] width 135 height 28
click at [444, 256] on input "-22304" at bounding box center [448, 260] width 9 height 9
radio input "true"
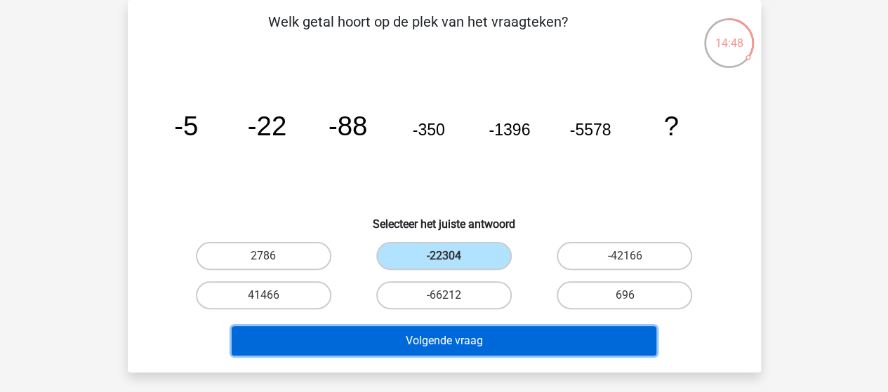
click at [448, 336] on button "Volgende vraag" at bounding box center [444, 340] width 425 height 29
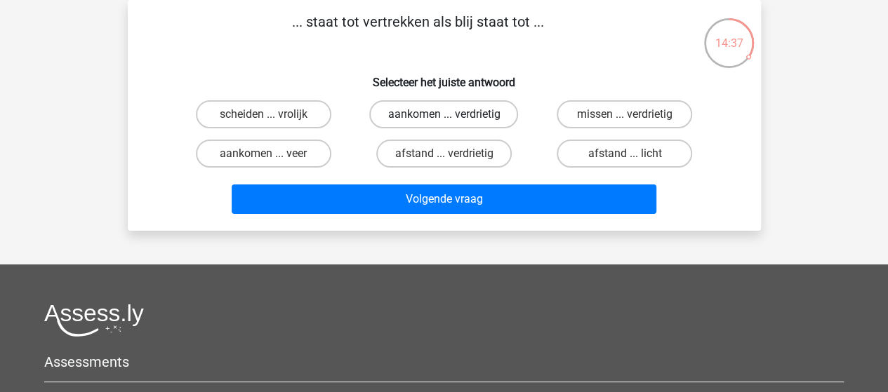
click at [424, 110] on label "aankomen ... verdrietig" at bounding box center [443, 114] width 149 height 28
click at [444, 114] on input "aankomen ... verdrietig" at bounding box center [448, 118] width 9 height 9
radio input "true"
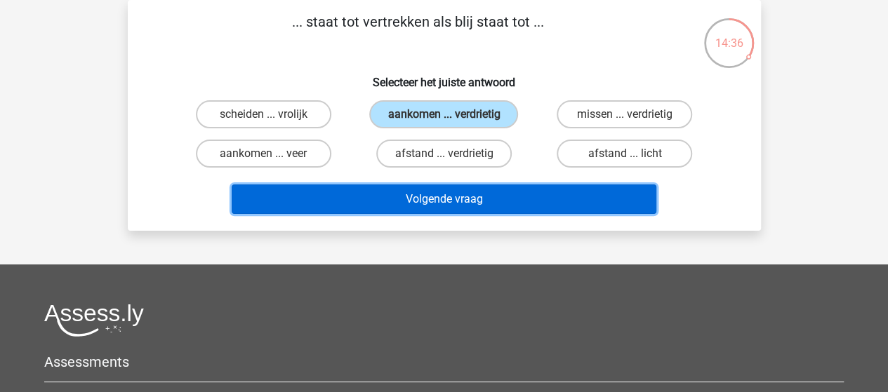
click at [383, 201] on button "Volgende vraag" at bounding box center [444, 199] width 425 height 29
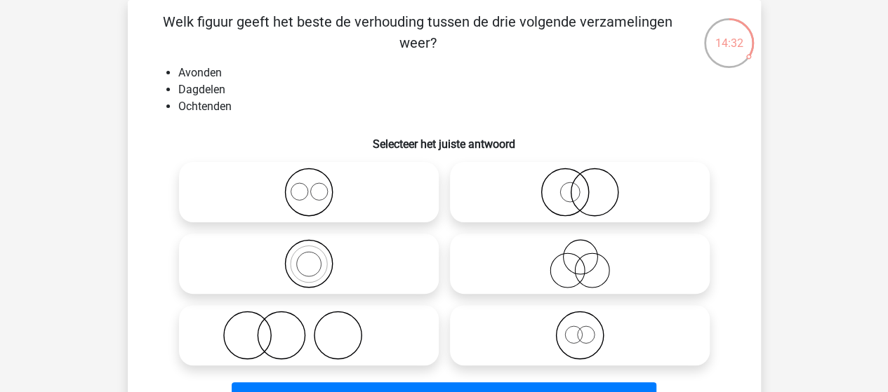
click at [312, 199] on icon at bounding box center [309, 192] width 249 height 49
click at [312, 185] on input "radio" at bounding box center [313, 180] width 9 height 9
radio input "true"
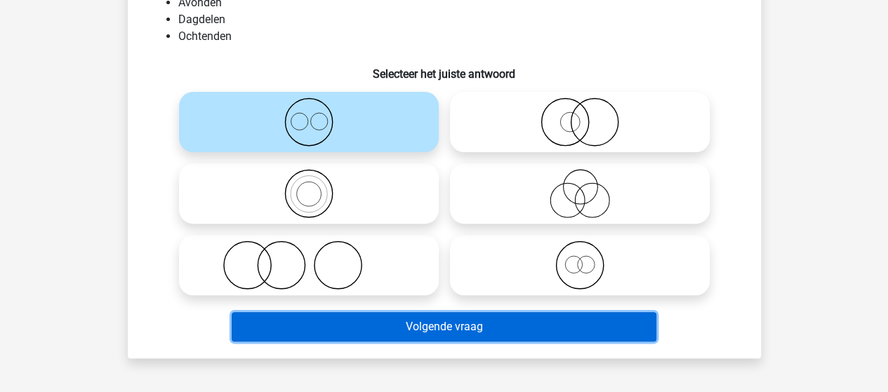
click at [378, 329] on button "Volgende vraag" at bounding box center [444, 326] width 425 height 29
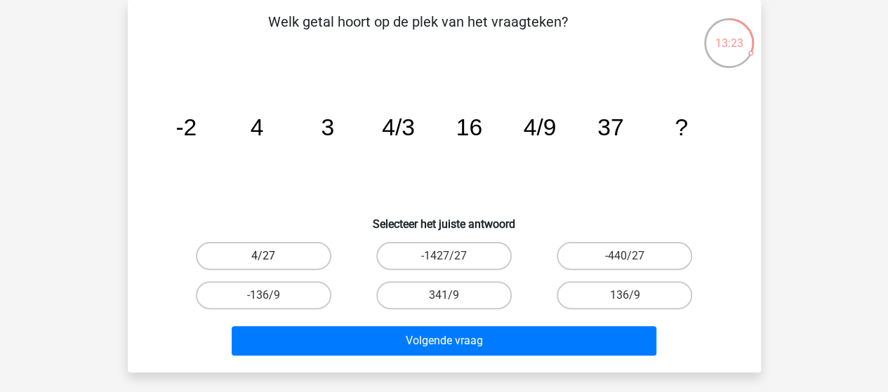
click at [276, 255] on label "4/27" at bounding box center [263, 256] width 135 height 28
click at [272, 256] on input "4/27" at bounding box center [267, 260] width 9 height 9
radio input "true"
click at [280, 248] on label "4/27" at bounding box center [263, 256] width 135 height 28
click at [272, 256] on input "4/27" at bounding box center [267, 260] width 9 height 9
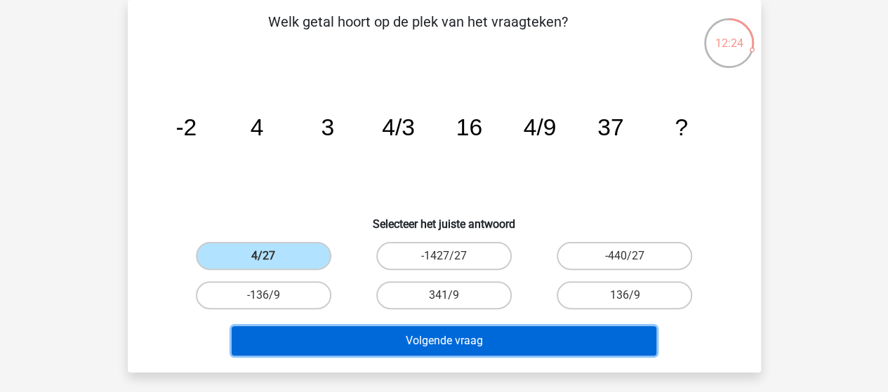
click at [403, 339] on button "Volgende vraag" at bounding box center [444, 340] width 425 height 29
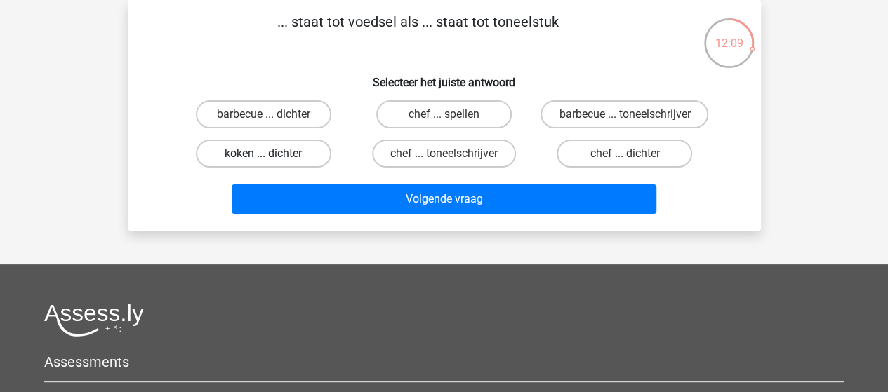
click at [289, 168] on label "koken ... dichter" at bounding box center [263, 154] width 135 height 28
click at [272, 163] on input "koken ... dichter" at bounding box center [267, 158] width 9 height 9
radio input "true"
click at [595, 164] on label "chef ... dichter" at bounding box center [624, 154] width 135 height 28
click at [625, 163] on input "chef ... dichter" at bounding box center [629, 158] width 9 height 9
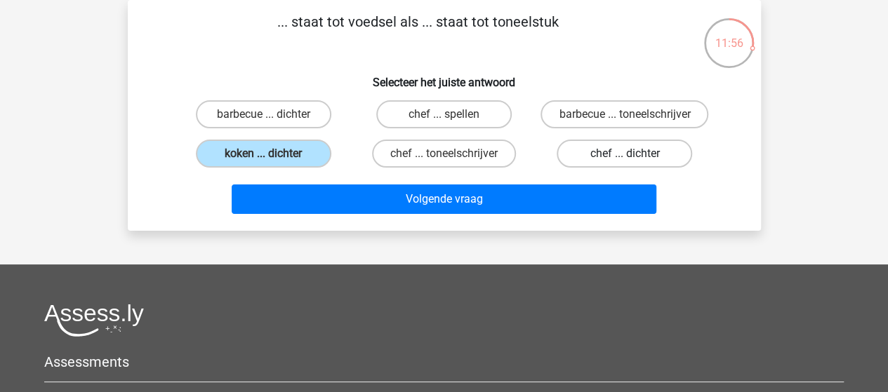
radio input "true"
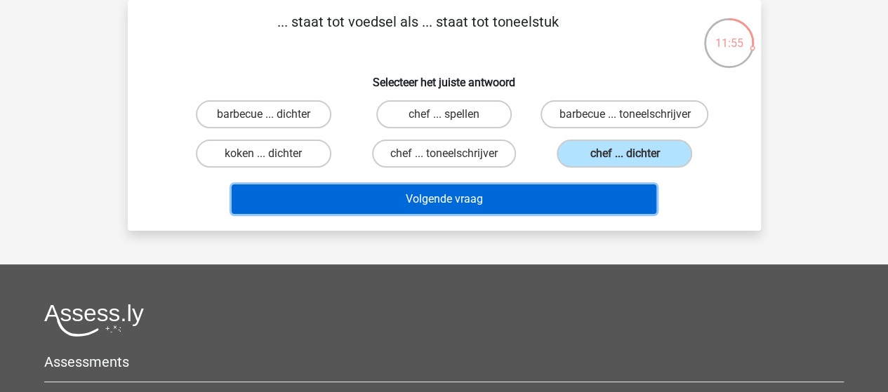
click at [480, 212] on button "Volgende vraag" at bounding box center [444, 199] width 425 height 29
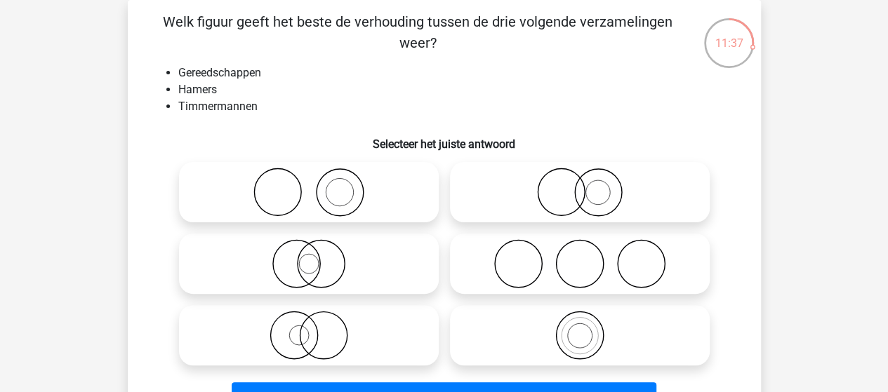
click at [588, 197] on icon at bounding box center [580, 192] width 249 height 49
click at [588, 185] on input "radio" at bounding box center [584, 180] width 9 height 9
radio input "true"
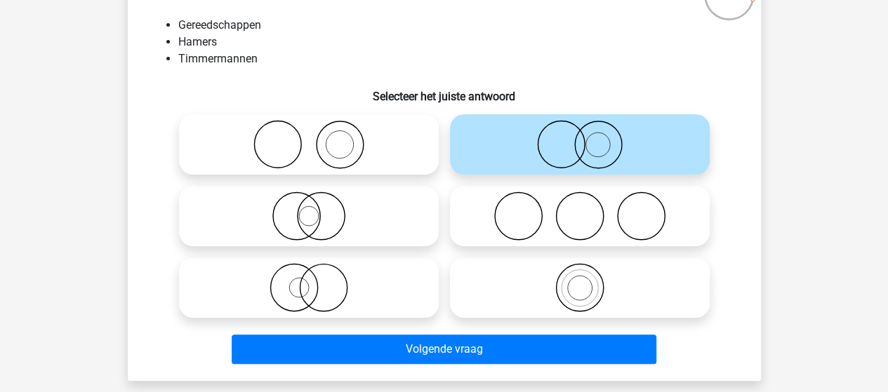
scroll to position [135, 0]
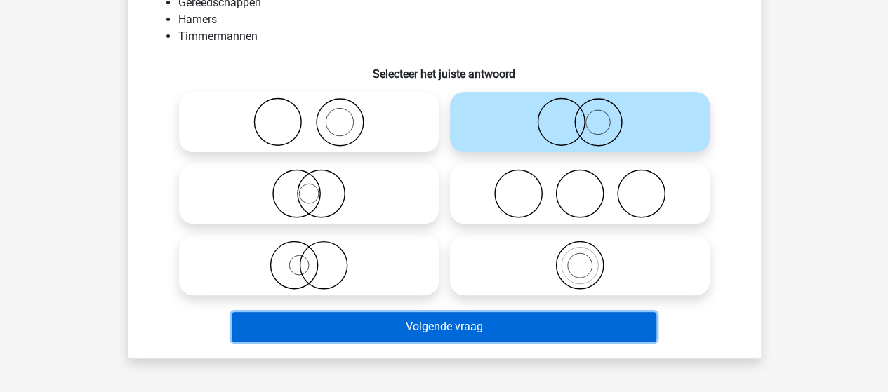
click at [477, 328] on button "Volgende vraag" at bounding box center [444, 326] width 425 height 29
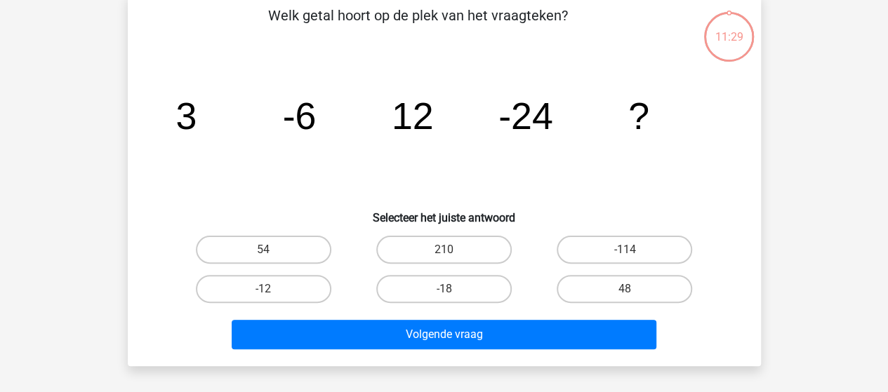
scroll to position [65, 0]
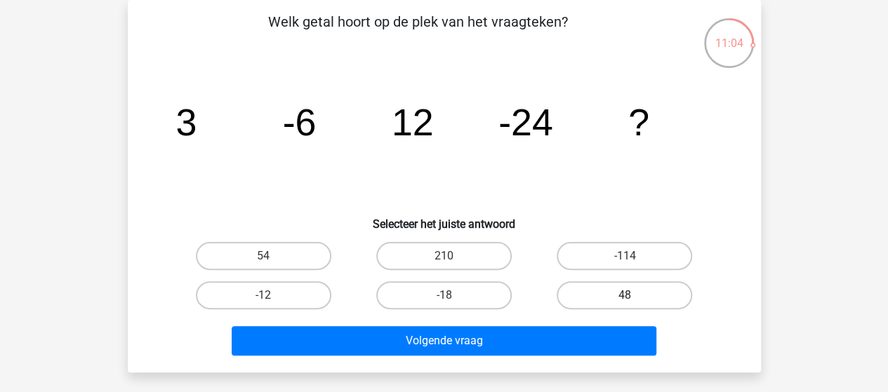
click at [624, 282] on label "48" at bounding box center [624, 296] width 135 height 28
click at [625, 296] on input "48" at bounding box center [629, 300] width 9 height 9
radio input "true"
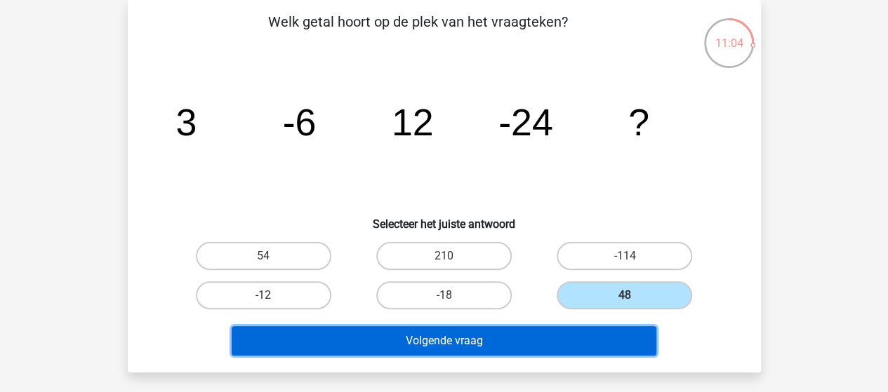
click at [517, 348] on button "Volgende vraag" at bounding box center [444, 340] width 425 height 29
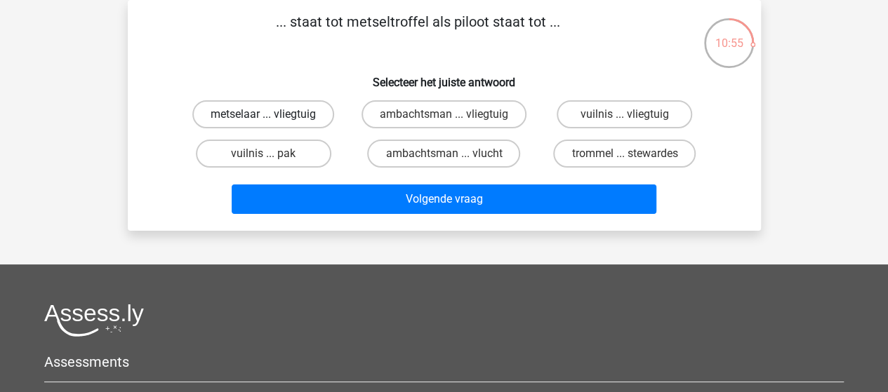
click at [268, 113] on label "metselaar ... vliegtuig" at bounding box center [263, 114] width 142 height 28
click at [268, 114] on input "metselaar ... vliegtuig" at bounding box center [267, 118] width 9 height 9
radio input "true"
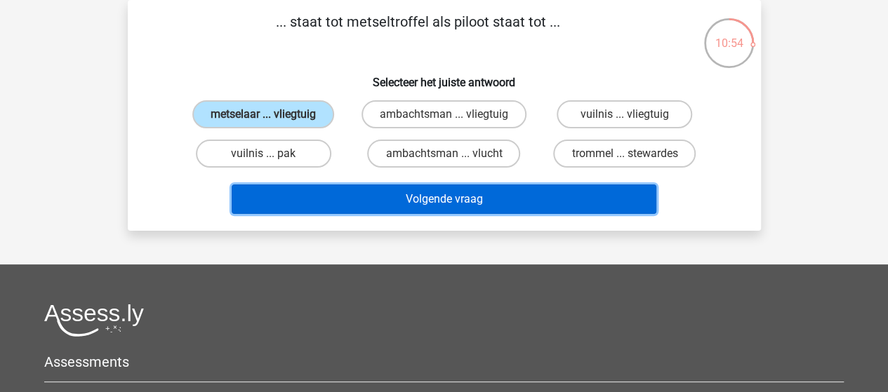
click at [344, 199] on button "Volgende vraag" at bounding box center [444, 199] width 425 height 29
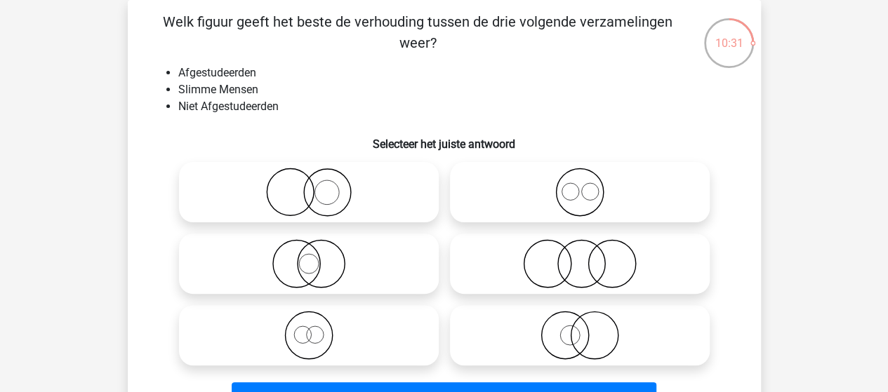
click at [308, 267] on icon at bounding box center [309, 263] width 249 height 49
click at [309, 257] on input "radio" at bounding box center [313, 252] width 9 height 9
radio input "true"
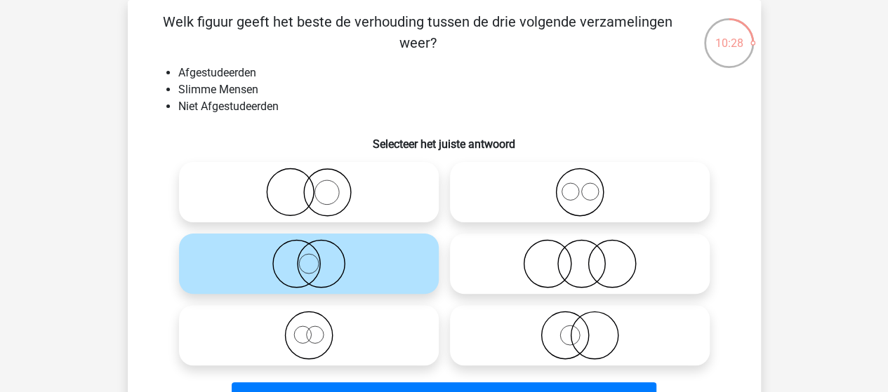
click at [563, 270] on icon at bounding box center [580, 263] width 249 height 49
click at [580, 257] on input "radio" at bounding box center [584, 252] width 9 height 9
radio input "true"
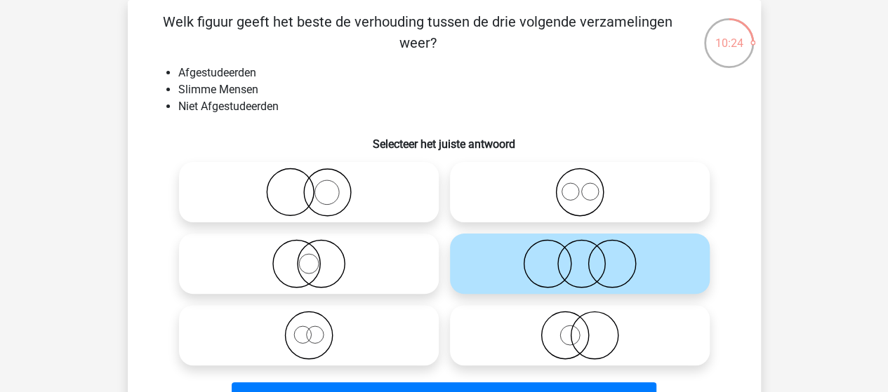
scroll to position [135, 0]
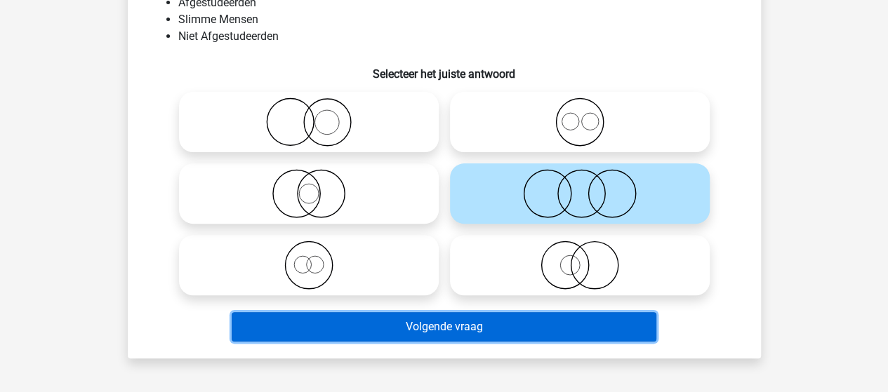
click at [513, 325] on button "Volgende vraag" at bounding box center [444, 326] width 425 height 29
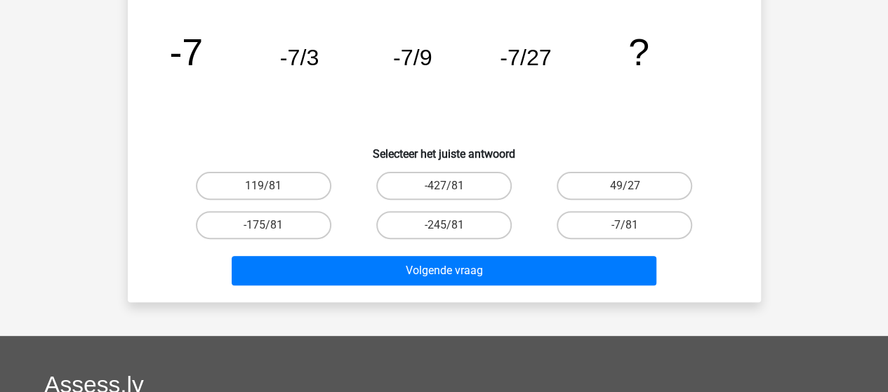
scroll to position [65, 0]
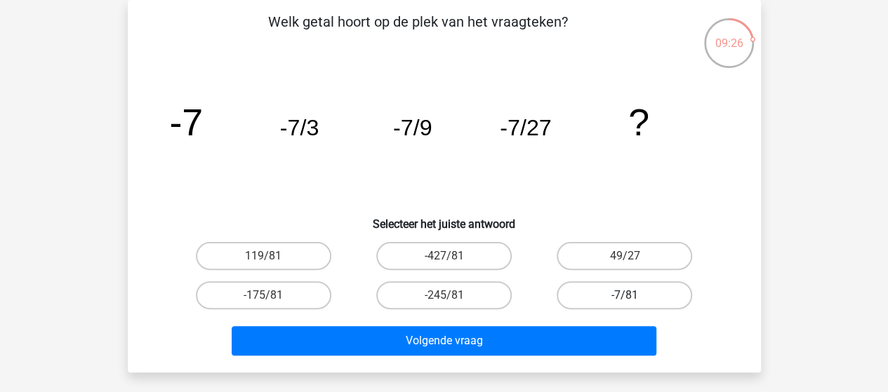
click at [618, 293] on label "-7/81" at bounding box center [624, 296] width 135 height 28
click at [625, 296] on input "-7/81" at bounding box center [629, 300] width 9 height 9
radio input "true"
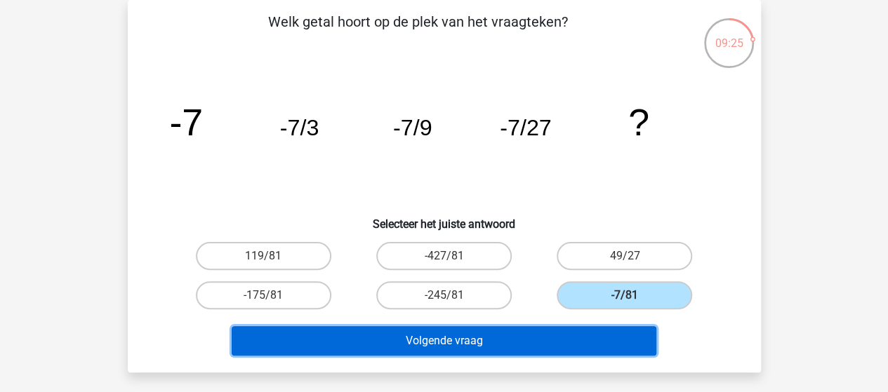
click at [553, 345] on button "Volgende vraag" at bounding box center [444, 340] width 425 height 29
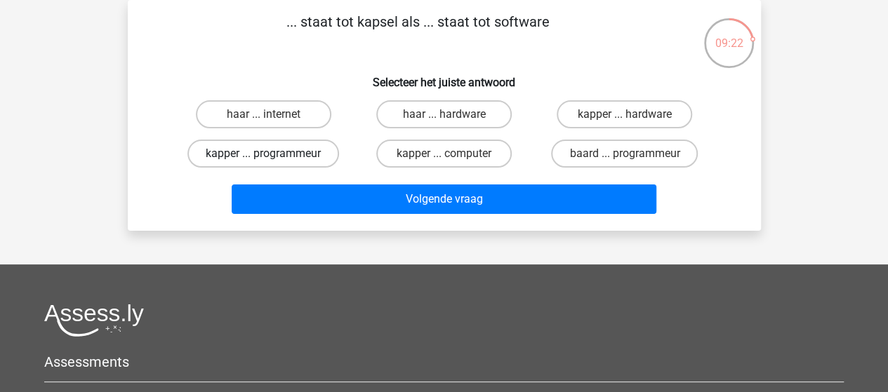
click at [253, 155] on label "kapper ... programmeur" at bounding box center [263, 154] width 152 height 28
click at [263, 155] on input "kapper ... programmeur" at bounding box center [267, 158] width 9 height 9
radio input "true"
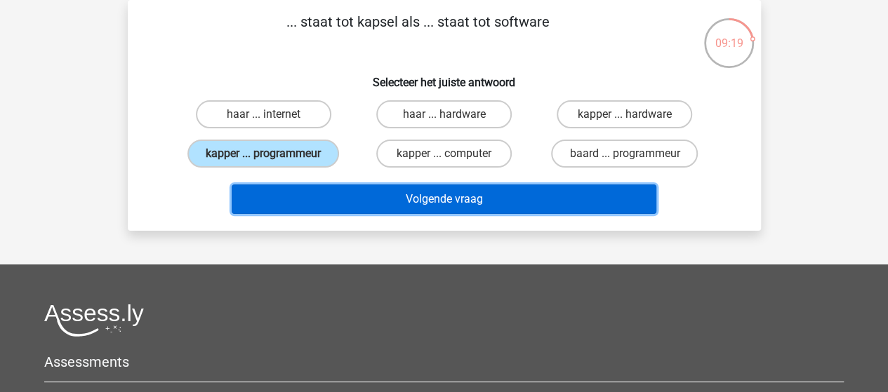
click at [290, 195] on button "Volgende vraag" at bounding box center [444, 199] width 425 height 29
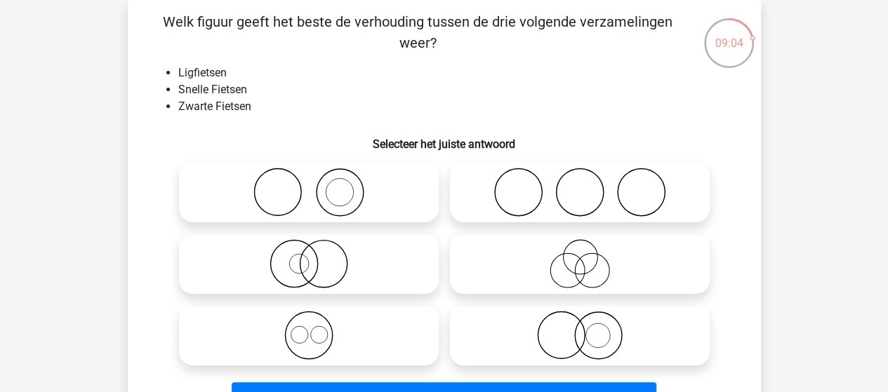
click at [319, 325] on icon at bounding box center [309, 335] width 249 height 49
click at [318, 325] on input "radio" at bounding box center [313, 323] width 9 height 9
radio input "true"
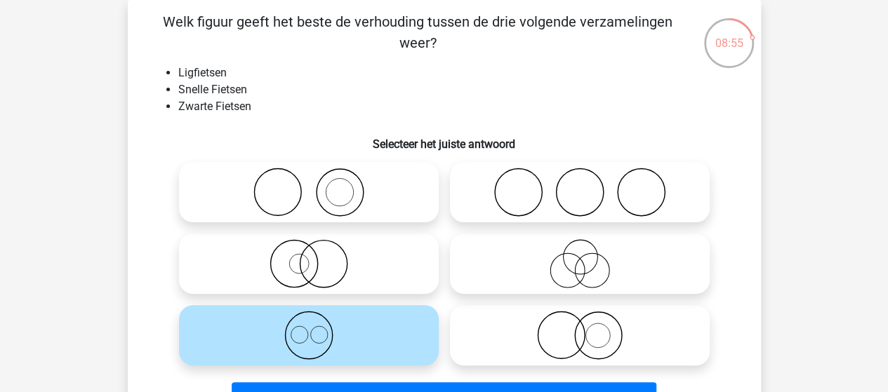
click at [591, 263] on icon at bounding box center [580, 263] width 249 height 49
click at [589, 257] on input "radio" at bounding box center [584, 252] width 9 height 9
radio input "true"
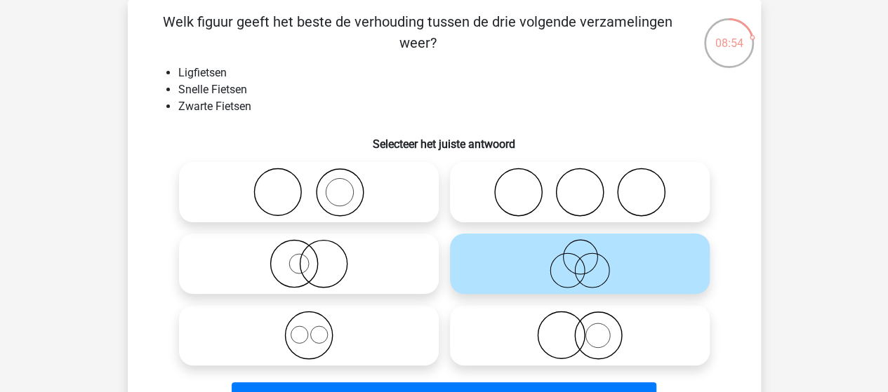
scroll to position [135, 0]
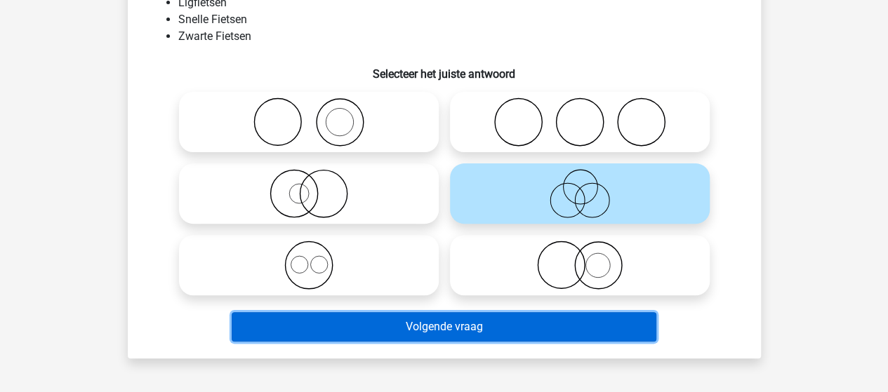
click at [479, 326] on button "Volgende vraag" at bounding box center [444, 326] width 425 height 29
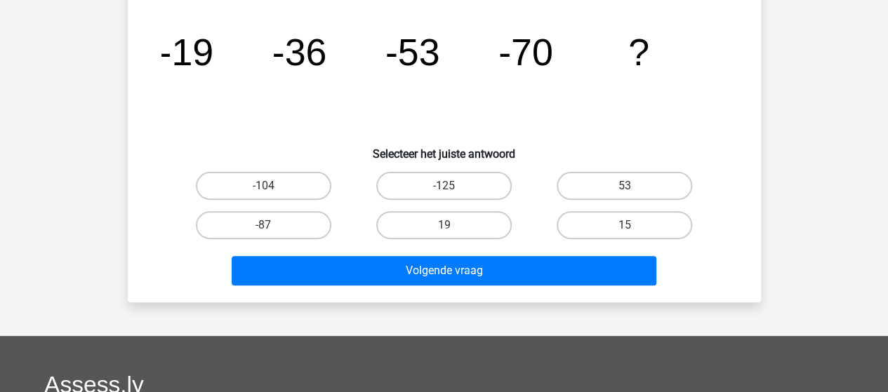
scroll to position [65, 0]
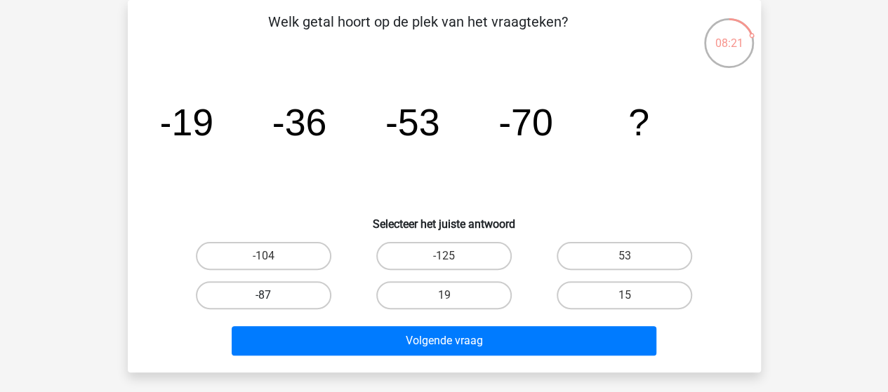
click at [281, 283] on label "-87" at bounding box center [263, 296] width 135 height 28
click at [272, 296] on input "-87" at bounding box center [267, 300] width 9 height 9
radio input "true"
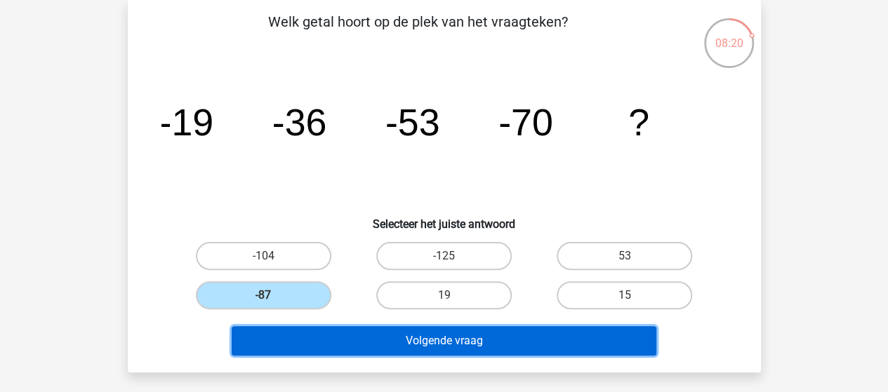
click at [369, 336] on button "Volgende vraag" at bounding box center [444, 340] width 425 height 29
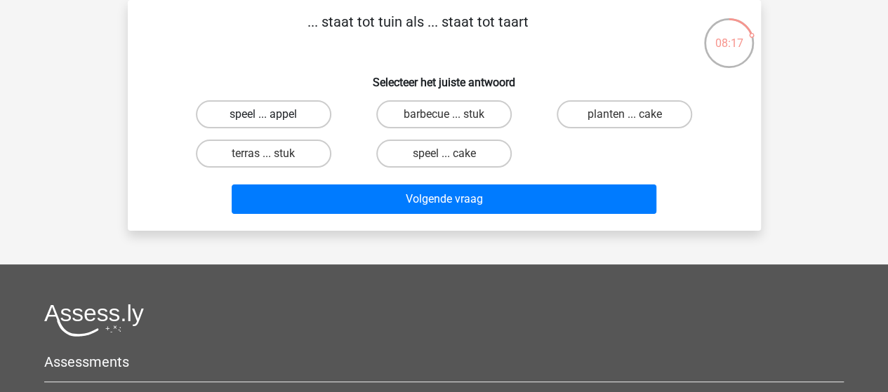
click at [298, 114] on label "speel ... appel" at bounding box center [263, 114] width 135 height 28
click at [272, 114] on input "speel ... appel" at bounding box center [267, 118] width 9 height 9
radio input "true"
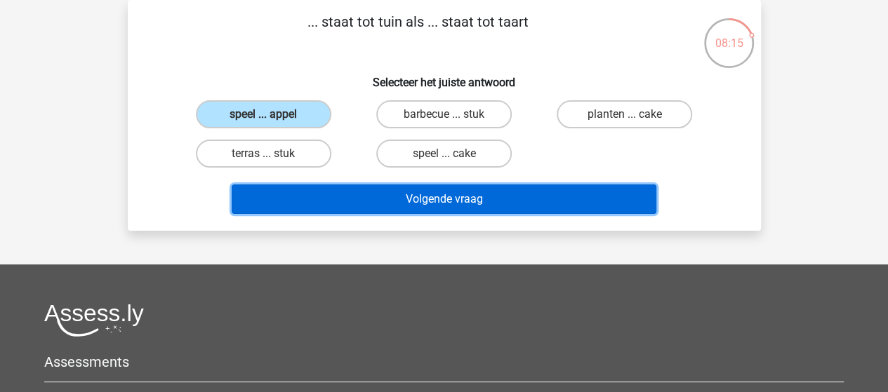
click at [363, 195] on button "Volgende vraag" at bounding box center [444, 199] width 425 height 29
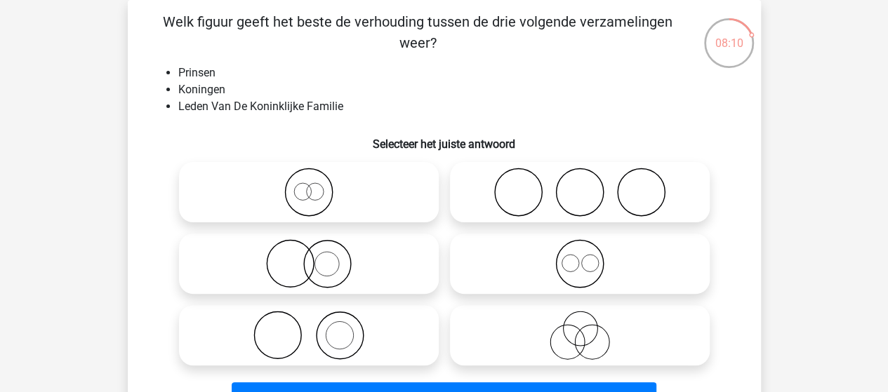
click at [303, 190] on icon at bounding box center [309, 192] width 249 height 49
click at [309, 185] on input "radio" at bounding box center [313, 180] width 9 height 9
radio input "true"
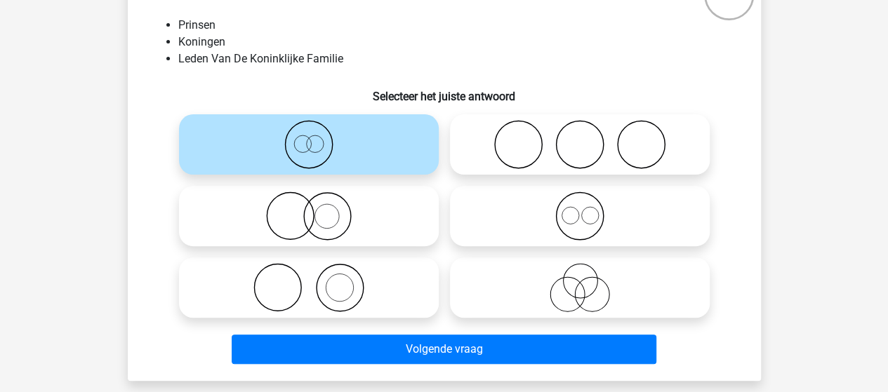
scroll to position [135, 0]
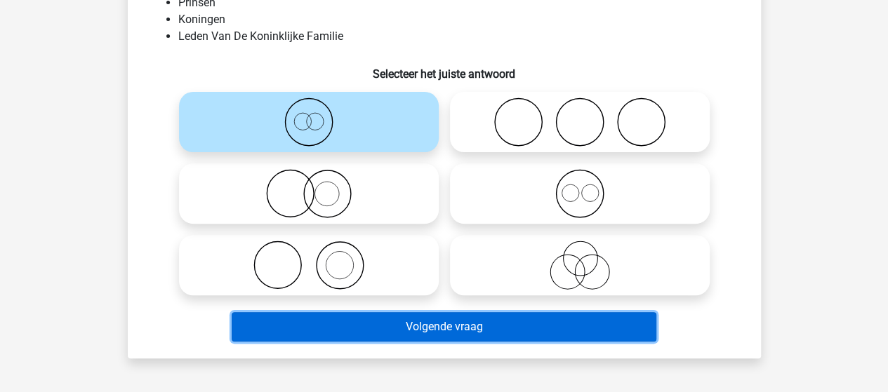
click at [405, 326] on button "Volgende vraag" at bounding box center [444, 326] width 425 height 29
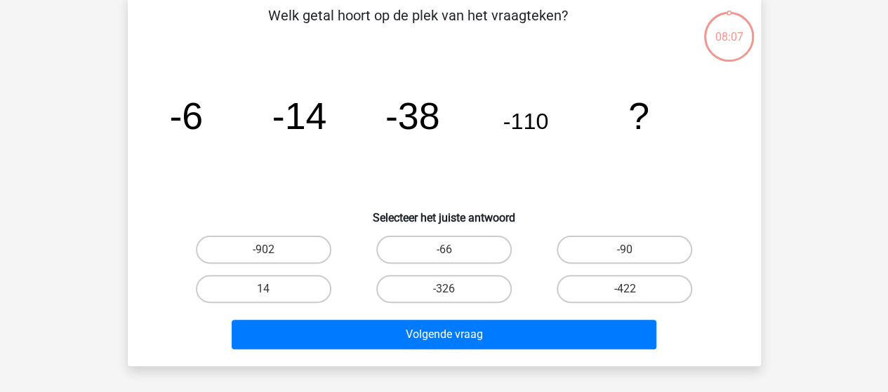
scroll to position [65, 0]
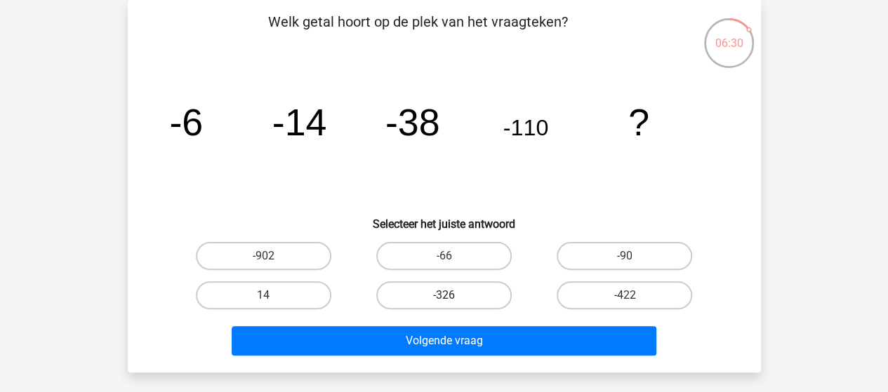
click at [461, 285] on label "-326" at bounding box center [443, 296] width 135 height 28
click at [453, 296] on input "-326" at bounding box center [448, 300] width 9 height 9
radio input "true"
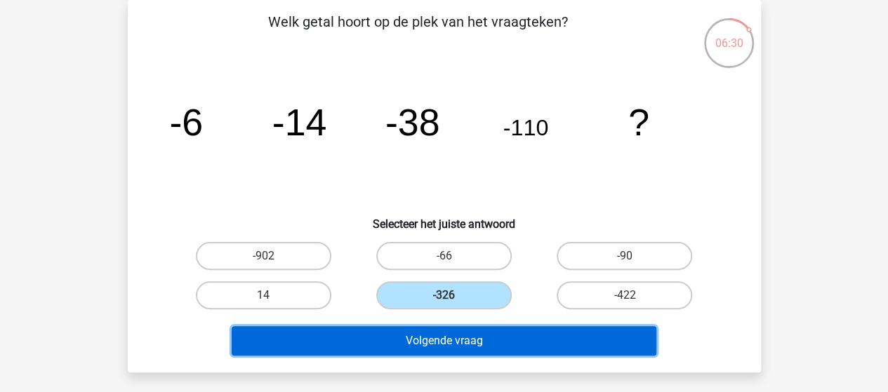
click at [443, 336] on button "Volgende vraag" at bounding box center [444, 340] width 425 height 29
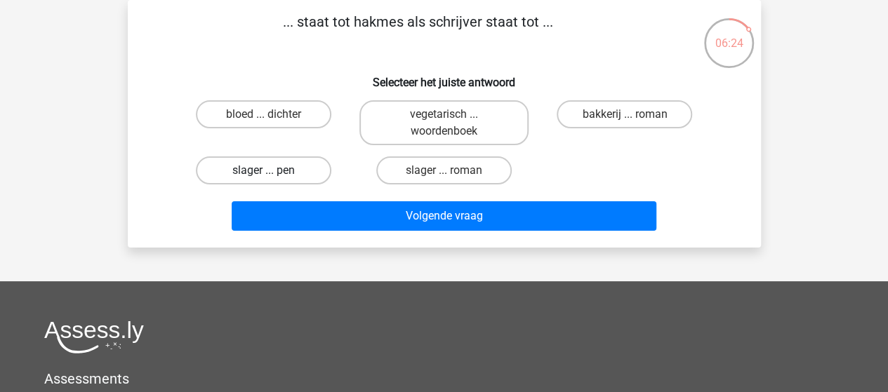
click at [245, 168] on label "slager ... pen" at bounding box center [263, 171] width 135 height 28
click at [263, 171] on input "slager ... pen" at bounding box center [267, 175] width 9 height 9
radio input "true"
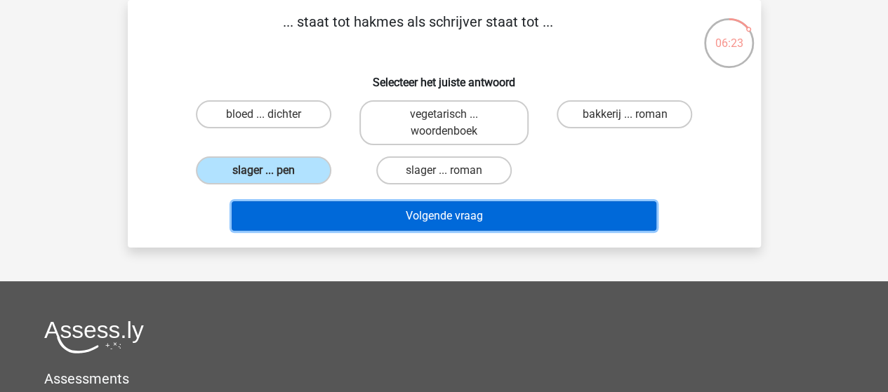
click at [313, 212] on button "Volgende vraag" at bounding box center [444, 215] width 425 height 29
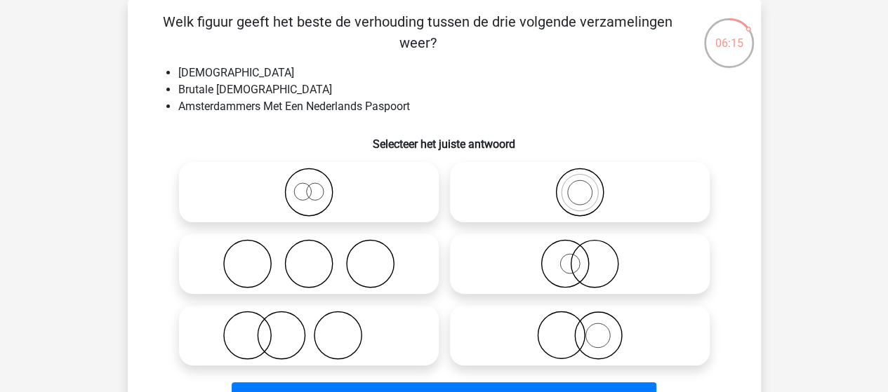
click at [577, 201] on icon at bounding box center [580, 192] width 249 height 49
click at [580, 185] on input "radio" at bounding box center [584, 180] width 9 height 9
radio input "true"
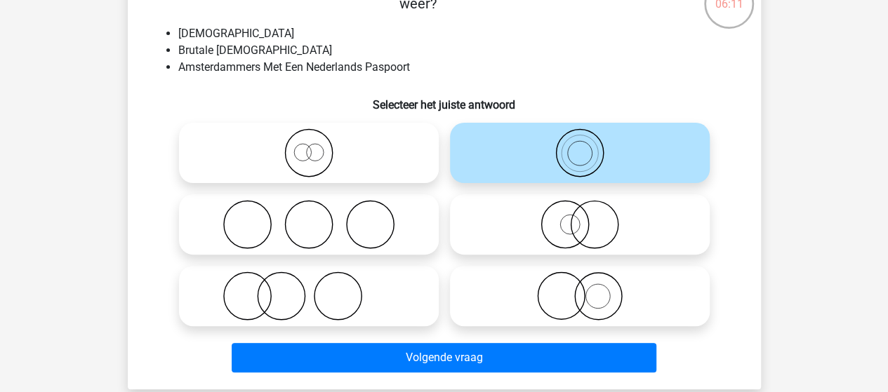
scroll to position [135, 0]
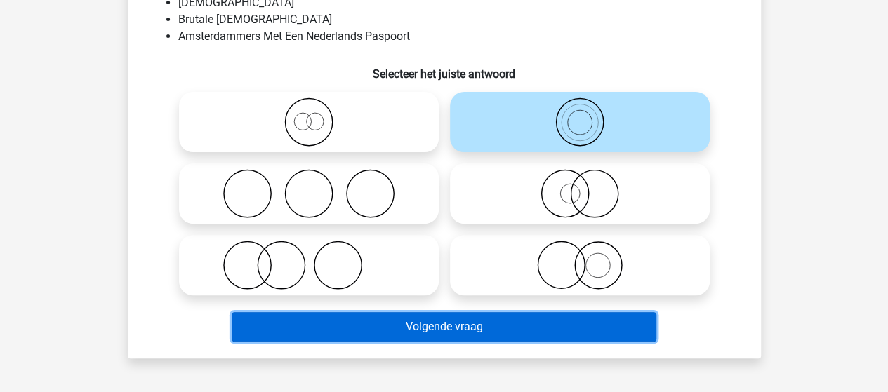
click at [463, 330] on button "Volgende vraag" at bounding box center [444, 326] width 425 height 29
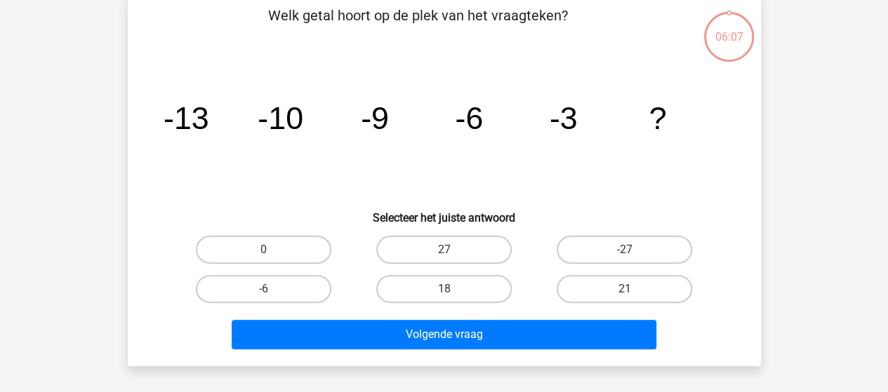
scroll to position [65, 0]
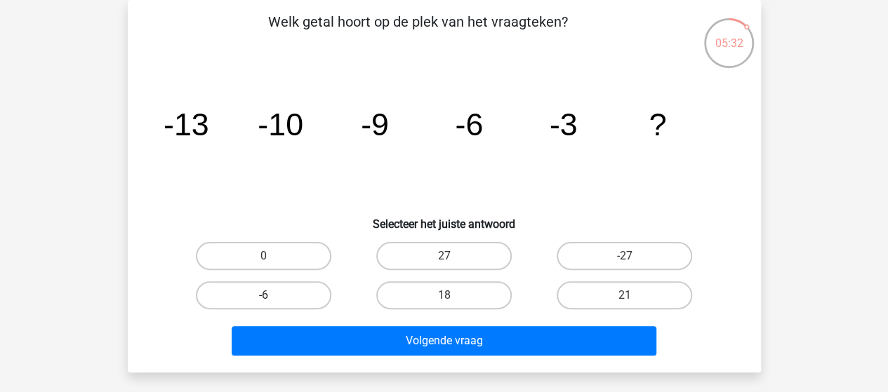
click at [275, 290] on label "-6" at bounding box center [263, 296] width 135 height 28
click at [272, 296] on input "-6" at bounding box center [267, 300] width 9 height 9
radio input "true"
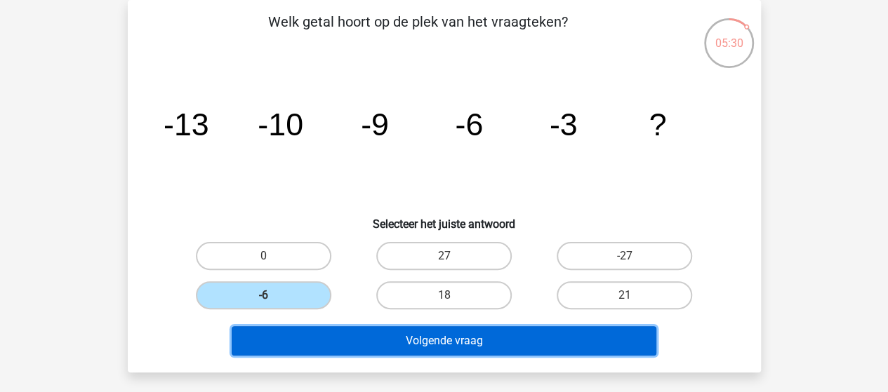
click at [409, 342] on button "Volgende vraag" at bounding box center [444, 340] width 425 height 29
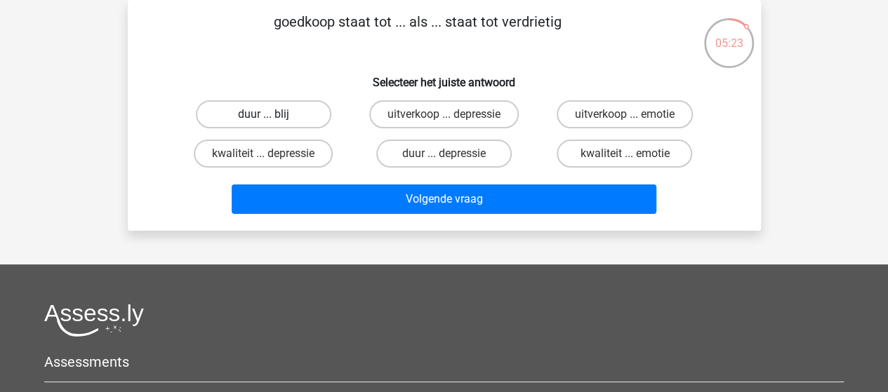
click at [260, 117] on label "duur ... blij" at bounding box center [263, 114] width 135 height 28
click at [263, 117] on input "duur ... blij" at bounding box center [267, 118] width 9 height 9
radio input "true"
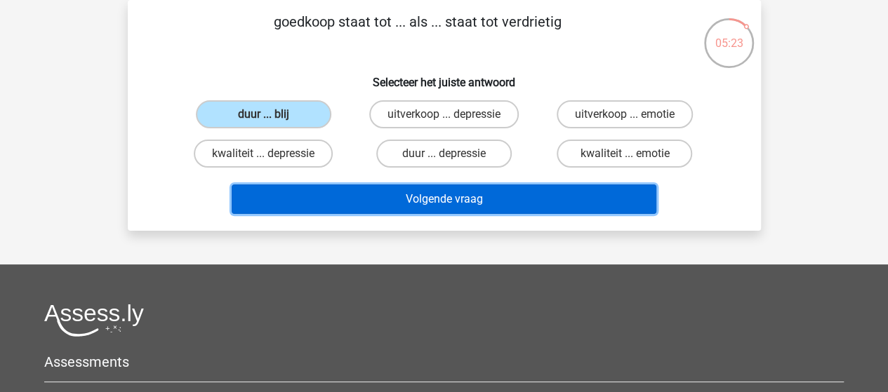
click at [375, 203] on button "Volgende vraag" at bounding box center [444, 199] width 425 height 29
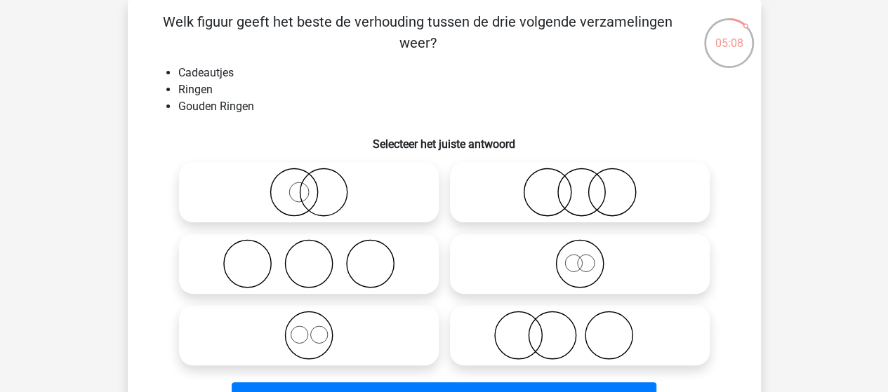
click at [308, 199] on icon at bounding box center [309, 192] width 249 height 49
click at [309, 185] on input "radio" at bounding box center [313, 180] width 9 height 9
radio input "true"
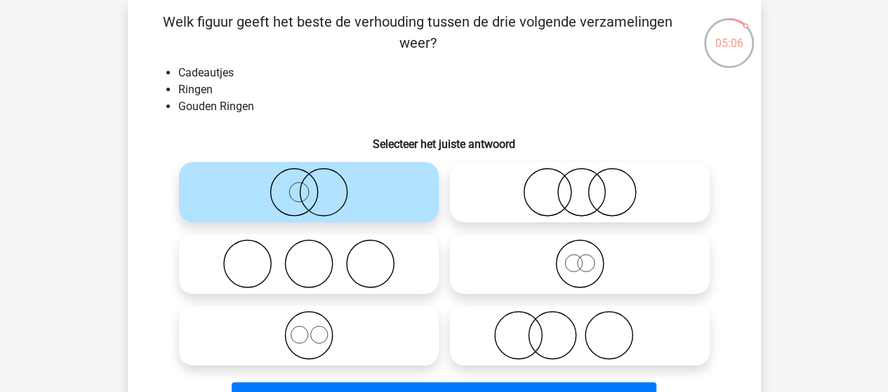
scroll to position [135, 0]
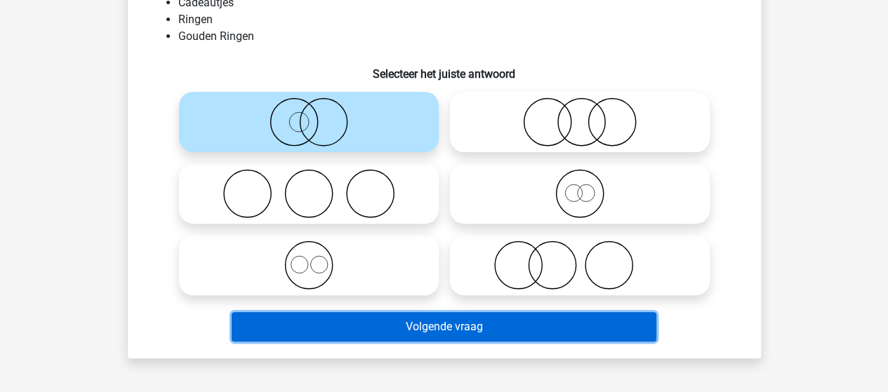
click at [447, 329] on button "Volgende vraag" at bounding box center [444, 326] width 425 height 29
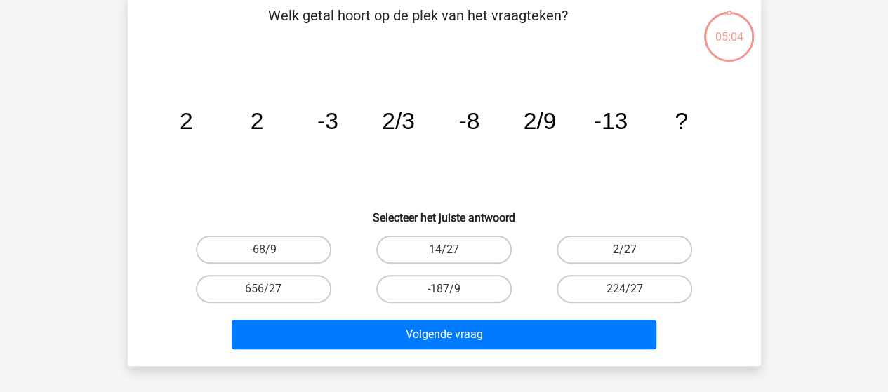
scroll to position [65, 0]
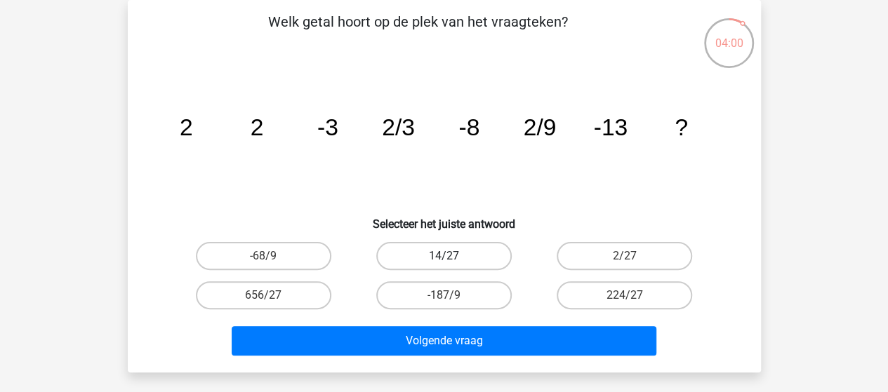
click at [498, 256] on label "14/27" at bounding box center [443, 256] width 135 height 28
click at [453, 256] on input "14/27" at bounding box center [448, 260] width 9 height 9
radio input "true"
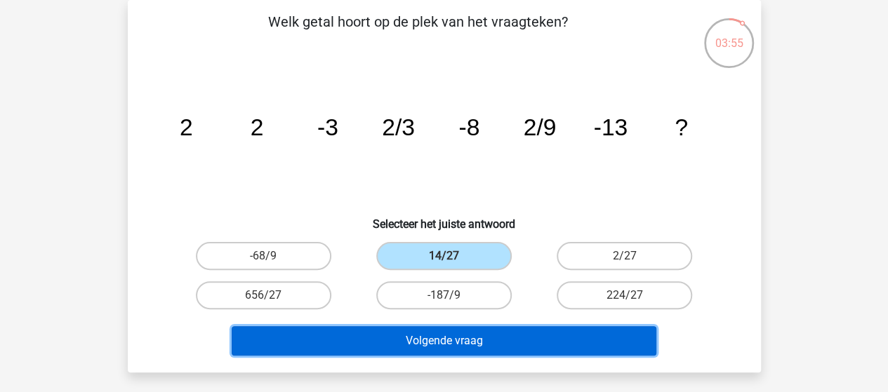
click at [534, 341] on button "Volgende vraag" at bounding box center [444, 340] width 425 height 29
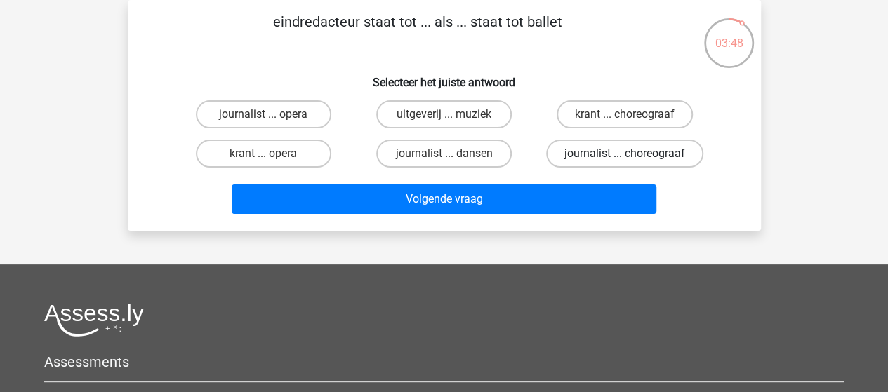
click at [588, 152] on label "journalist ... choreograaf" at bounding box center [624, 154] width 157 height 28
click at [625, 154] on input "journalist ... choreograaf" at bounding box center [629, 158] width 9 height 9
radio input "true"
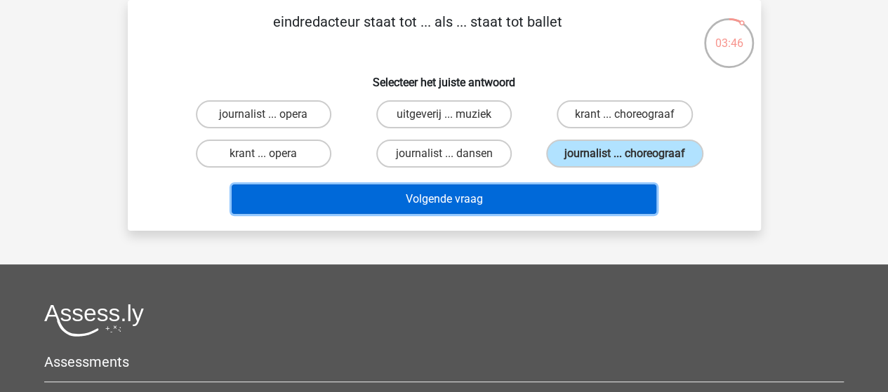
click at [514, 196] on button "Volgende vraag" at bounding box center [444, 199] width 425 height 29
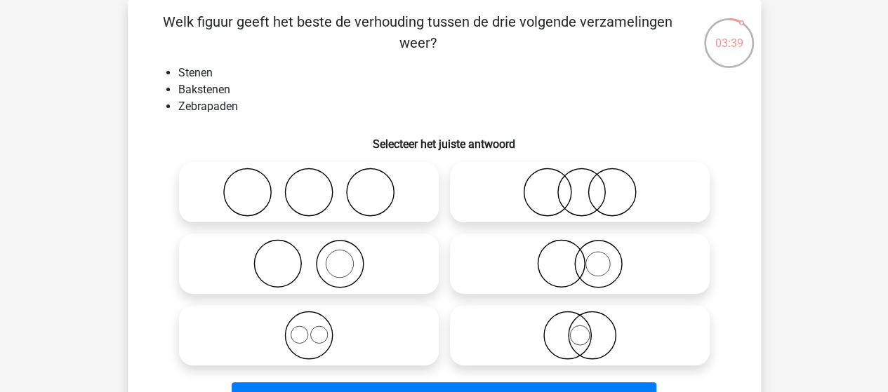
click at [348, 270] on icon at bounding box center [309, 263] width 249 height 49
click at [318, 257] on input "radio" at bounding box center [313, 252] width 9 height 9
radio input "true"
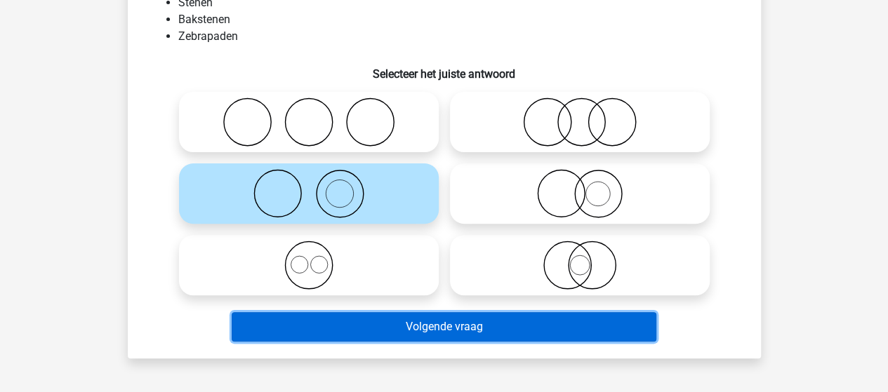
click at [428, 321] on button "Volgende vraag" at bounding box center [444, 326] width 425 height 29
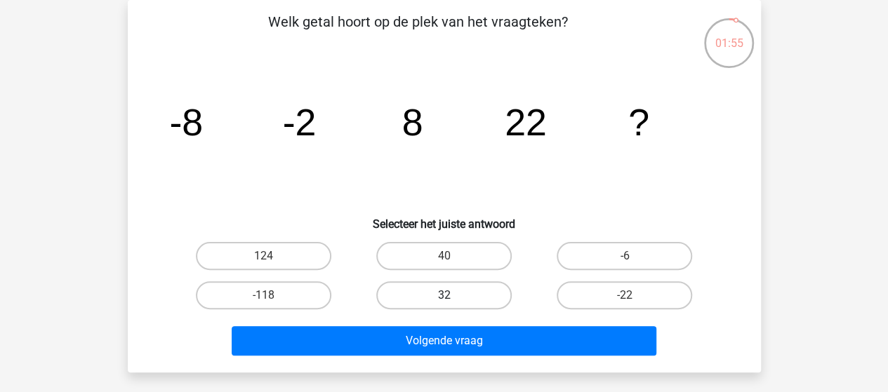
click at [482, 296] on label "32" at bounding box center [443, 296] width 135 height 28
click at [453, 296] on input "32" at bounding box center [448, 300] width 9 height 9
radio input "true"
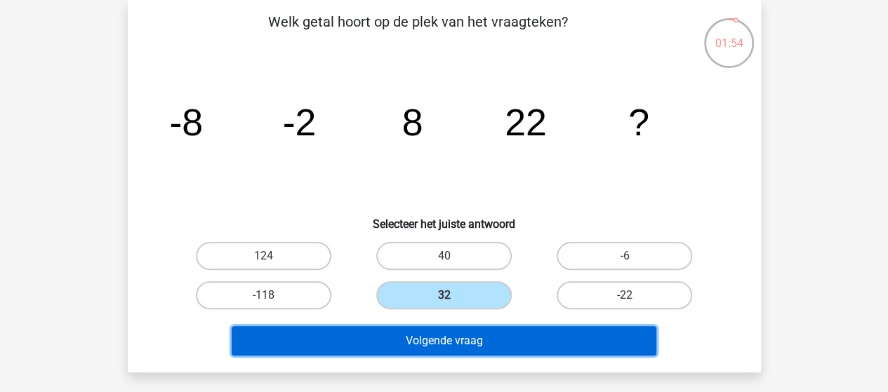
click at [487, 336] on button "Volgende vraag" at bounding box center [444, 340] width 425 height 29
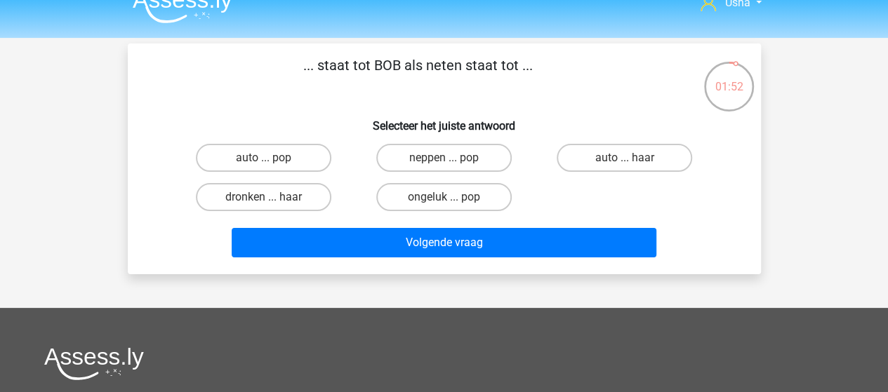
scroll to position [0, 0]
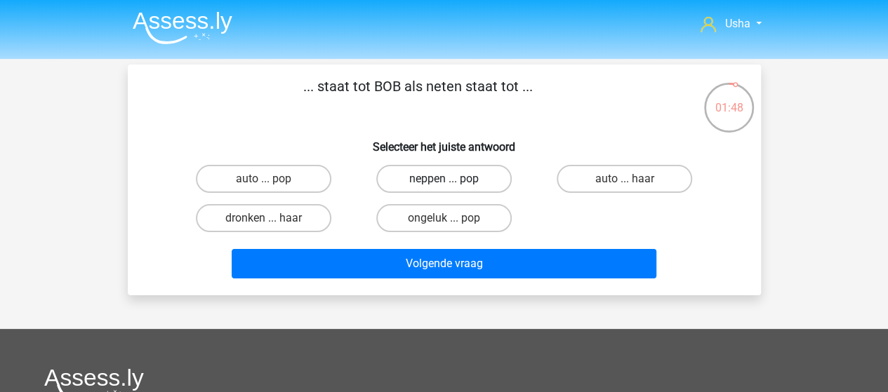
click at [434, 183] on label "neppen ... pop" at bounding box center [443, 179] width 135 height 28
click at [444, 183] on input "neppen ... pop" at bounding box center [448, 183] width 9 height 9
radio input "true"
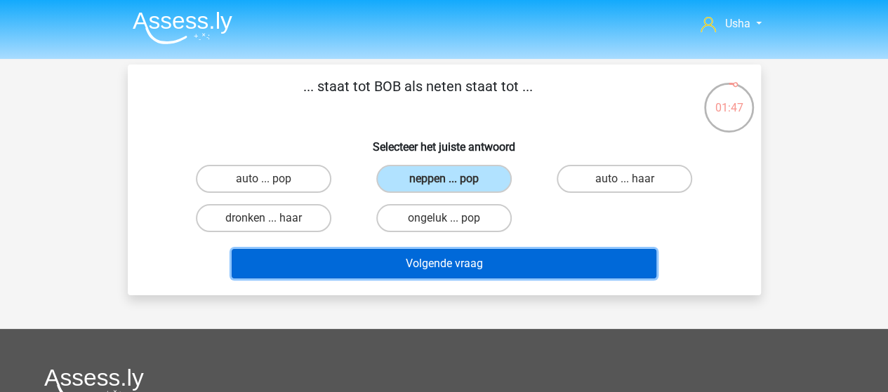
click at [416, 263] on button "Volgende vraag" at bounding box center [444, 263] width 425 height 29
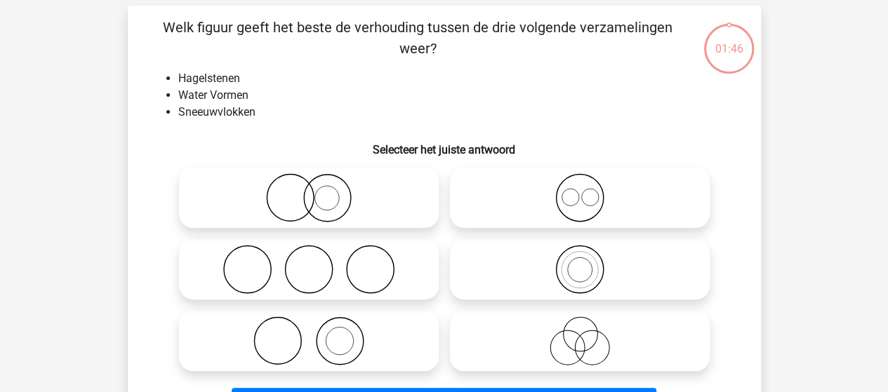
scroll to position [65, 0]
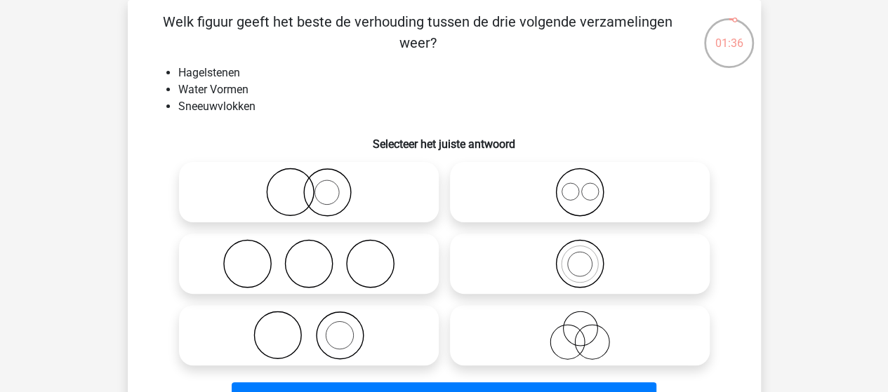
click at [583, 258] on icon at bounding box center [580, 263] width 249 height 49
click at [583, 257] on input "radio" at bounding box center [584, 252] width 9 height 9
radio input "true"
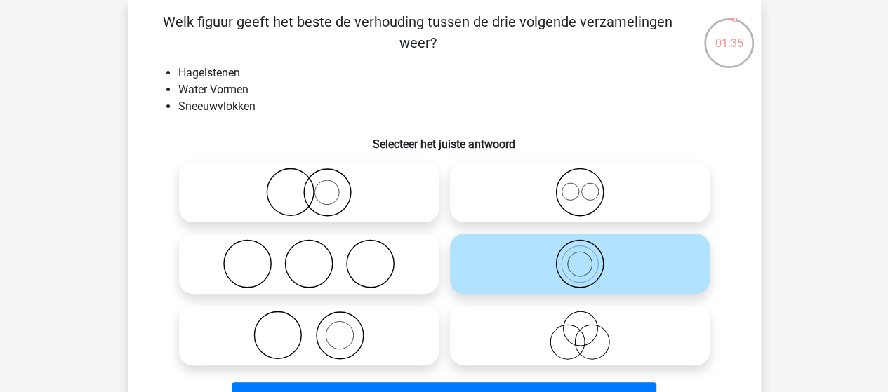
scroll to position [135, 0]
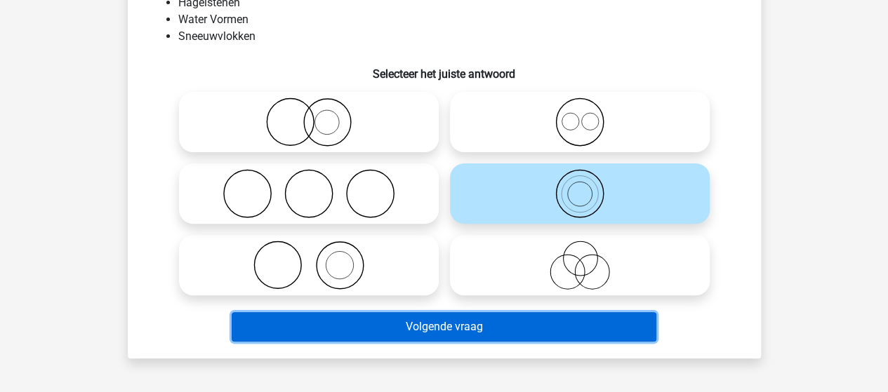
click at [510, 323] on button "Volgende vraag" at bounding box center [444, 326] width 425 height 29
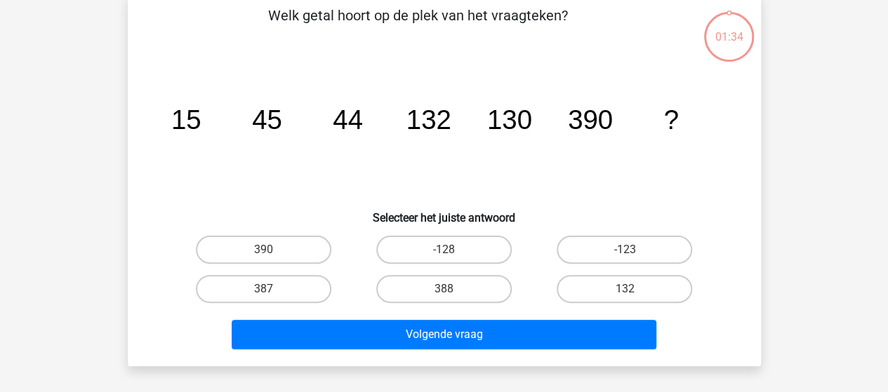
scroll to position [65, 0]
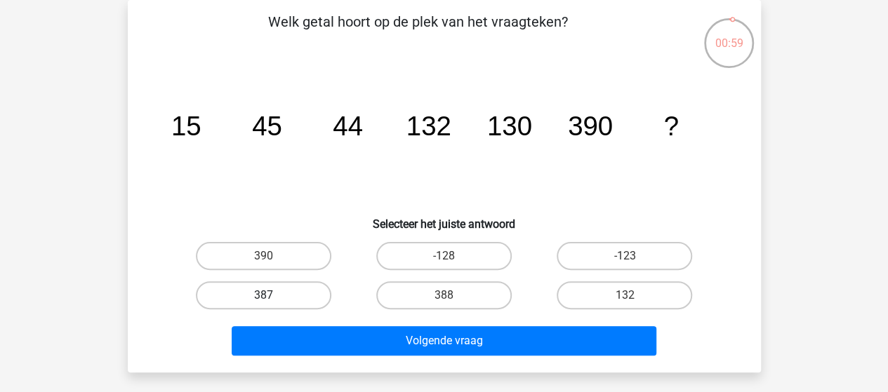
click at [260, 291] on label "387" at bounding box center [263, 296] width 135 height 28
click at [263, 296] on input "387" at bounding box center [267, 300] width 9 height 9
radio input "true"
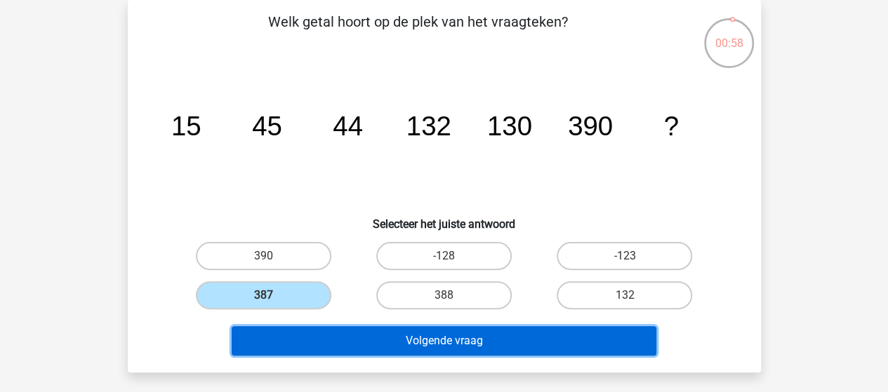
click at [510, 343] on button "Volgende vraag" at bounding box center [444, 340] width 425 height 29
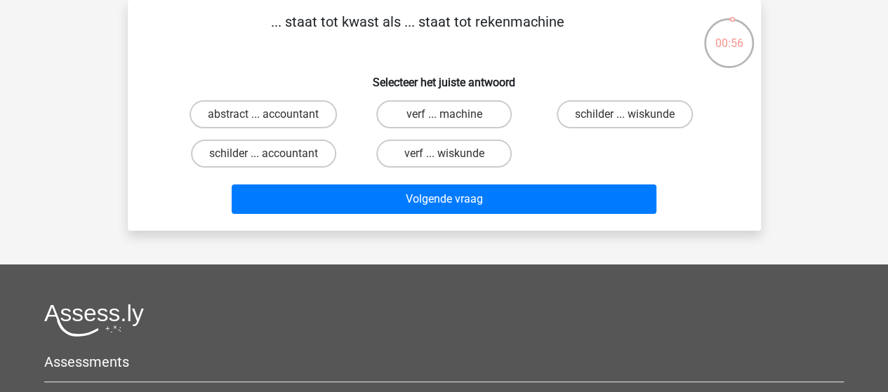
scroll to position [0, 0]
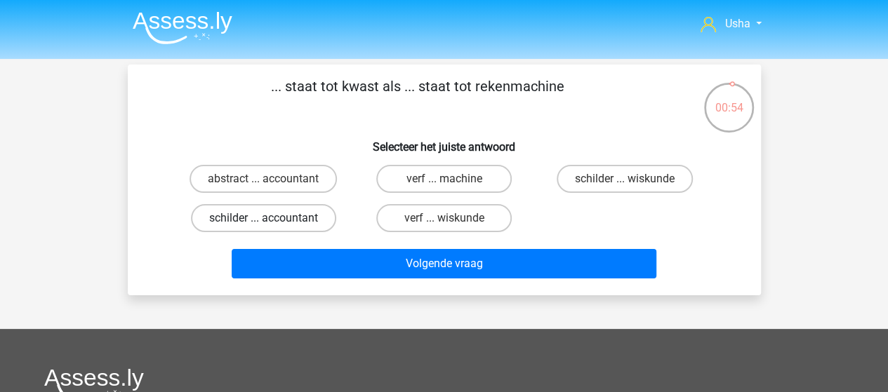
click at [247, 220] on label "schilder ... accountant" at bounding box center [263, 218] width 145 height 28
click at [263, 220] on input "schilder ... accountant" at bounding box center [267, 222] width 9 height 9
radio input "true"
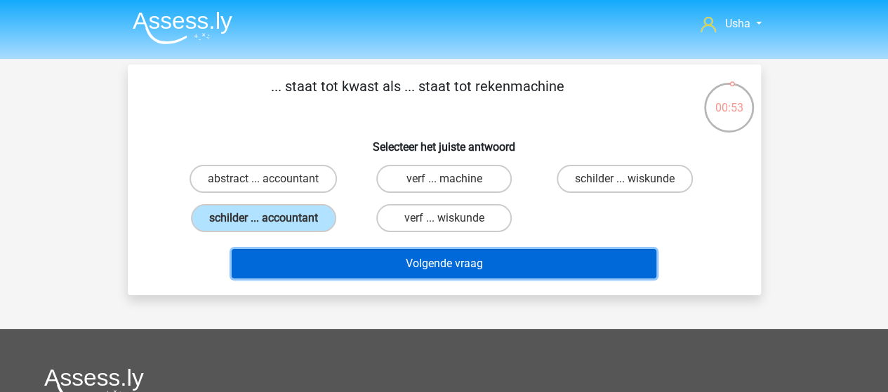
click at [341, 266] on button "Volgende vraag" at bounding box center [444, 263] width 425 height 29
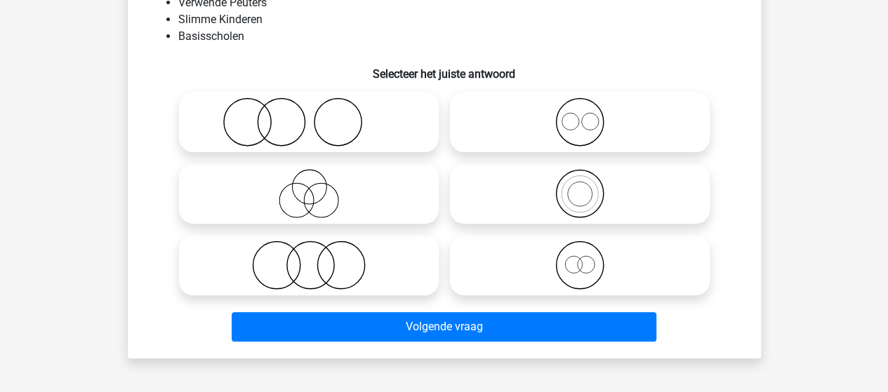
scroll to position [65, 0]
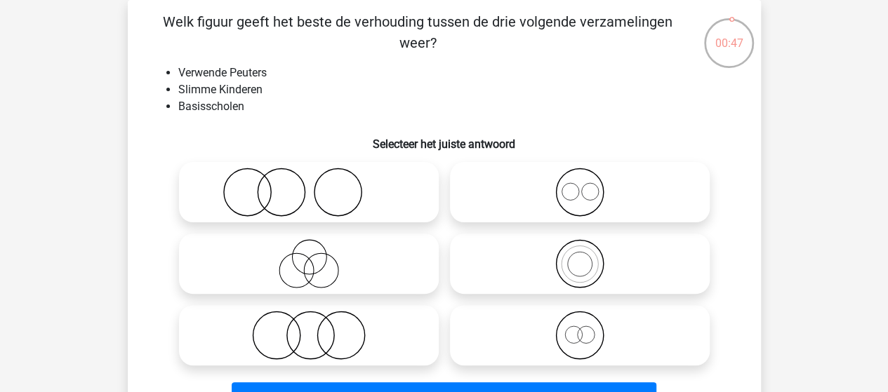
click at [317, 338] on circle at bounding box center [340, 335] width 47 height 47
click at [317, 329] on input "radio" at bounding box center [313, 323] width 9 height 9
radio input "true"
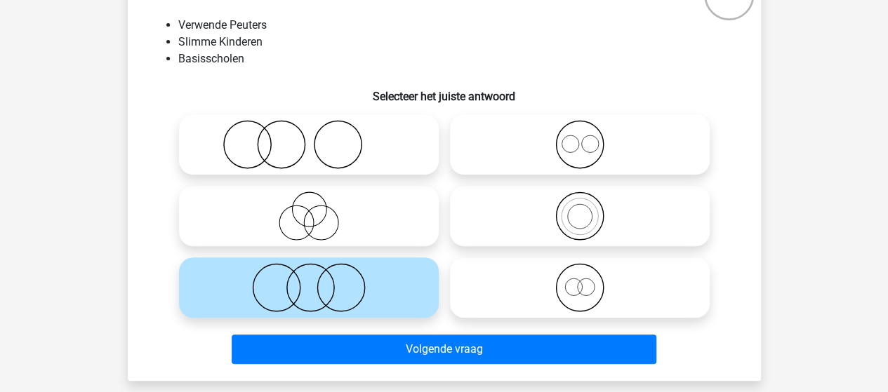
scroll to position [135, 0]
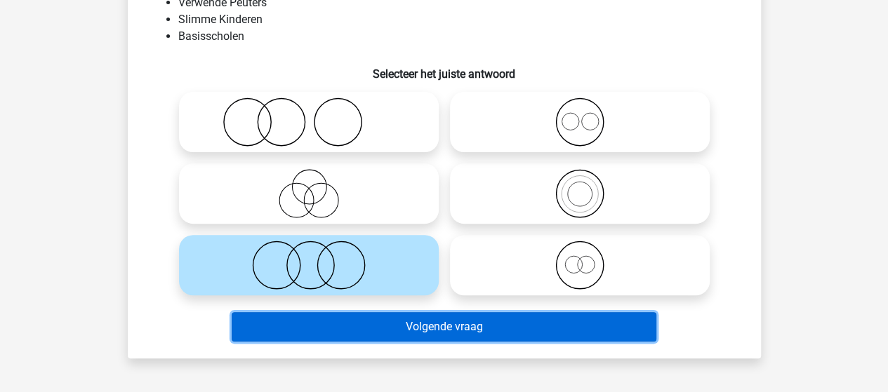
click at [445, 328] on button "Volgende vraag" at bounding box center [444, 326] width 425 height 29
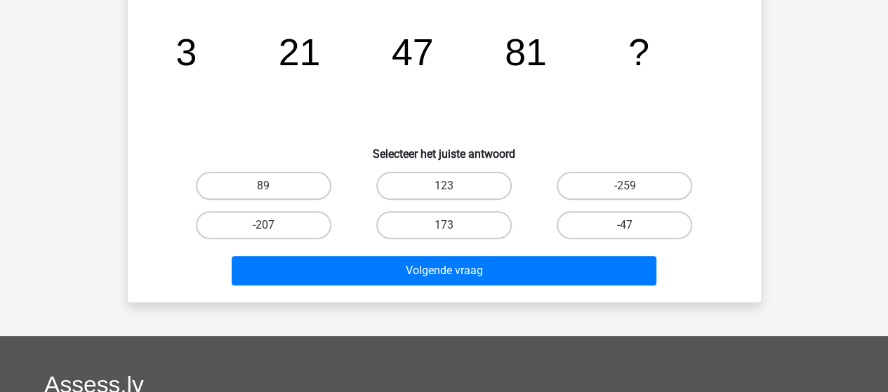
scroll to position [65, 0]
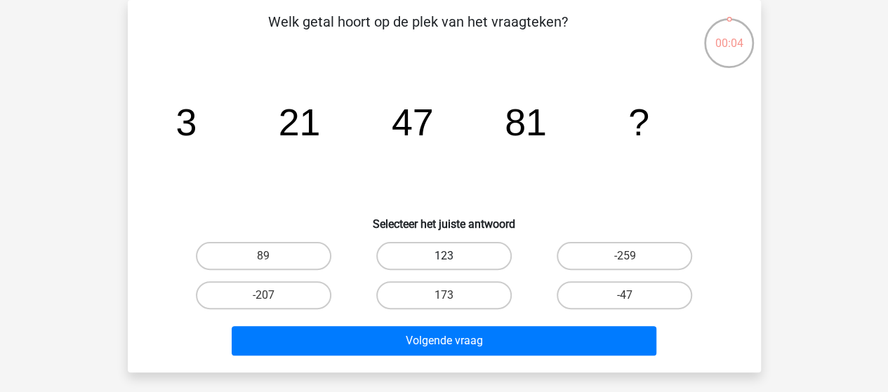
click at [458, 249] on label "123" at bounding box center [443, 256] width 135 height 28
click at [453, 256] on input "123" at bounding box center [448, 260] width 9 height 9
radio input "true"
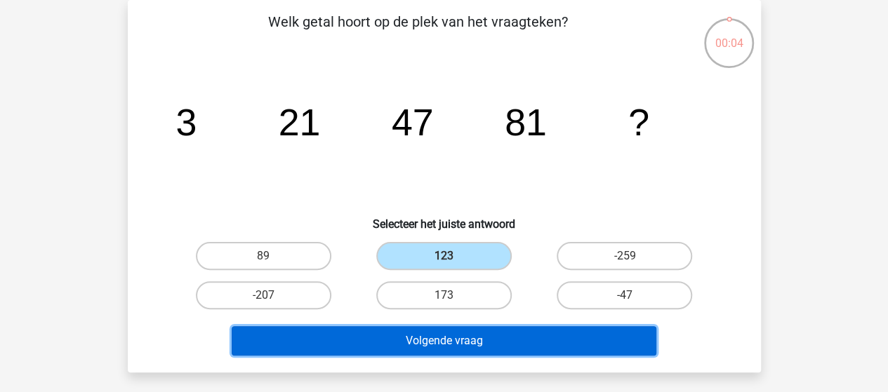
click at [463, 338] on button "Volgende vraag" at bounding box center [444, 340] width 425 height 29
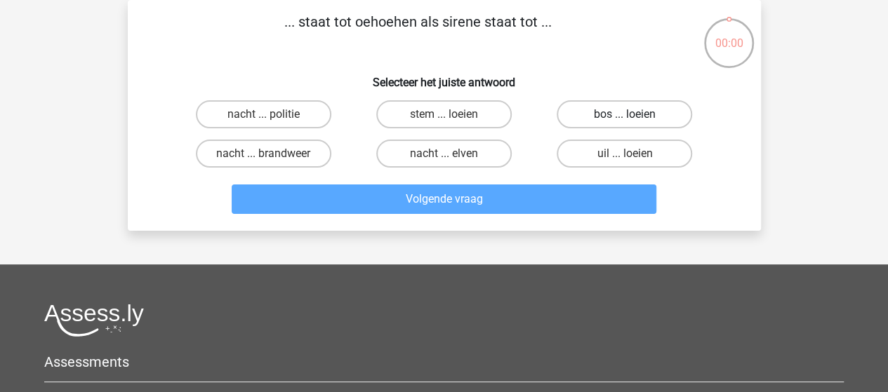
click at [600, 114] on label "bos ... loeien" at bounding box center [624, 114] width 135 height 28
click at [625, 114] on input "bos ... loeien" at bounding box center [629, 118] width 9 height 9
radio input "true"
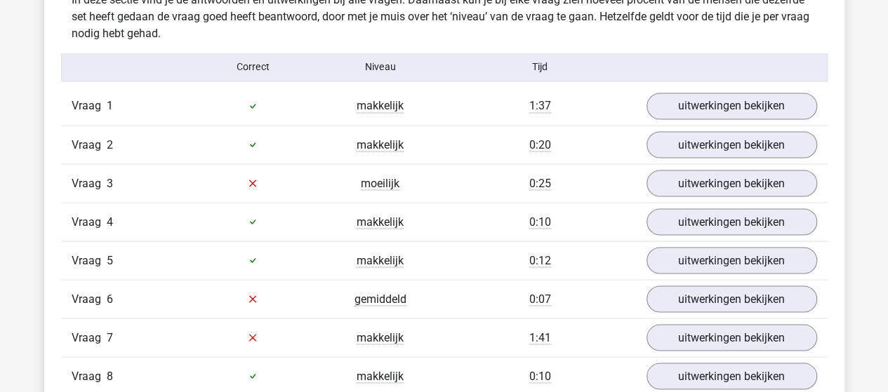
scroll to position [1194, 0]
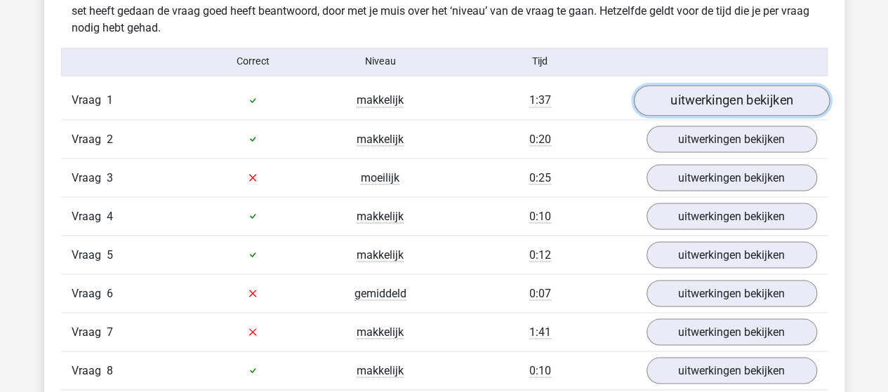
click at [685, 93] on link "uitwerkingen bekijken" at bounding box center [731, 100] width 196 height 31
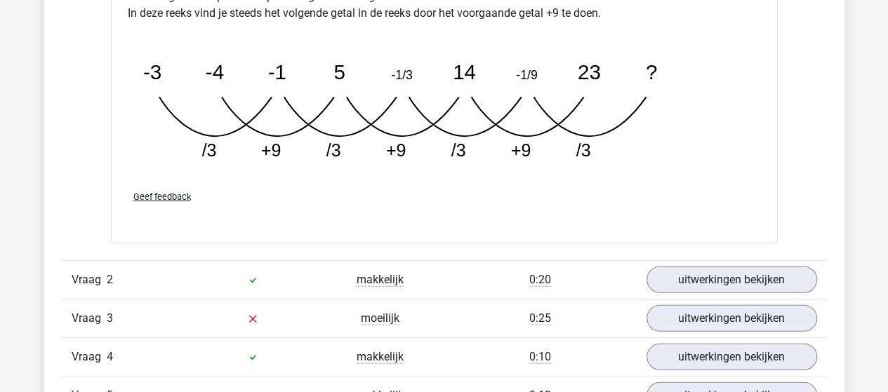
scroll to position [1755, 0]
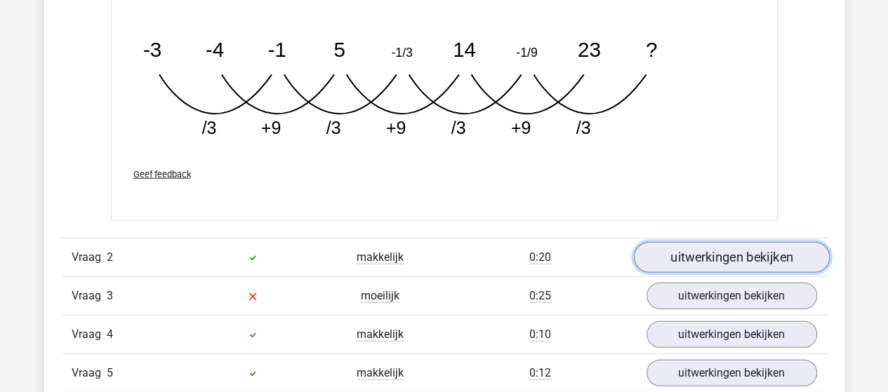
click at [732, 258] on link "uitwerkingen bekijken" at bounding box center [731, 258] width 196 height 31
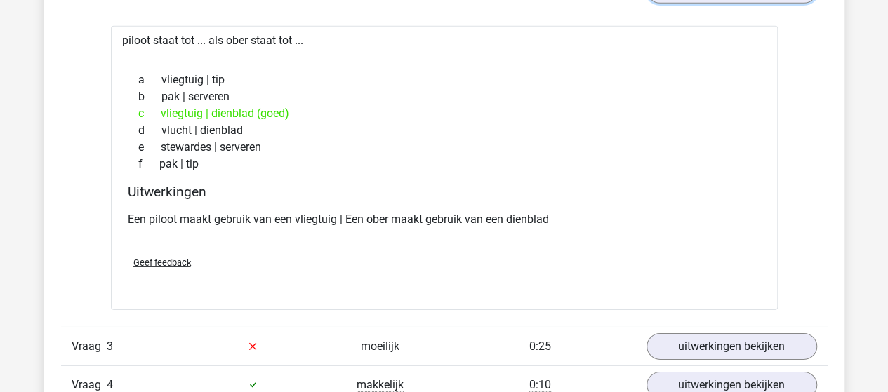
scroll to position [2036, 0]
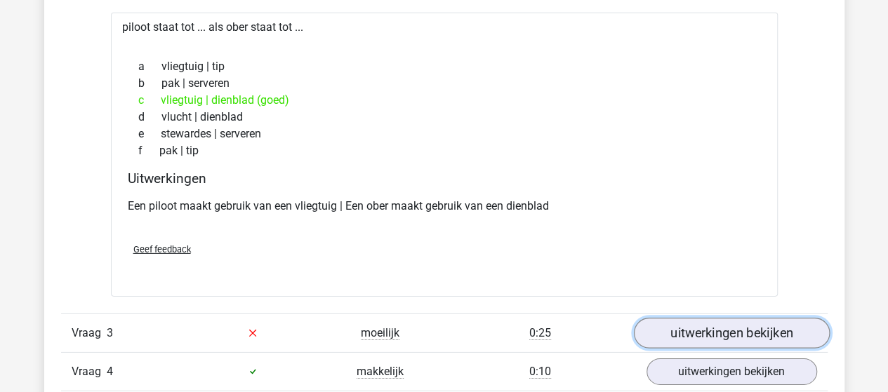
click at [695, 326] on link "uitwerkingen bekijken" at bounding box center [731, 333] width 196 height 31
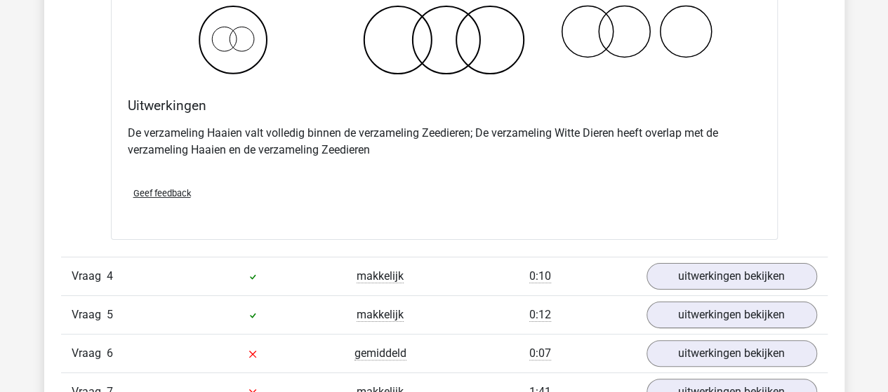
scroll to position [2808, 0]
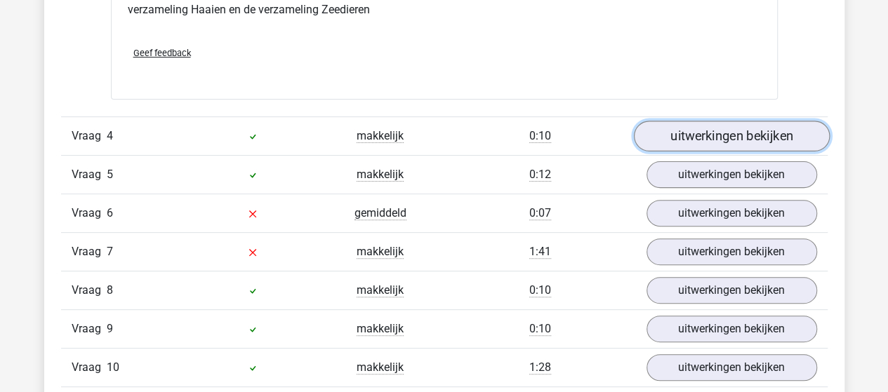
click at [774, 137] on link "uitwerkingen bekijken" at bounding box center [731, 136] width 196 height 31
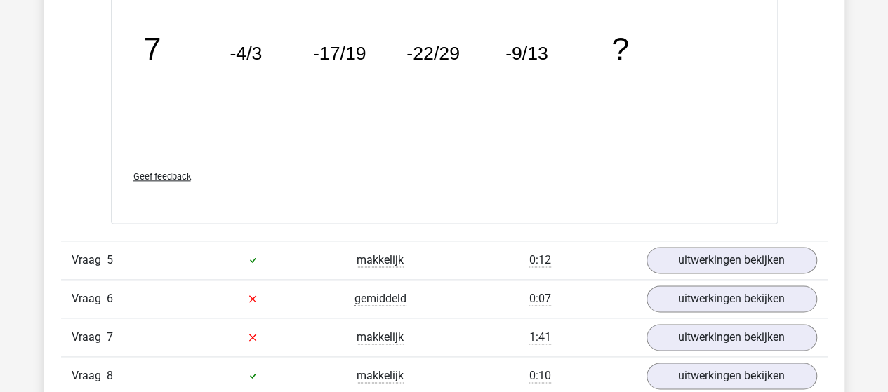
scroll to position [3510, 0]
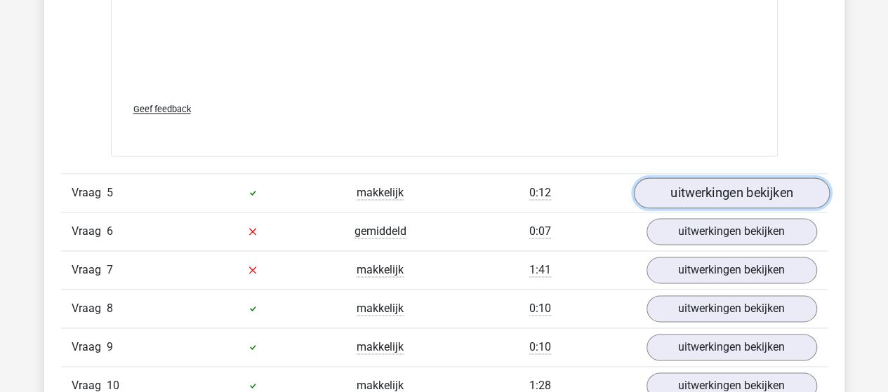
click at [769, 192] on link "uitwerkingen bekijken" at bounding box center [731, 193] width 196 height 31
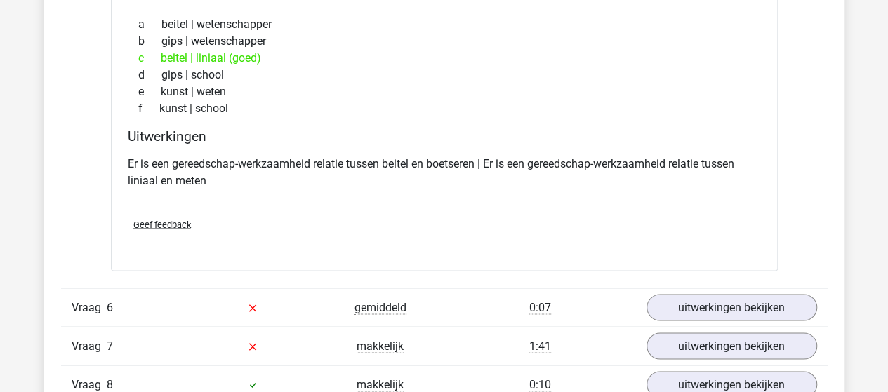
scroll to position [3791, 0]
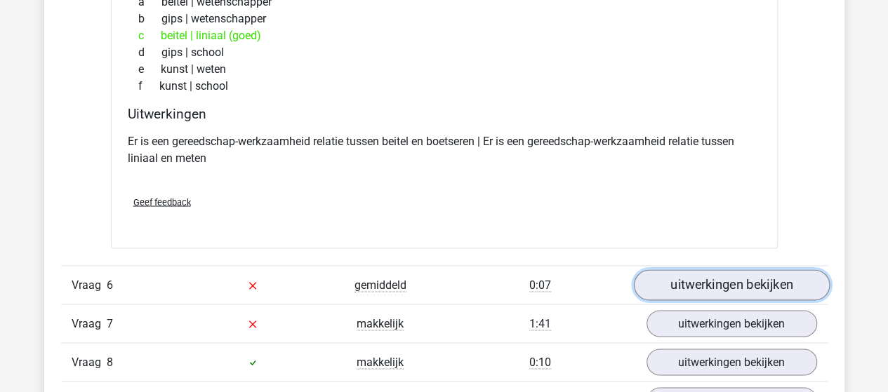
click at [706, 280] on link "uitwerkingen bekijken" at bounding box center [731, 285] width 196 height 31
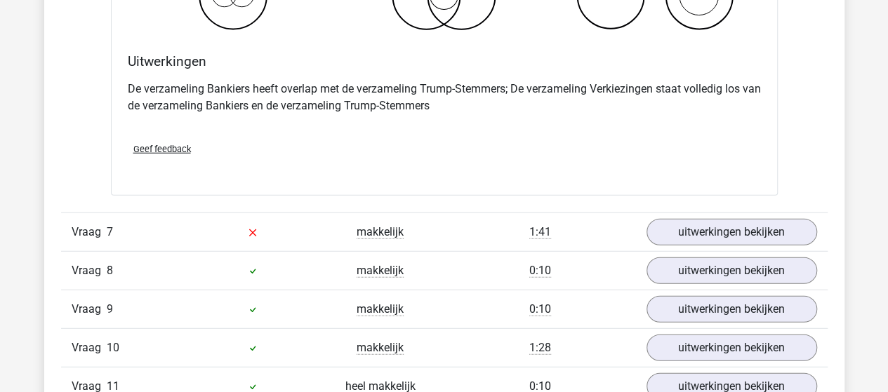
scroll to position [4423, 0]
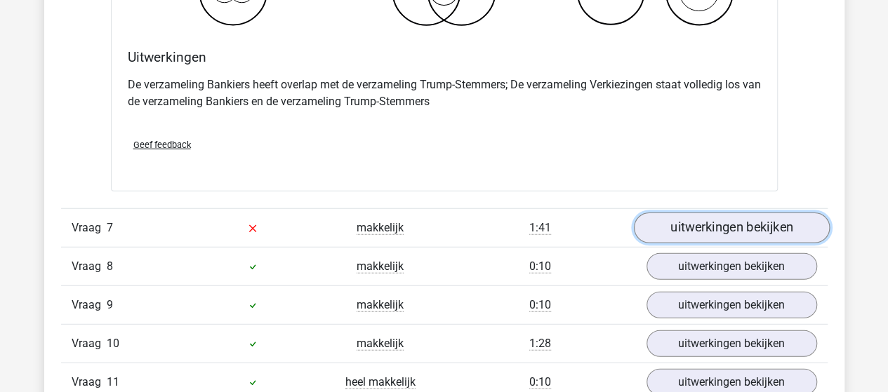
click at [701, 218] on link "uitwerkingen bekijken" at bounding box center [731, 228] width 196 height 31
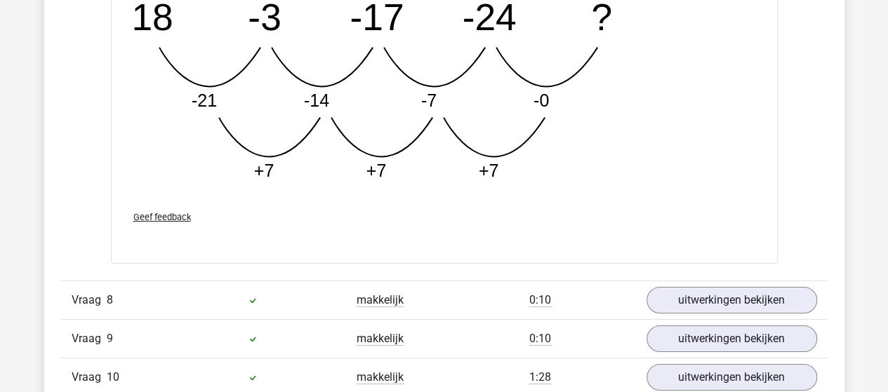
scroll to position [5125, 0]
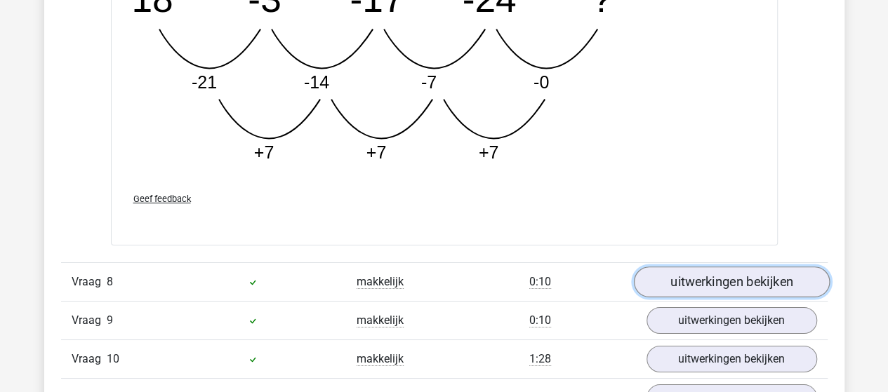
click at [685, 267] on link "uitwerkingen bekijken" at bounding box center [731, 282] width 196 height 31
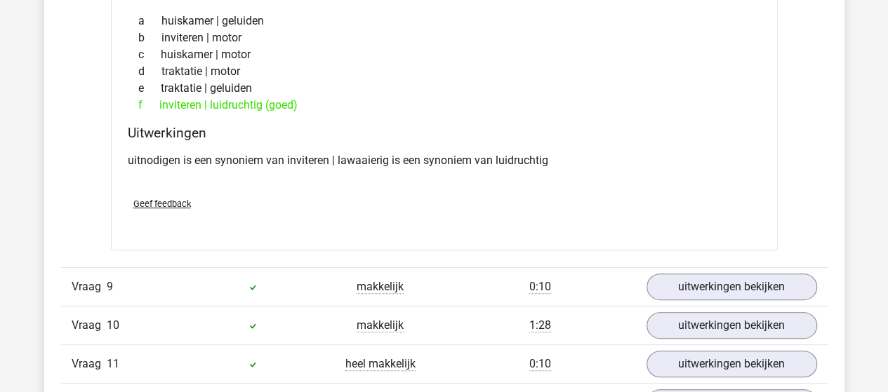
scroll to position [5546, 0]
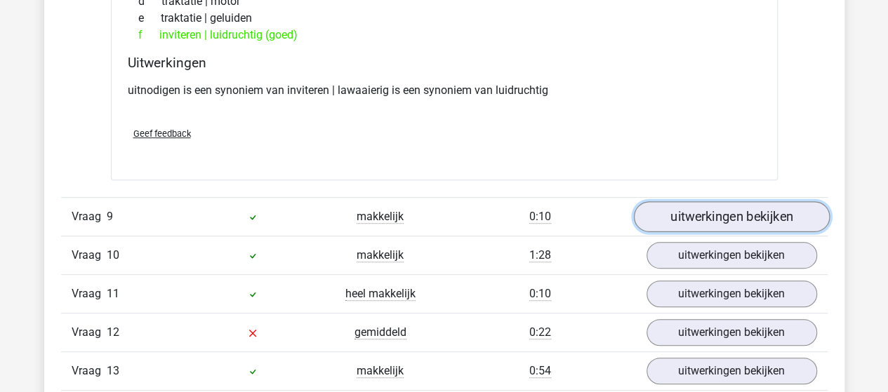
click at [723, 203] on link "uitwerkingen bekijken" at bounding box center [731, 216] width 196 height 31
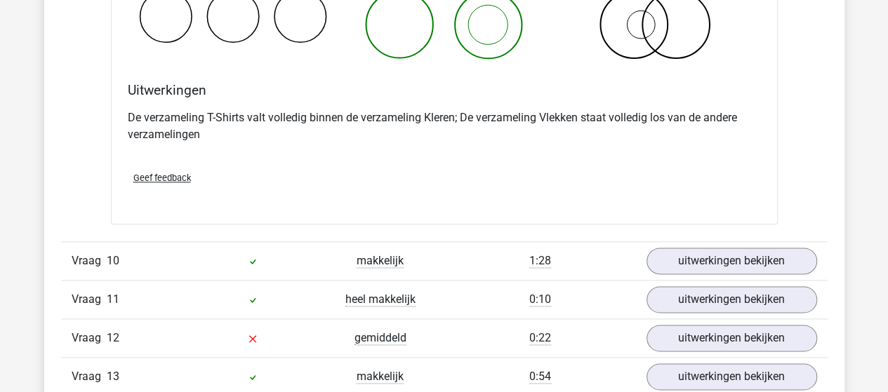
scroll to position [6108, 0]
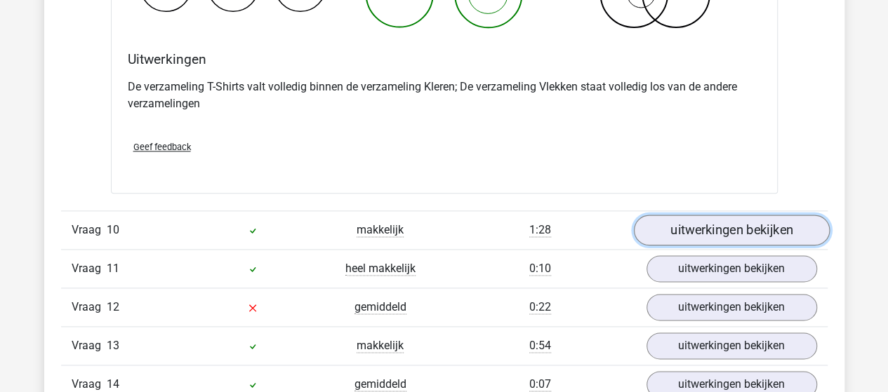
click at [690, 215] on link "uitwerkingen bekijken" at bounding box center [731, 230] width 196 height 31
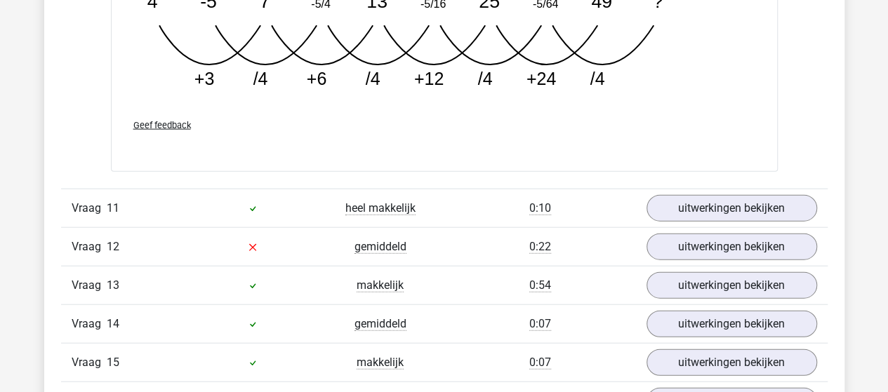
scroll to position [6880, 0]
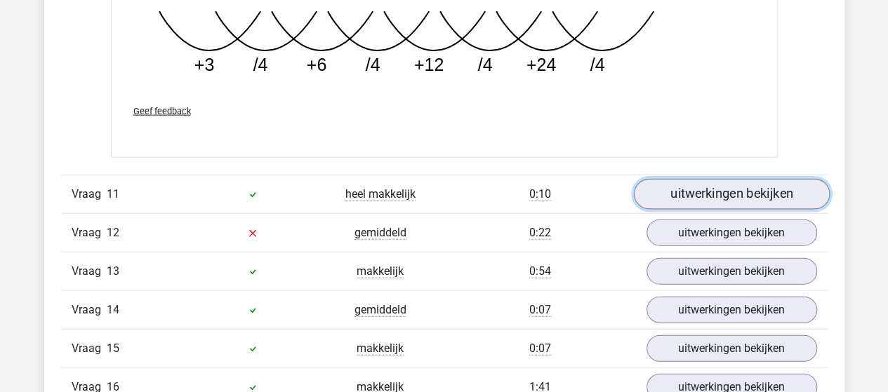
click at [699, 181] on link "uitwerkingen bekijken" at bounding box center [731, 194] width 196 height 31
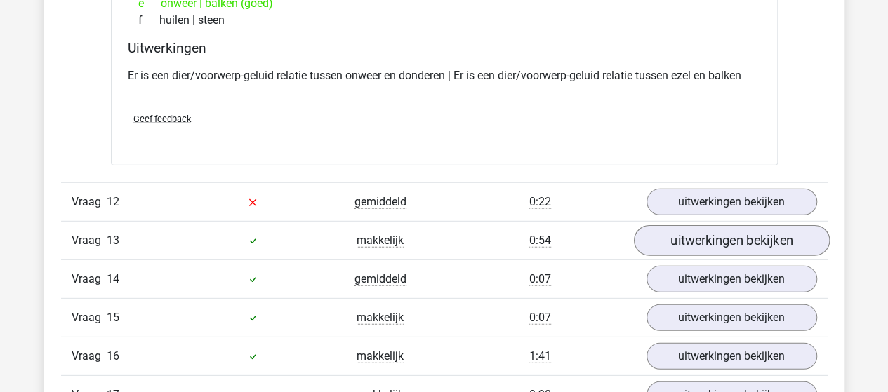
scroll to position [7231, 0]
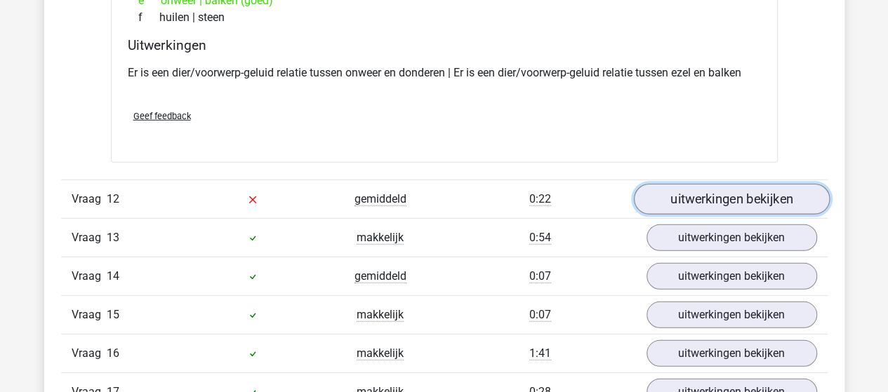
click at [702, 184] on link "uitwerkingen bekijken" at bounding box center [731, 199] width 196 height 31
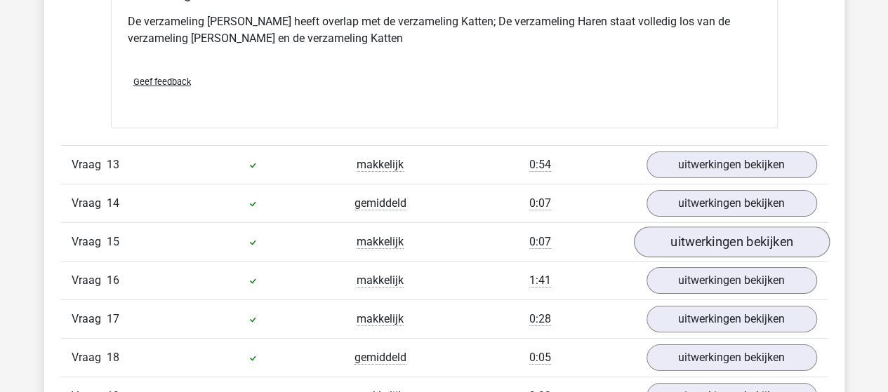
scroll to position [7863, 0]
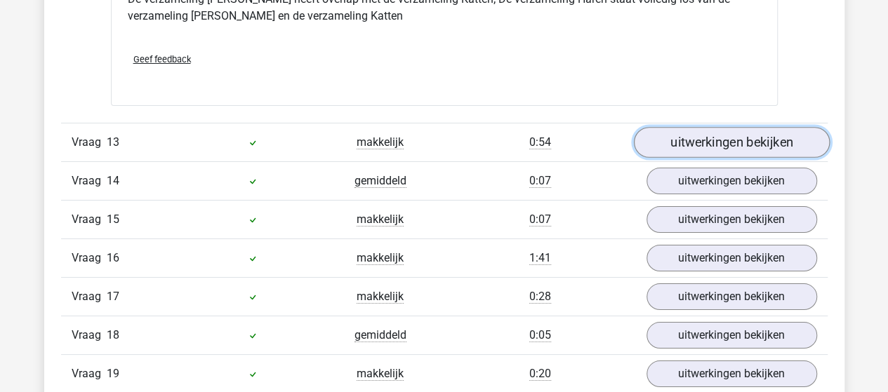
click at [715, 127] on link "uitwerkingen bekijken" at bounding box center [731, 142] width 196 height 31
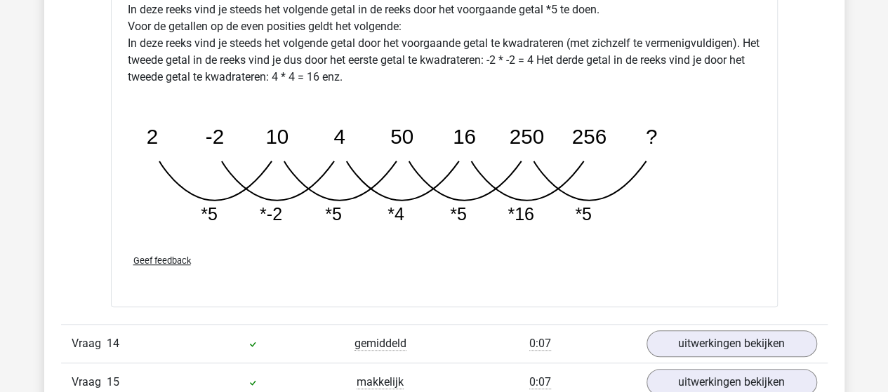
scroll to position [8495, 0]
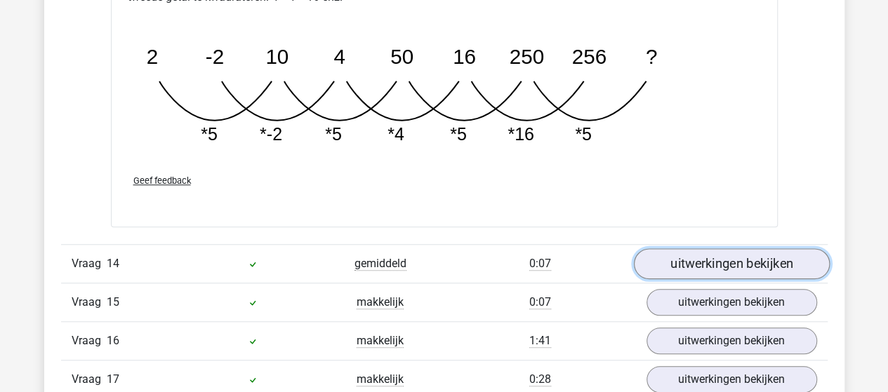
click at [671, 249] on link "uitwerkingen bekijken" at bounding box center [731, 264] width 196 height 31
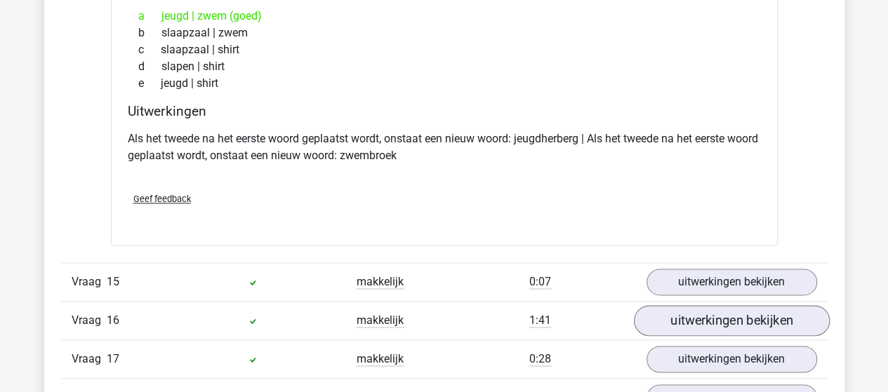
scroll to position [8846, 0]
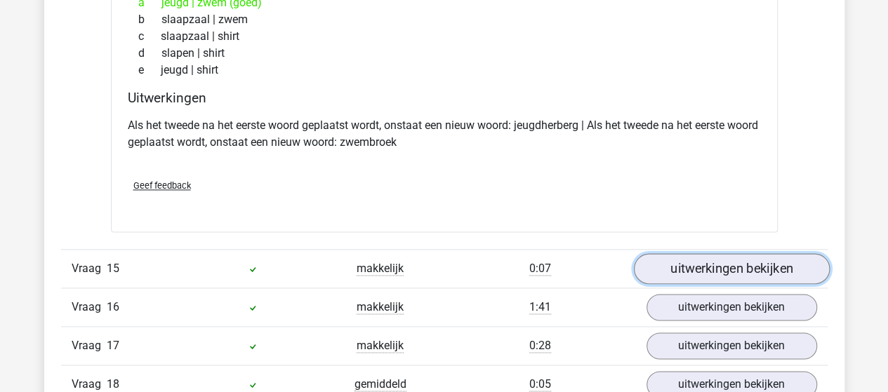
click at [740, 253] on link "uitwerkingen bekijken" at bounding box center [731, 268] width 196 height 31
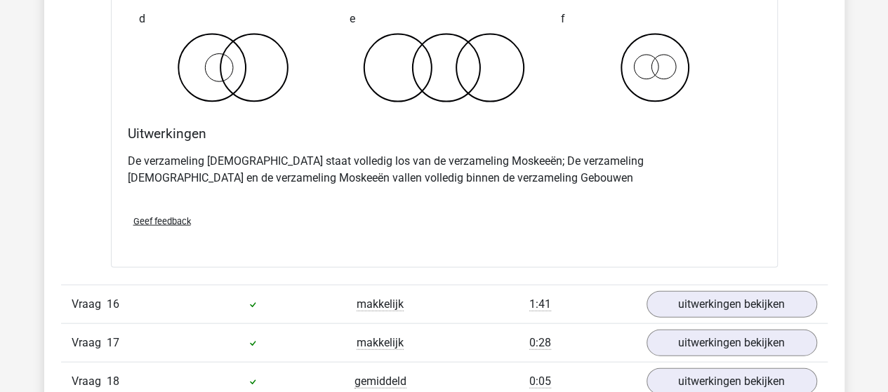
scroll to position [9408, 0]
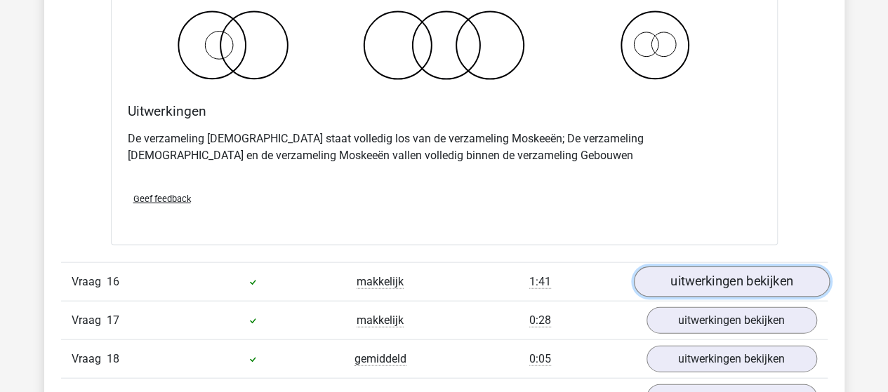
click at [673, 267] on link "uitwerkingen bekijken" at bounding box center [731, 282] width 196 height 31
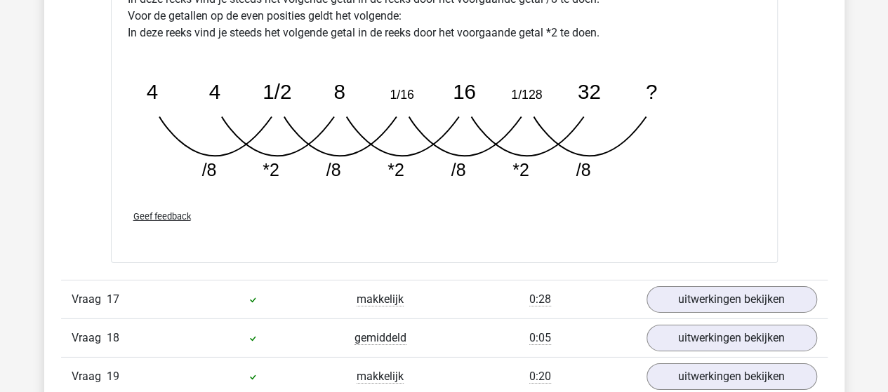
scroll to position [10180, 0]
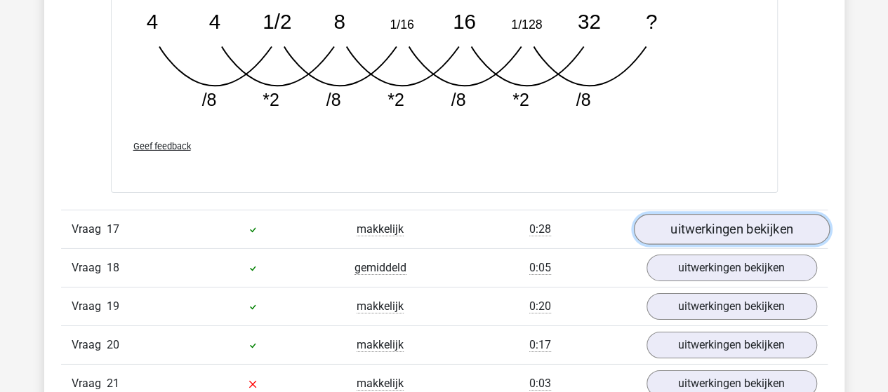
click at [689, 214] on link "uitwerkingen bekijken" at bounding box center [731, 229] width 196 height 31
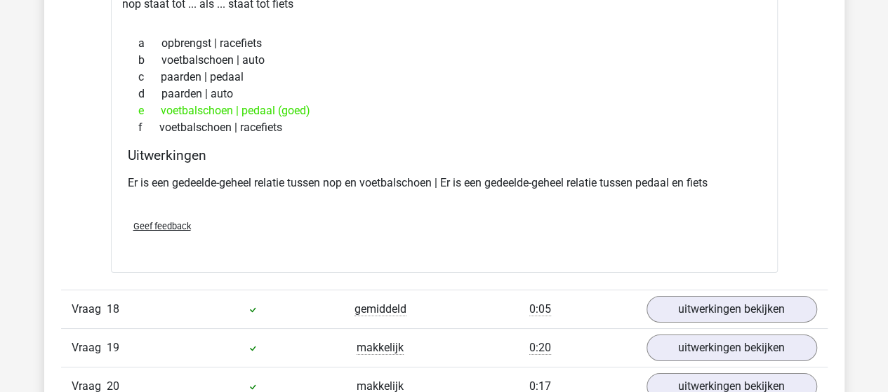
scroll to position [10531, 0]
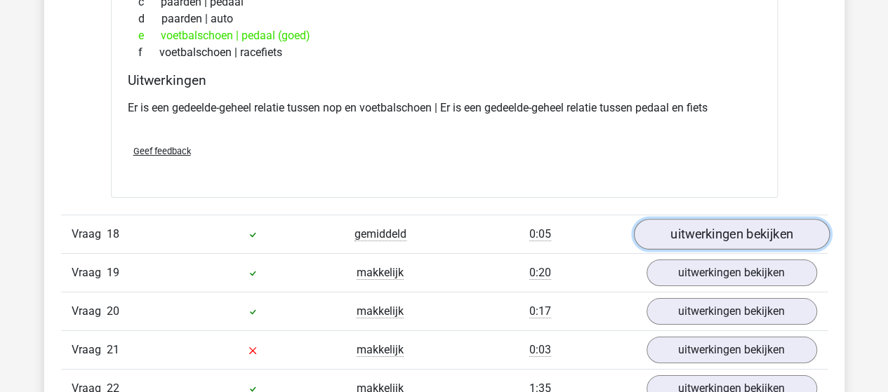
click at [771, 220] on link "uitwerkingen bekijken" at bounding box center [731, 235] width 196 height 31
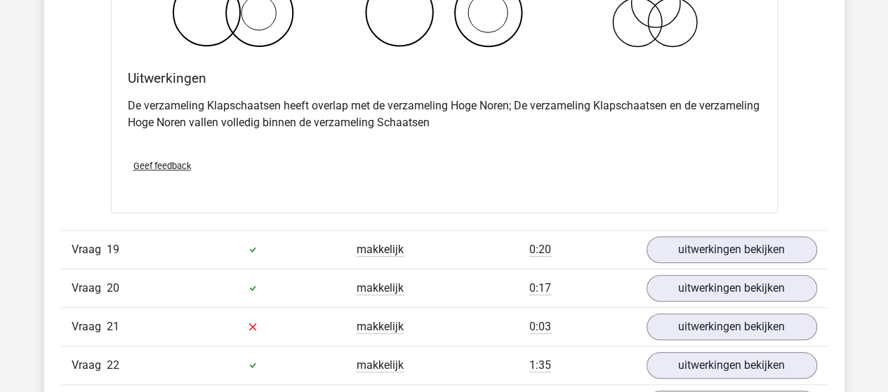
scroll to position [11093, 0]
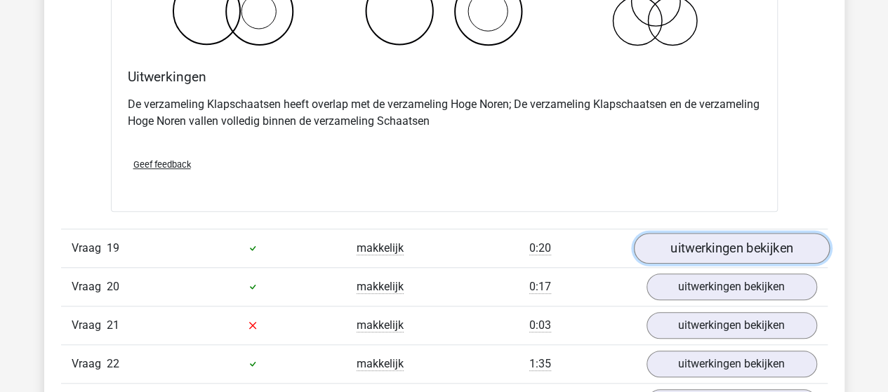
click at [685, 233] on link "uitwerkingen bekijken" at bounding box center [731, 248] width 196 height 31
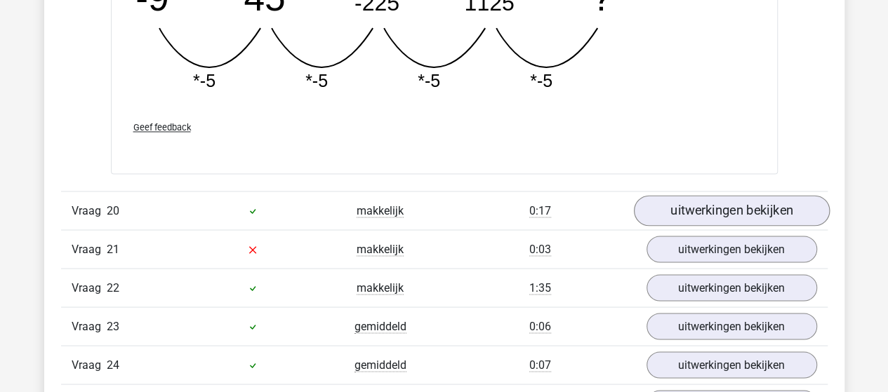
scroll to position [11795, 0]
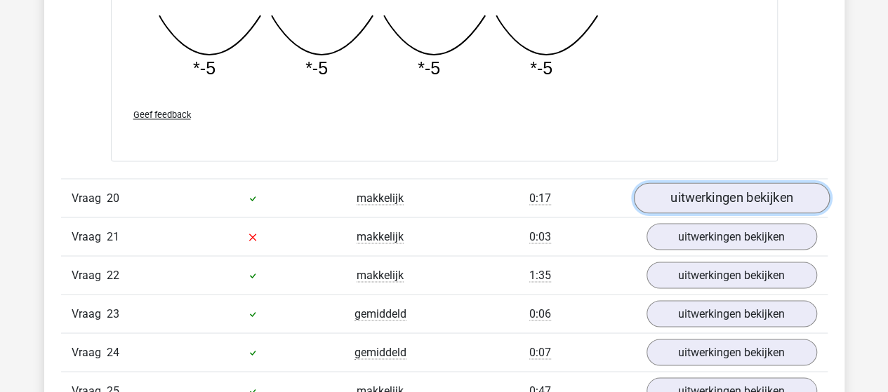
click at [711, 183] on link "uitwerkingen bekijken" at bounding box center [731, 198] width 196 height 31
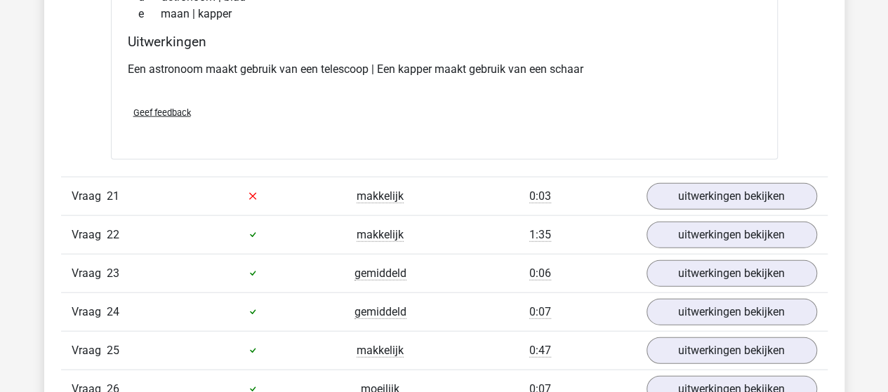
scroll to position [12146, 0]
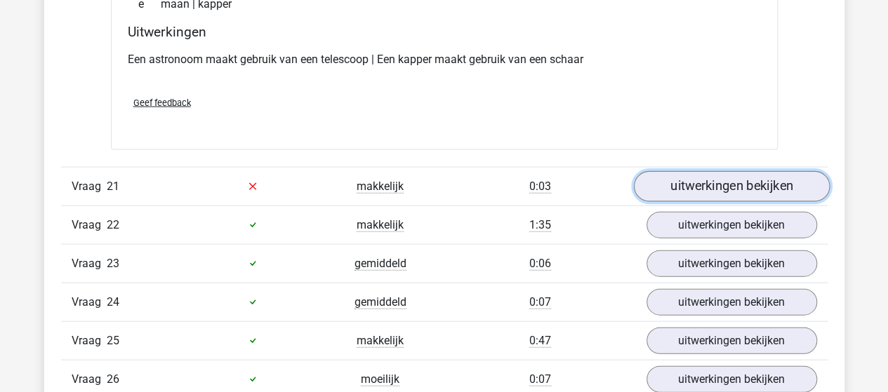
click at [689, 171] on link "uitwerkingen bekijken" at bounding box center [731, 186] width 196 height 31
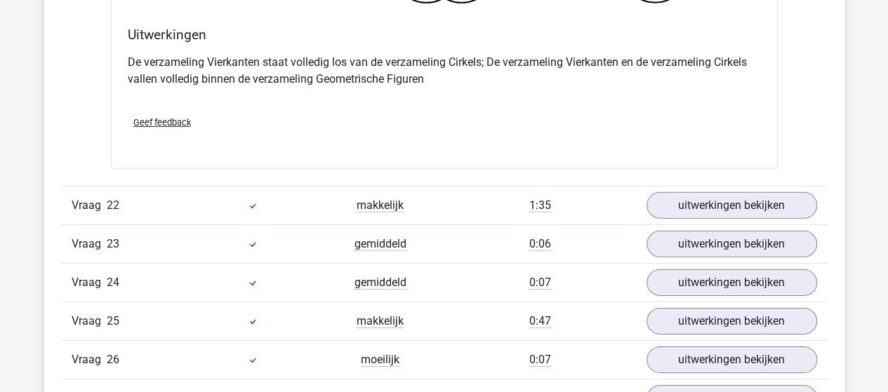
scroll to position [12778, 0]
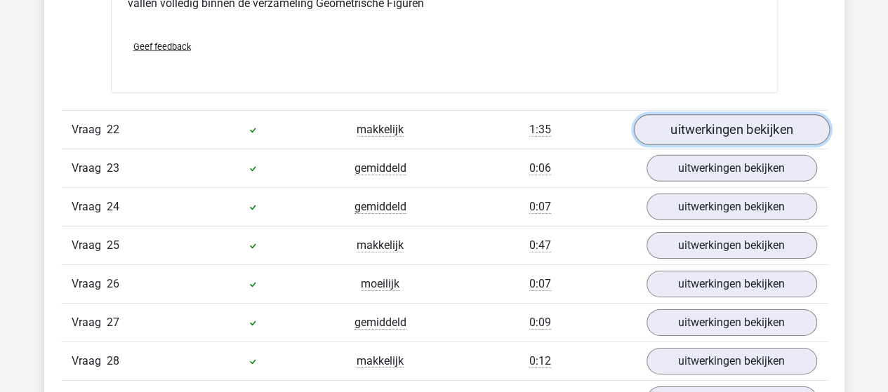
click at [670, 114] on link "uitwerkingen bekijken" at bounding box center [731, 129] width 196 height 31
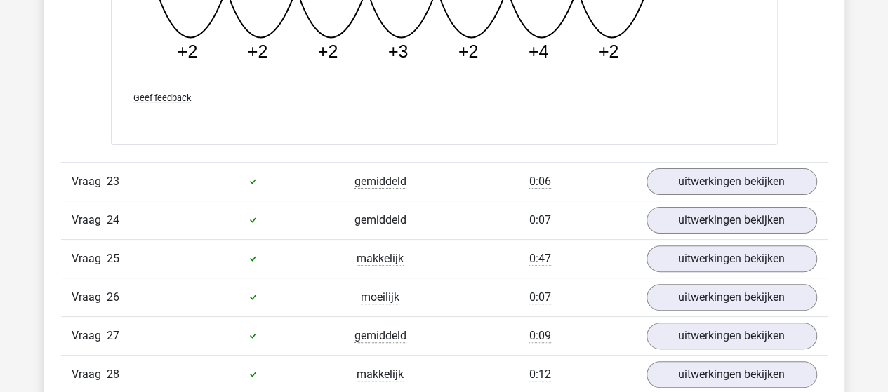
scroll to position [13409, 0]
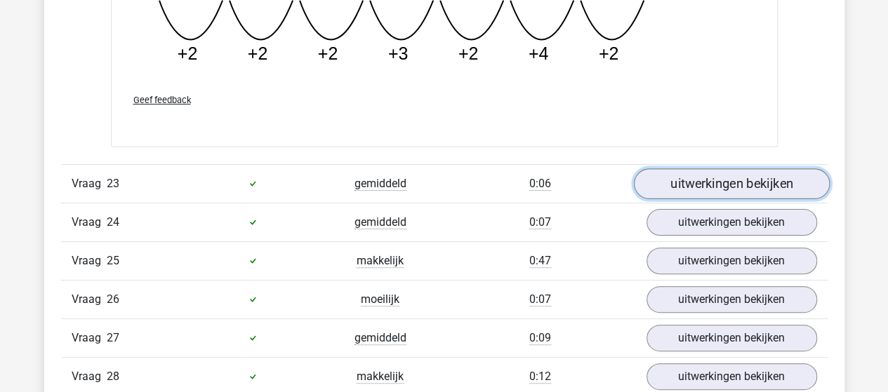
click at [727, 168] on link "uitwerkingen bekijken" at bounding box center [731, 183] width 196 height 31
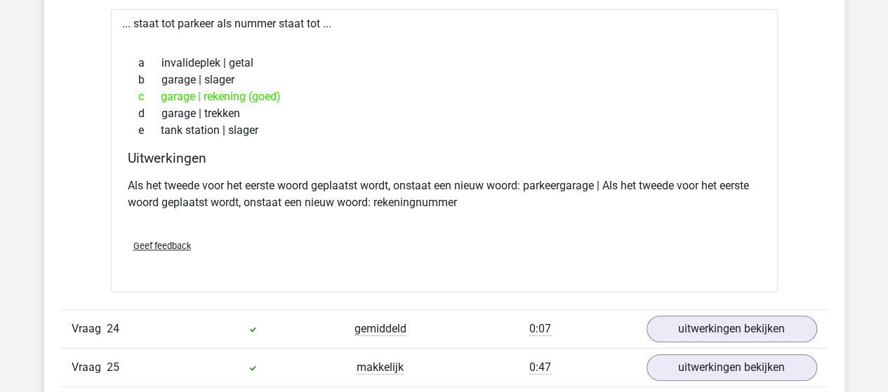
scroll to position [13760, 0]
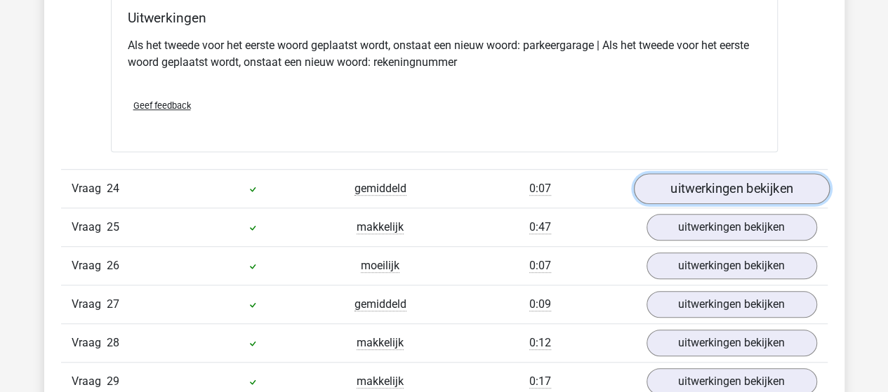
click at [665, 173] on link "uitwerkingen bekijken" at bounding box center [731, 188] width 196 height 31
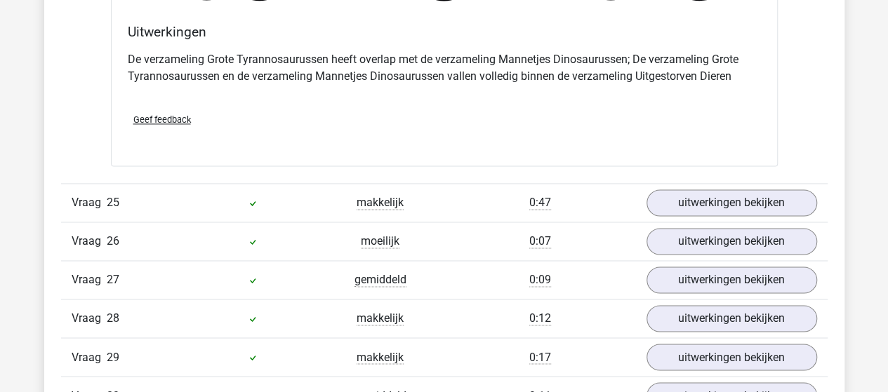
scroll to position [14322, 0]
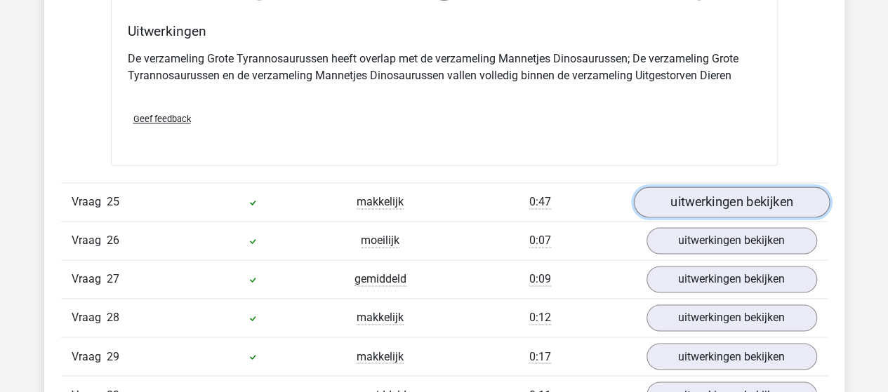
click at [692, 187] on link "uitwerkingen bekijken" at bounding box center [731, 202] width 196 height 31
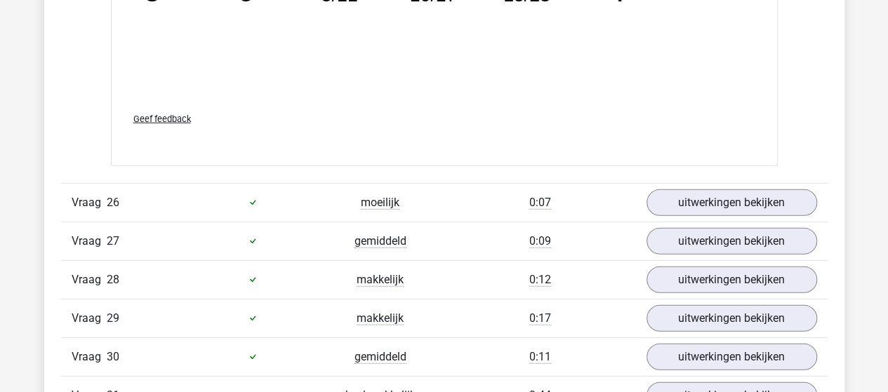
scroll to position [15094, 0]
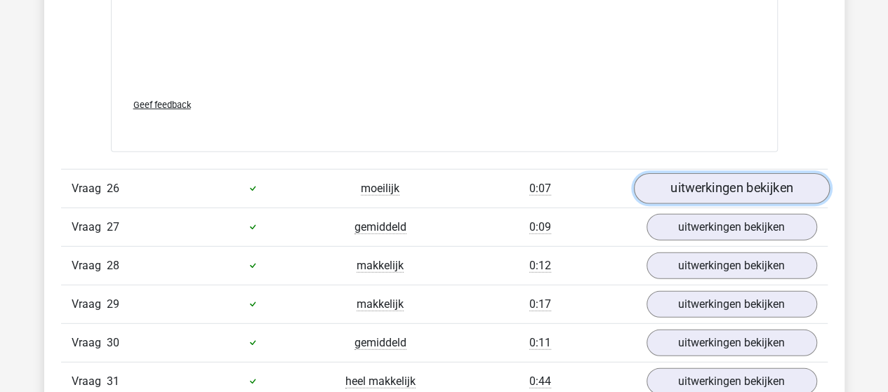
click at [683, 173] on link "uitwerkingen bekijken" at bounding box center [731, 188] width 196 height 31
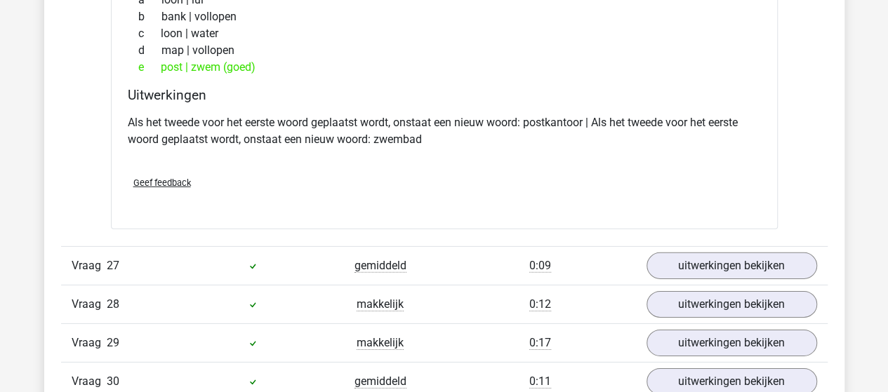
scroll to position [15375, 0]
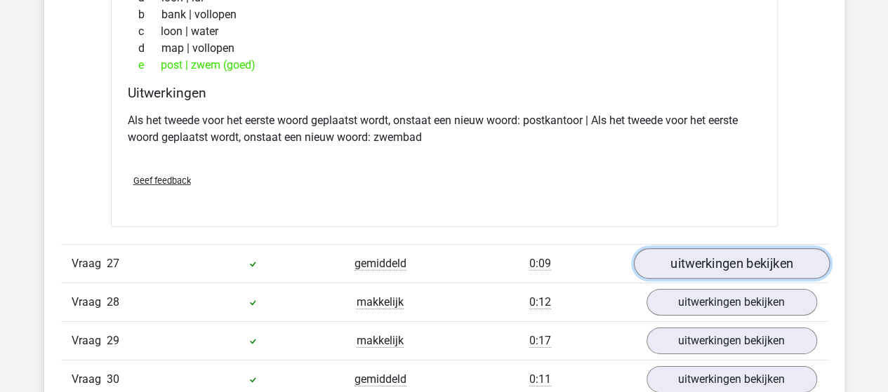
click at [736, 249] on link "uitwerkingen bekijken" at bounding box center [731, 264] width 196 height 31
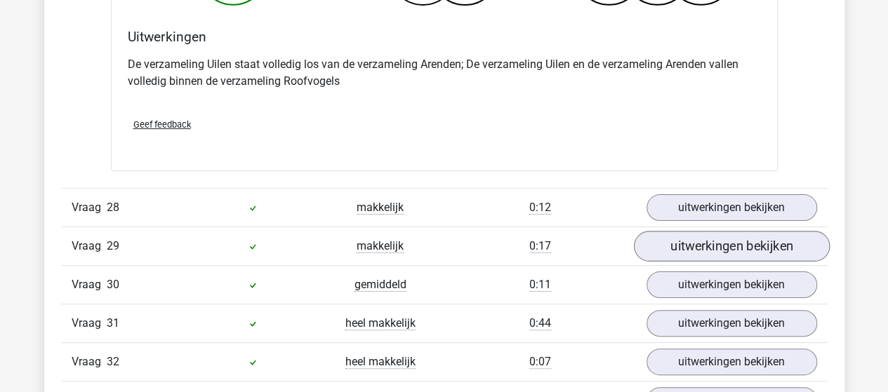
scroll to position [16007, 0]
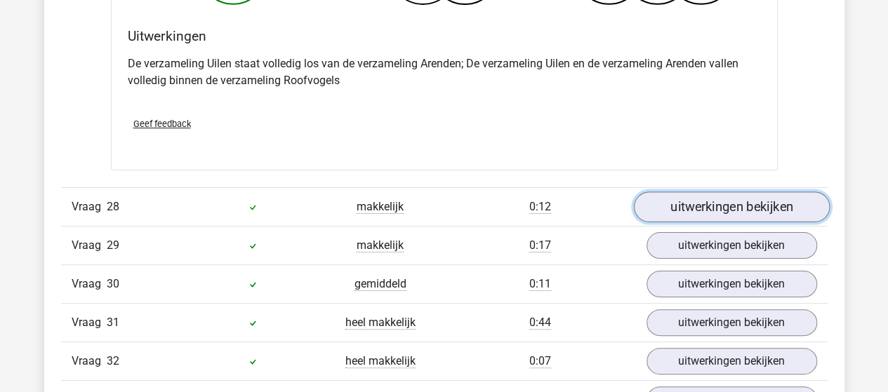
click at [687, 192] on link "uitwerkingen bekijken" at bounding box center [731, 207] width 196 height 31
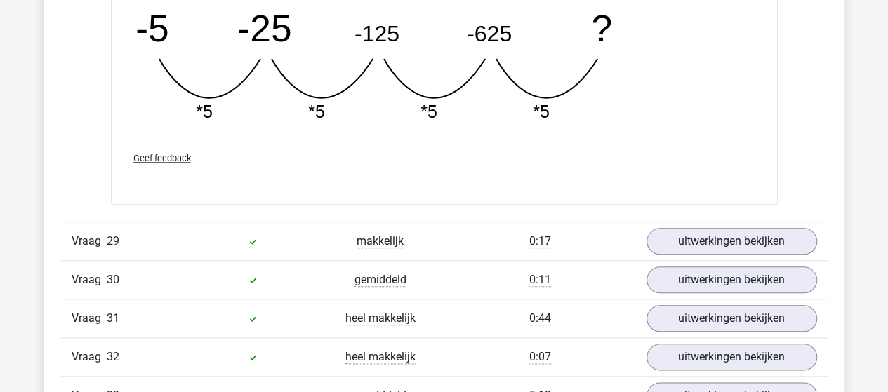
scroll to position [16639, 0]
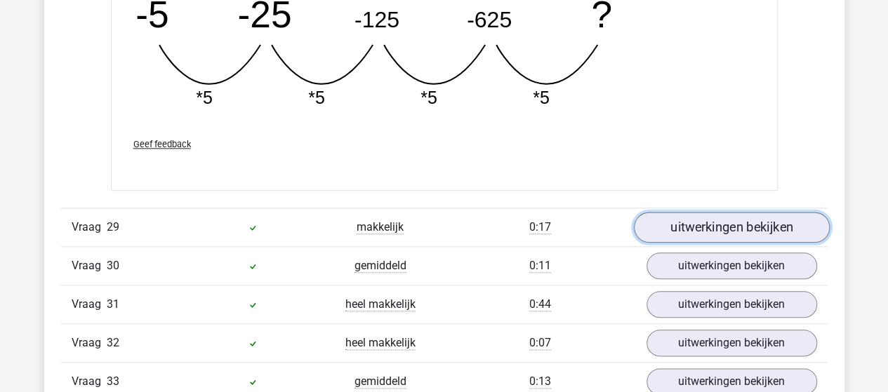
click at [694, 212] on link "uitwerkingen bekijken" at bounding box center [731, 227] width 196 height 31
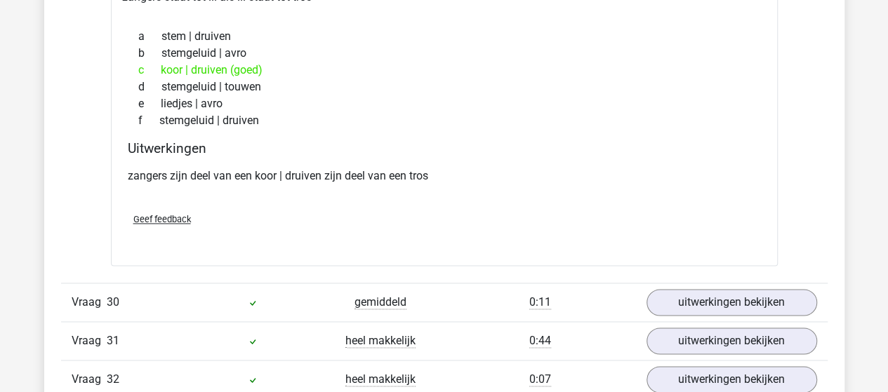
scroll to position [16990, 0]
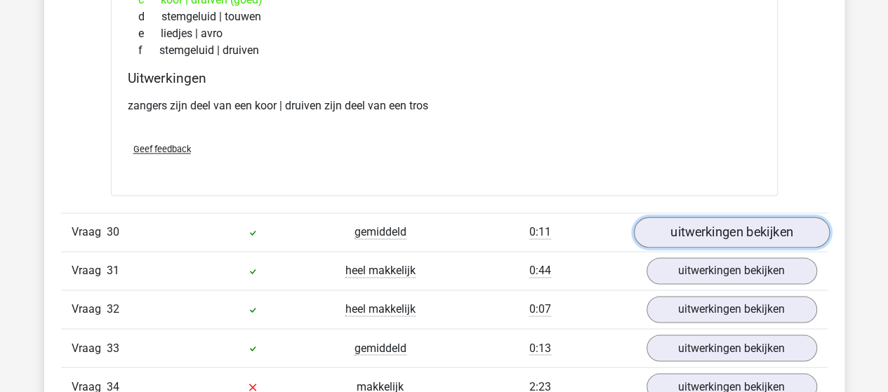
click at [699, 217] on link "uitwerkingen bekijken" at bounding box center [731, 232] width 196 height 31
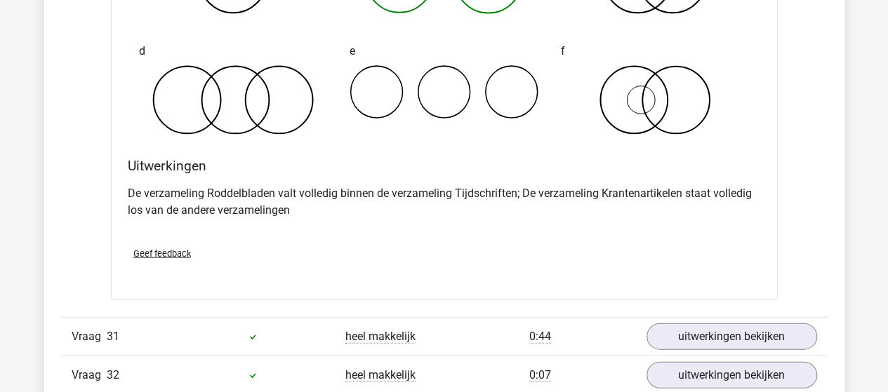
scroll to position [17481, 0]
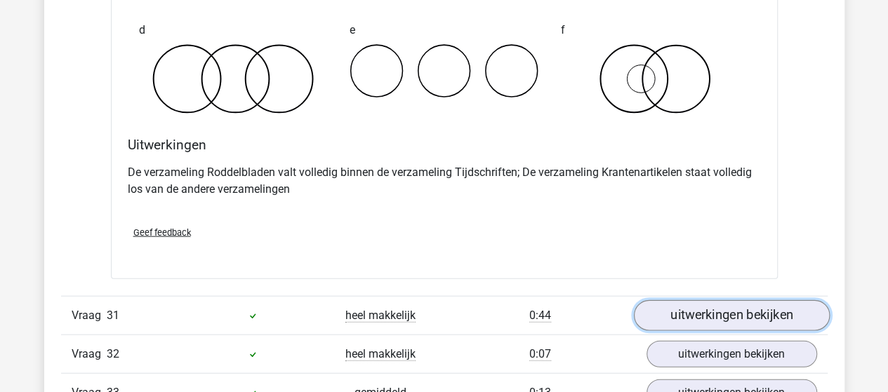
click at [696, 300] on link "uitwerkingen bekijken" at bounding box center [731, 315] width 196 height 31
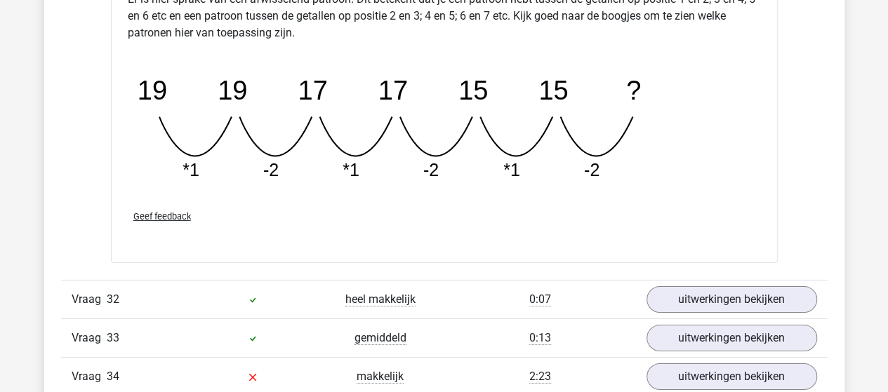
scroll to position [18254, 0]
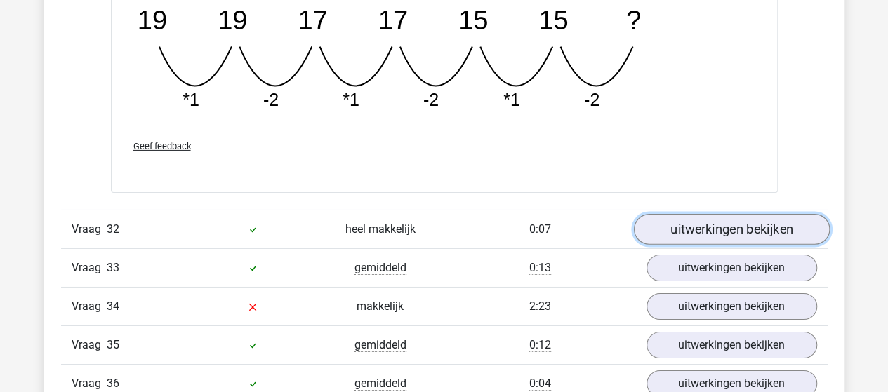
click at [668, 214] on link "uitwerkingen bekijken" at bounding box center [731, 229] width 196 height 31
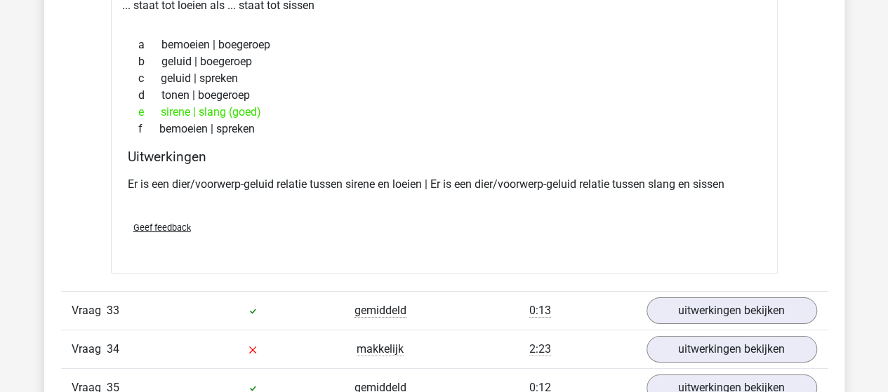
scroll to position [18535, 0]
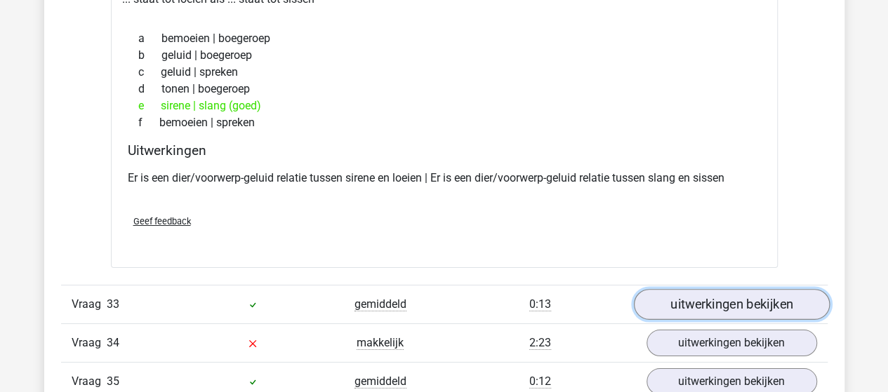
click at [725, 289] on link "uitwerkingen bekijken" at bounding box center [731, 304] width 196 height 31
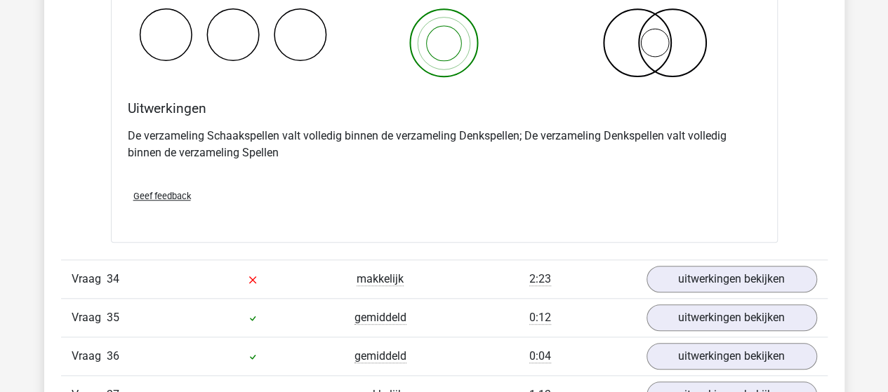
scroll to position [19166, 0]
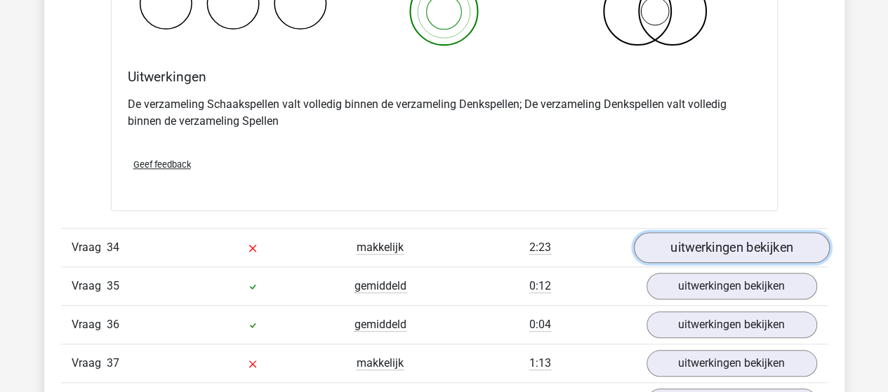
click at [682, 233] on link "uitwerkingen bekijken" at bounding box center [731, 248] width 196 height 31
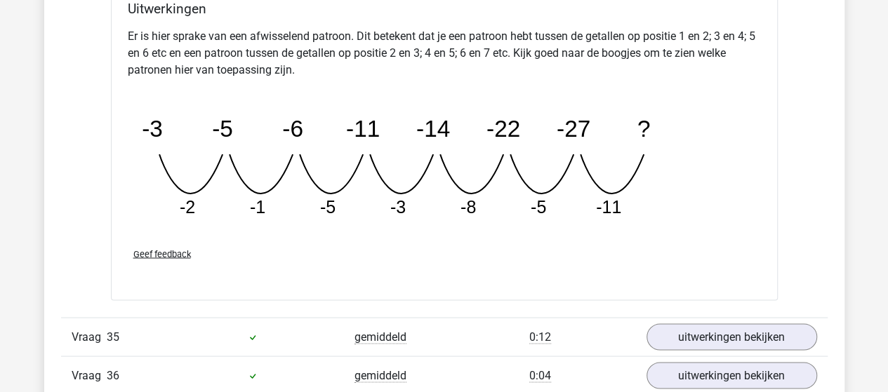
scroll to position [19798, 0]
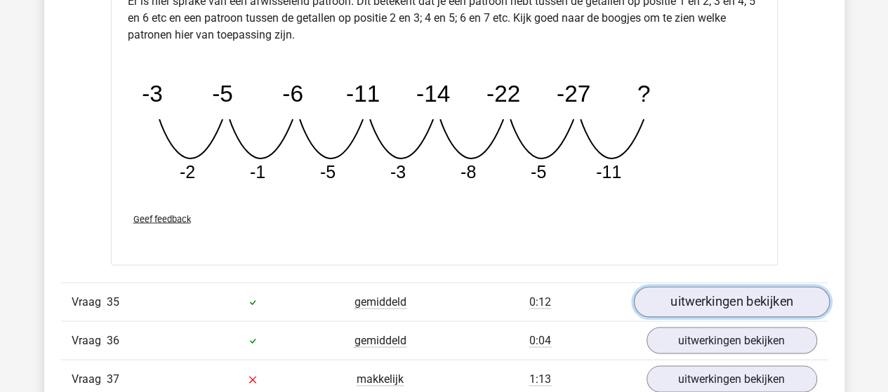
click at [775, 286] on link "uitwerkingen bekijken" at bounding box center [731, 301] width 196 height 31
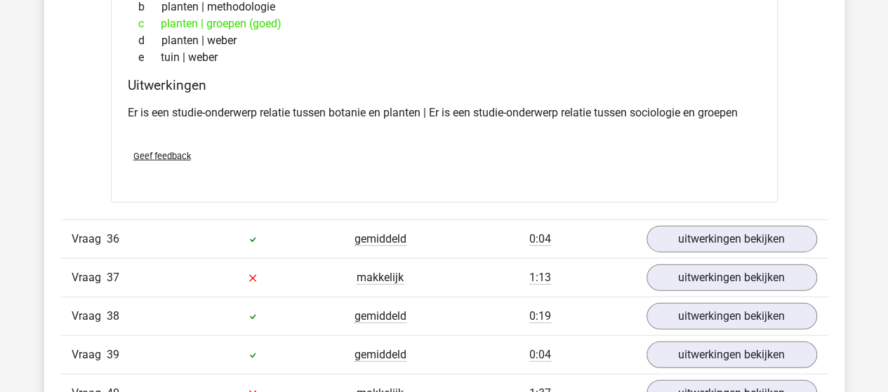
scroll to position [20219, 0]
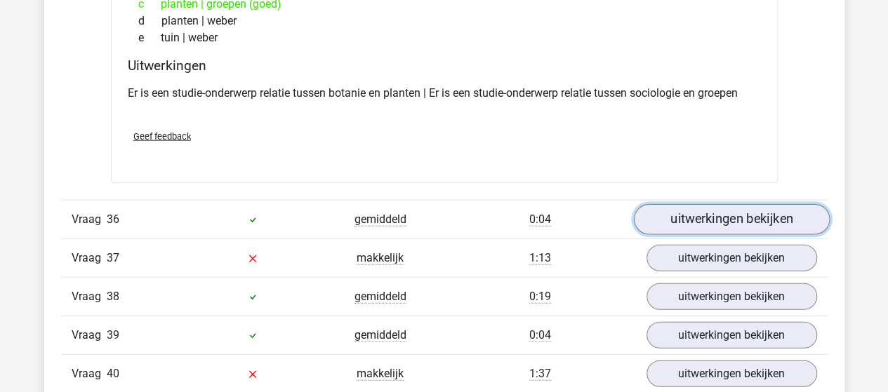
click at [706, 205] on link "uitwerkingen bekijken" at bounding box center [731, 220] width 196 height 31
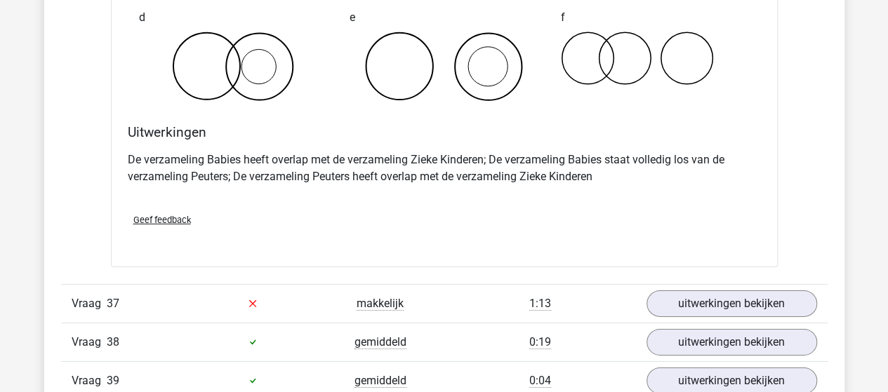
scroll to position [20781, 0]
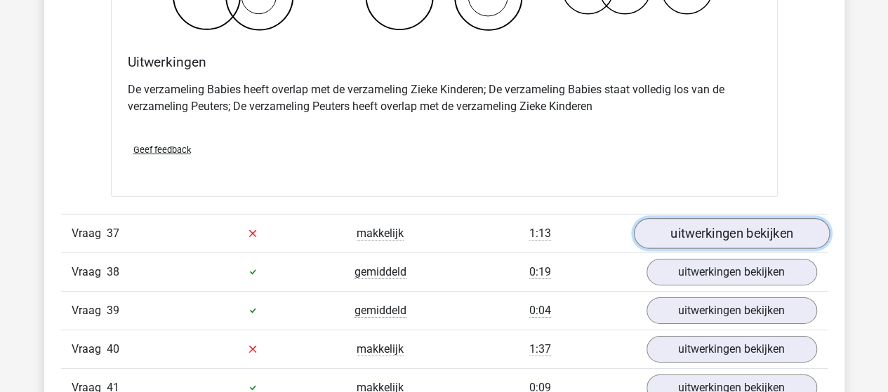
click at [687, 218] on link "uitwerkingen bekijken" at bounding box center [731, 233] width 196 height 31
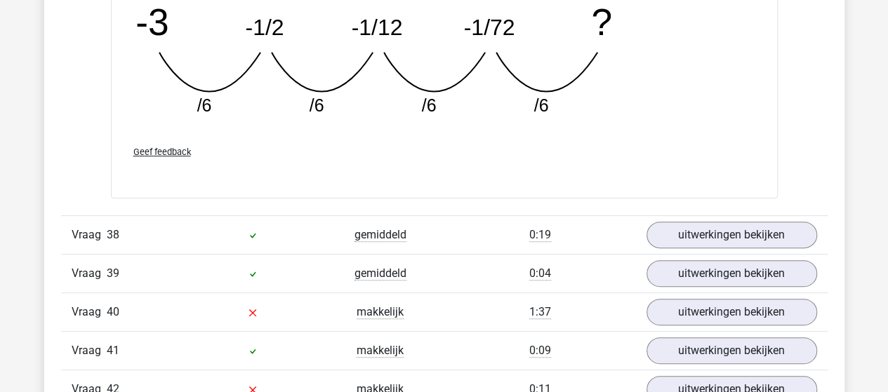
scroll to position [21483, 0]
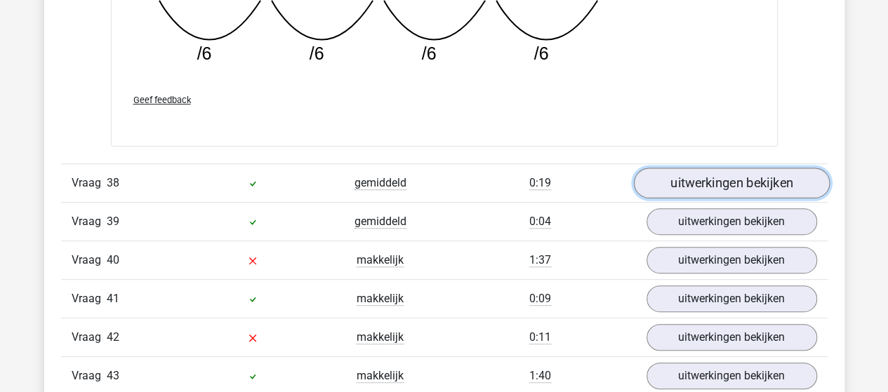
click at [791, 168] on link "uitwerkingen bekijken" at bounding box center [731, 183] width 196 height 31
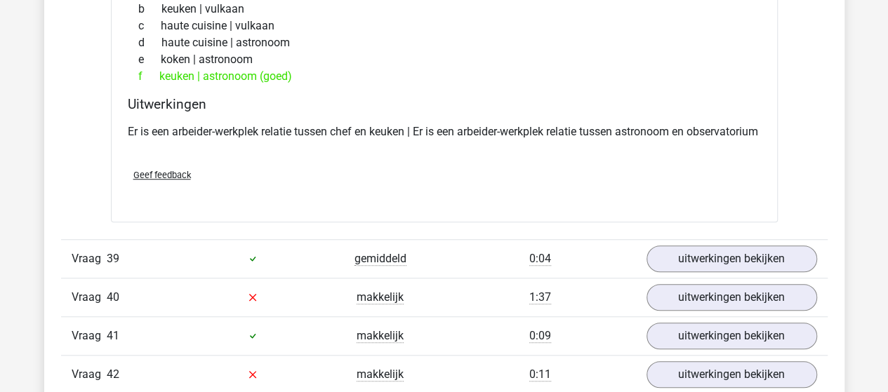
scroll to position [21834, 0]
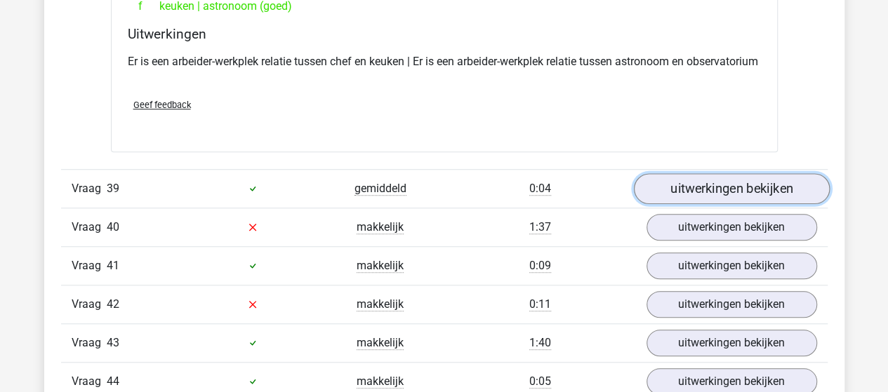
click at [664, 173] on link "uitwerkingen bekijken" at bounding box center [731, 188] width 196 height 31
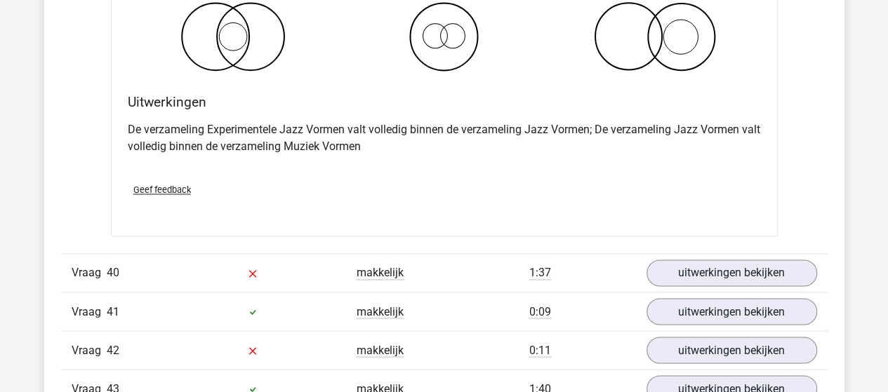
scroll to position [22326, 0]
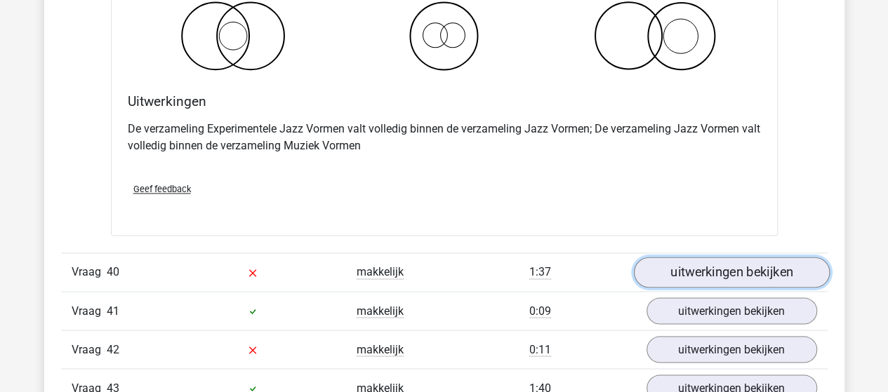
click at [669, 257] on link "uitwerkingen bekijken" at bounding box center [731, 272] width 196 height 31
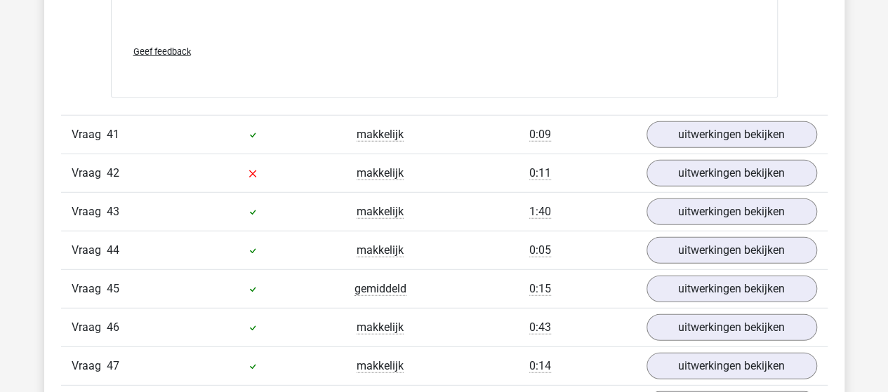
scroll to position [23098, 0]
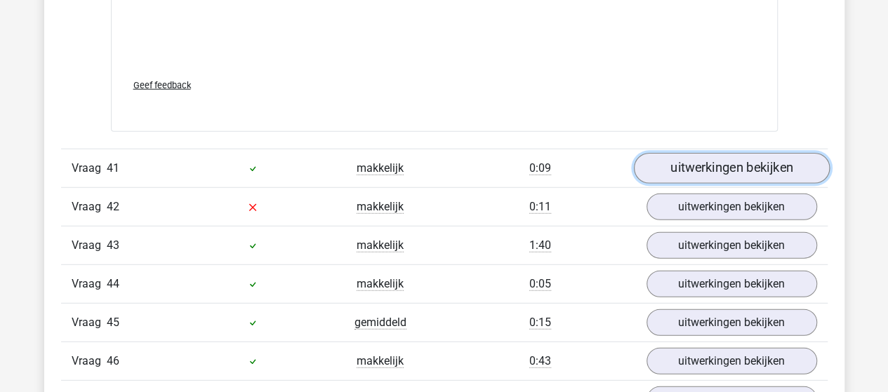
click at [682, 154] on link "uitwerkingen bekijken" at bounding box center [731, 169] width 196 height 31
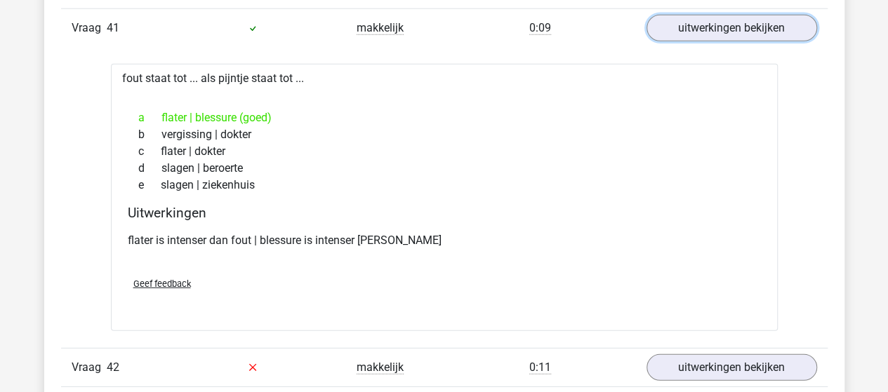
scroll to position [23379, 0]
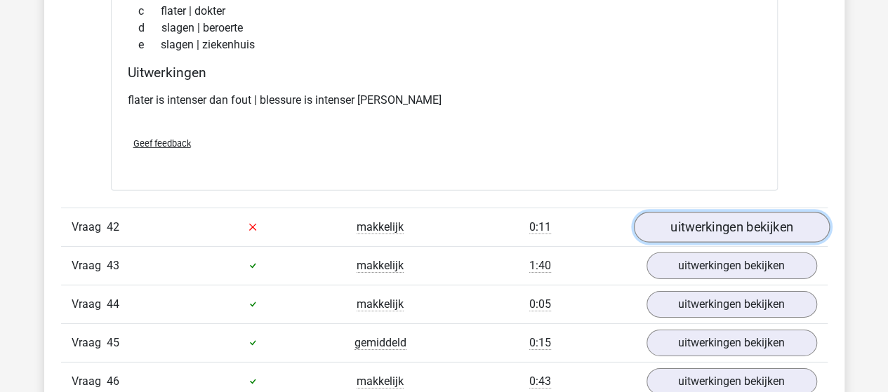
click at [748, 212] on link "uitwerkingen bekijken" at bounding box center [731, 227] width 196 height 31
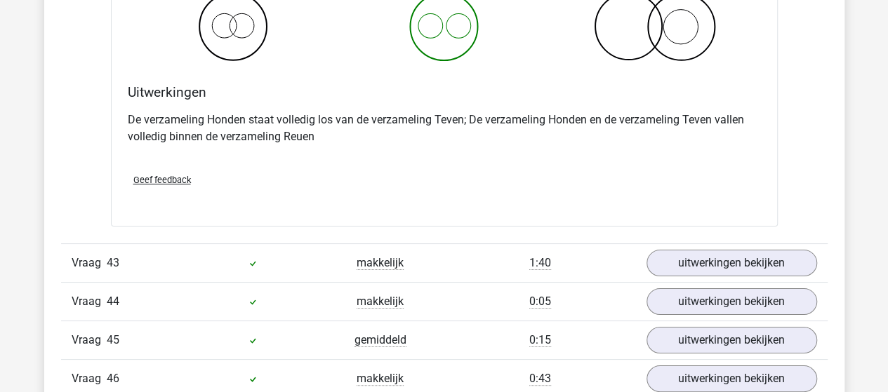
scroll to position [23940, 0]
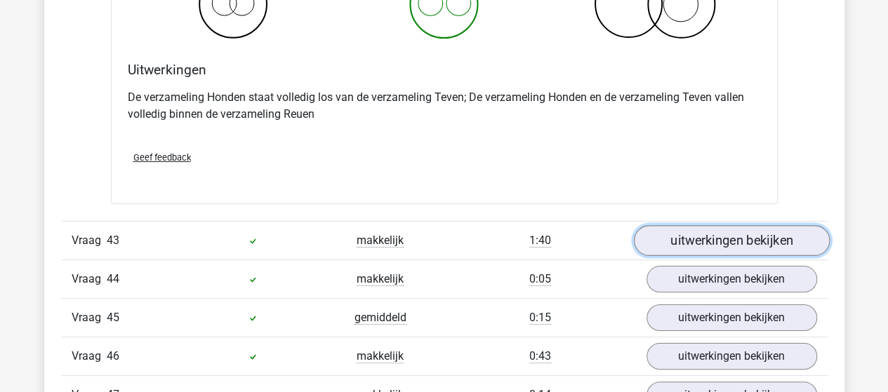
click at [730, 225] on link "uitwerkingen bekijken" at bounding box center [731, 240] width 196 height 31
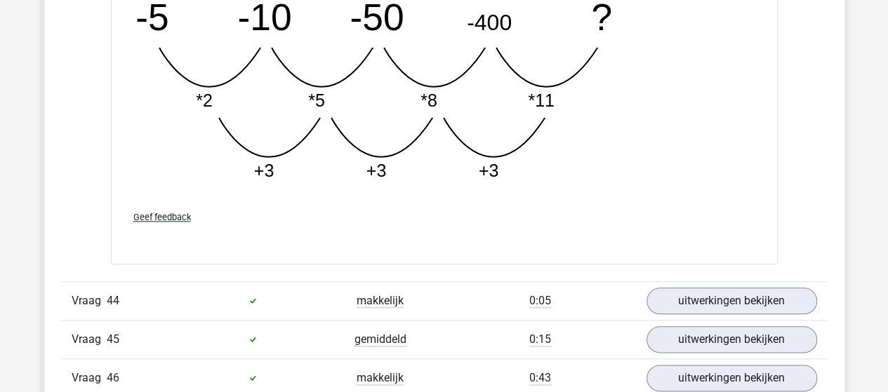
scroll to position [24713, 0]
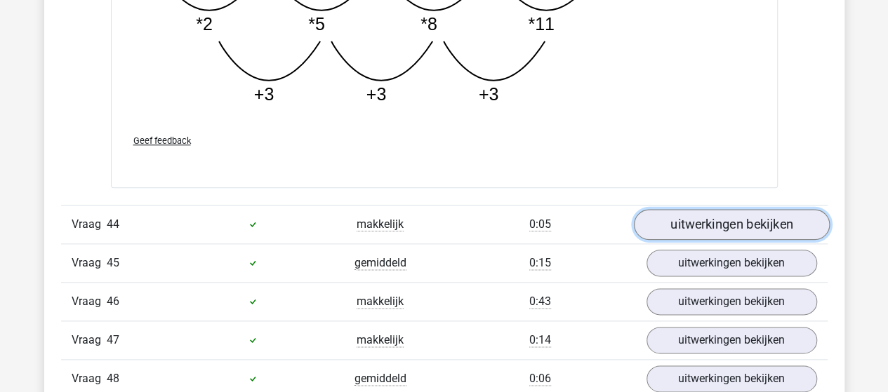
click at [689, 209] on link "uitwerkingen bekijken" at bounding box center [731, 224] width 196 height 31
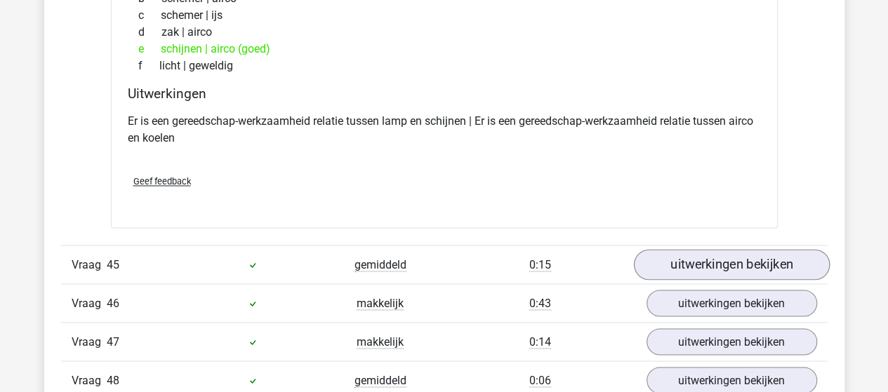
scroll to position [25064, 0]
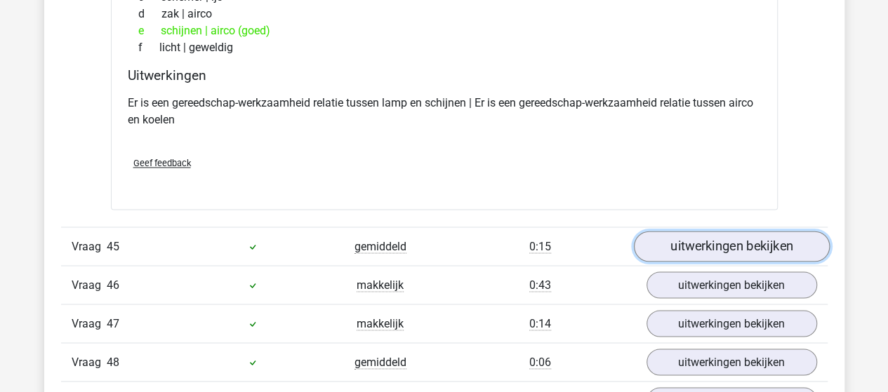
click at [667, 231] on link "uitwerkingen bekijken" at bounding box center [731, 246] width 196 height 31
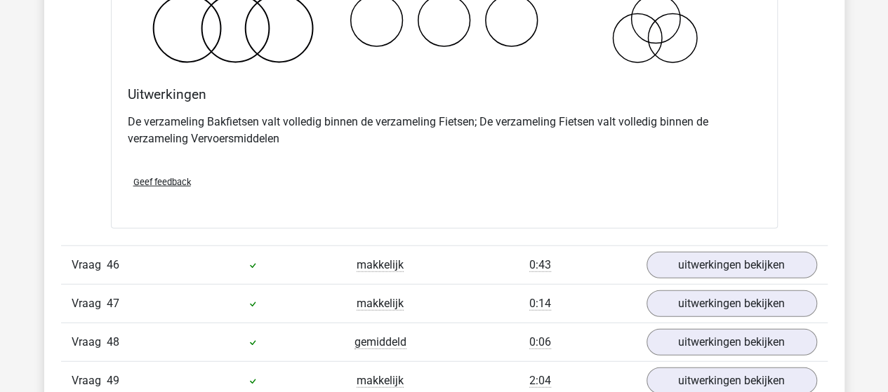
scroll to position [25625, 0]
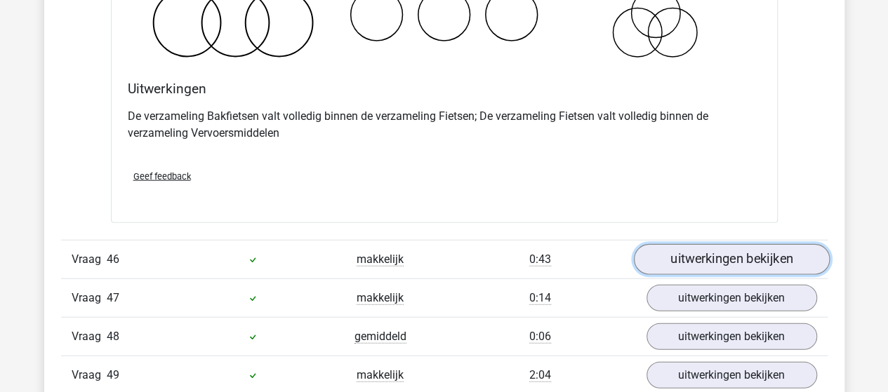
click at [692, 244] on link "uitwerkingen bekijken" at bounding box center [731, 259] width 196 height 31
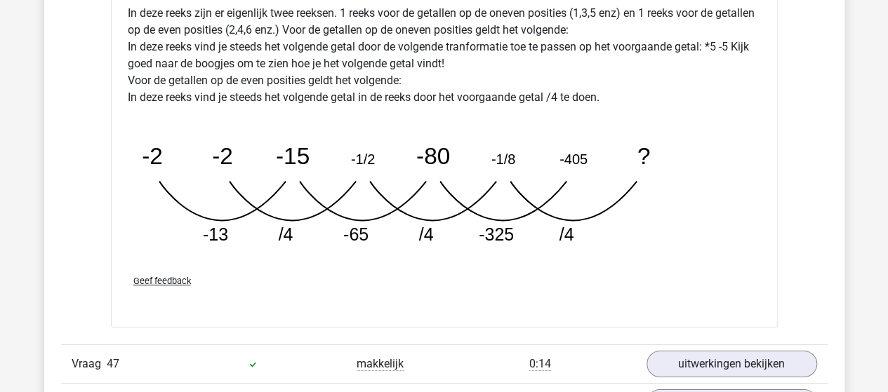
scroll to position [26327, 0]
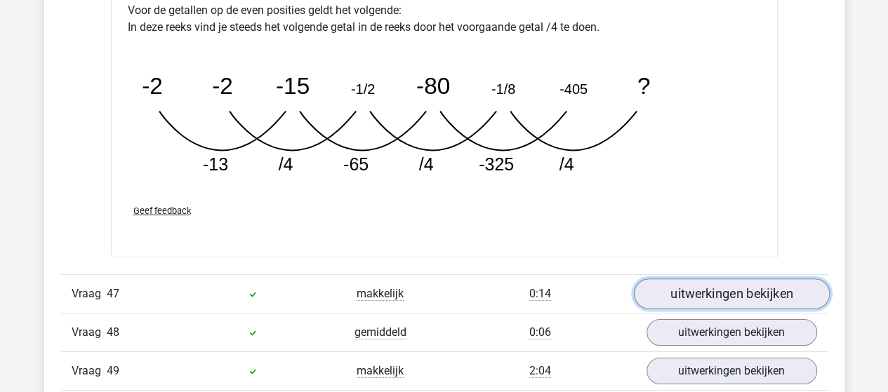
click at [686, 279] on link "uitwerkingen bekijken" at bounding box center [731, 294] width 196 height 31
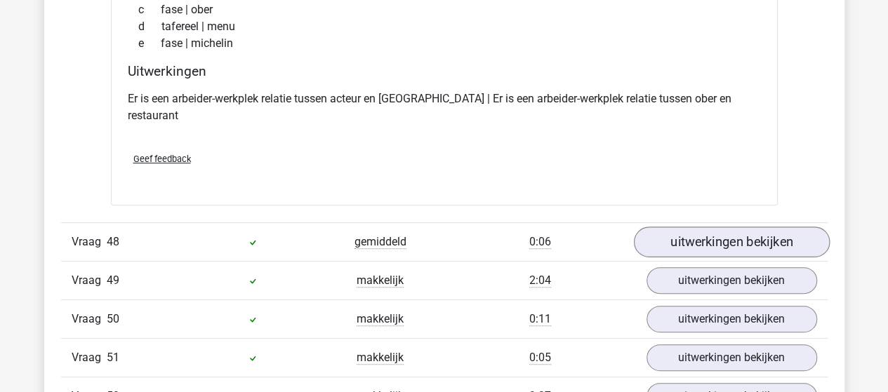
scroll to position [26749, 0]
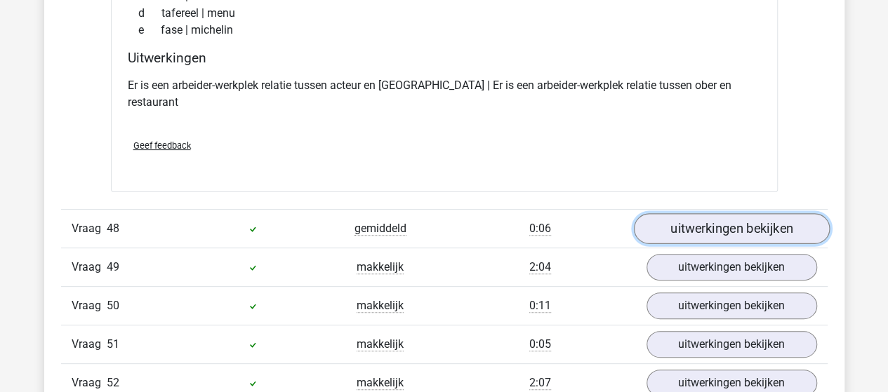
click at [737, 213] on link "uitwerkingen bekijken" at bounding box center [731, 228] width 196 height 31
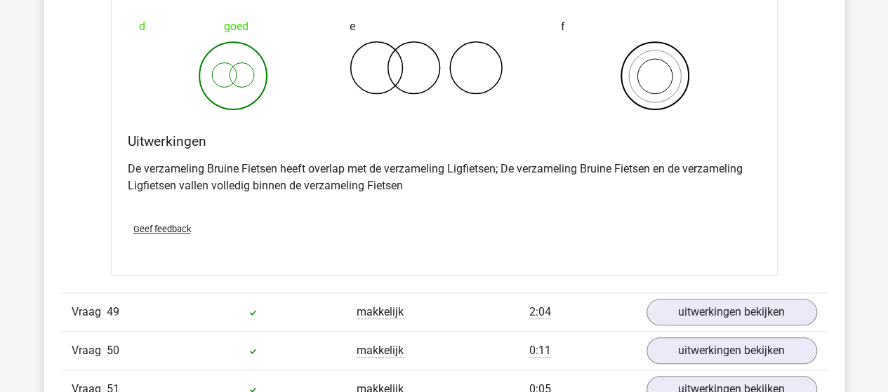
scroll to position [27381, 0]
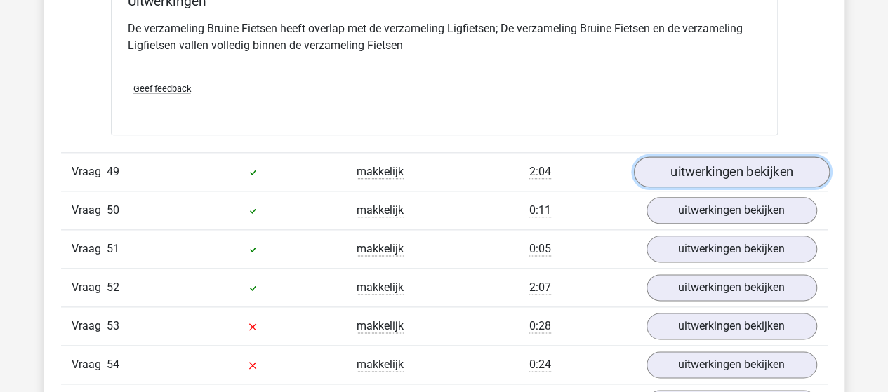
click at [667, 157] on link "uitwerkingen bekijken" at bounding box center [731, 172] width 196 height 31
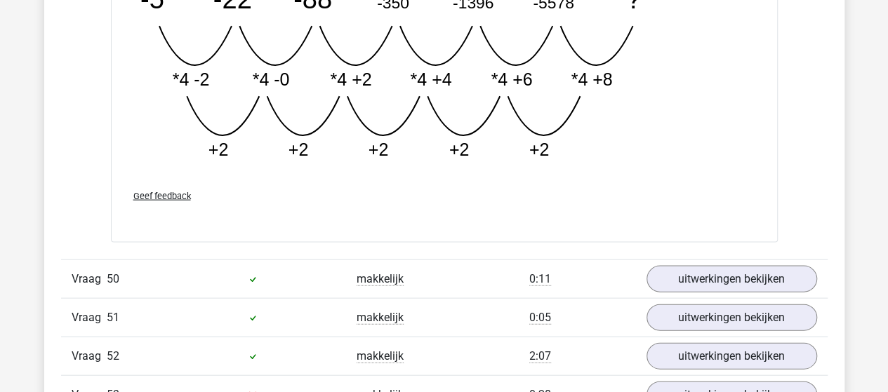
scroll to position [28083, 0]
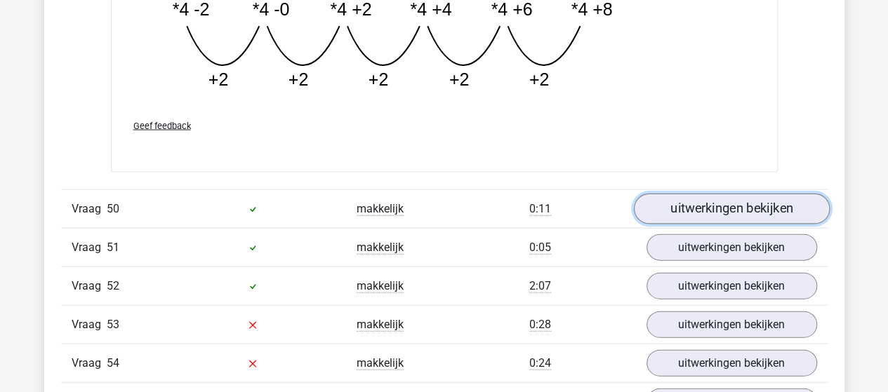
click at [701, 194] on link "uitwerkingen bekijken" at bounding box center [731, 209] width 196 height 31
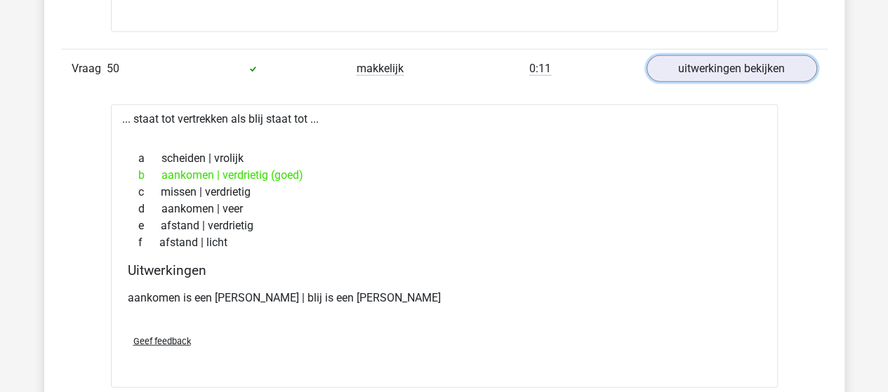
scroll to position [28293, 0]
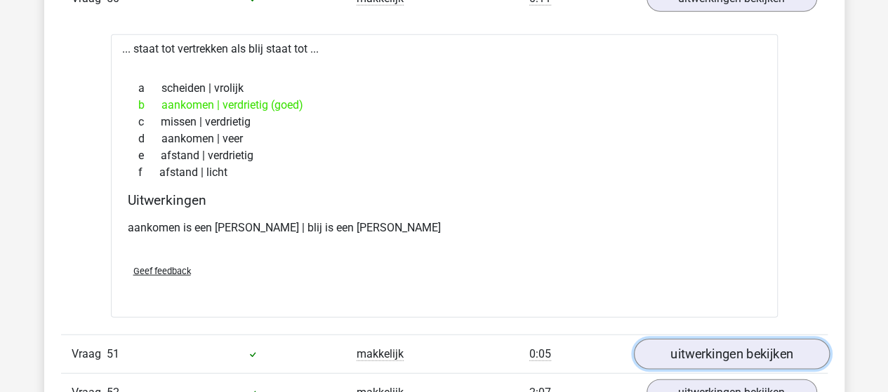
click at [682, 339] on link "uitwerkingen bekijken" at bounding box center [731, 354] width 196 height 31
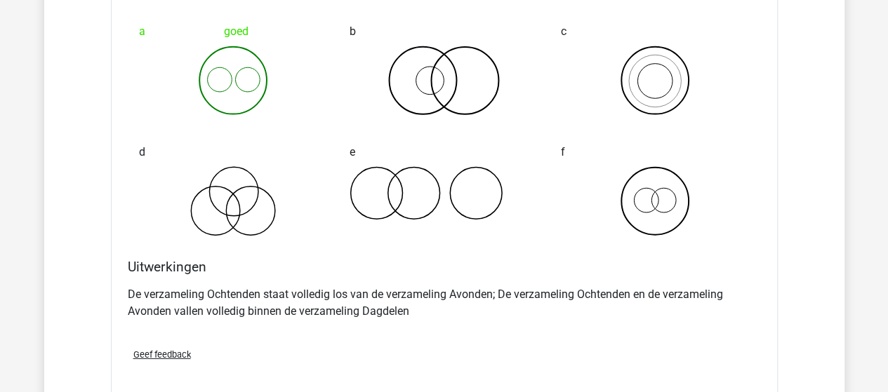
scroll to position [28855, 0]
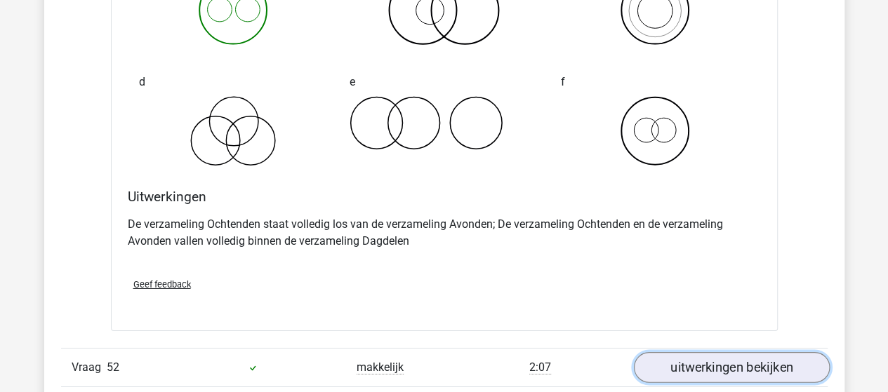
click at [673, 353] on link "uitwerkingen bekijken" at bounding box center [731, 368] width 196 height 31
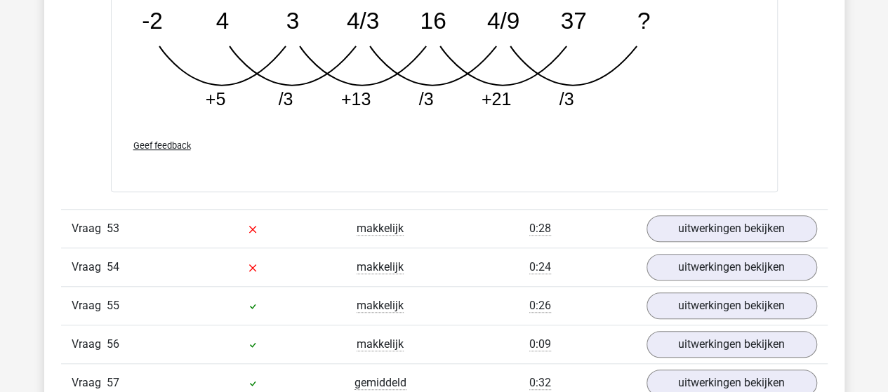
scroll to position [29768, 0]
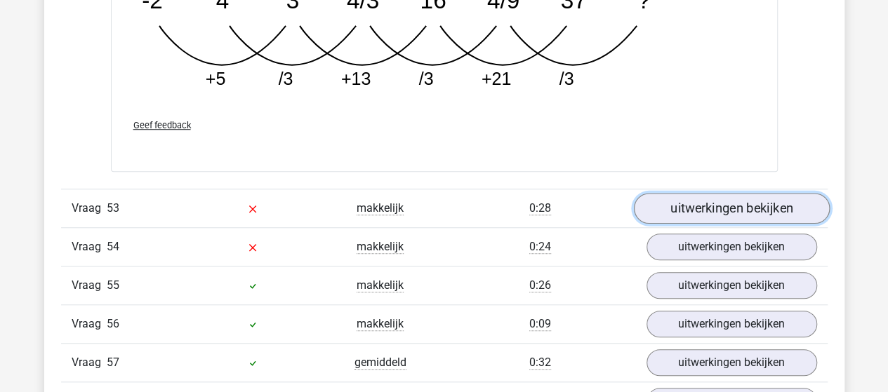
click at [670, 193] on link "uitwerkingen bekijken" at bounding box center [731, 208] width 196 height 31
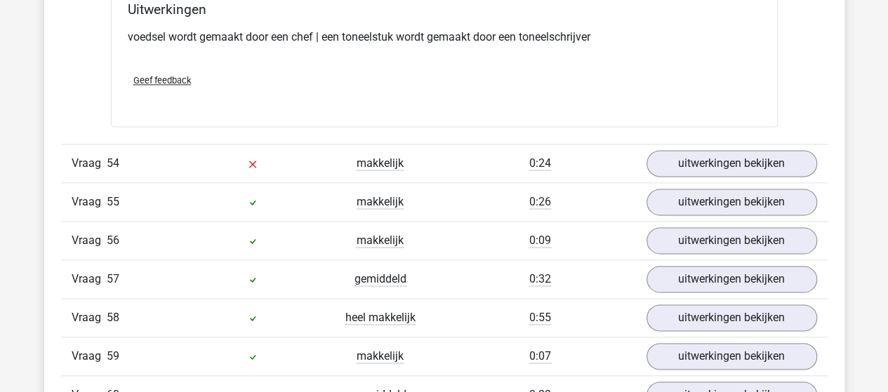
scroll to position [30189, 0]
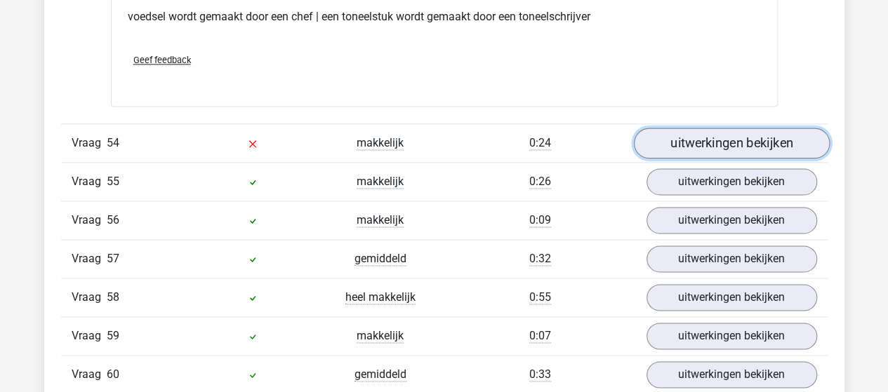
click at [795, 128] on link "uitwerkingen bekijken" at bounding box center [731, 143] width 196 height 31
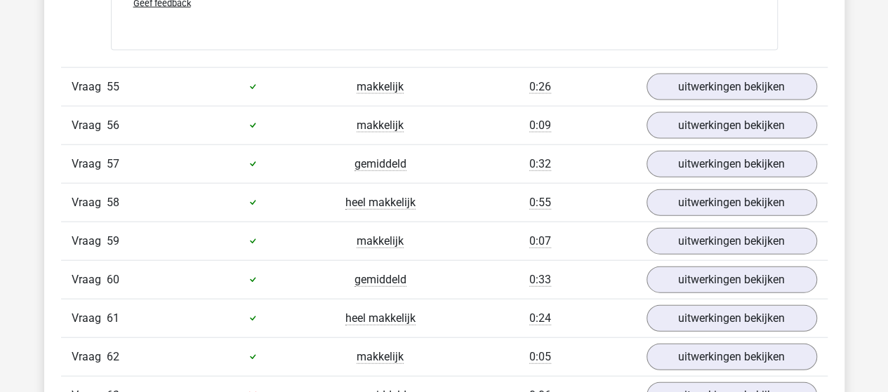
scroll to position [30750, 0]
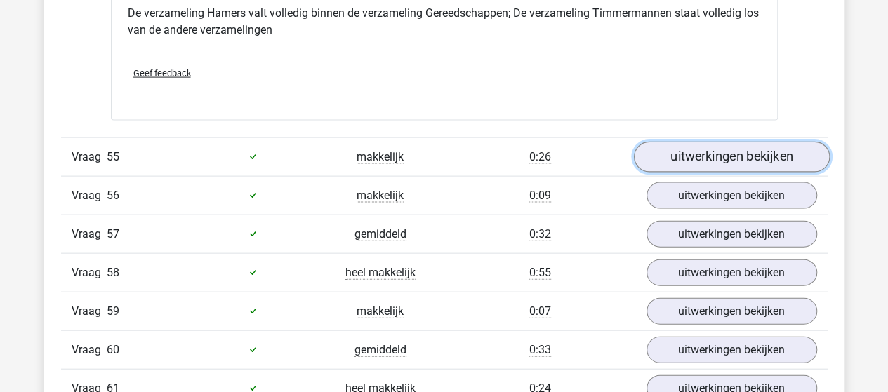
click at [675, 142] on link "uitwerkingen bekijken" at bounding box center [731, 157] width 196 height 31
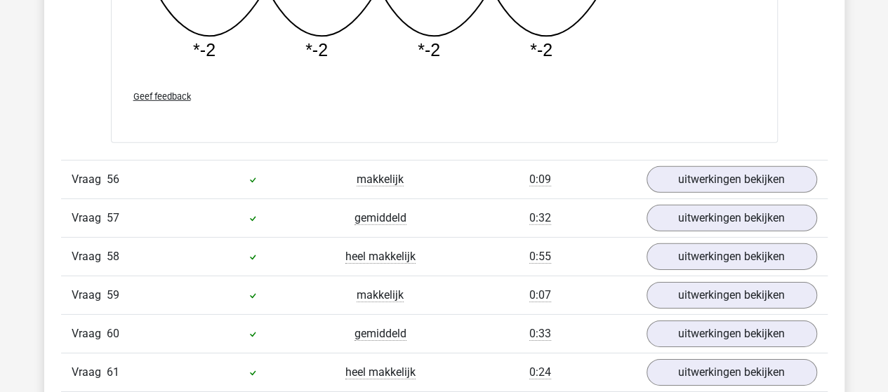
scroll to position [31382, 0]
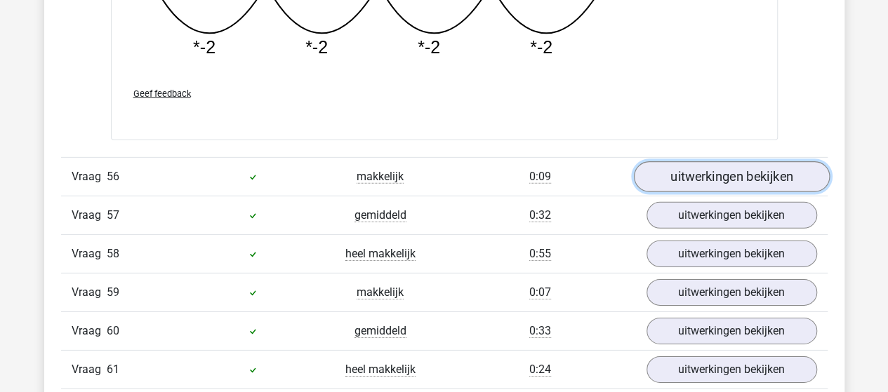
click at [670, 161] on link "uitwerkingen bekijken" at bounding box center [731, 176] width 196 height 31
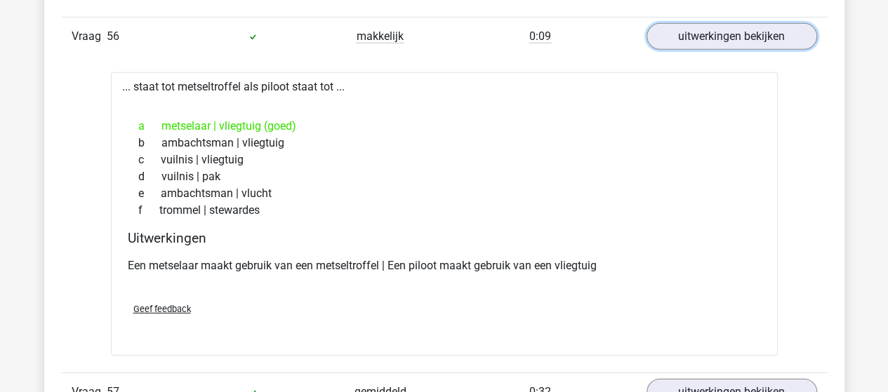
scroll to position [31663, 0]
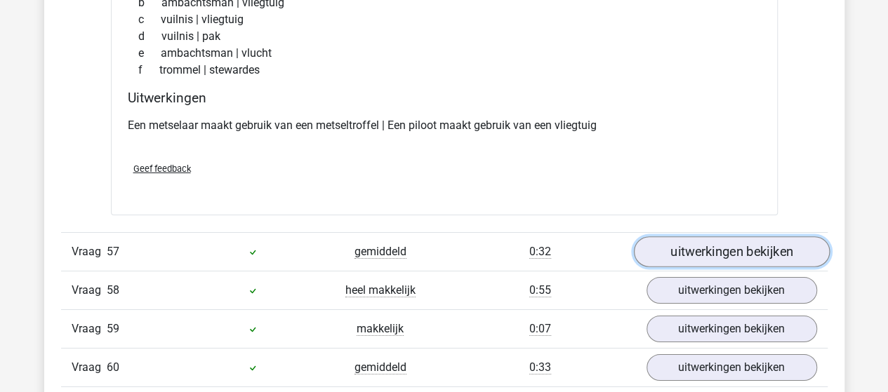
click at [655, 237] on link "uitwerkingen bekijken" at bounding box center [731, 252] width 196 height 31
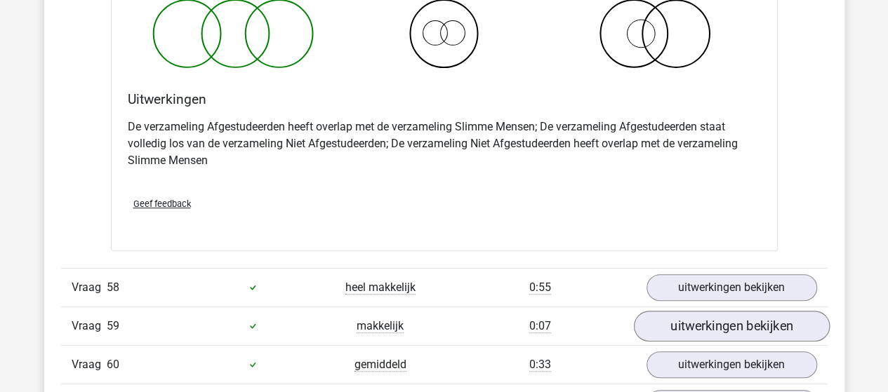
scroll to position [32225, 0]
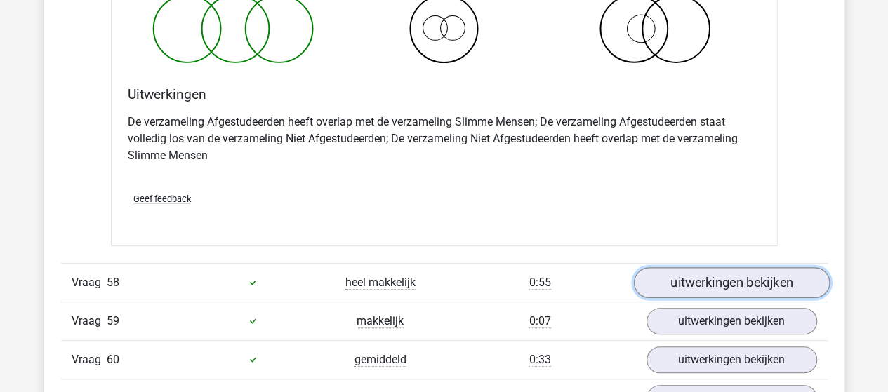
click at [686, 267] on link "uitwerkingen bekijken" at bounding box center [731, 282] width 196 height 31
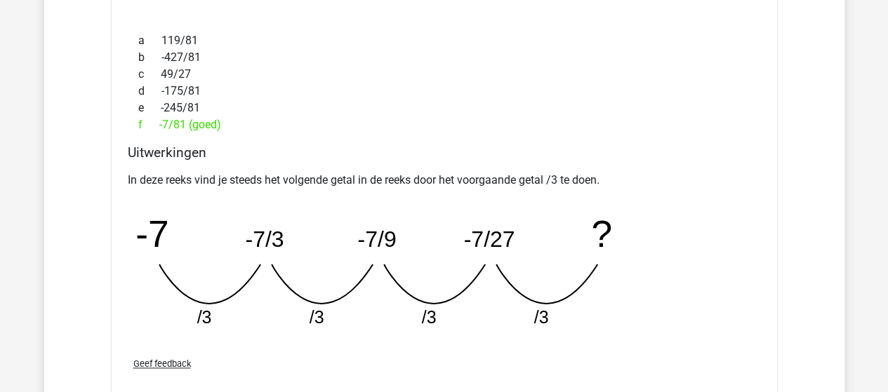
scroll to position [32857, 0]
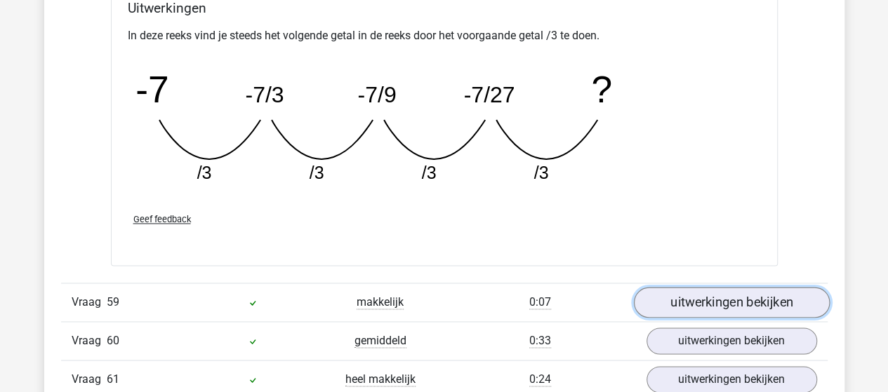
click at [676, 288] on link "uitwerkingen bekijken" at bounding box center [731, 303] width 196 height 31
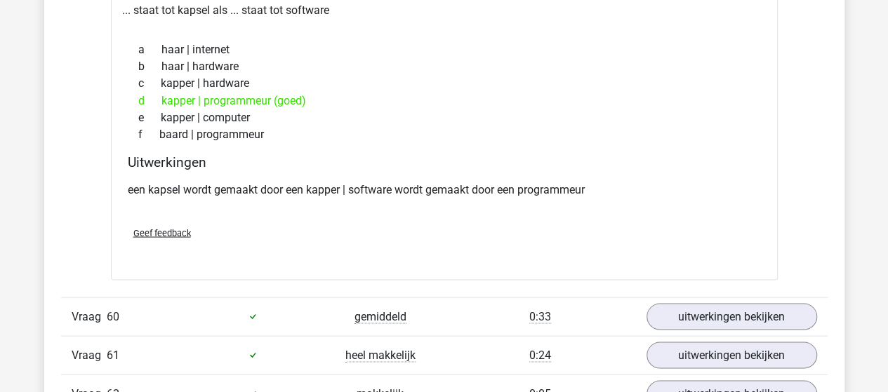
scroll to position [33278, 0]
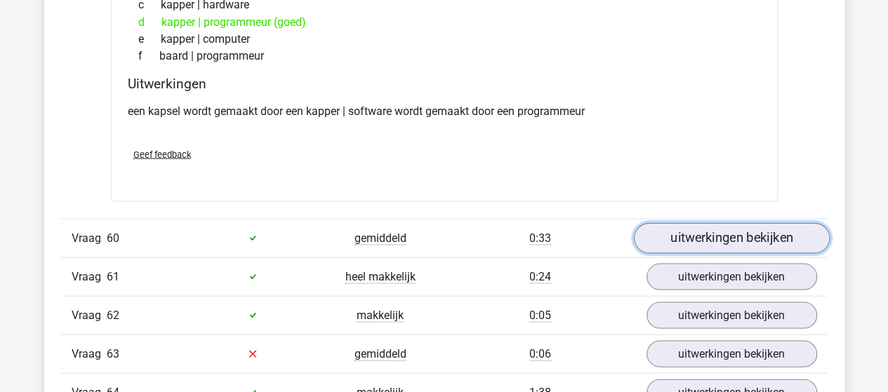
click at [681, 223] on link "uitwerkingen bekijken" at bounding box center [731, 238] width 196 height 31
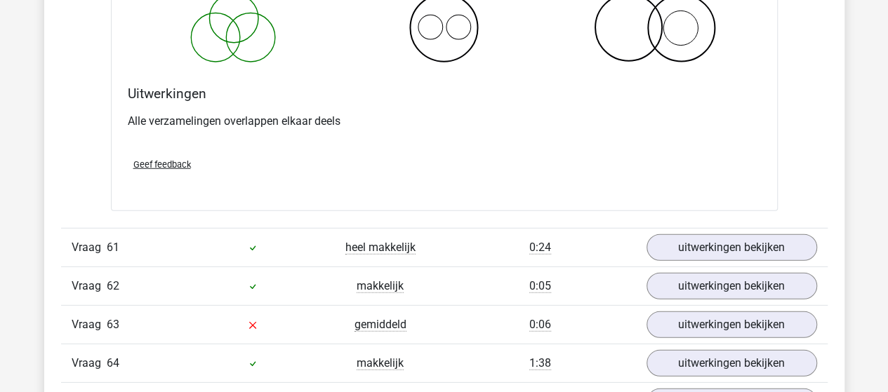
scroll to position [33840, 0]
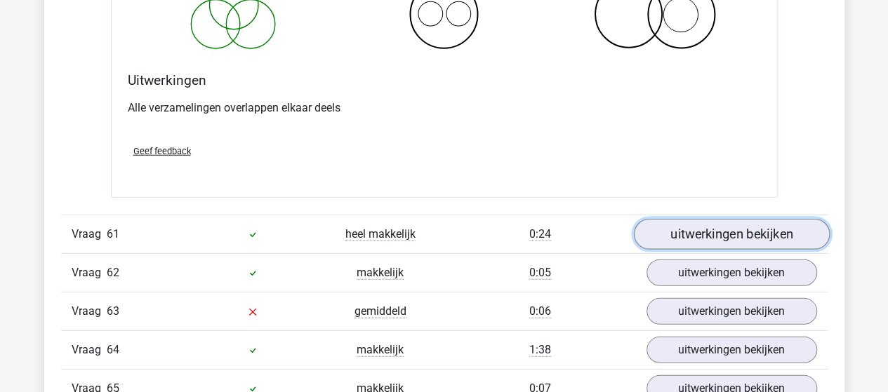
click at [681, 219] on link "uitwerkingen bekijken" at bounding box center [731, 234] width 196 height 31
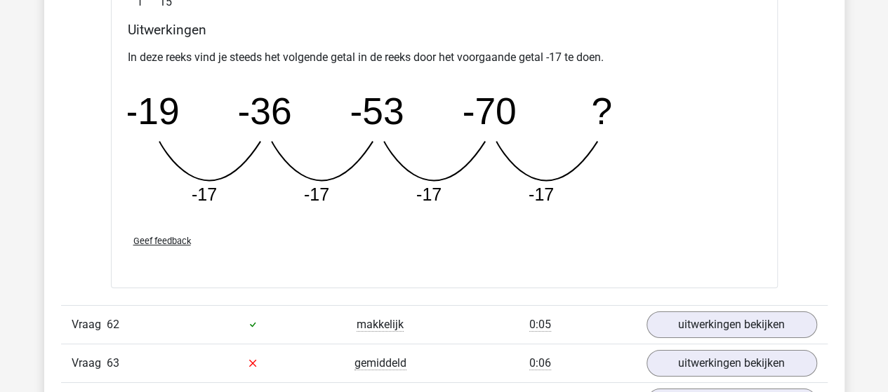
scroll to position [34471, 0]
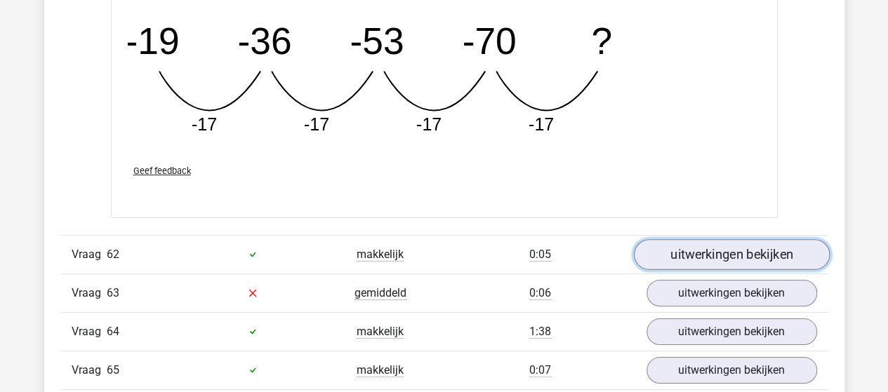
click at [674, 239] on link "uitwerkingen bekijken" at bounding box center [731, 254] width 196 height 31
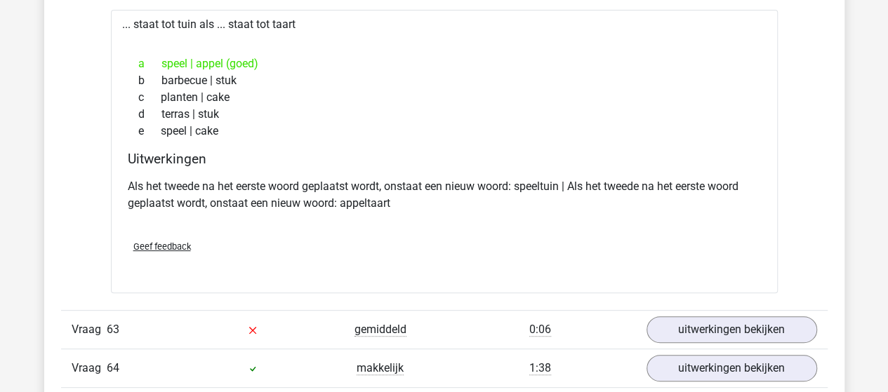
scroll to position [34822, 0]
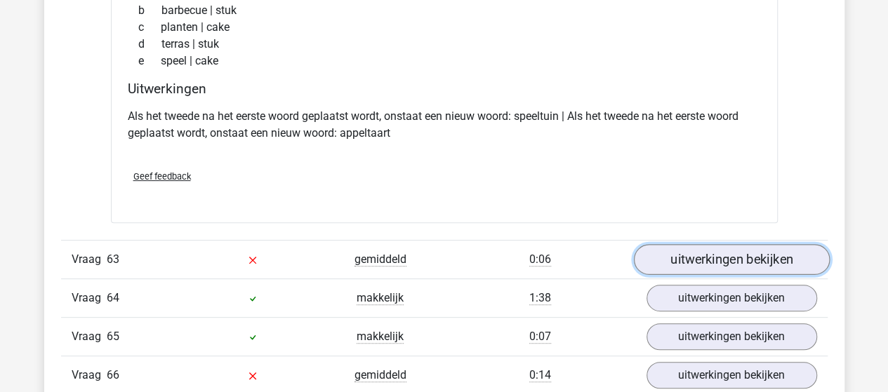
click at [688, 244] on link "uitwerkingen bekijken" at bounding box center [731, 259] width 196 height 31
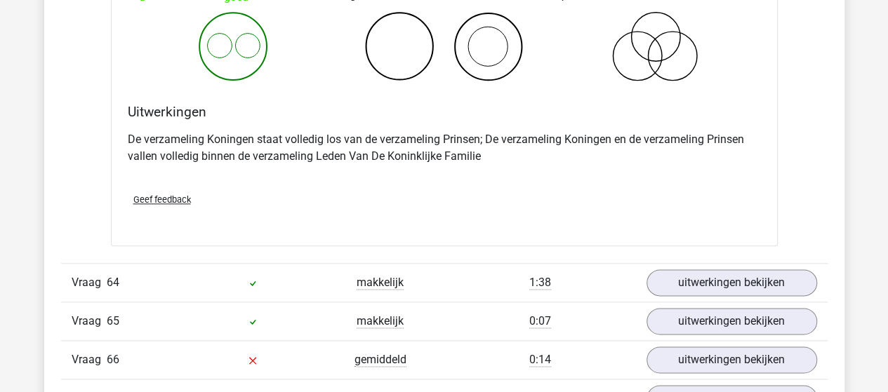
scroll to position [35384, 0]
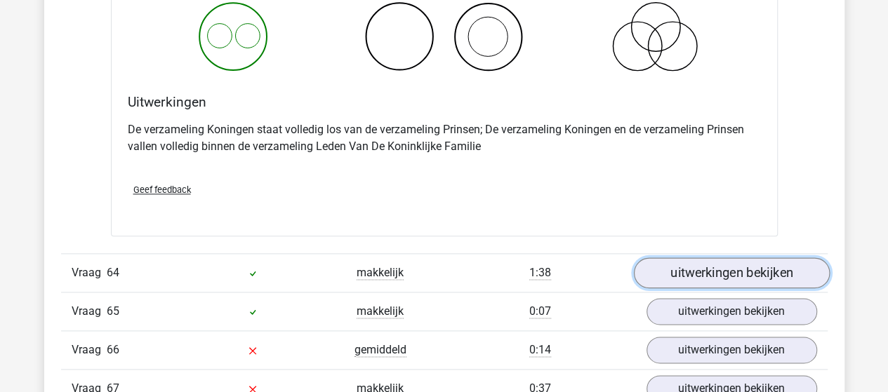
click at [672, 258] on link "uitwerkingen bekijken" at bounding box center [731, 273] width 196 height 31
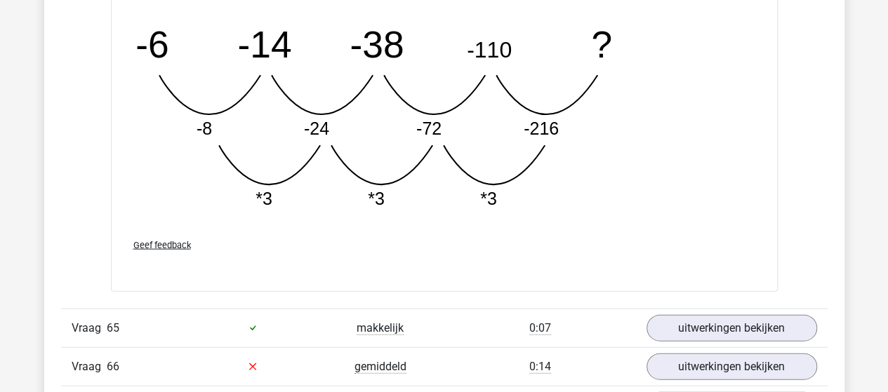
scroll to position [36086, 0]
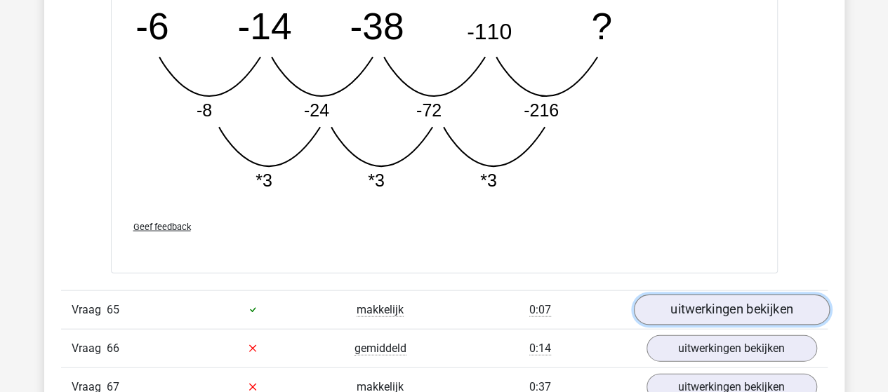
click at [674, 295] on link "uitwerkingen bekijken" at bounding box center [731, 310] width 196 height 31
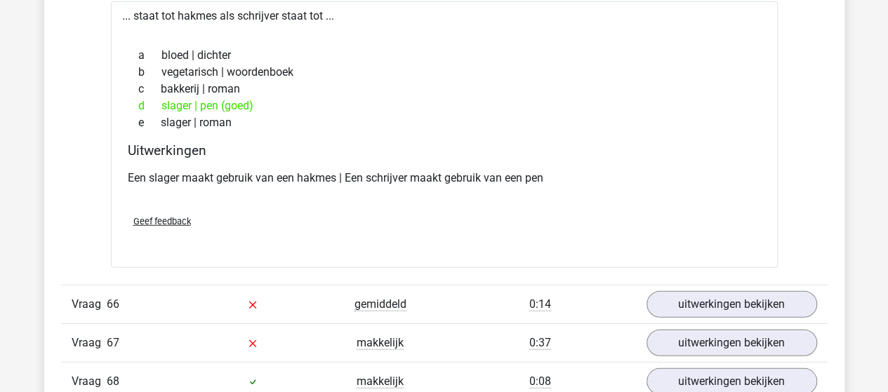
scroll to position [36437, 0]
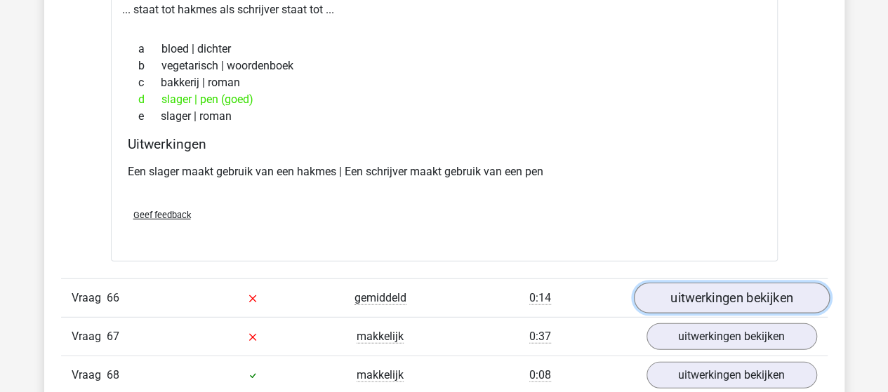
click at [665, 283] on link "uitwerkingen bekijken" at bounding box center [731, 298] width 196 height 31
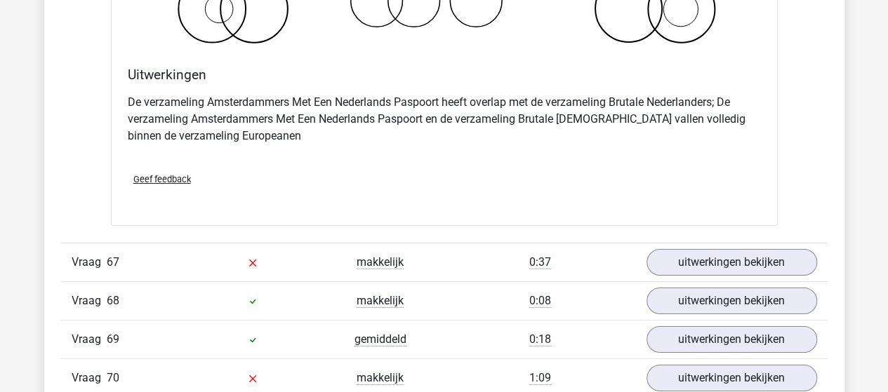
scroll to position [37069, 0]
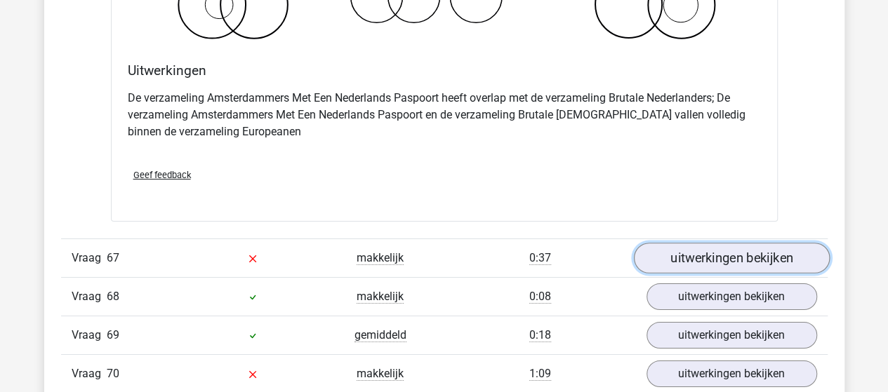
click at [672, 243] on link "uitwerkingen bekijken" at bounding box center [731, 258] width 196 height 31
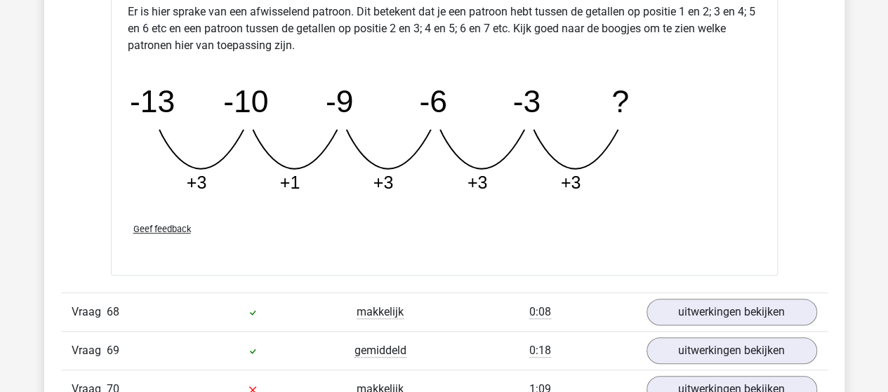
scroll to position [37771, 0]
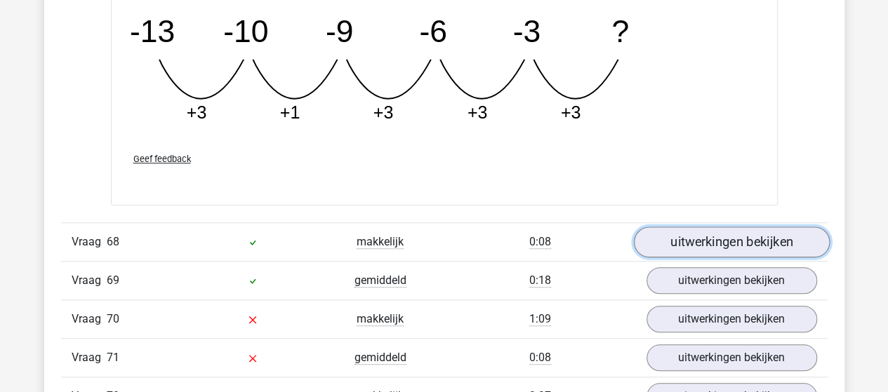
click at [673, 227] on link "uitwerkingen bekijken" at bounding box center [731, 242] width 196 height 31
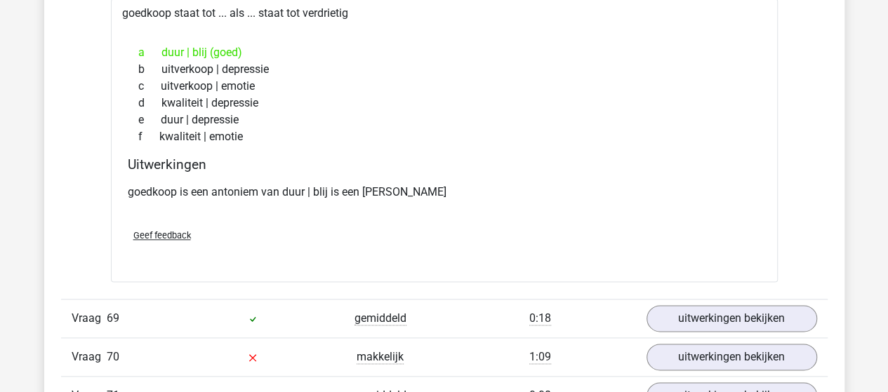
scroll to position [38052, 0]
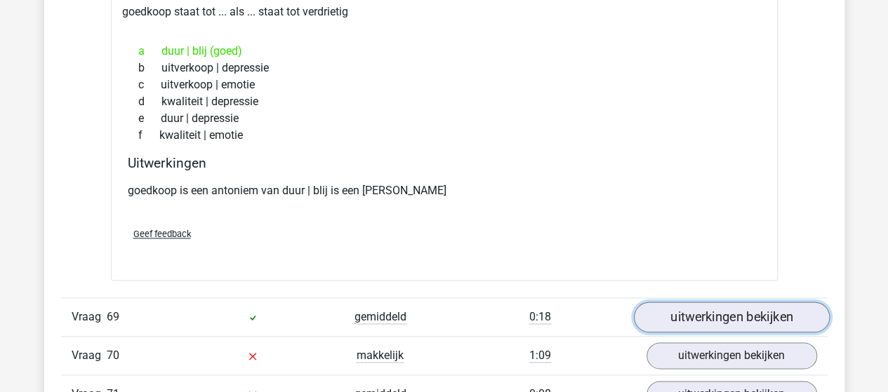
click at [705, 302] on link "uitwerkingen bekijken" at bounding box center [731, 317] width 196 height 31
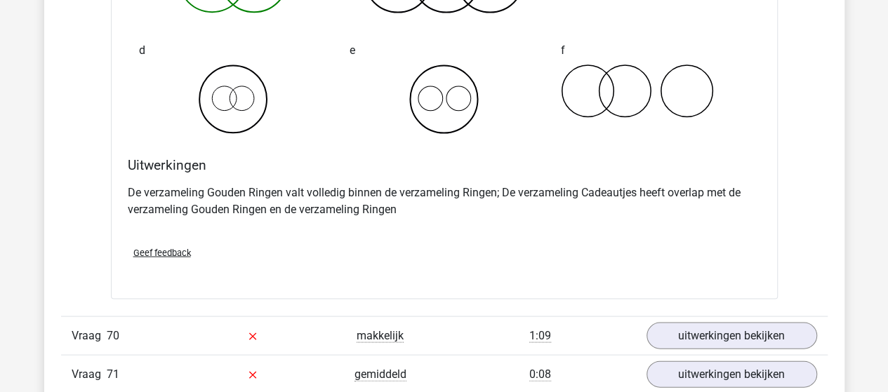
scroll to position [38614, 0]
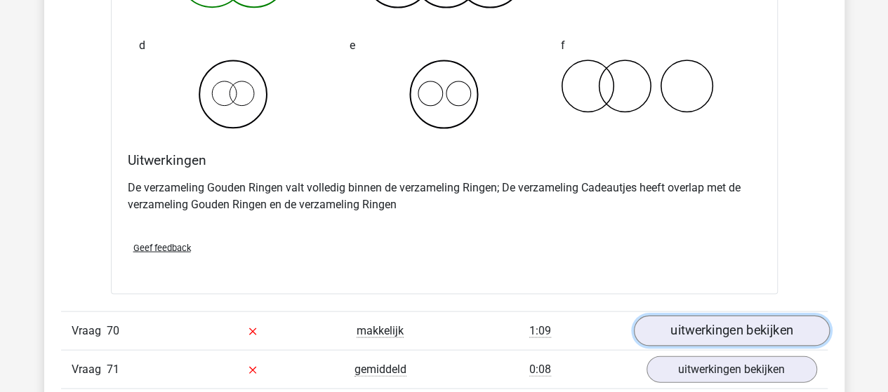
click at [687, 315] on link "uitwerkingen bekijken" at bounding box center [731, 330] width 196 height 31
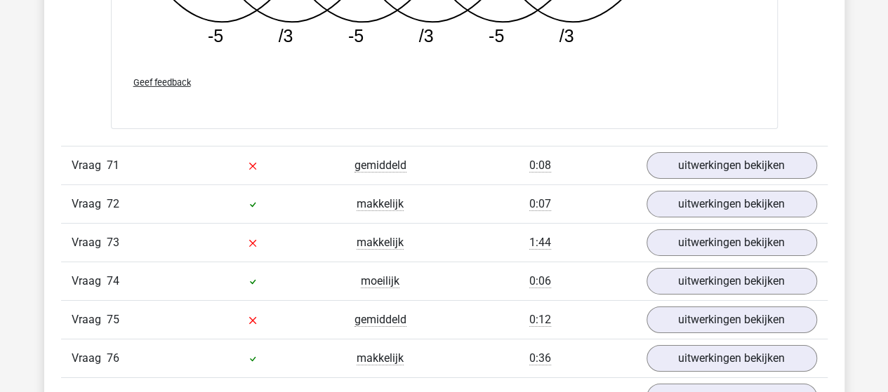
scroll to position [39456, 0]
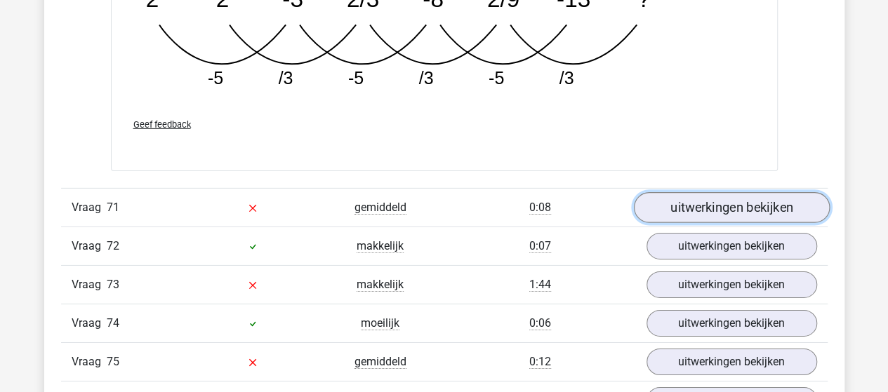
click at [717, 192] on link "uitwerkingen bekijken" at bounding box center [731, 207] width 196 height 31
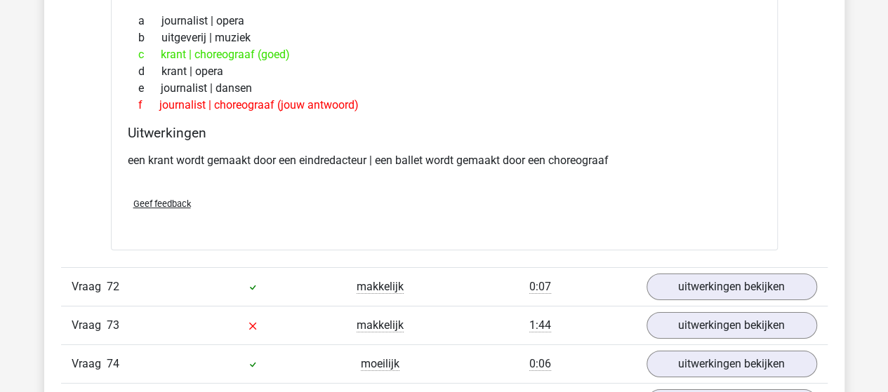
scroll to position [39737, 0]
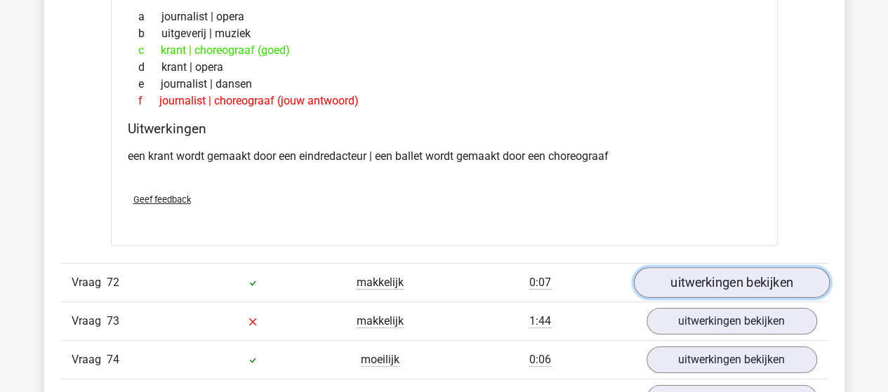
click at [753, 267] on link "uitwerkingen bekijken" at bounding box center [731, 282] width 196 height 31
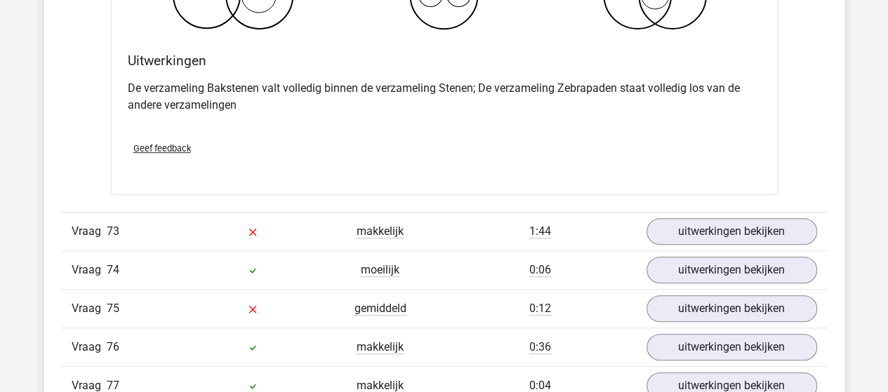
scroll to position [40369, 0]
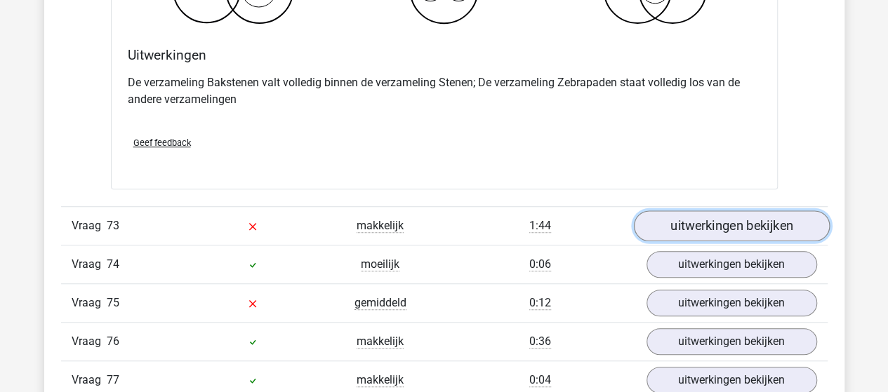
click at [707, 211] on link "uitwerkingen bekijken" at bounding box center [731, 226] width 196 height 31
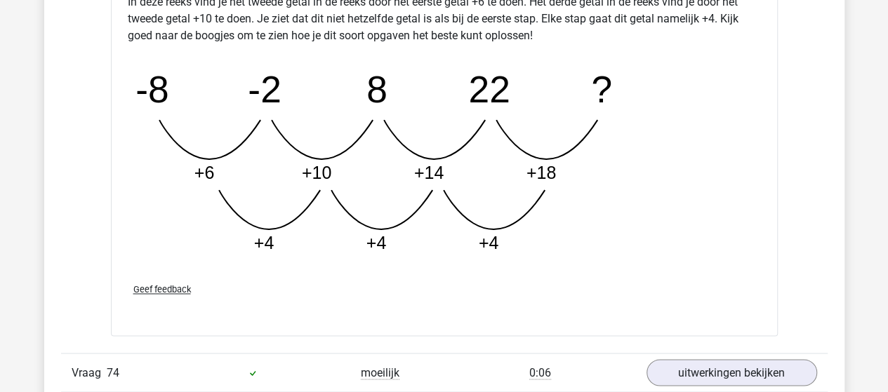
scroll to position [41001, 0]
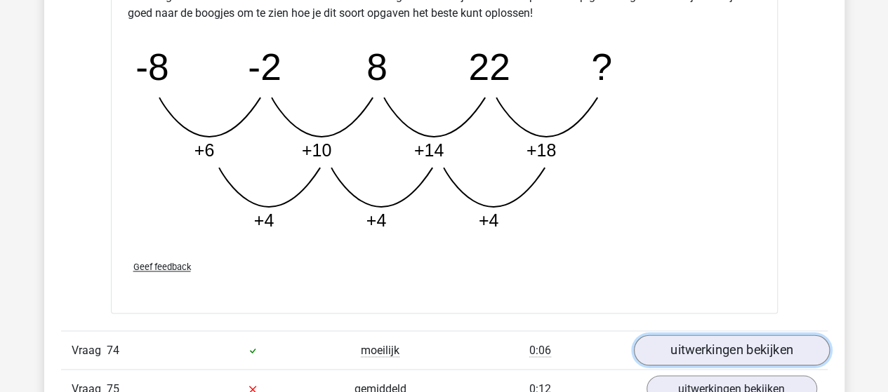
click at [675, 335] on link "uitwerkingen bekijken" at bounding box center [731, 350] width 196 height 31
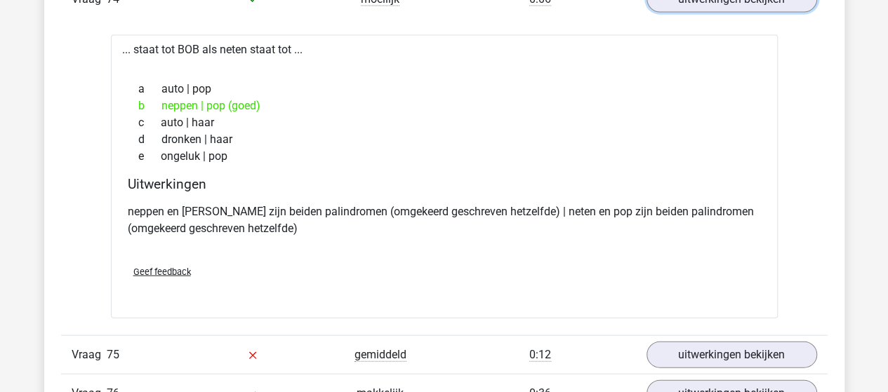
scroll to position [41422, 0]
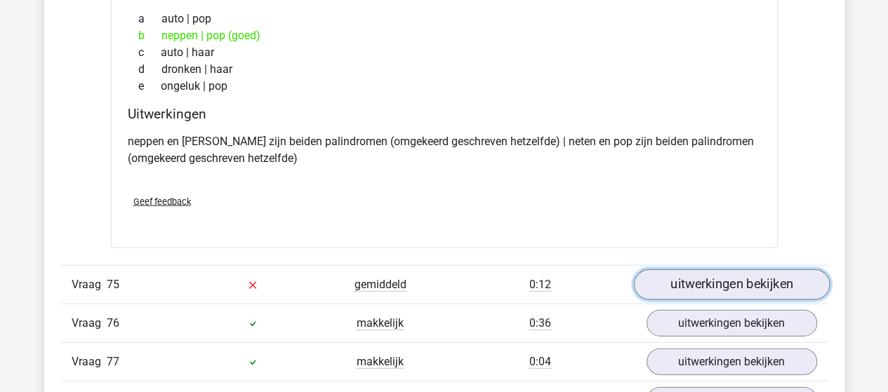
click at [687, 270] on link "uitwerkingen bekijken" at bounding box center [731, 285] width 196 height 31
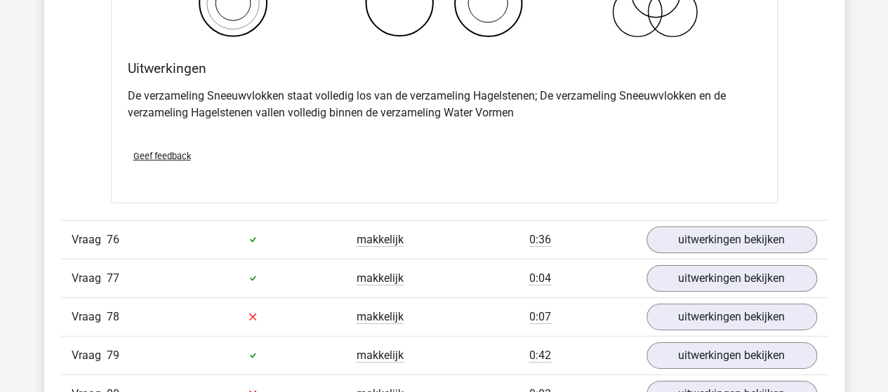
scroll to position [42054, 0]
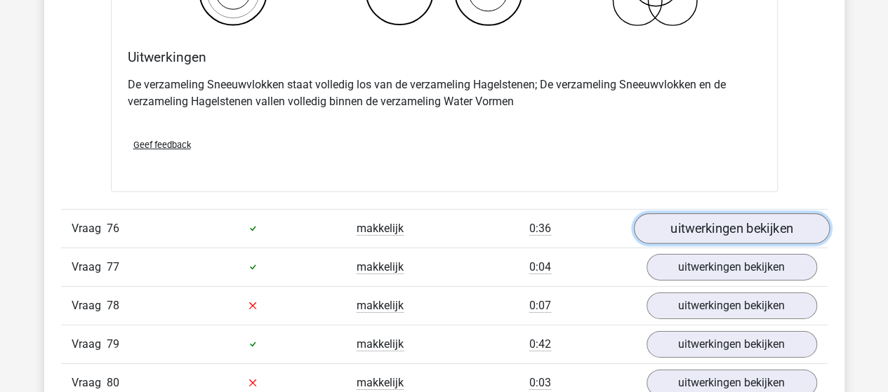
click at [684, 213] on link "uitwerkingen bekijken" at bounding box center [731, 228] width 196 height 31
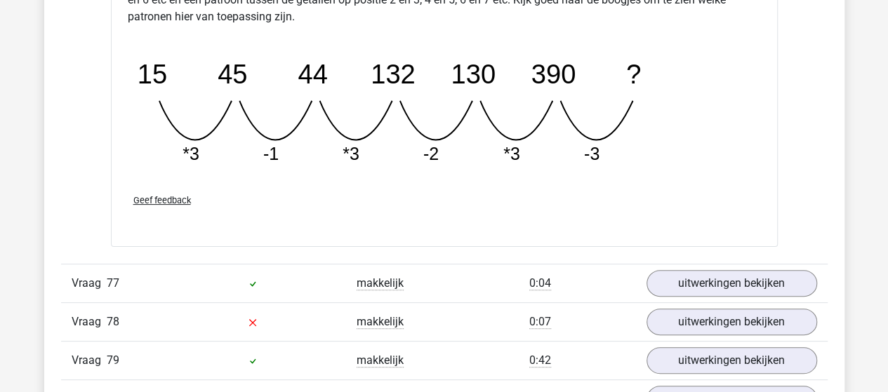
scroll to position [42686, 0]
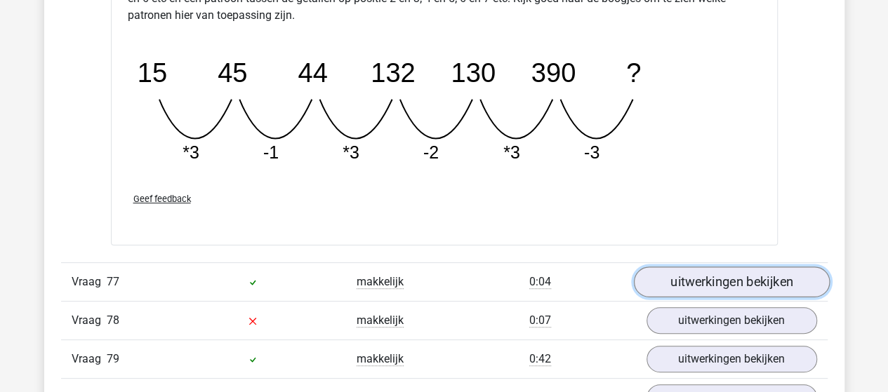
click at [664, 267] on link "uitwerkingen bekijken" at bounding box center [731, 282] width 196 height 31
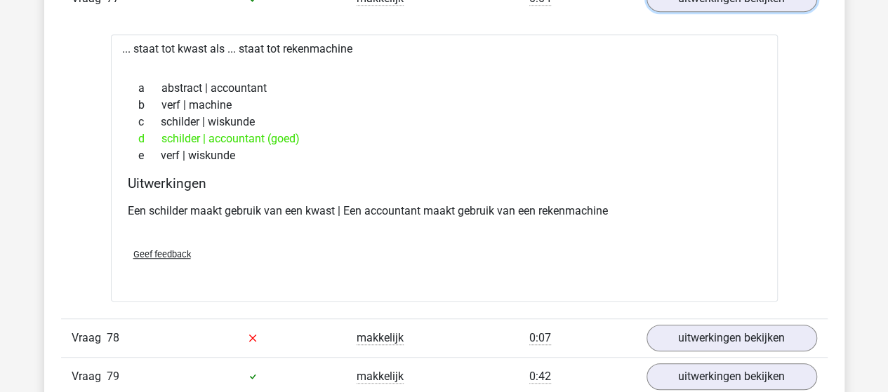
scroll to position [43037, 0]
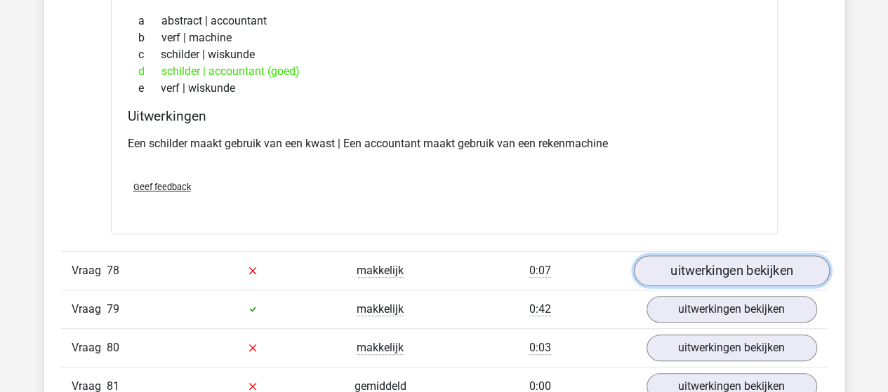
click at [687, 256] on link "uitwerkingen bekijken" at bounding box center [731, 271] width 196 height 31
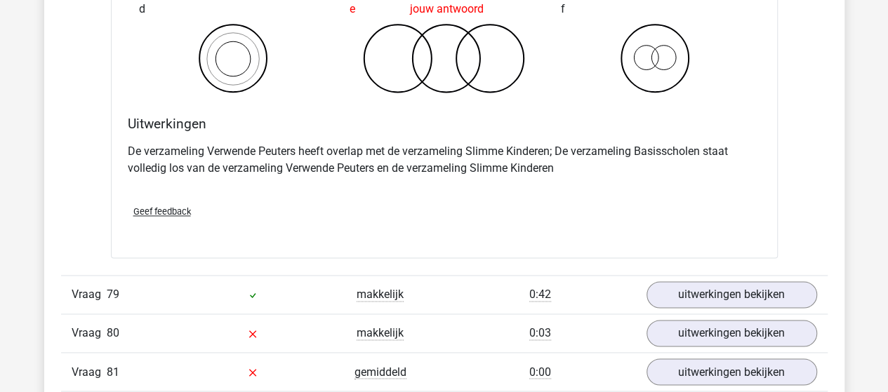
scroll to position [43598, 0]
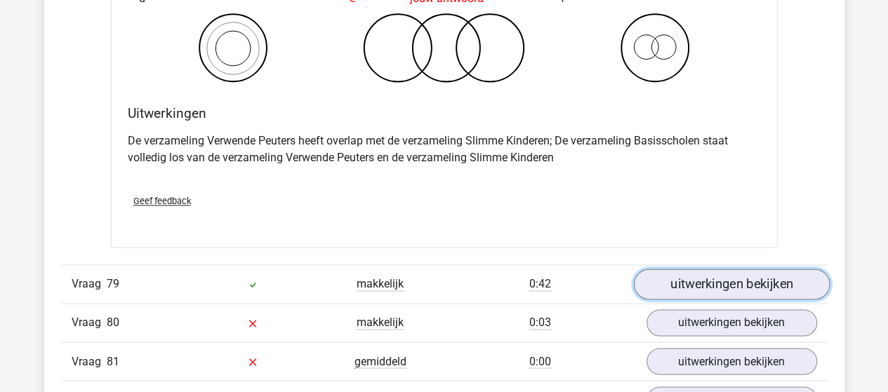
click at [713, 269] on link "uitwerkingen bekijken" at bounding box center [731, 284] width 196 height 31
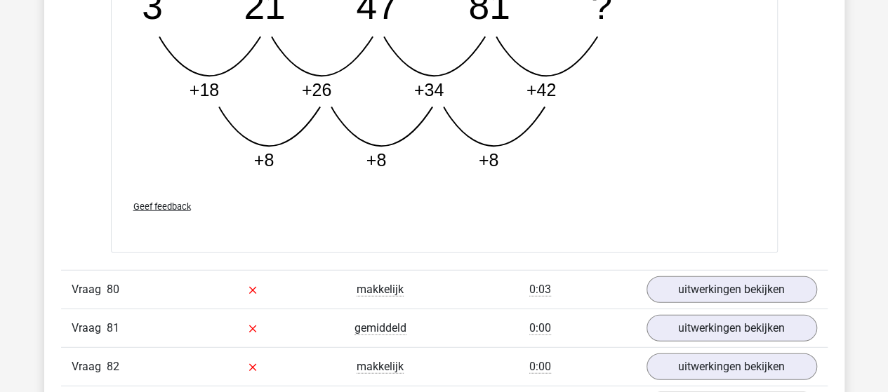
scroll to position [44371, 0]
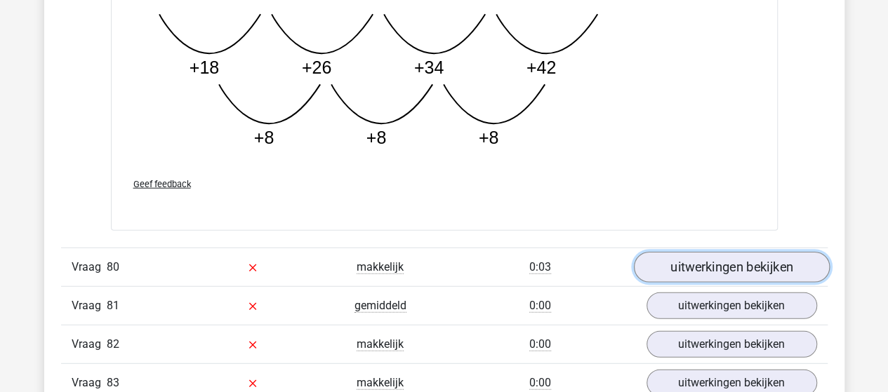
click at [663, 253] on link "uitwerkingen bekijken" at bounding box center [731, 268] width 196 height 31
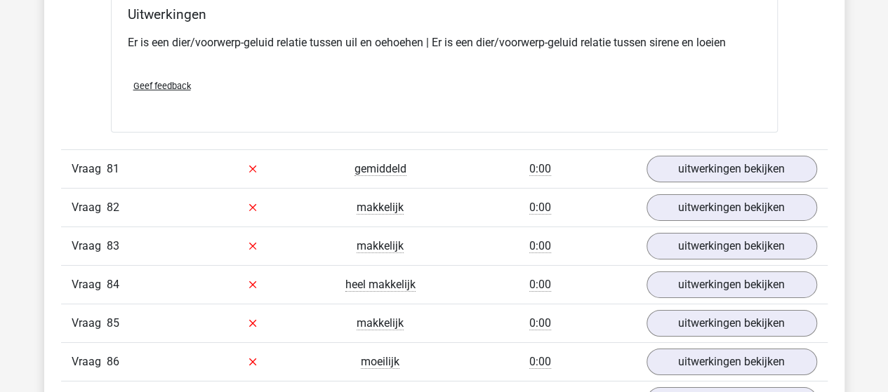
scroll to position [44792, 0]
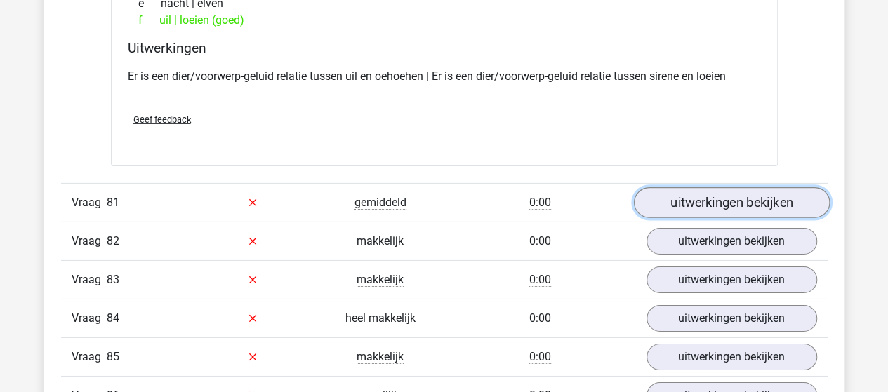
click at [747, 187] on link "uitwerkingen bekijken" at bounding box center [731, 202] width 196 height 31
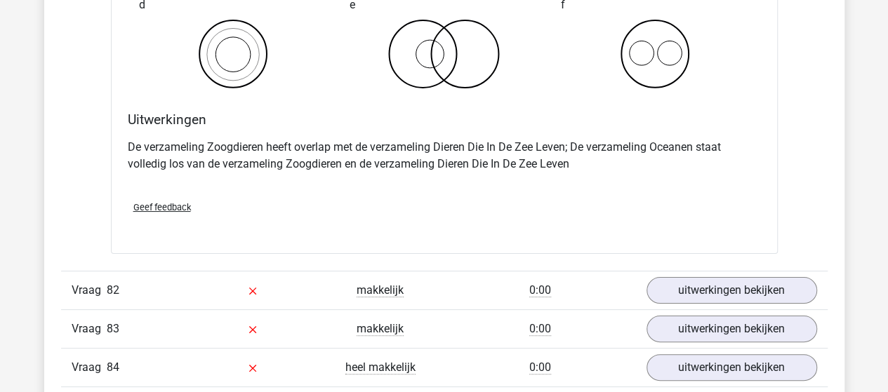
scroll to position [45283, 0]
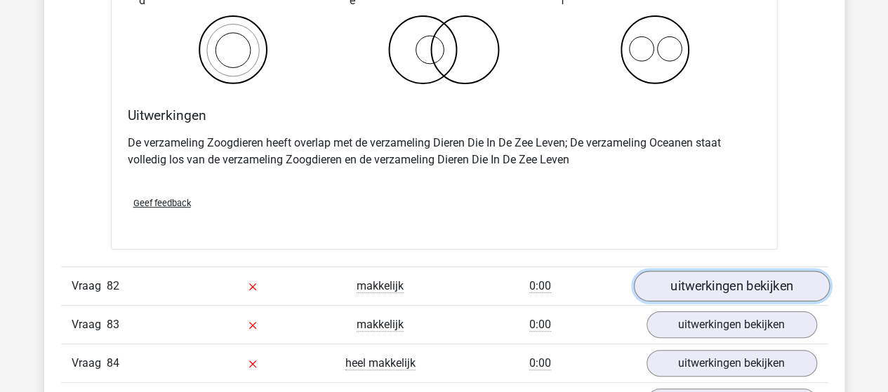
click at [675, 271] on link "uitwerkingen bekijken" at bounding box center [731, 286] width 196 height 31
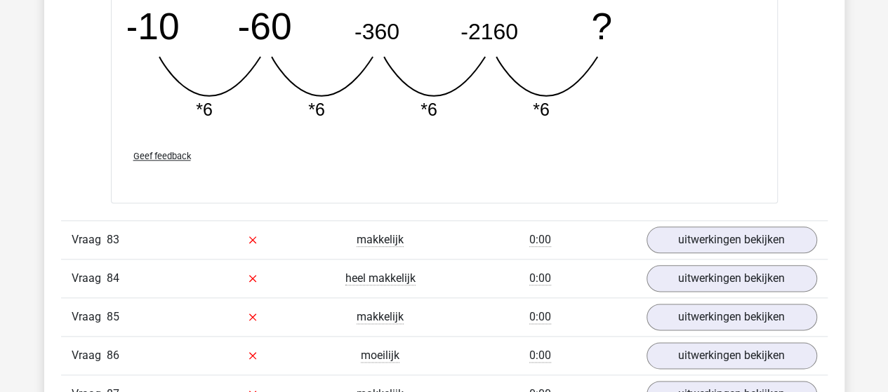
scroll to position [45985, 0]
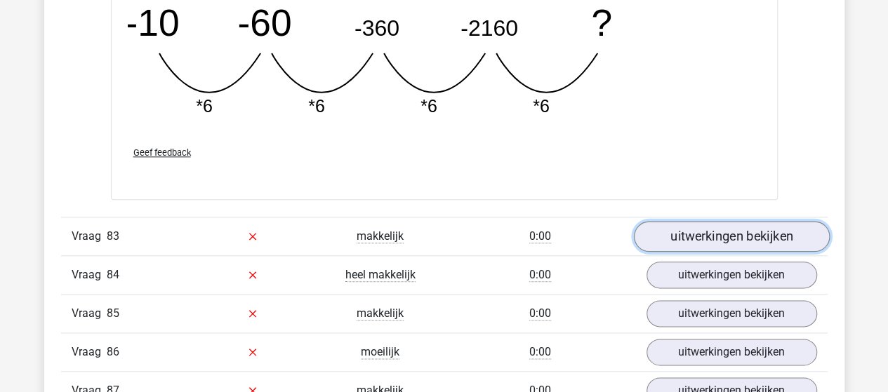
click at [659, 221] on link "uitwerkingen bekijken" at bounding box center [731, 236] width 196 height 31
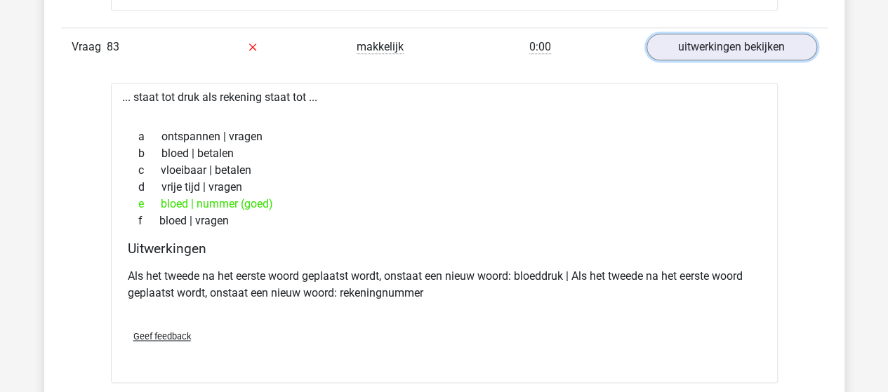
scroll to position [46196, 0]
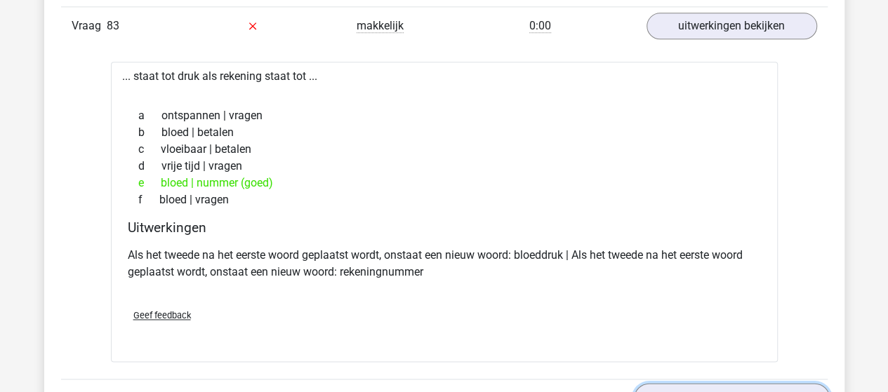
click at [699, 383] on link "uitwerkingen bekijken" at bounding box center [731, 398] width 196 height 31
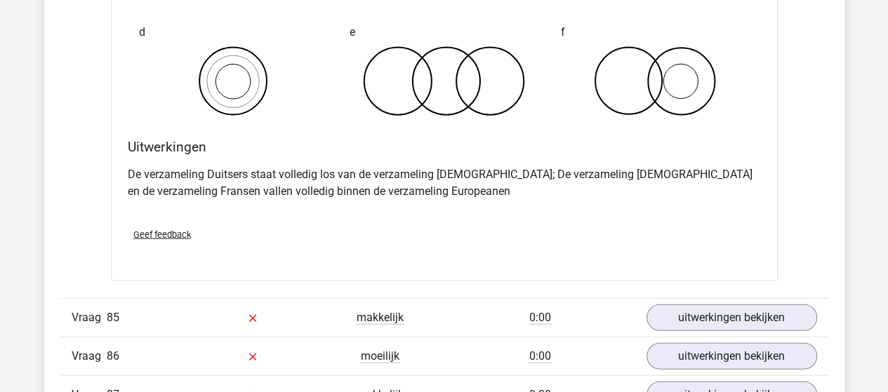
scroll to position [46898, 0]
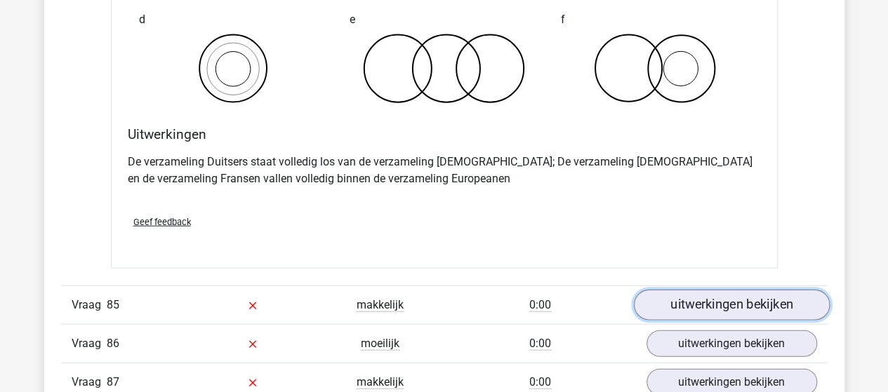
click at [734, 290] on link "uitwerkingen bekijken" at bounding box center [731, 305] width 196 height 31
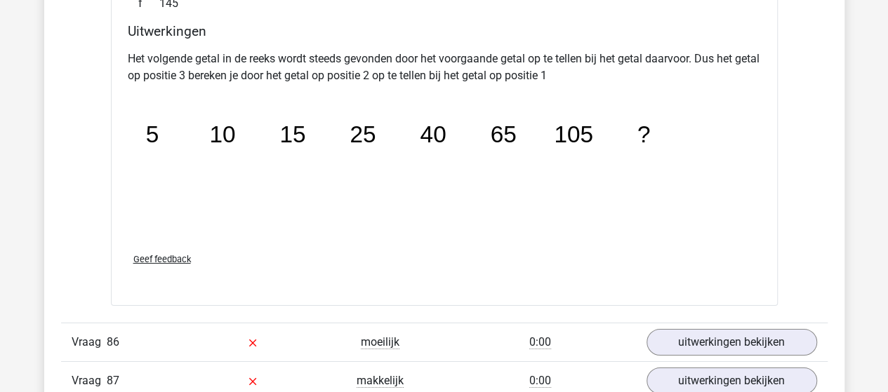
scroll to position [47600, 0]
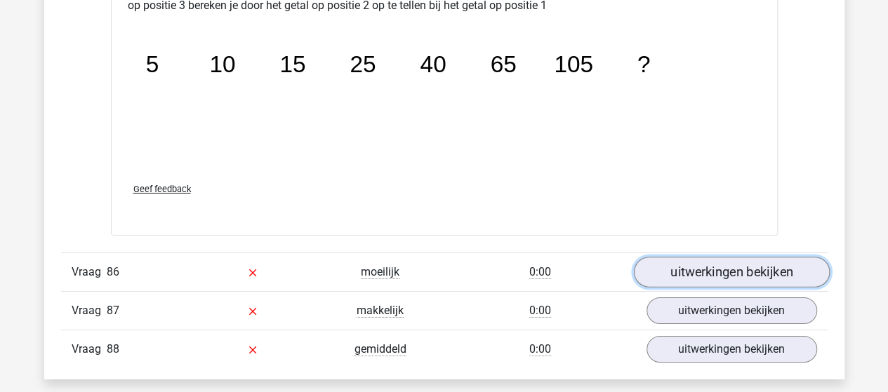
click at [685, 257] on link "uitwerkingen bekijken" at bounding box center [731, 272] width 196 height 31
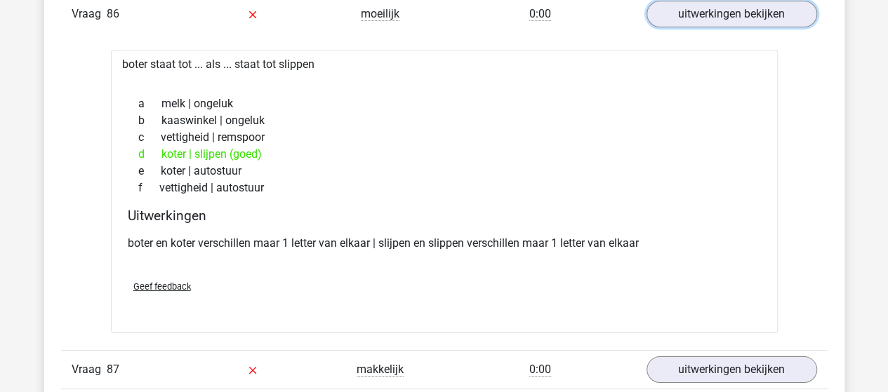
scroll to position [47881, 0]
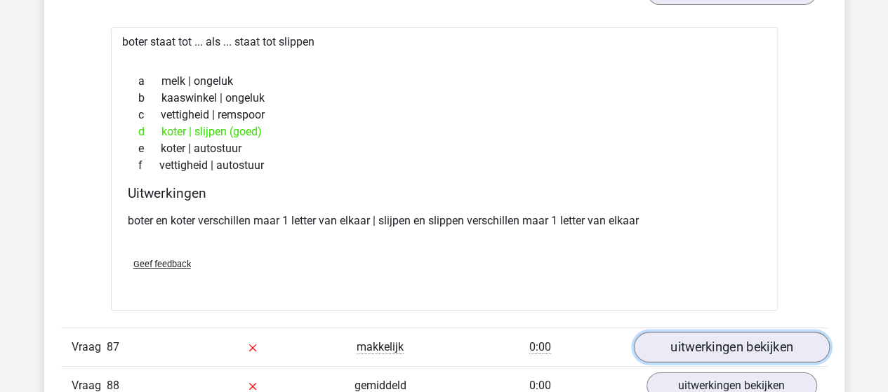
click at [661, 332] on link "uitwerkingen bekijken" at bounding box center [731, 347] width 196 height 31
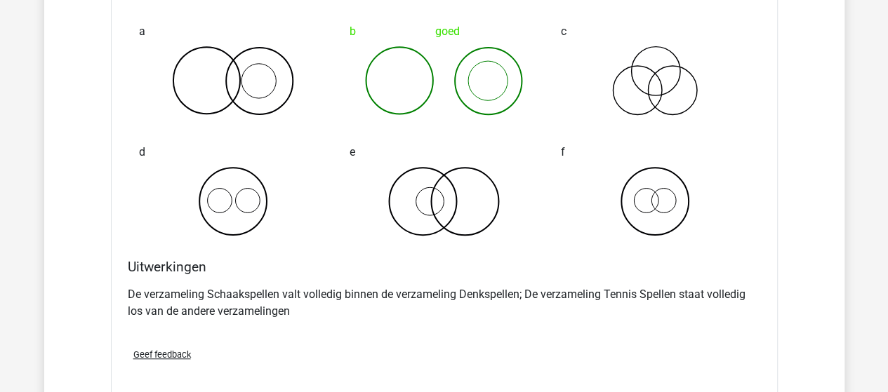
scroll to position [48443, 0]
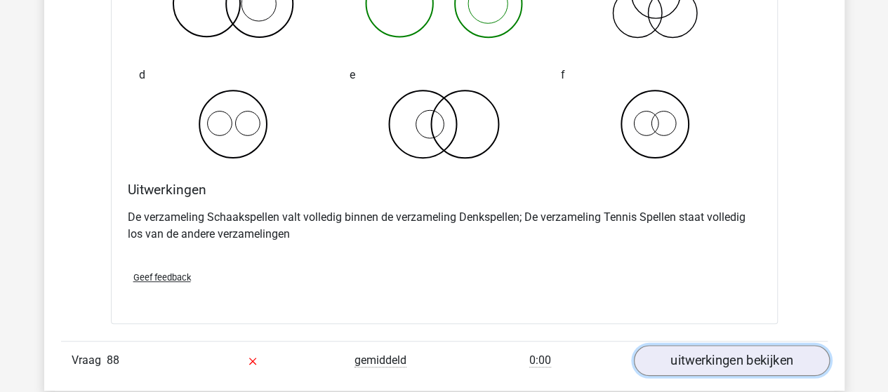
click at [661, 345] on link "uitwerkingen bekijken" at bounding box center [731, 360] width 196 height 31
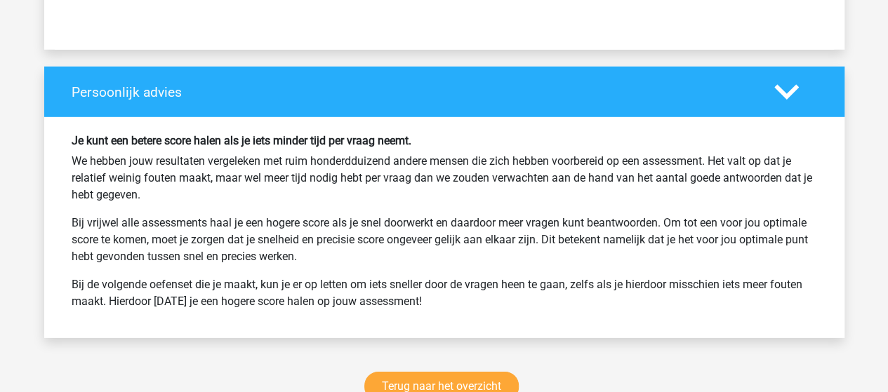
scroll to position [49987, 0]
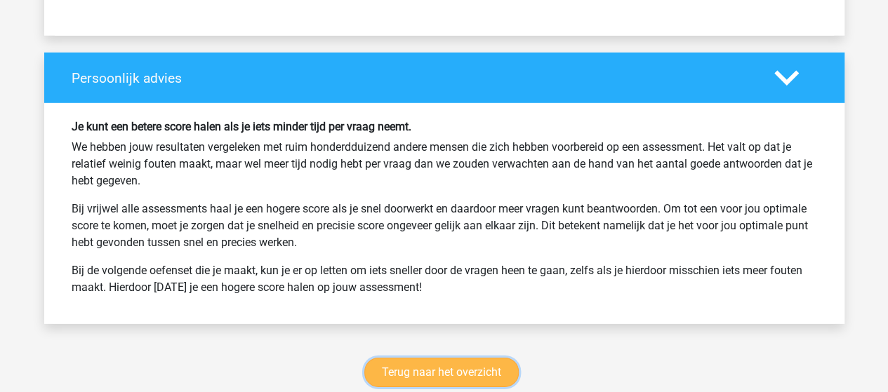
click at [418, 358] on link "Terug naar het overzicht" at bounding box center [441, 372] width 154 height 29
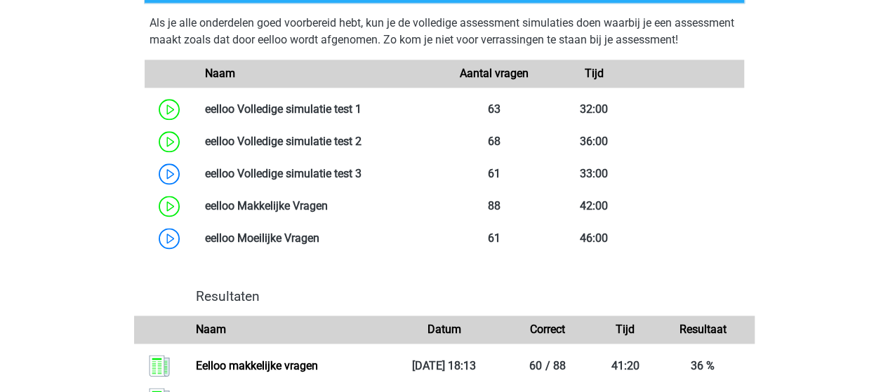
scroll to position [842, 0]
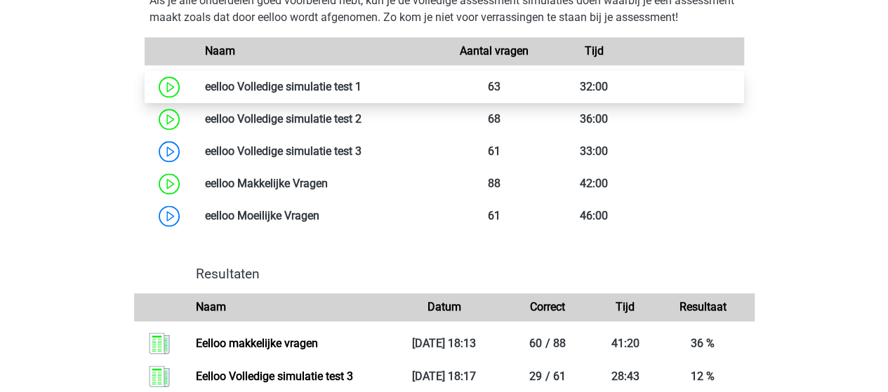
click at [362, 93] on link at bounding box center [362, 86] width 0 height 13
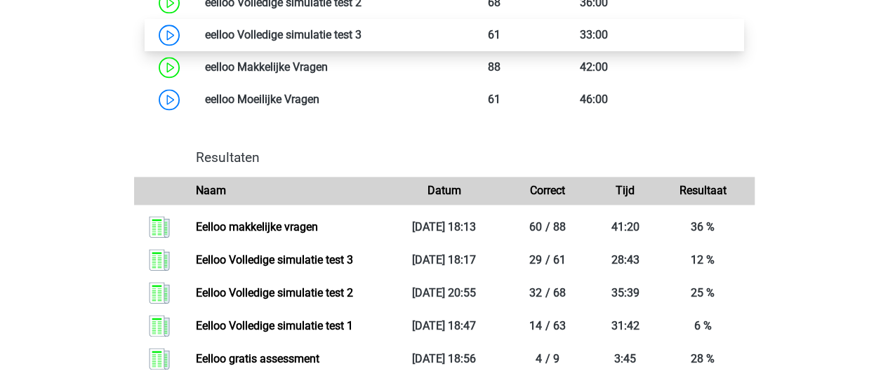
scroll to position [983, 0]
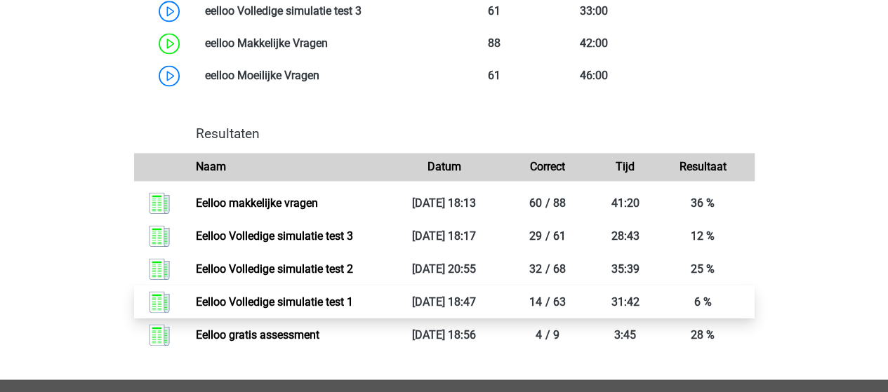
click at [295, 309] on link "Eelloo Volledige simulatie test 1" at bounding box center [274, 302] width 157 height 13
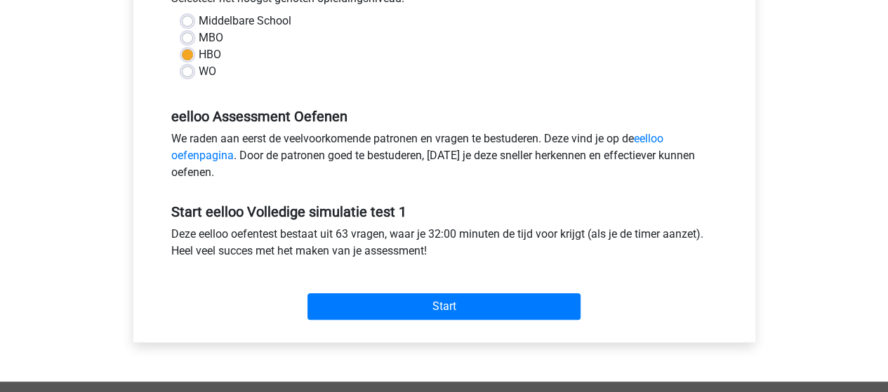
scroll to position [421, 0]
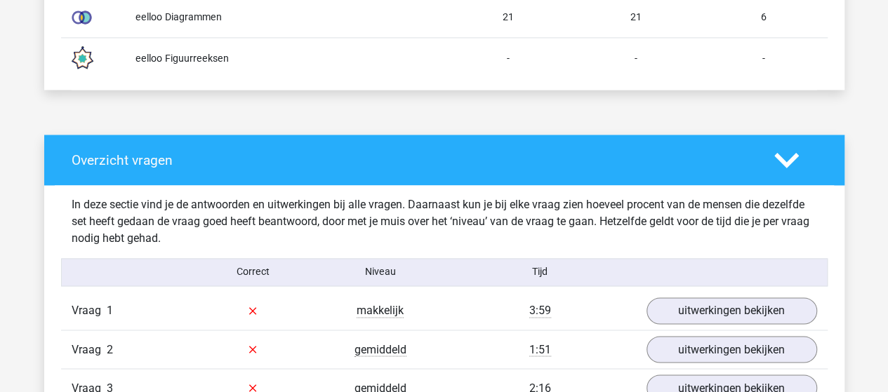
scroll to position [1053, 0]
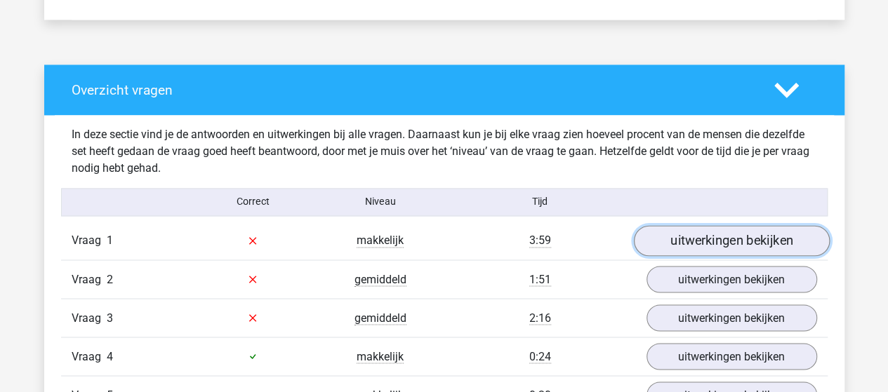
click at [736, 234] on link "uitwerkingen bekijken" at bounding box center [731, 240] width 196 height 31
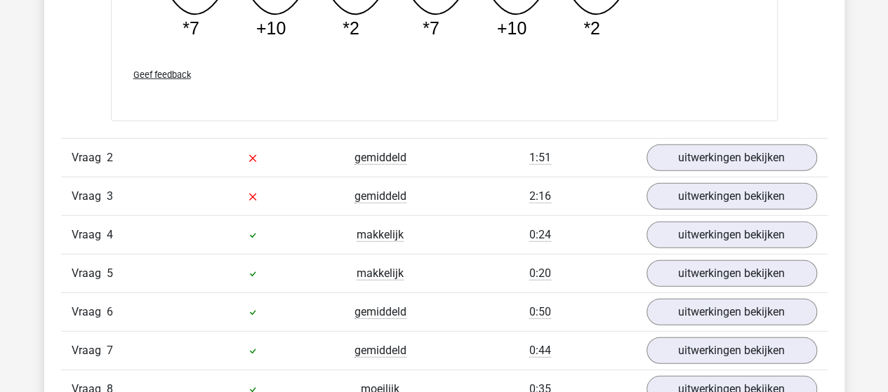
scroll to position [1755, 0]
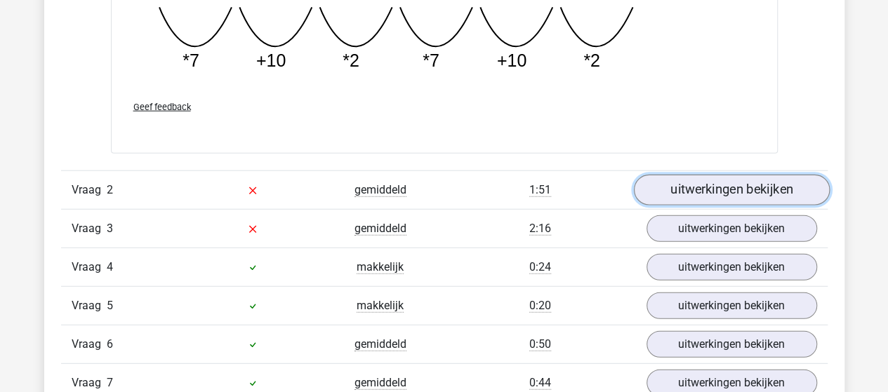
click at [709, 187] on link "uitwerkingen bekijken" at bounding box center [731, 191] width 196 height 31
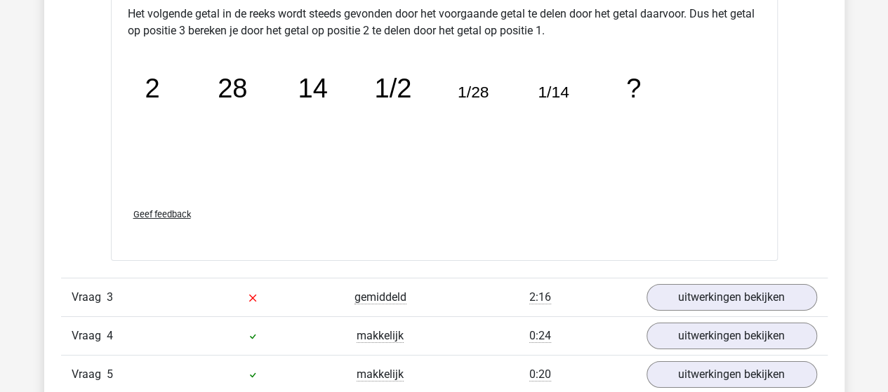
scroll to position [2457, 0]
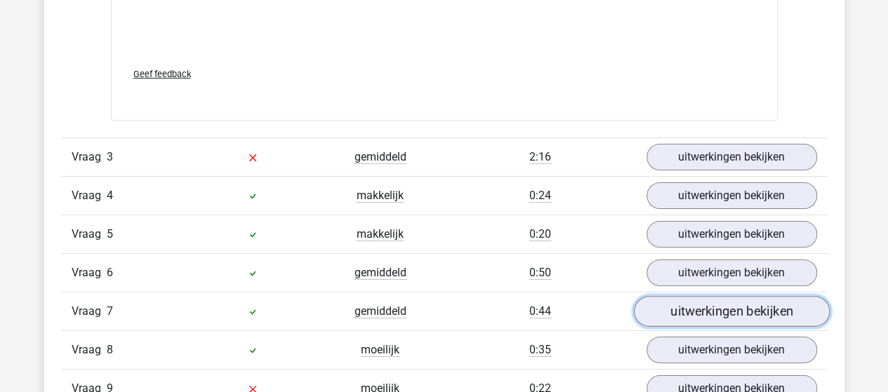
click at [677, 303] on link "uitwerkingen bekijken" at bounding box center [731, 311] width 196 height 31
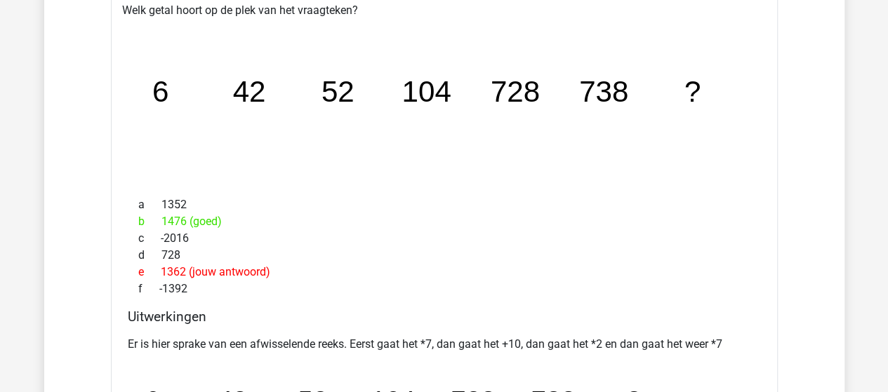
scroll to position [983, 0]
